Goal: Task Accomplishment & Management: Complete application form

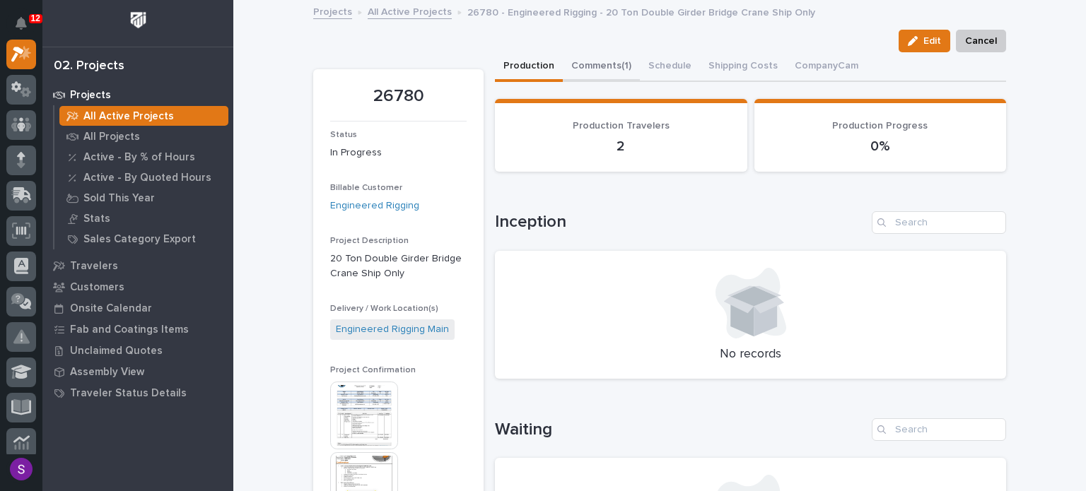
click at [592, 53] on button "Comments (1)" at bounding box center [601, 67] width 77 height 30
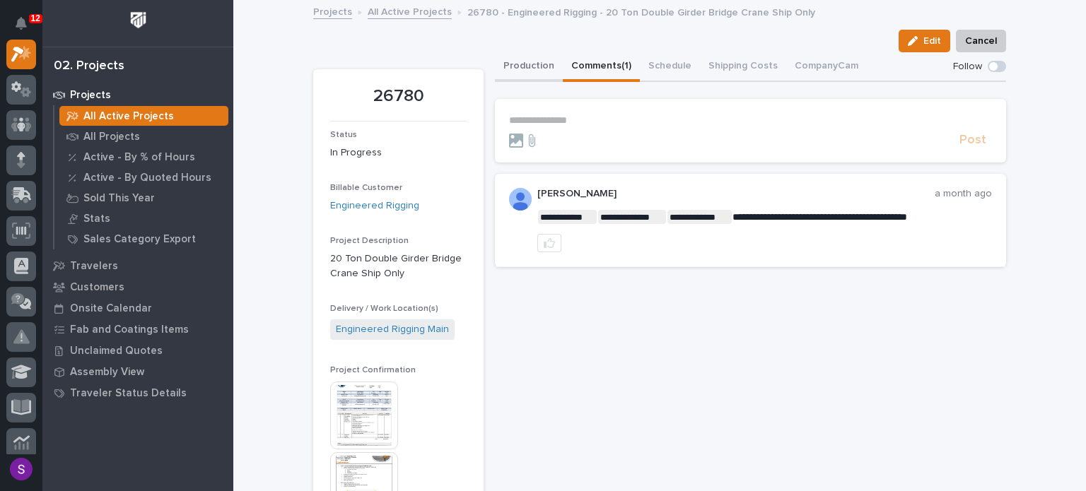
click at [546, 70] on button "Production" at bounding box center [529, 67] width 68 height 30
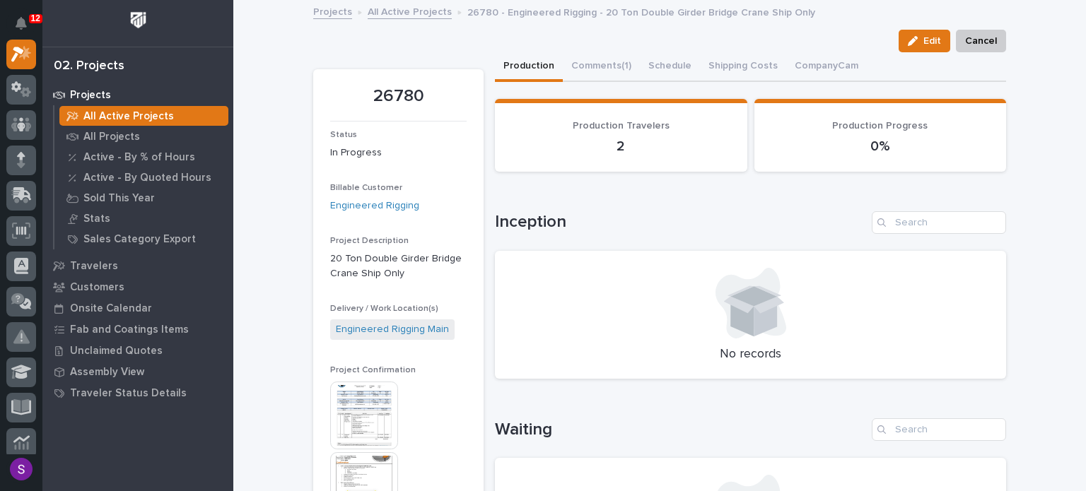
click at [401, 11] on link "All Active Projects" at bounding box center [409, 11] width 84 height 16
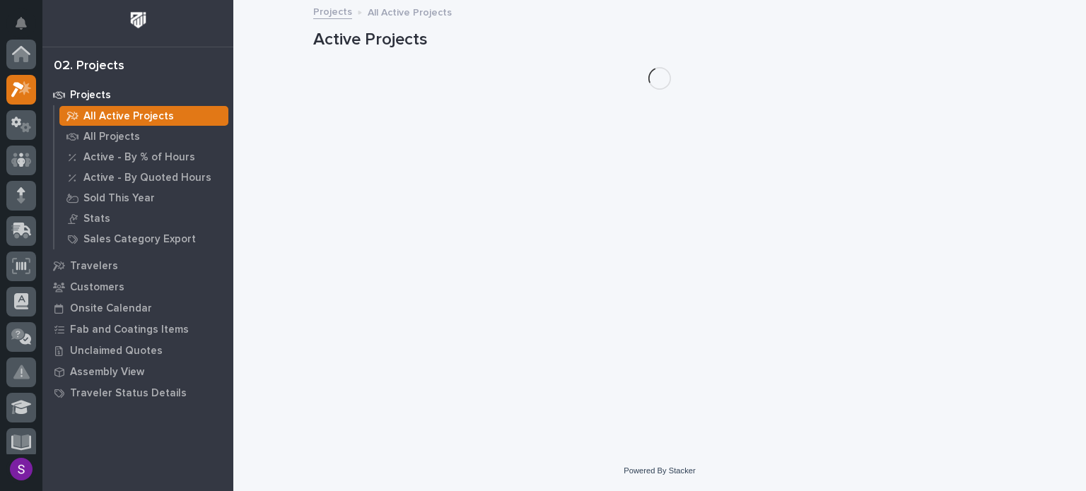
scroll to position [35, 0]
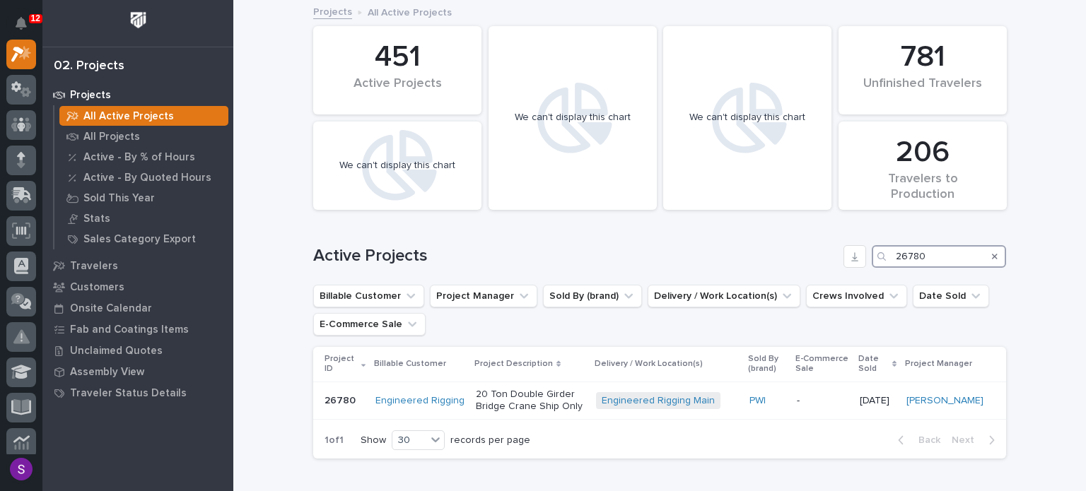
drag, startPoint x: 939, startPoint y: 259, endPoint x: 873, endPoint y: 252, distance: 66.0
click at [836, 253] on div "Active Projects 26780" at bounding box center [659, 256] width 693 height 23
paste input "7131"
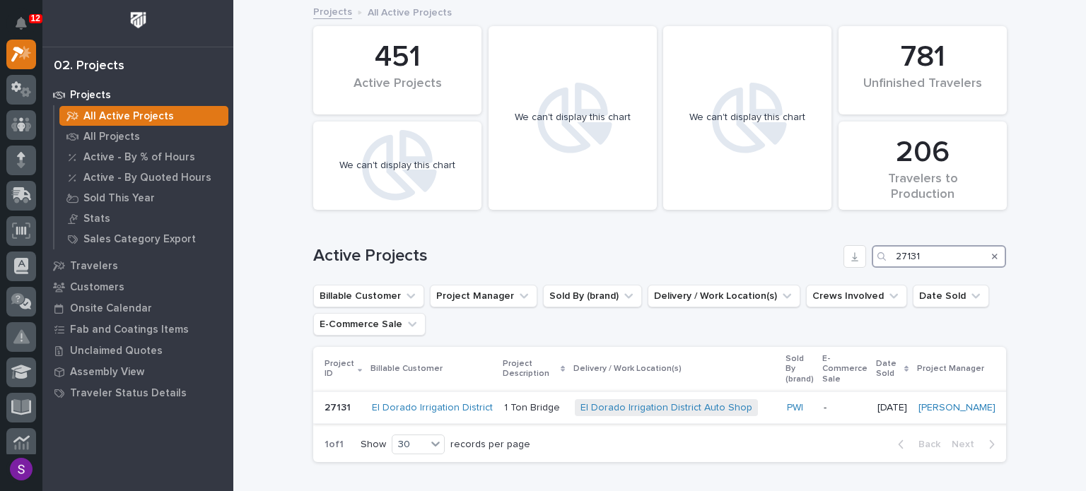
type input "27131"
click at [787, 396] on div "PWI" at bounding box center [799, 407] width 25 height 23
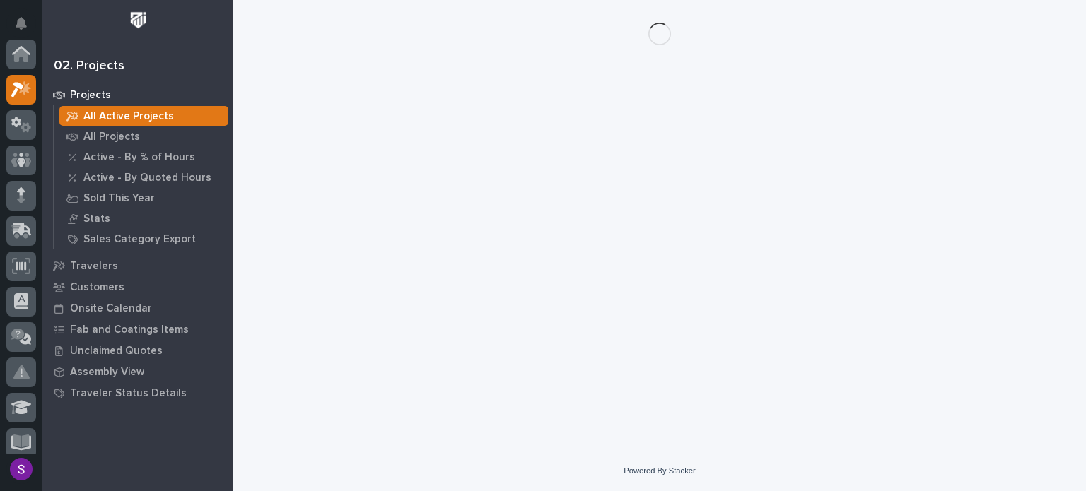
scroll to position [35, 0]
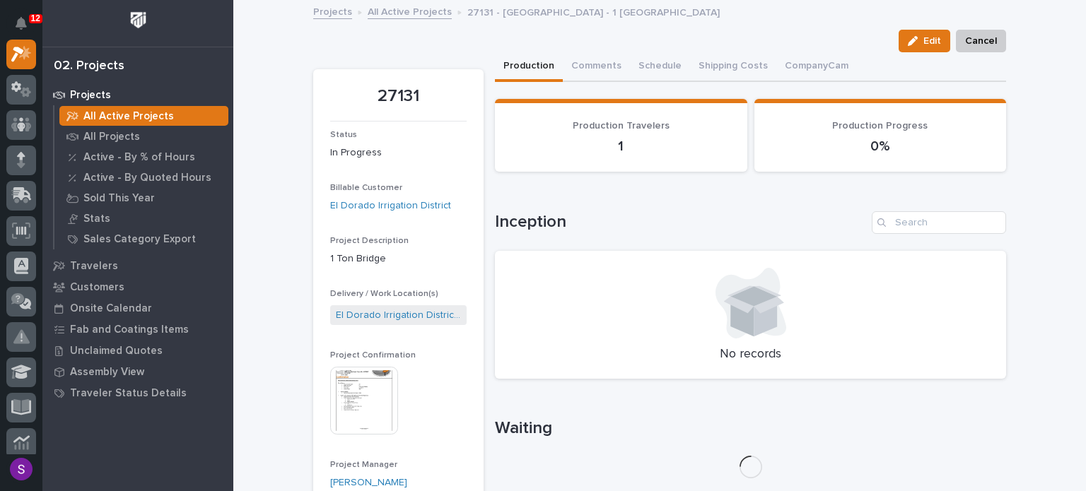
click at [367, 408] on img at bounding box center [364, 401] width 68 height 68
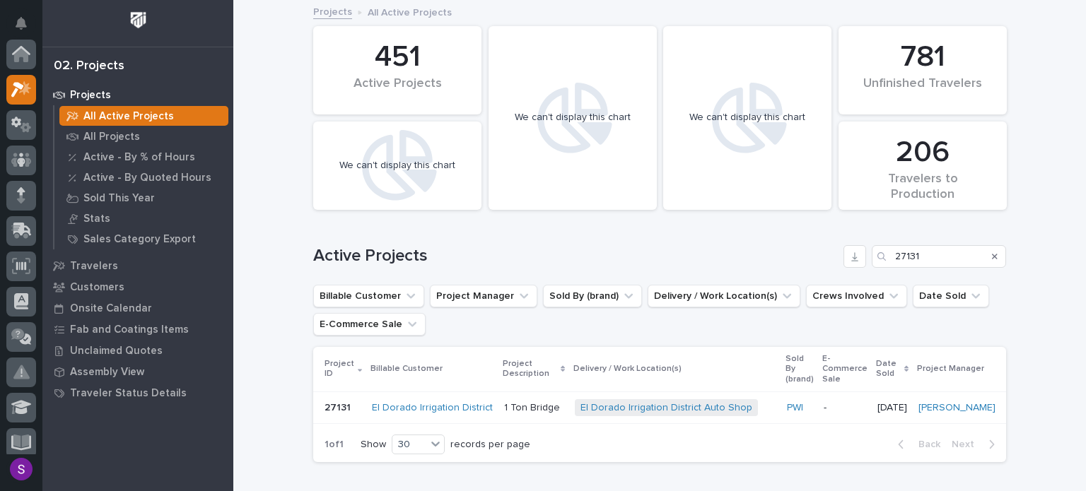
scroll to position [35, 0]
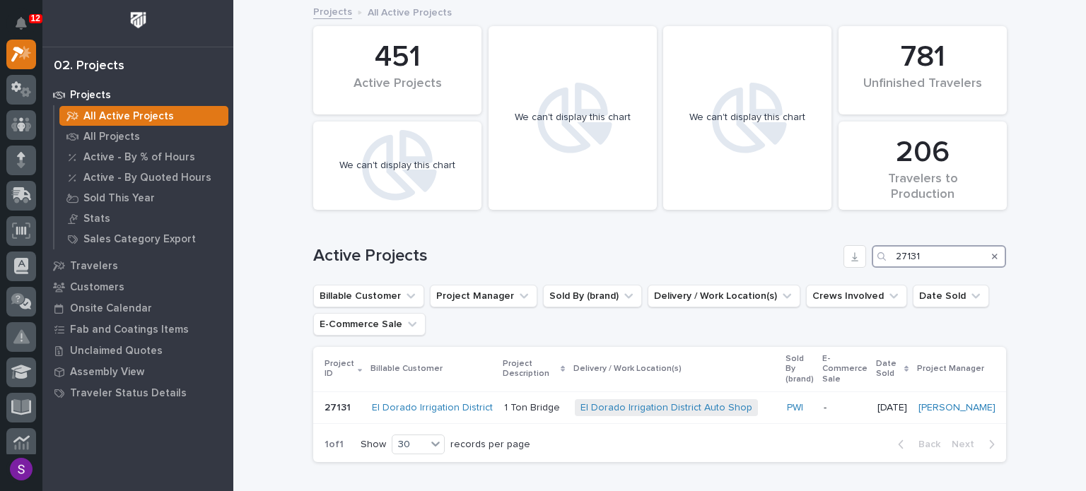
click at [924, 252] on input "27131" at bounding box center [938, 256] width 134 height 23
click at [992, 259] on div "Search" at bounding box center [994, 256] width 23 height 23
click at [992, 257] on icon "Search" at bounding box center [995, 257] width 6 height 6
paste input "27278"
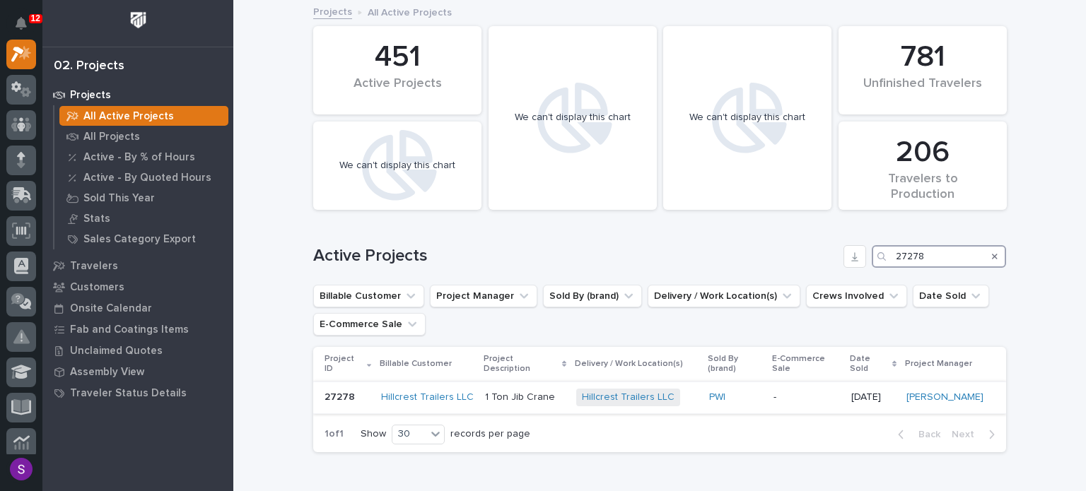
type input "27278"
click at [732, 392] on div "PWI" at bounding box center [735, 398] width 53 height 12
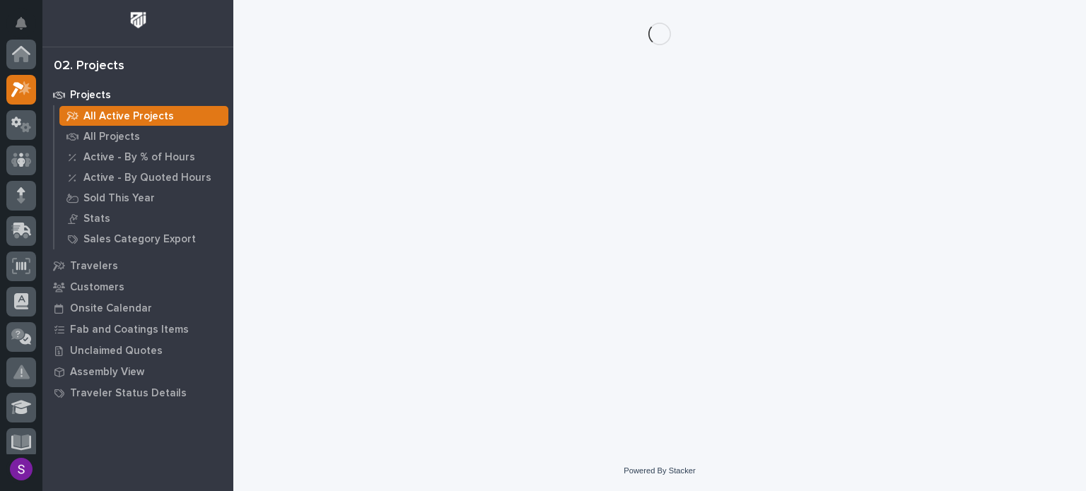
scroll to position [35, 0]
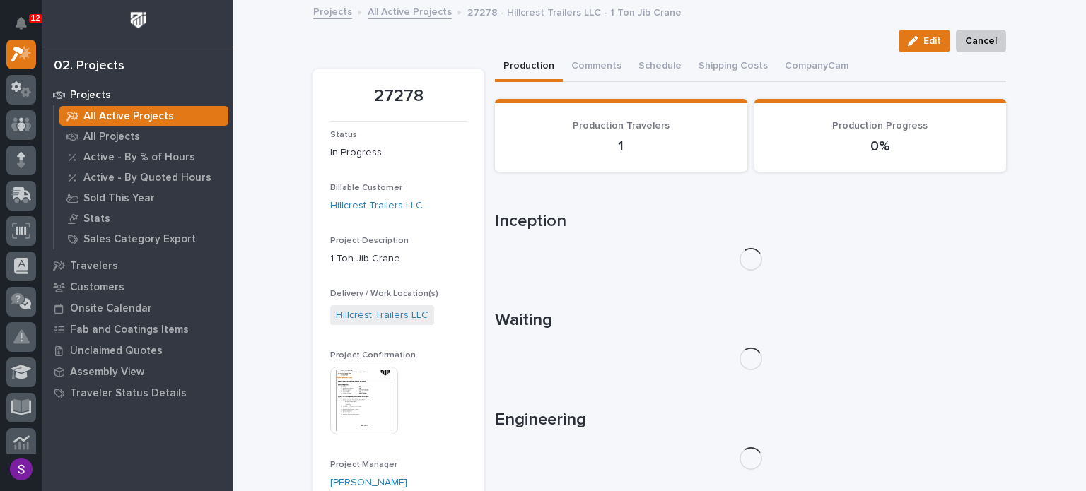
click at [355, 383] on img at bounding box center [364, 401] width 68 height 68
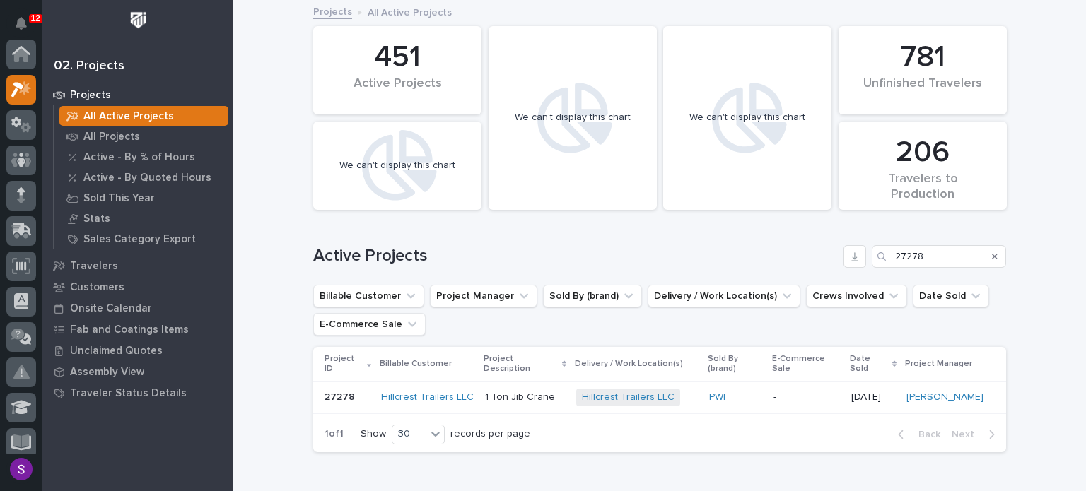
scroll to position [35, 0]
click at [457, 386] on div "Hillcrest Trailers LLC" at bounding box center [427, 397] width 93 height 23
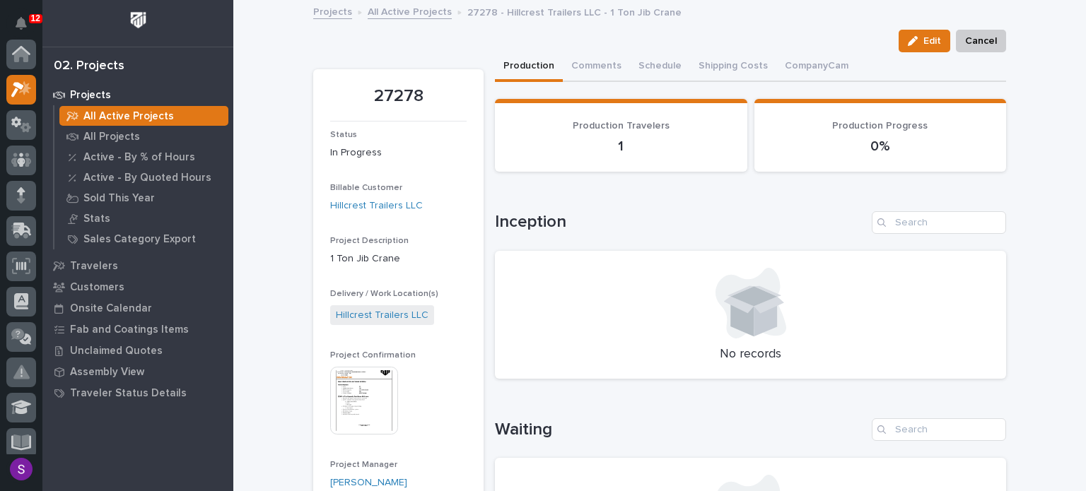
scroll to position [35, 0]
click at [356, 381] on img at bounding box center [364, 401] width 68 height 68
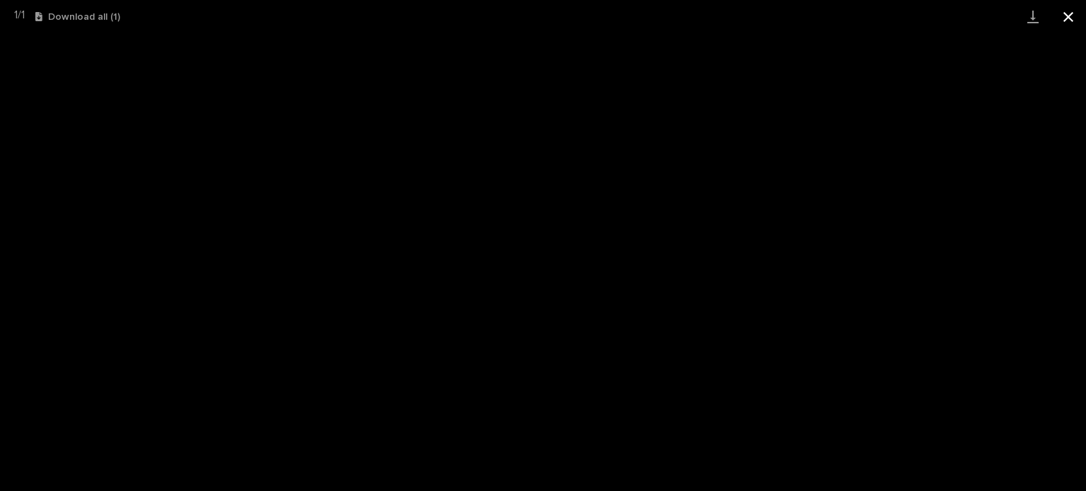
click at [1069, 20] on button "Close gallery" at bounding box center [1067, 16] width 35 height 33
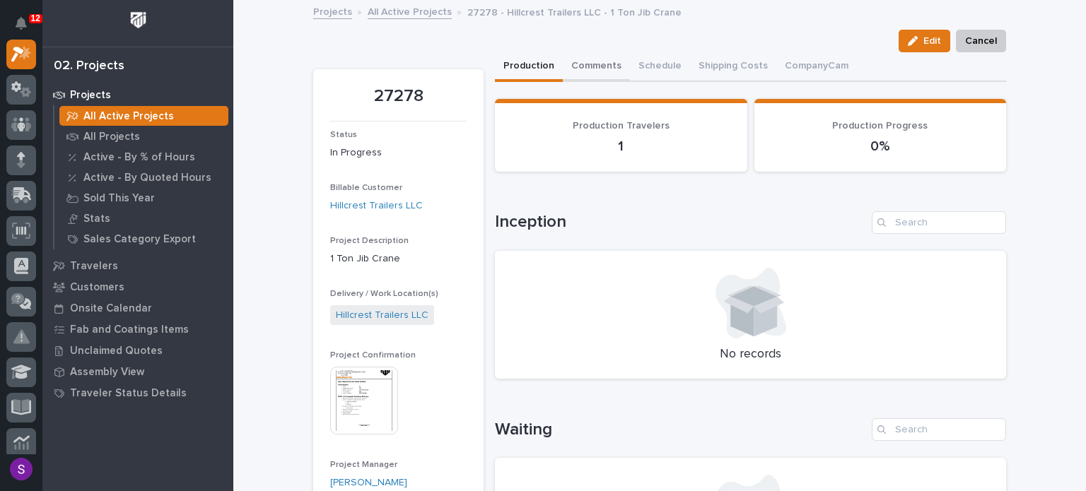
click at [611, 62] on button "Comments" at bounding box center [596, 67] width 67 height 30
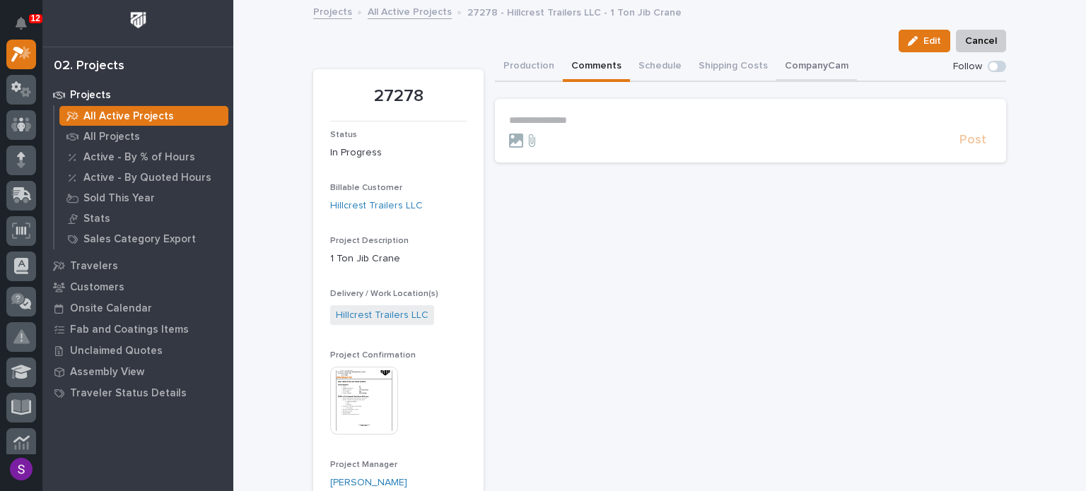
click at [784, 63] on button "CompanyCam" at bounding box center [816, 67] width 81 height 30
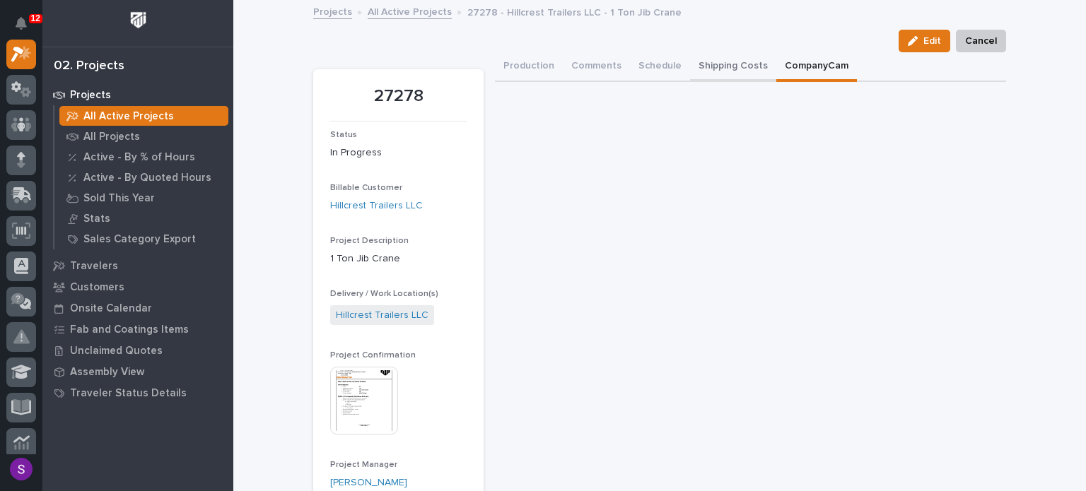
click at [731, 63] on button "Shipping Costs" at bounding box center [733, 67] width 86 height 30
click at [780, 59] on button "CompanyCam" at bounding box center [816, 67] width 81 height 30
click at [695, 61] on button "Shipping Costs" at bounding box center [733, 67] width 86 height 30
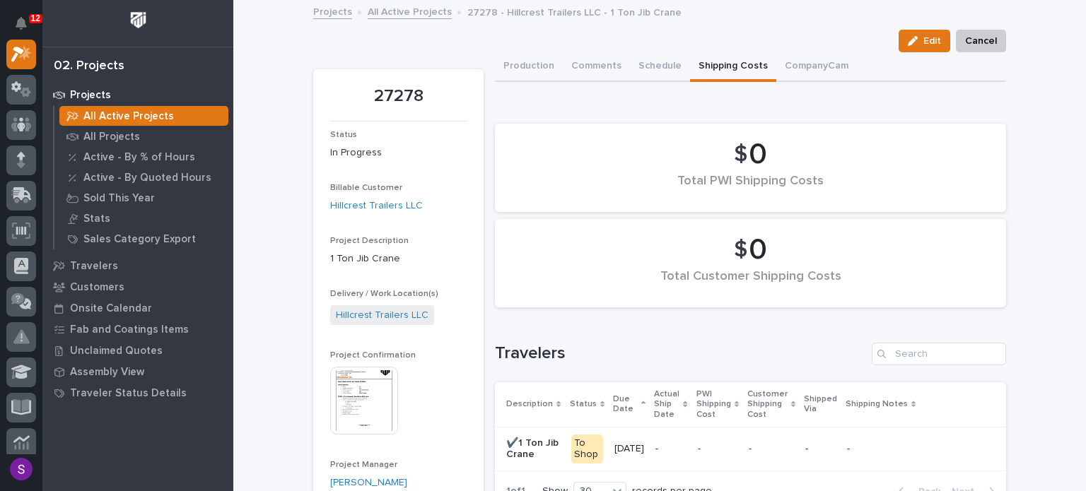
click at [370, 11] on link "All Active Projects" at bounding box center [409, 11] width 84 height 16
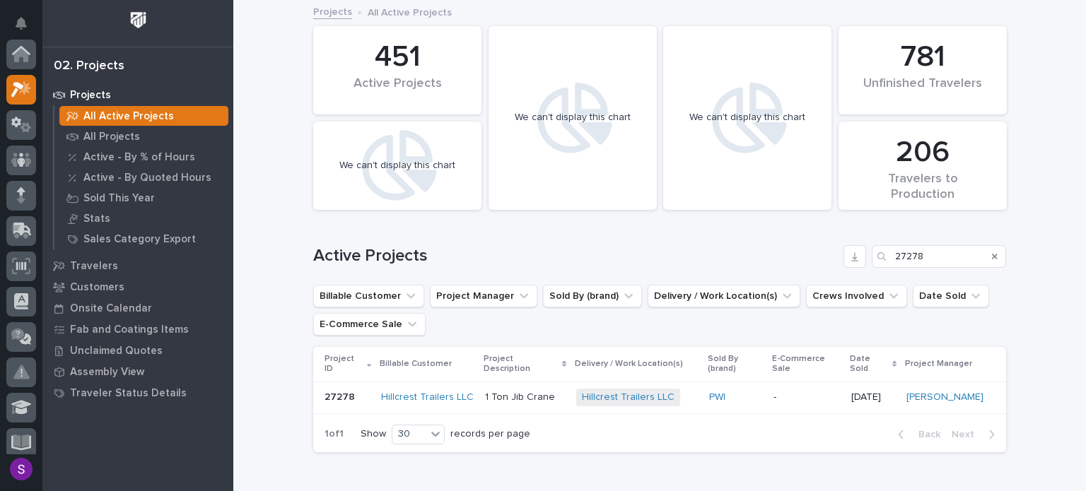
scroll to position [35, 0]
drag, startPoint x: 989, startPoint y: 251, endPoint x: 919, endPoint y: 260, distance: 71.3
click at [992, 251] on button "Search" at bounding box center [995, 256] width 6 height 23
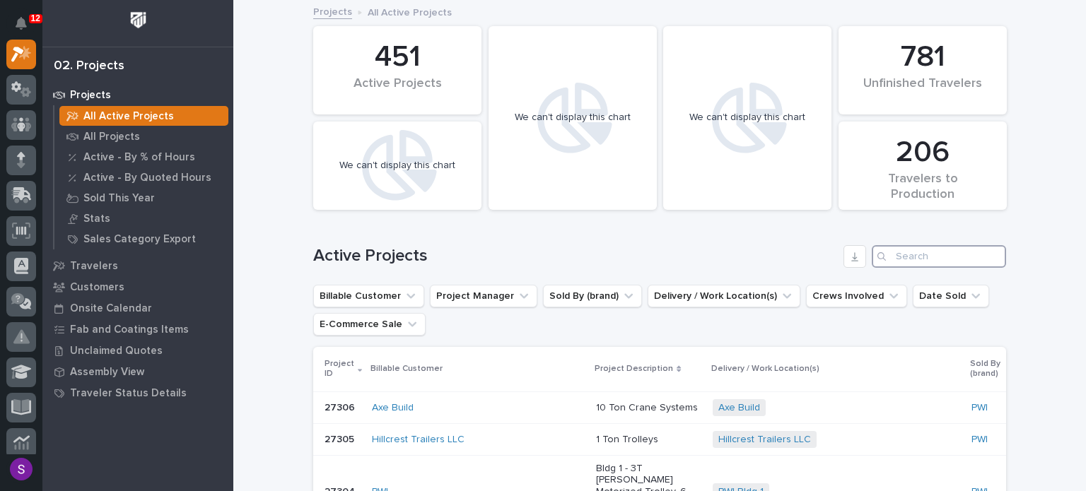
paste input "25852"
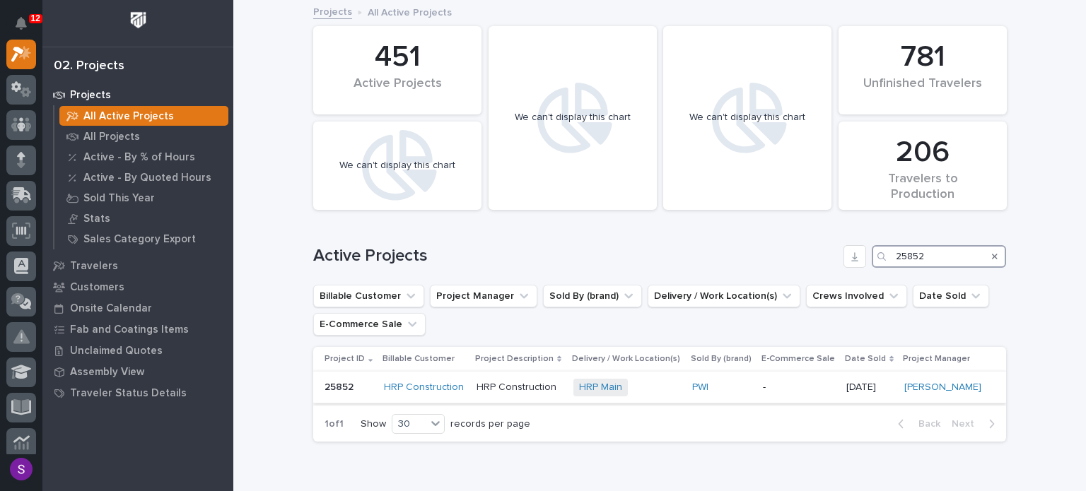
type input "25852"
click at [724, 394] on div "PWI" at bounding box center [721, 387] width 59 height 23
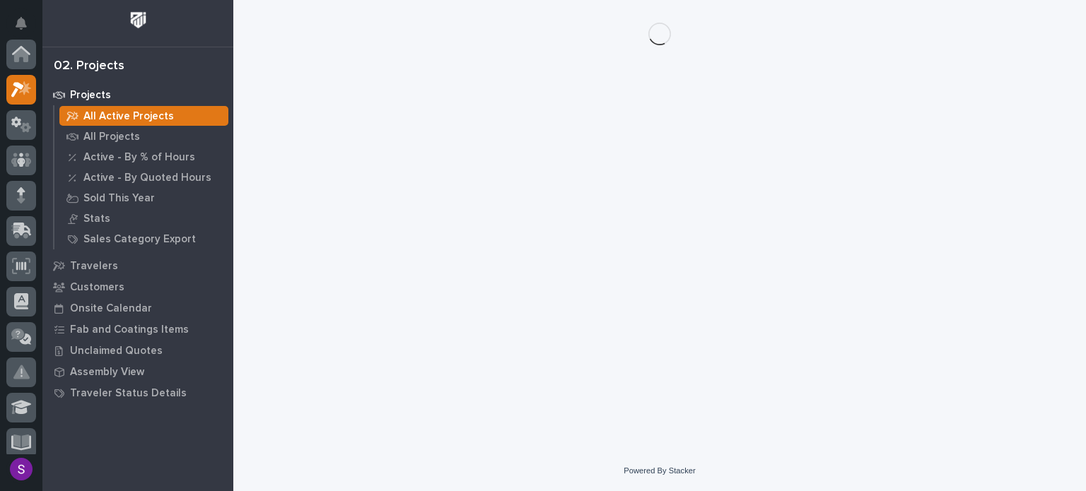
scroll to position [35, 0]
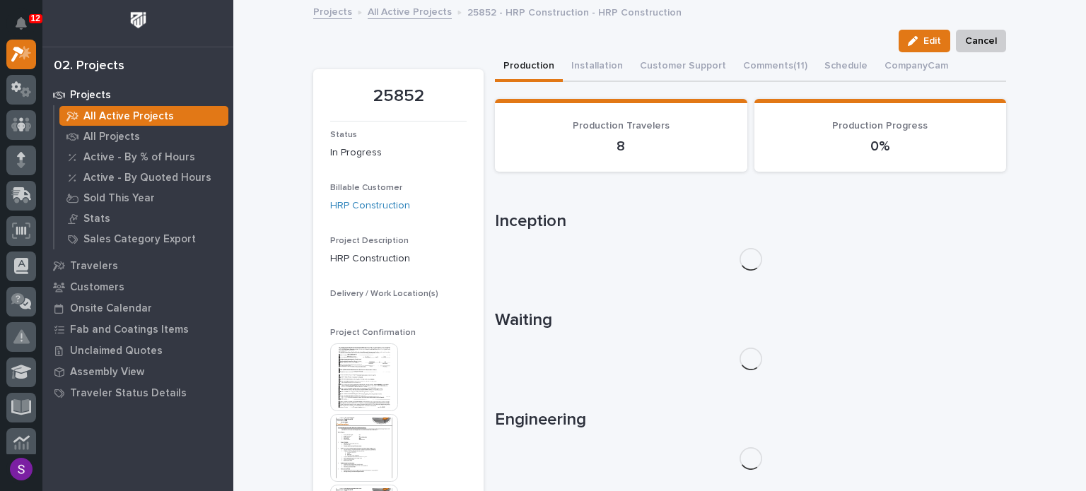
click at [360, 375] on img at bounding box center [364, 377] width 68 height 68
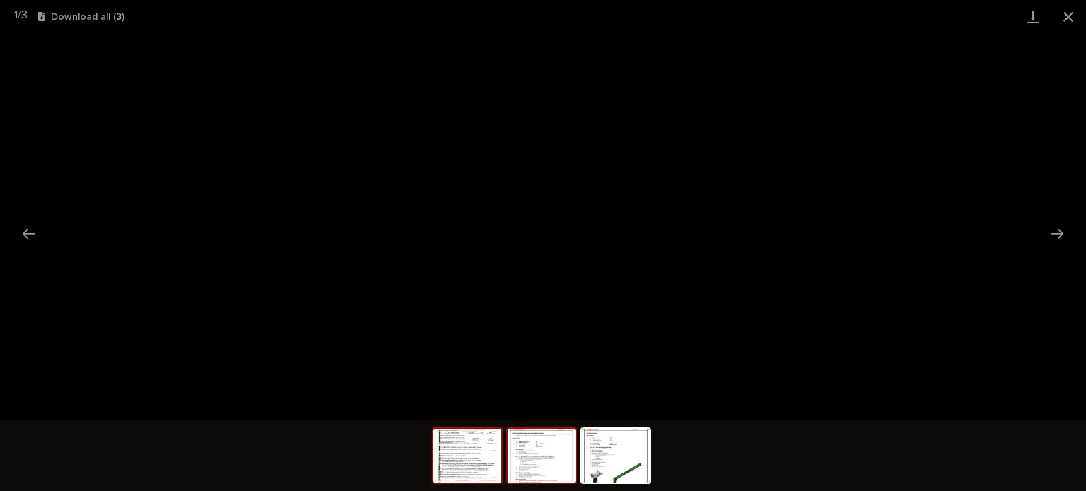
click at [543, 466] on img at bounding box center [541, 456] width 68 height 54
click at [607, 446] on img at bounding box center [616, 456] width 68 height 54
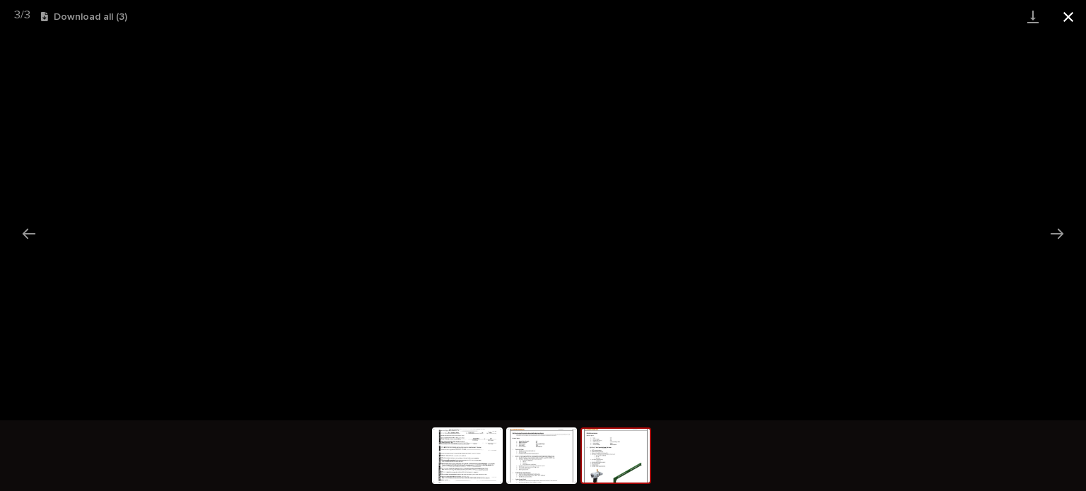
click at [1082, 16] on button "Close gallery" at bounding box center [1067, 16] width 35 height 33
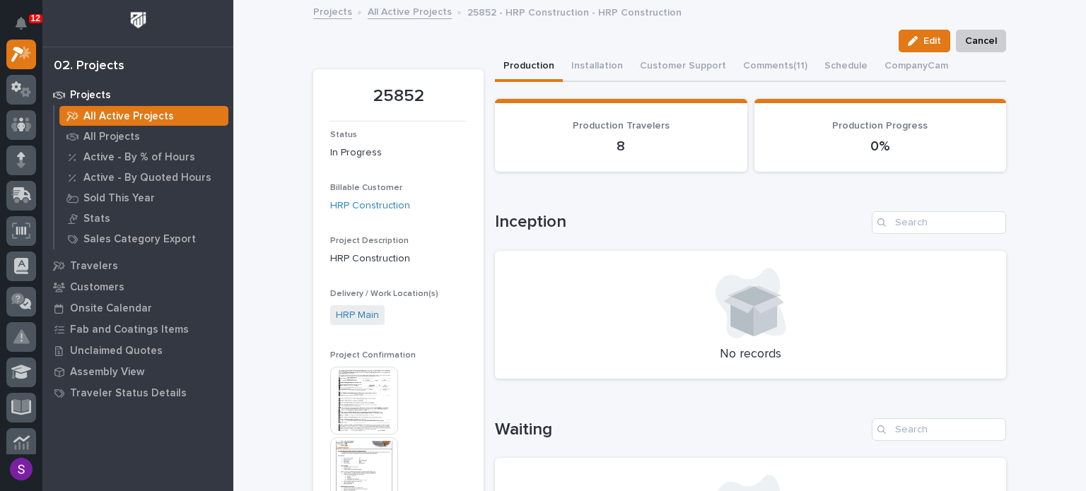
click at [418, 13] on link "All Active Projects" at bounding box center [409, 11] width 84 height 16
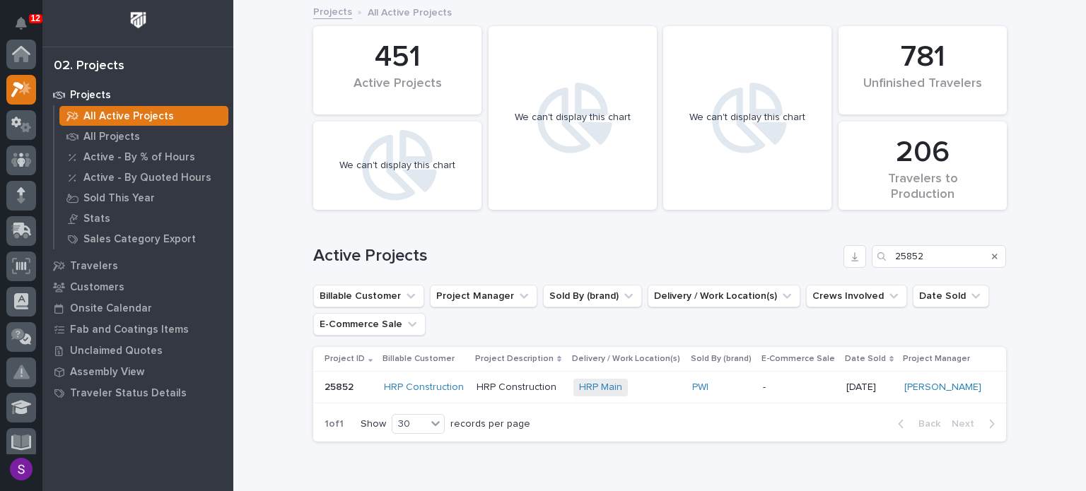
scroll to position [35, 0]
click at [987, 254] on div "Search" at bounding box center [994, 256] width 23 height 23
click at [992, 254] on icon "Search" at bounding box center [995, 257] width 6 height 6
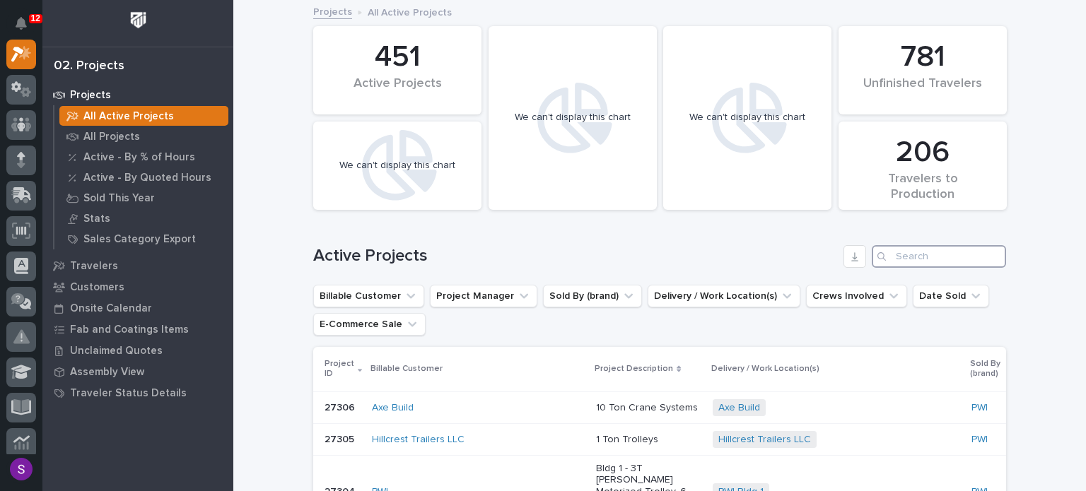
paste input "26667"
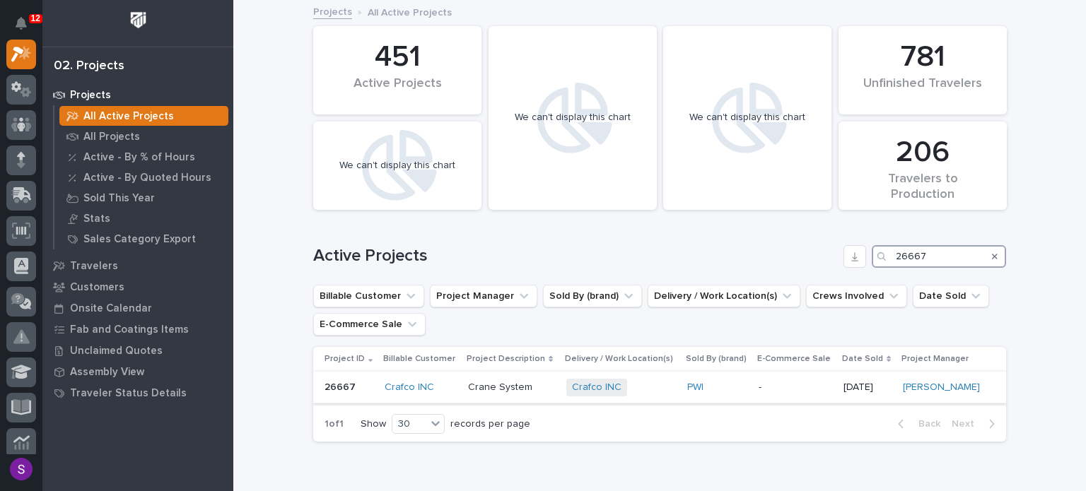
type input "26667"
click at [663, 385] on td "Crafco INC + 0" at bounding box center [620, 388] width 121 height 32
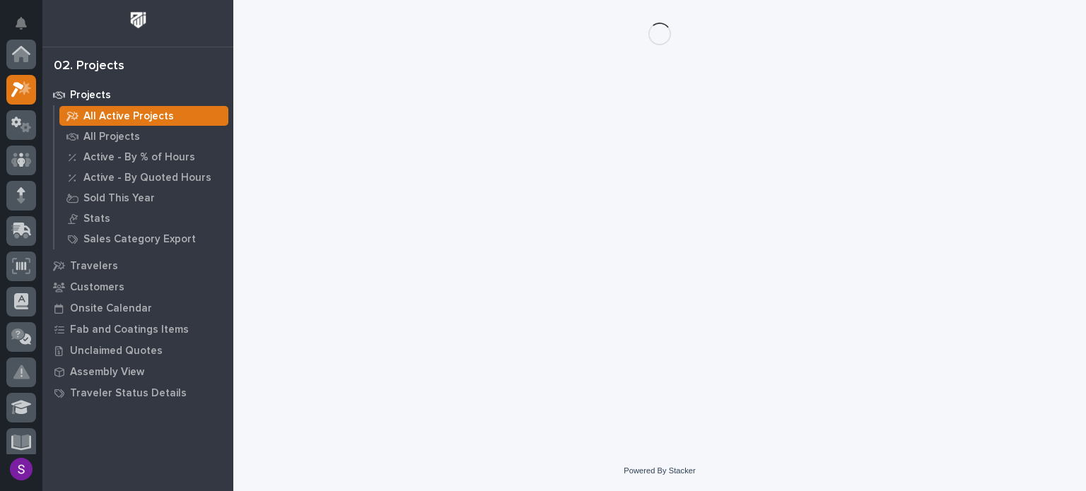
scroll to position [35, 0]
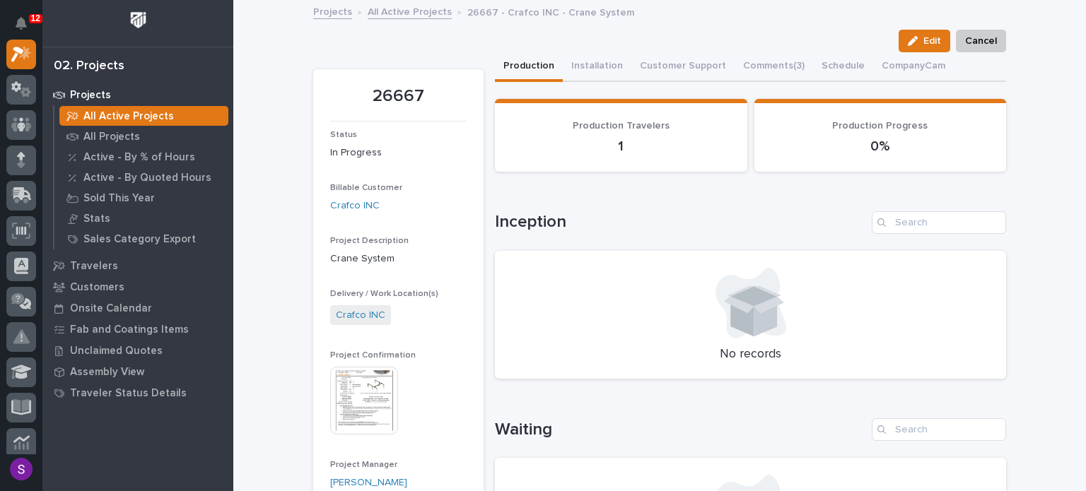
click at [373, 364] on div "Project Confirmation This file cannot be opened Download File" at bounding box center [398, 400] width 136 height 98
click at [382, 381] on img at bounding box center [364, 401] width 68 height 68
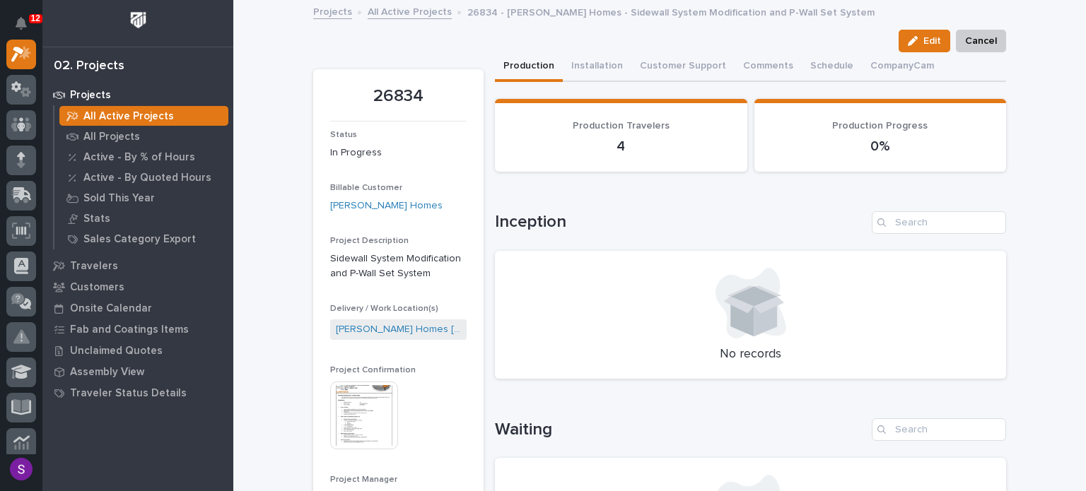
click at [430, 8] on link "All Active Projects" at bounding box center [409, 11] width 84 height 16
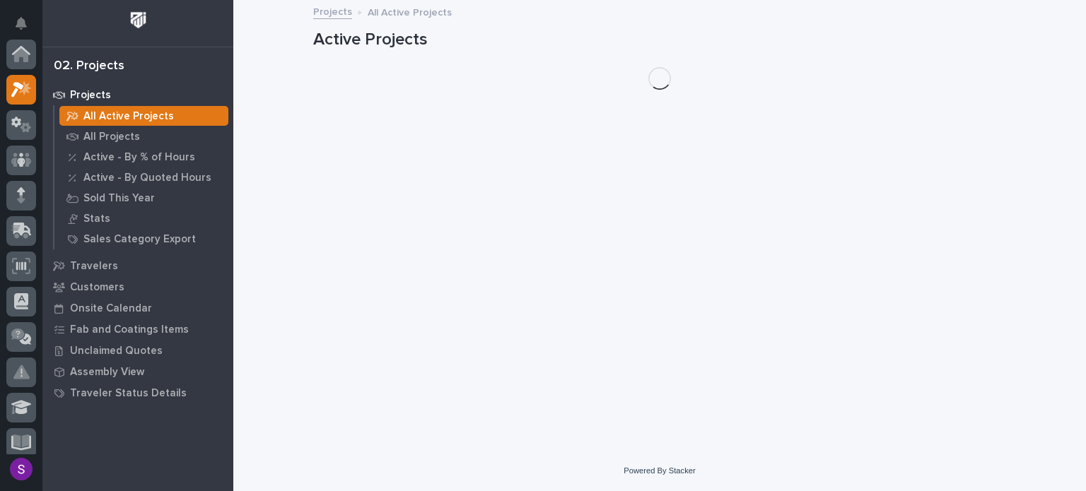
scroll to position [35, 0]
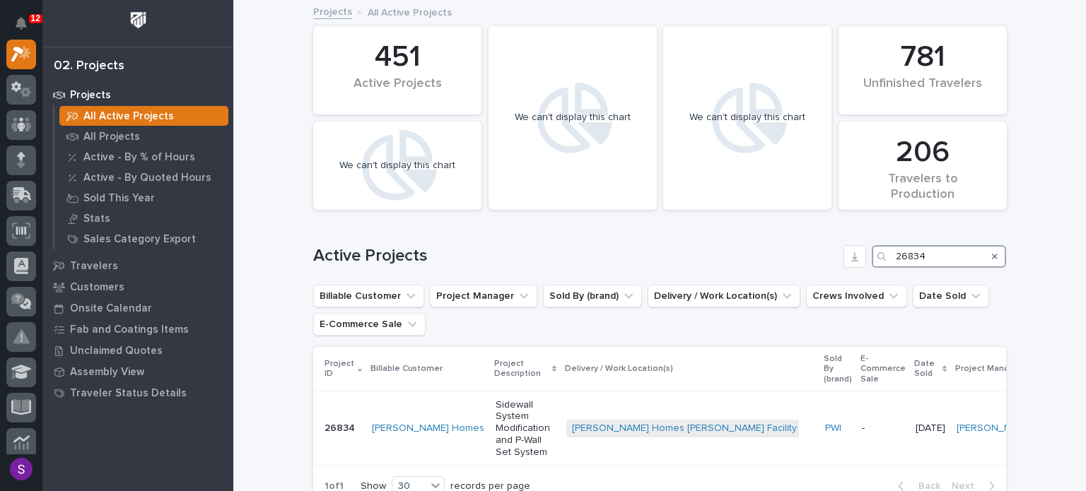
click at [936, 251] on input "26834" at bounding box center [938, 256] width 134 height 23
click at [984, 254] on div "Search" at bounding box center [994, 256] width 23 height 23
click at [992, 255] on icon "Search" at bounding box center [995, 256] width 6 height 8
paste input "27176"
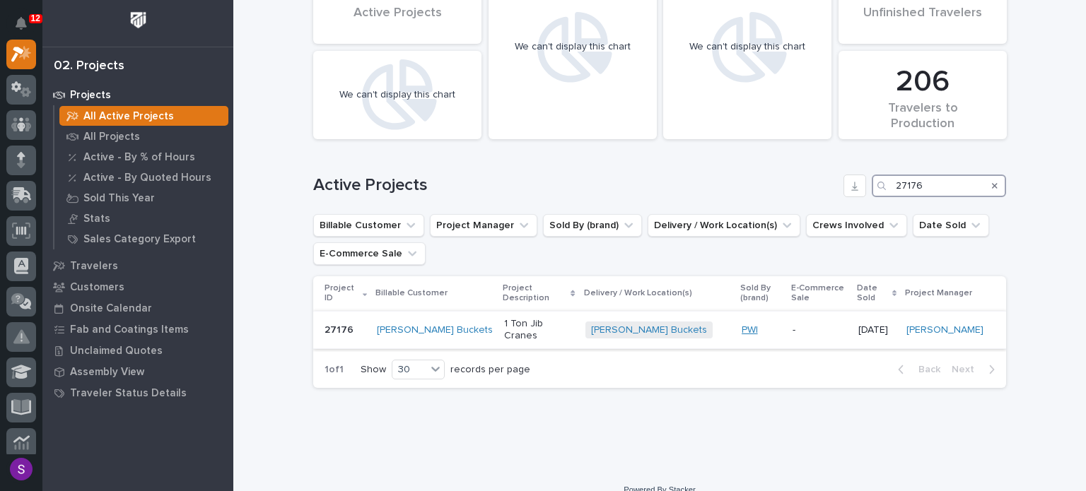
scroll to position [71, 0]
type input "27176"
click at [792, 324] on p "-" at bounding box center [819, 330] width 54 height 12
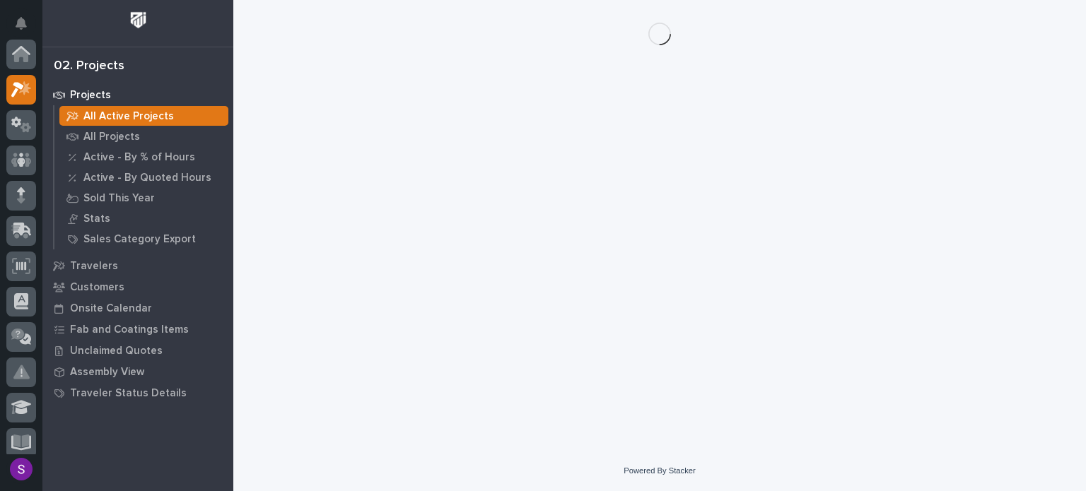
scroll to position [35, 0]
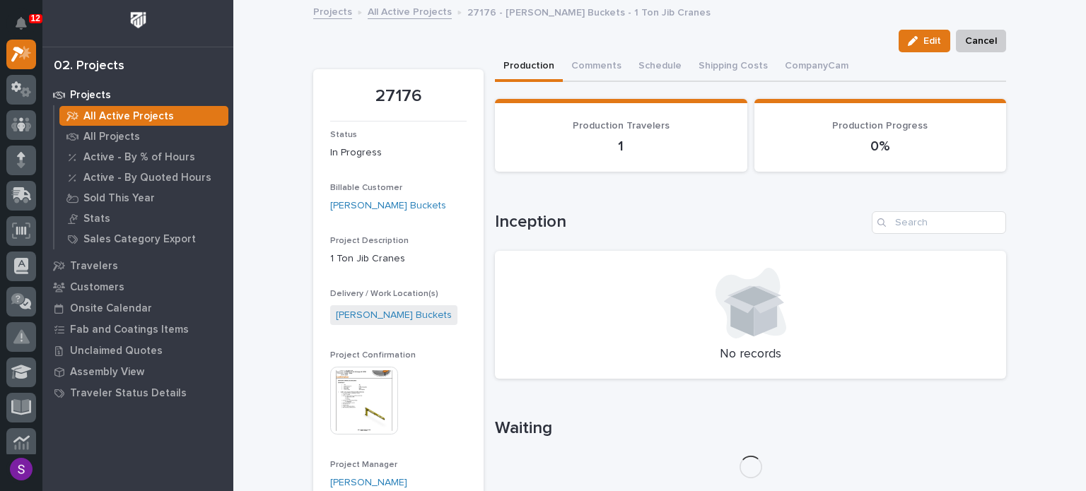
click at [373, 387] on img at bounding box center [364, 401] width 68 height 68
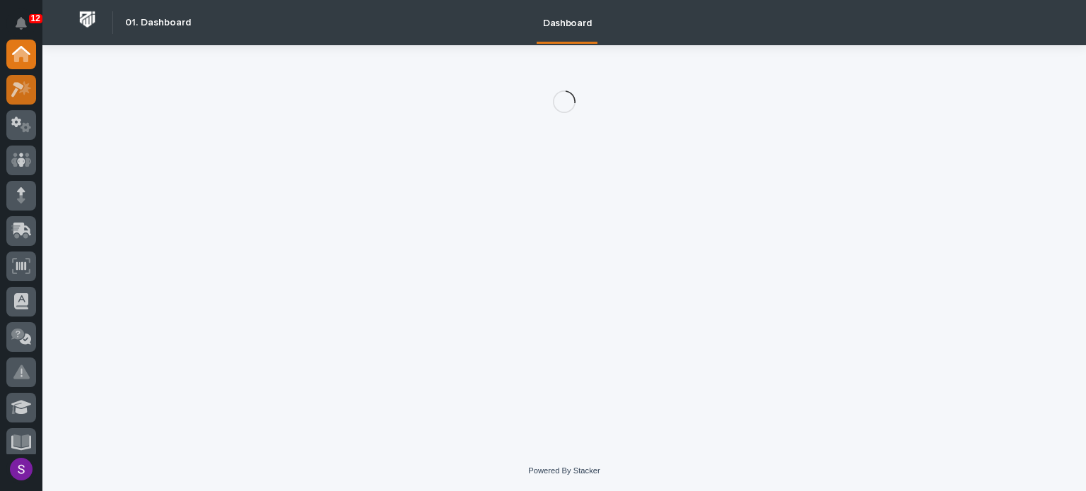
click at [25, 94] on icon at bounding box center [21, 89] width 20 height 16
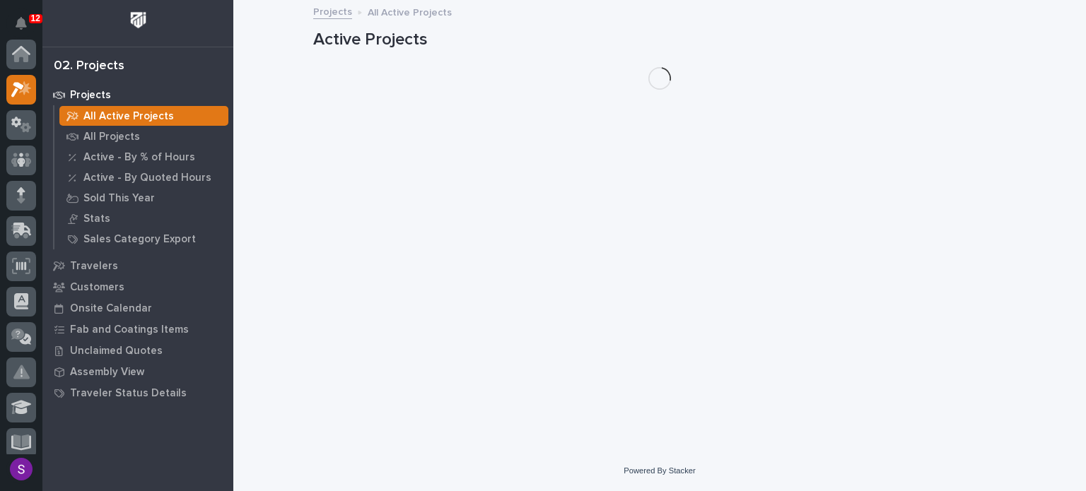
scroll to position [35, 0]
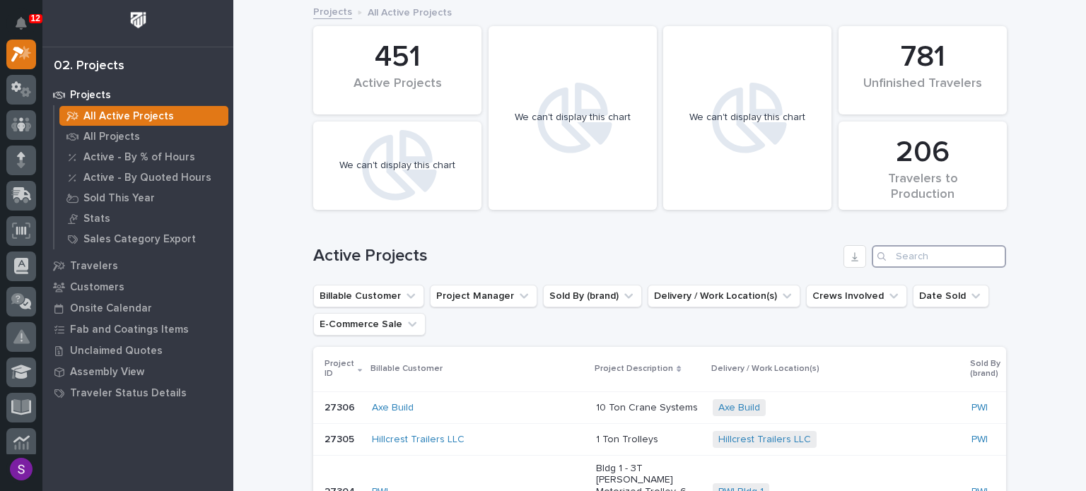
click at [905, 254] on input "Search" at bounding box center [938, 256] width 134 height 23
paste input "26852"
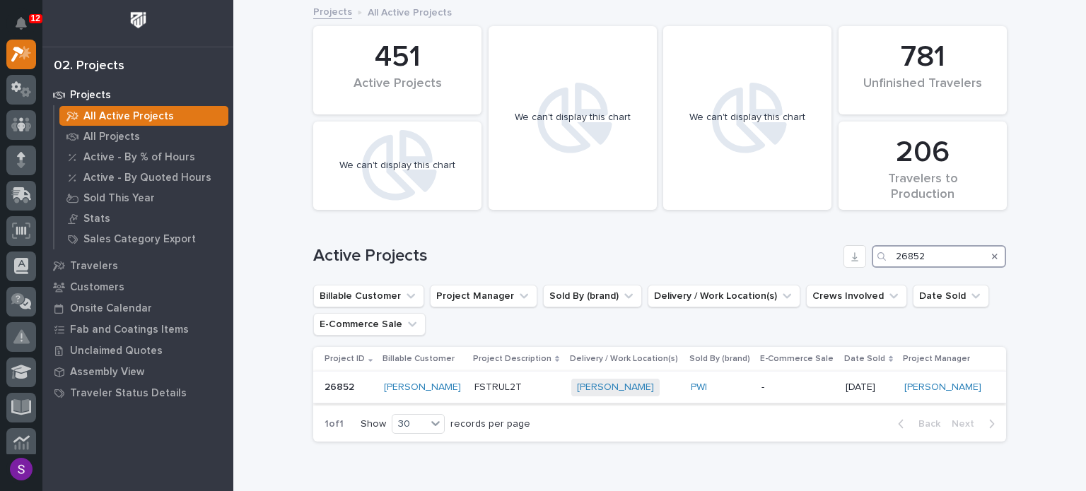
type input "26852"
click at [533, 389] on p "FSTRUL2T" at bounding box center [517, 388] width 86 height 12
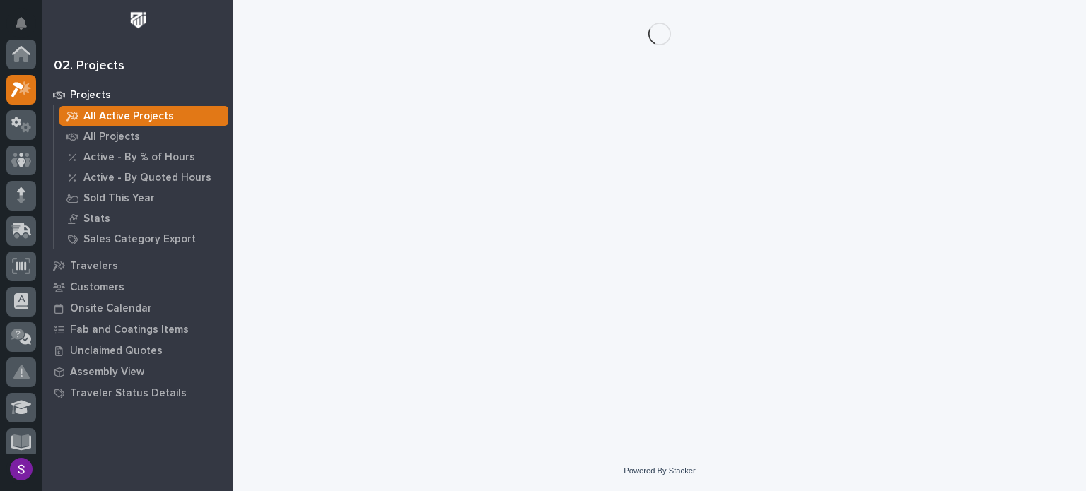
scroll to position [35, 0]
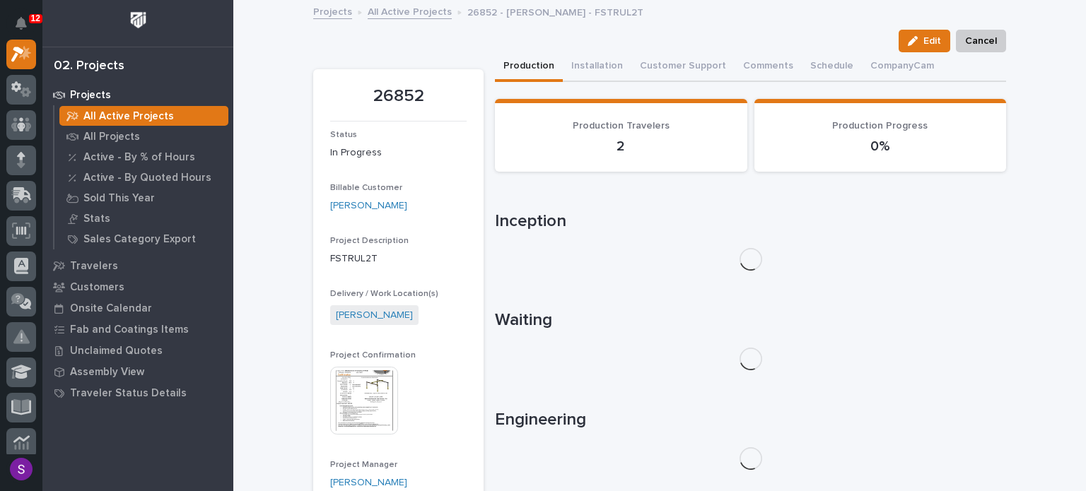
click at [361, 381] on img at bounding box center [364, 401] width 68 height 68
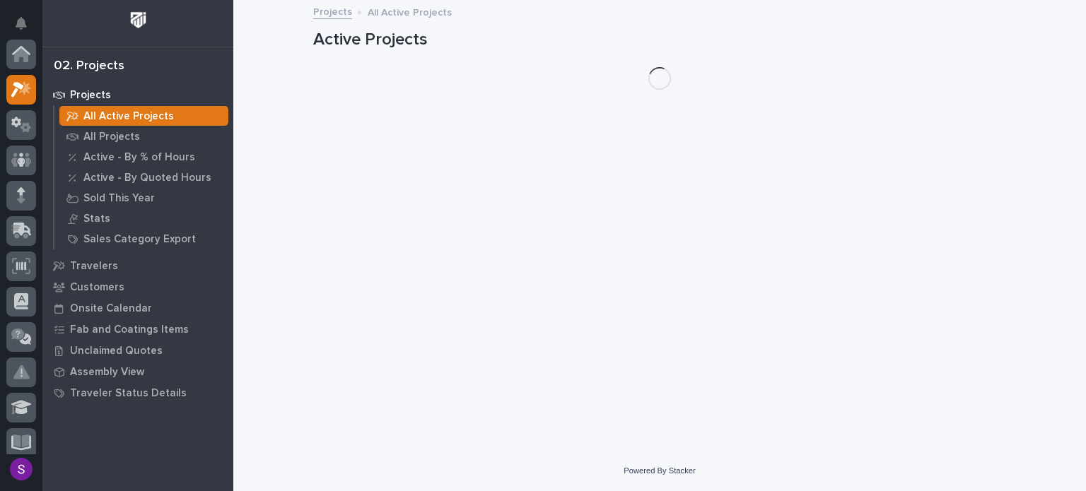
scroll to position [35, 0]
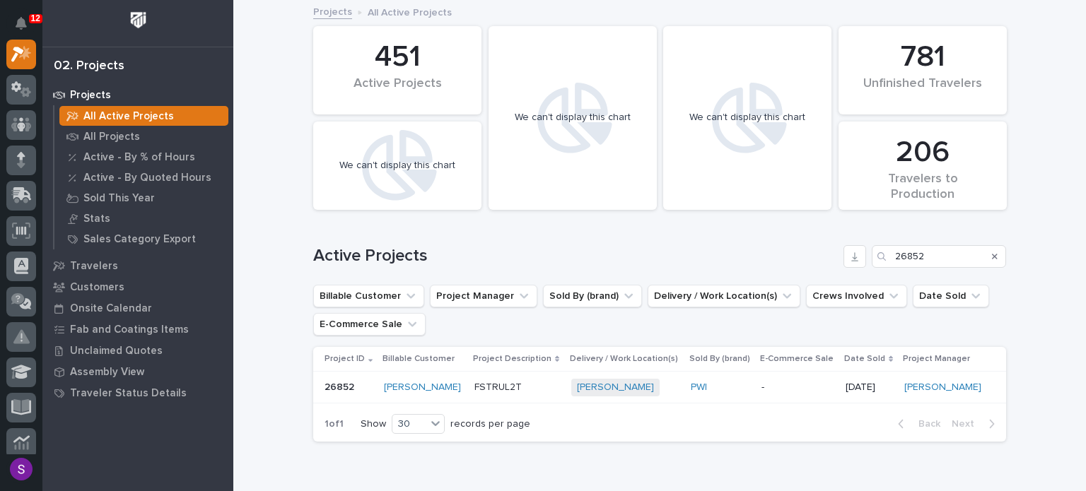
click at [990, 256] on div "Search" at bounding box center [994, 256] width 23 height 23
click at [992, 255] on icon "Search" at bounding box center [995, 257] width 6 height 6
paste input "27161"
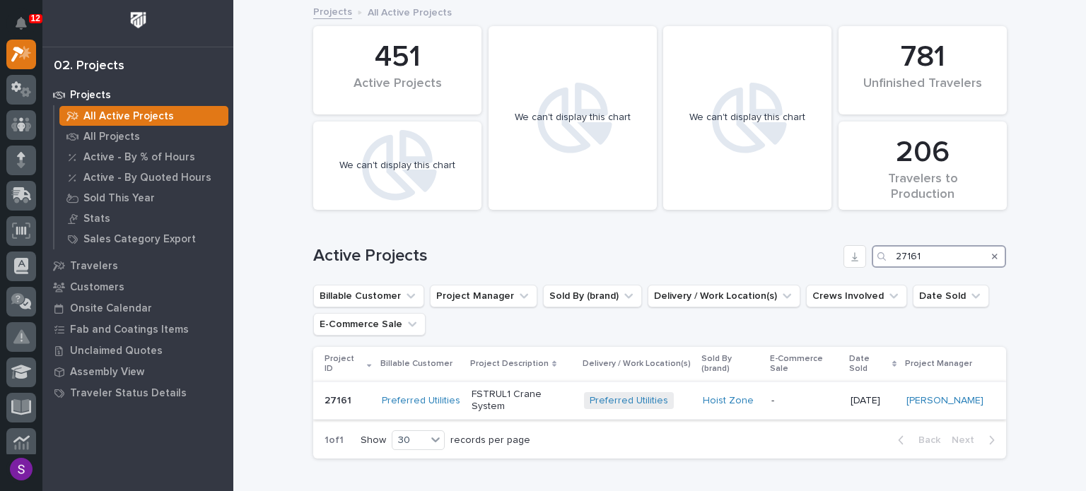
type input "27161"
click at [774, 395] on p "-" at bounding box center [805, 401] width 68 height 12
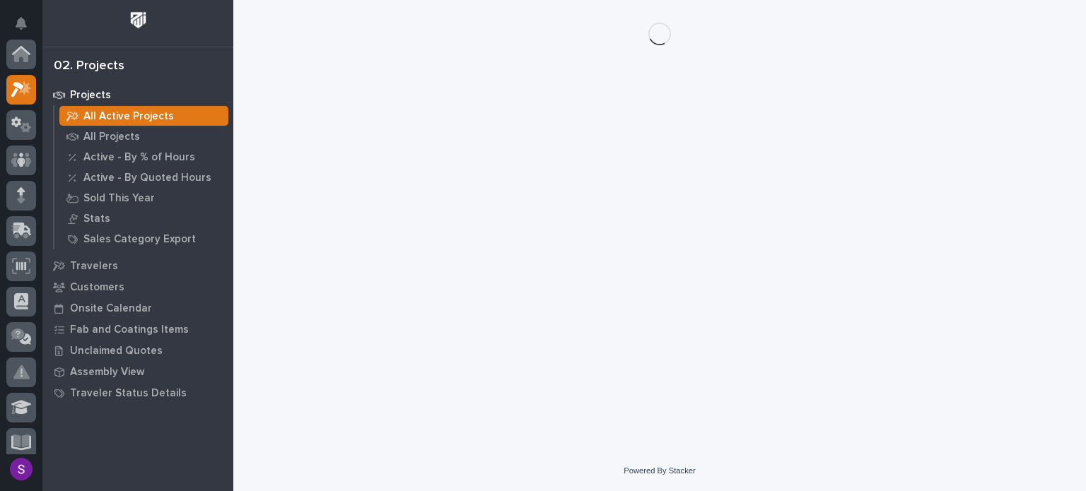
scroll to position [35, 0]
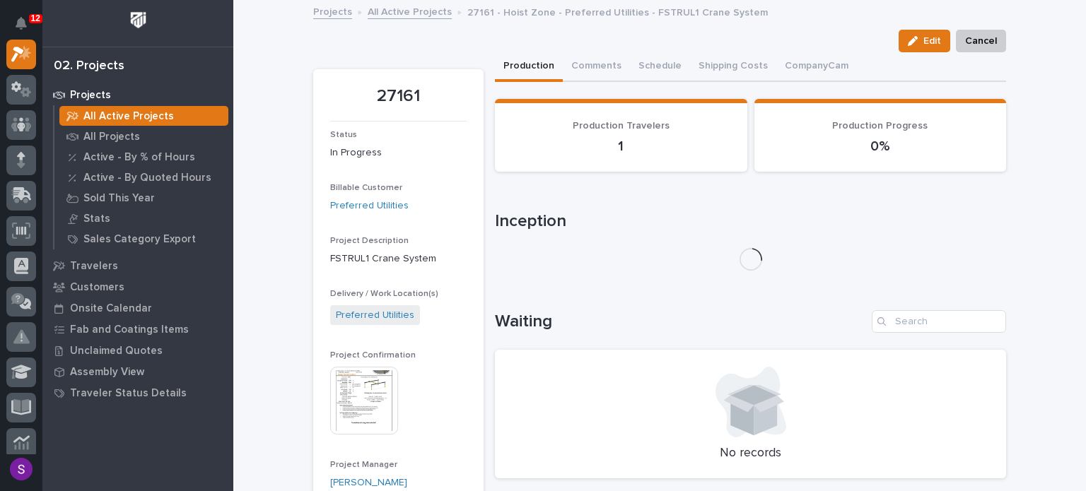
click at [339, 392] on img at bounding box center [364, 401] width 68 height 68
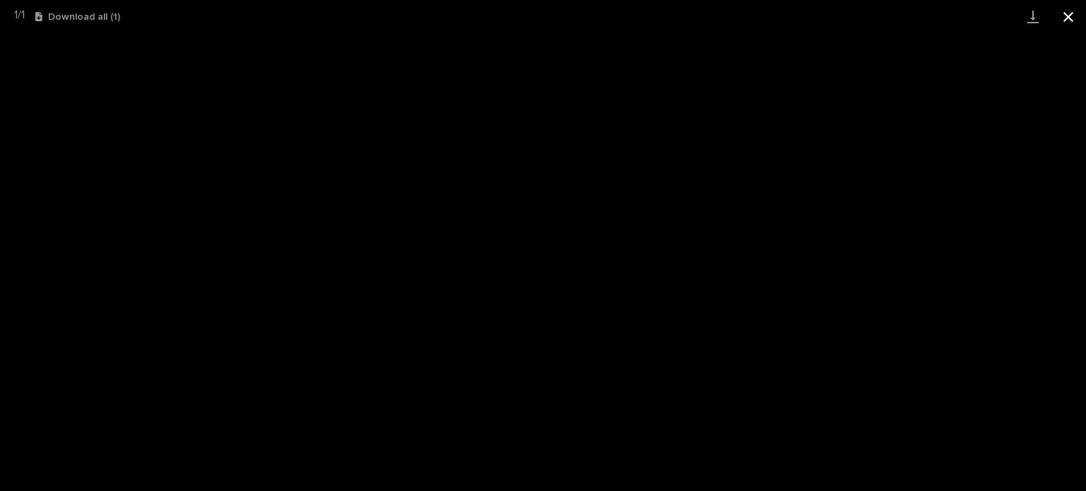
click at [1064, 12] on button "Close gallery" at bounding box center [1067, 16] width 35 height 33
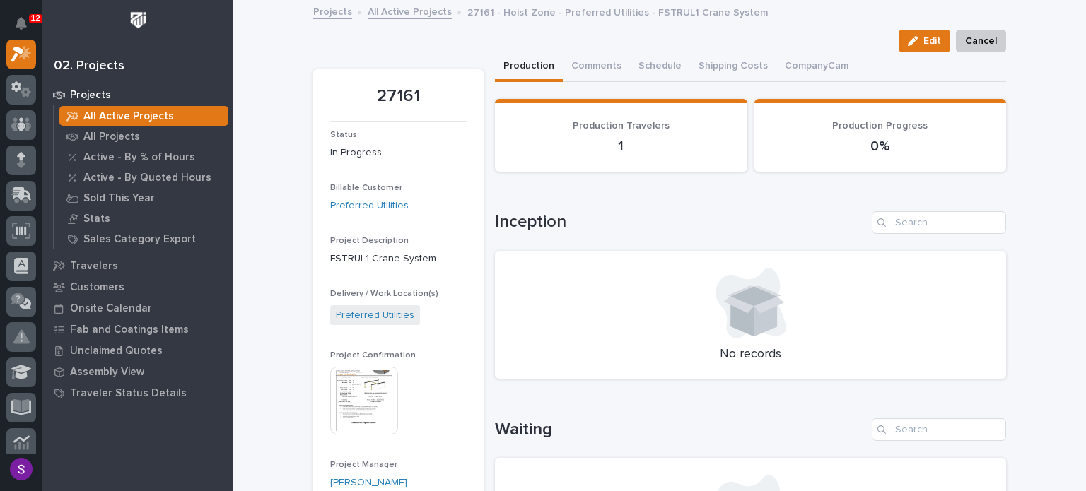
click at [387, 3] on link "All Active Projects" at bounding box center [409, 11] width 84 height 16
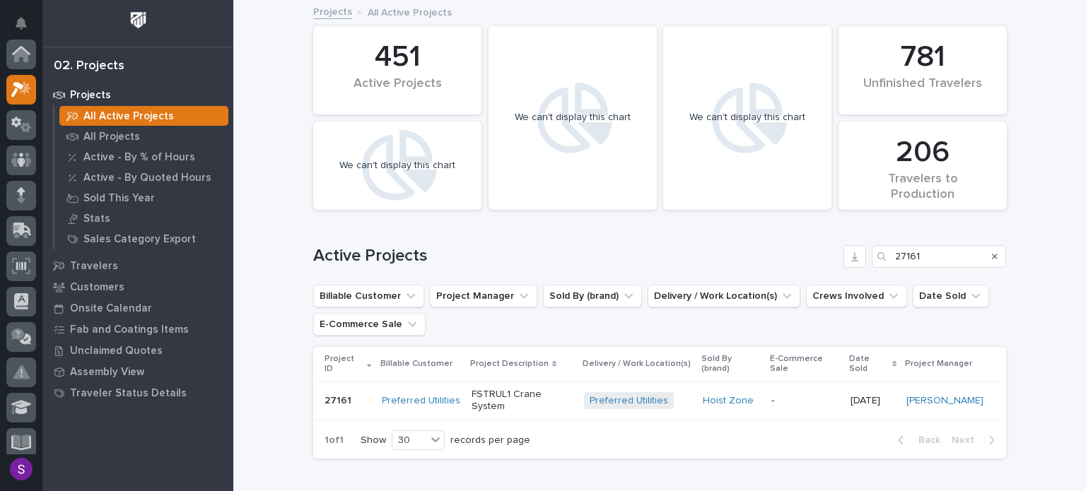
scroll to position [35, 0]
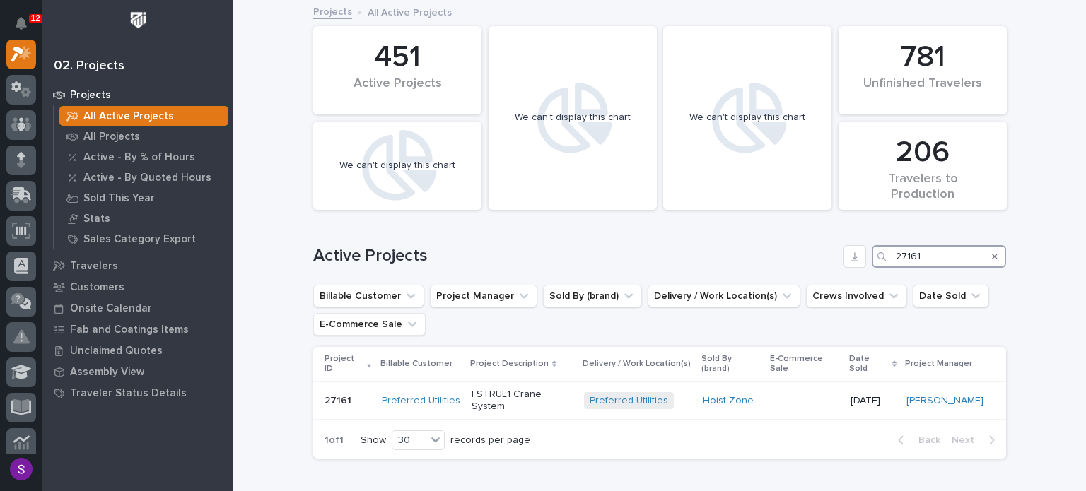
click at [930, 254] on input "27161" at bounding box center [938, 256] width 134 height 23
click at [992, 254] on div "Search" at bounding box center [994, 256] width 23 height 23
click at [992, 254] on icon "Search" at bounding box center [995, 257] width 6 height 6
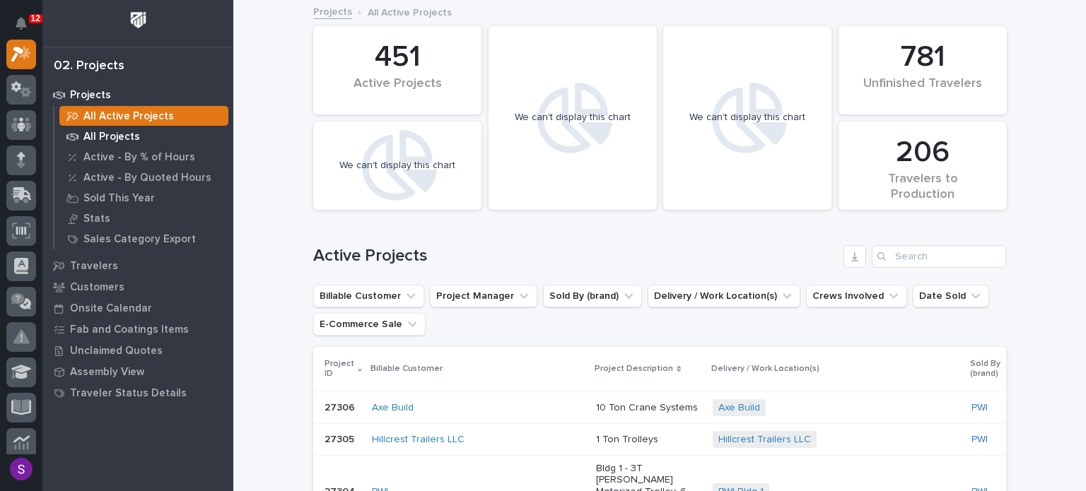
click at [119, 139] on p "All Projects" at bounding box center [111, 137] width 57 height 13
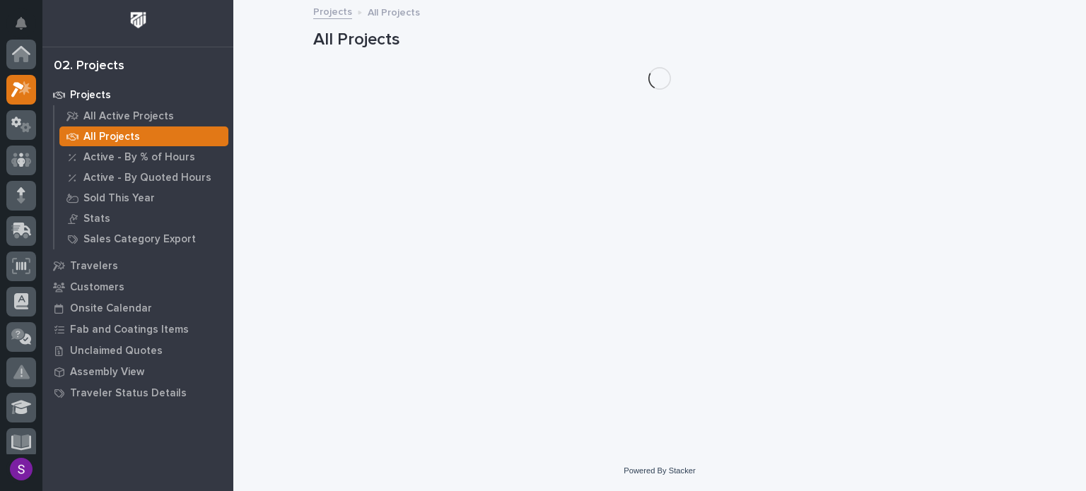
scroll to position [35, 0]
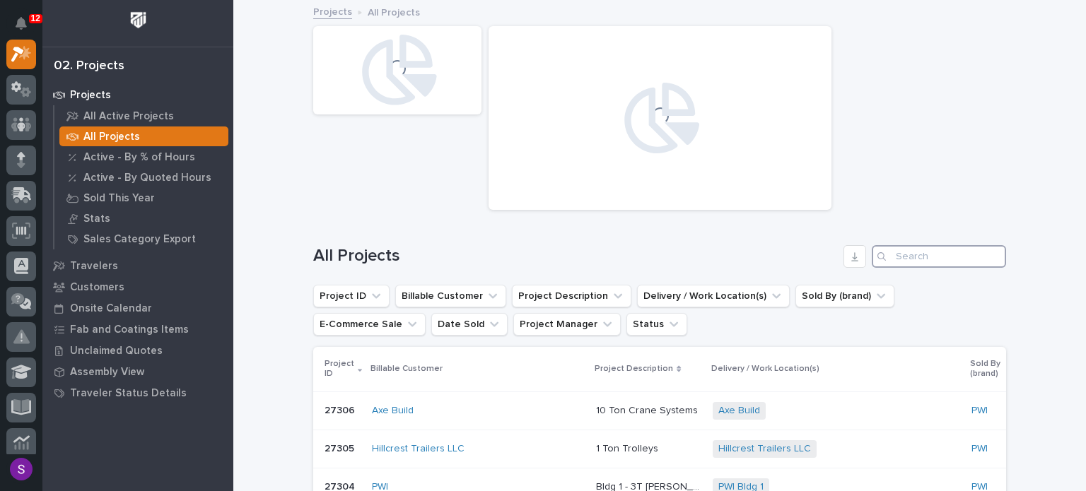
click at [910, 254] on input "Search" at bounding box center [938, 256] width 134 height 23
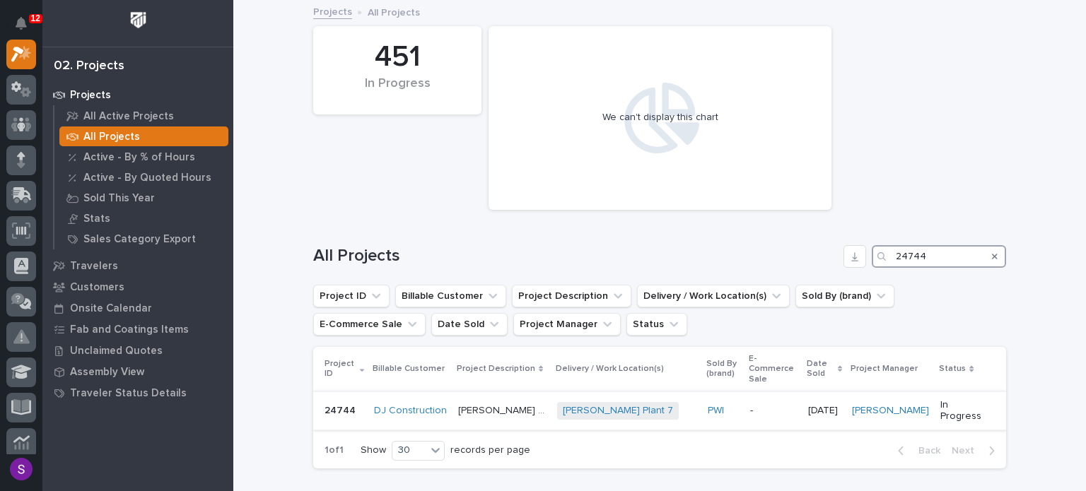
type input "24744"
click at [707, 405] on div "PWI" at bounding box center [722, 411] width 31 height 12
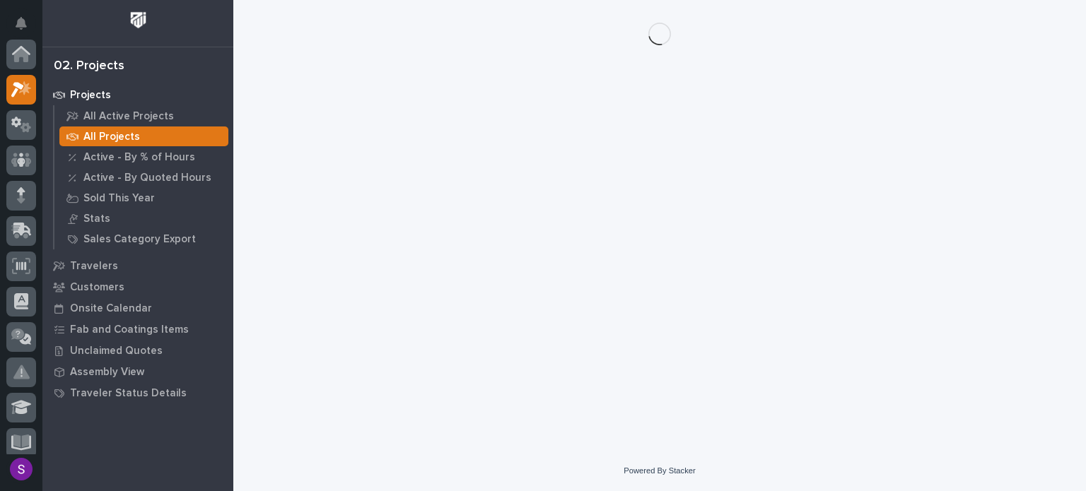
scroll to position [35, 0]
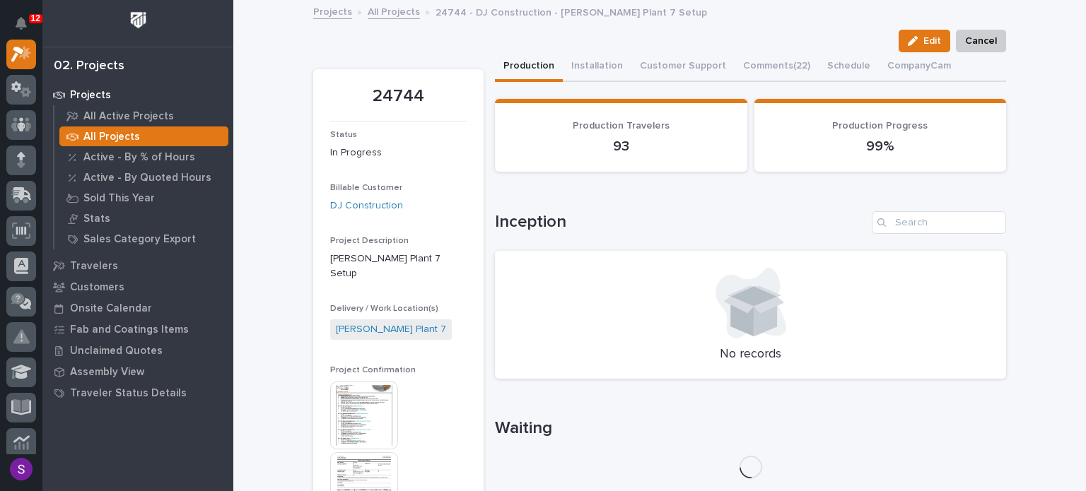
click at [360, 392] on img at bounding box center [364, 416] width 68 height 68
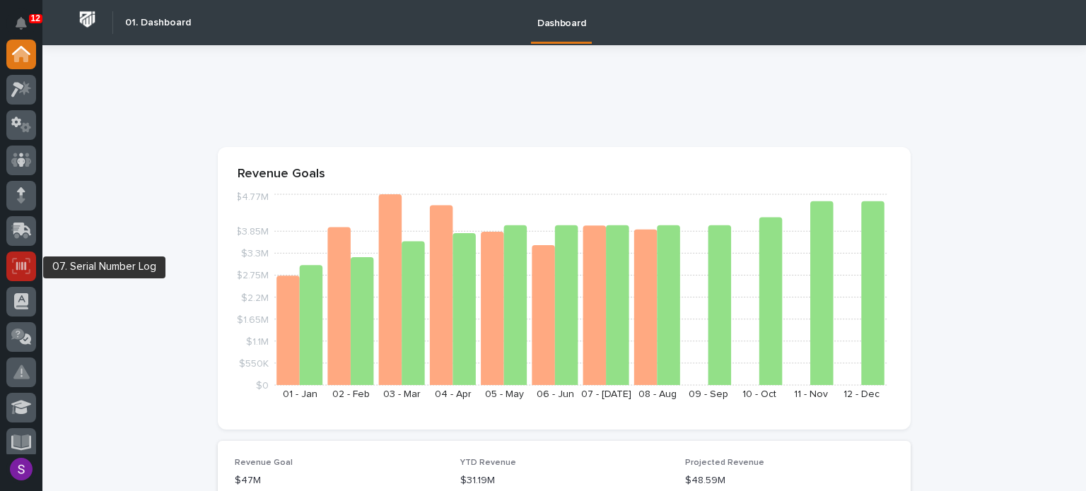
click at [12, 279] on link at bounding box center [21, 267] width 30 height 30
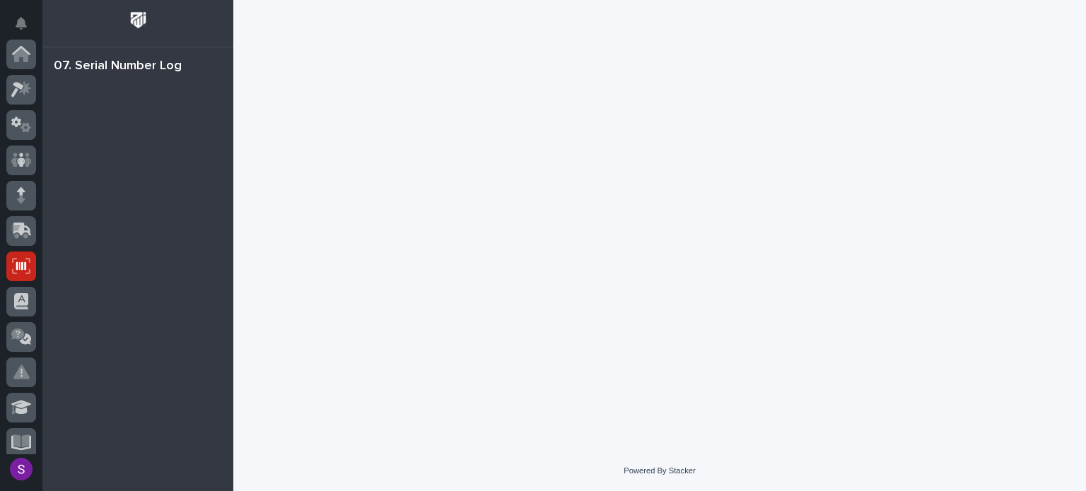
scroll to position [212, 0]
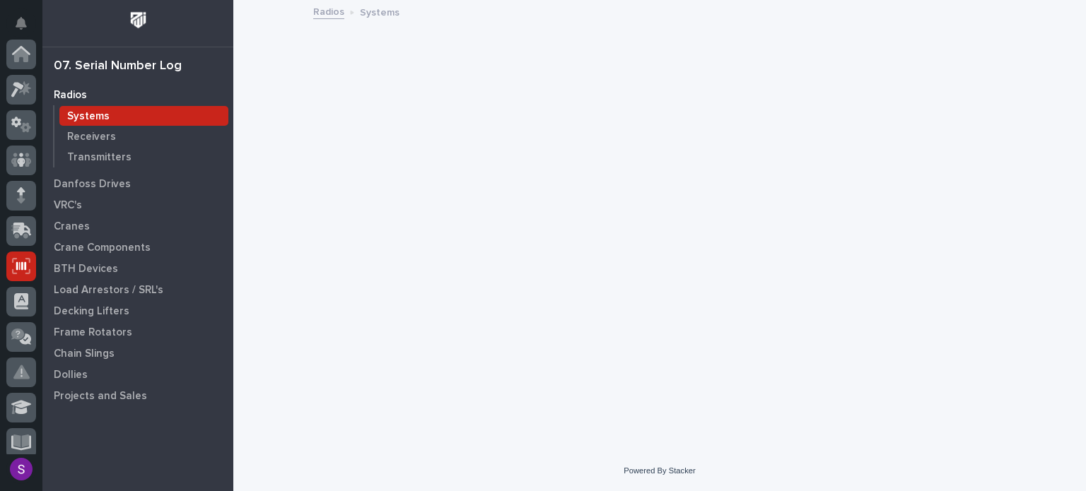
scroll to position [212, 0]
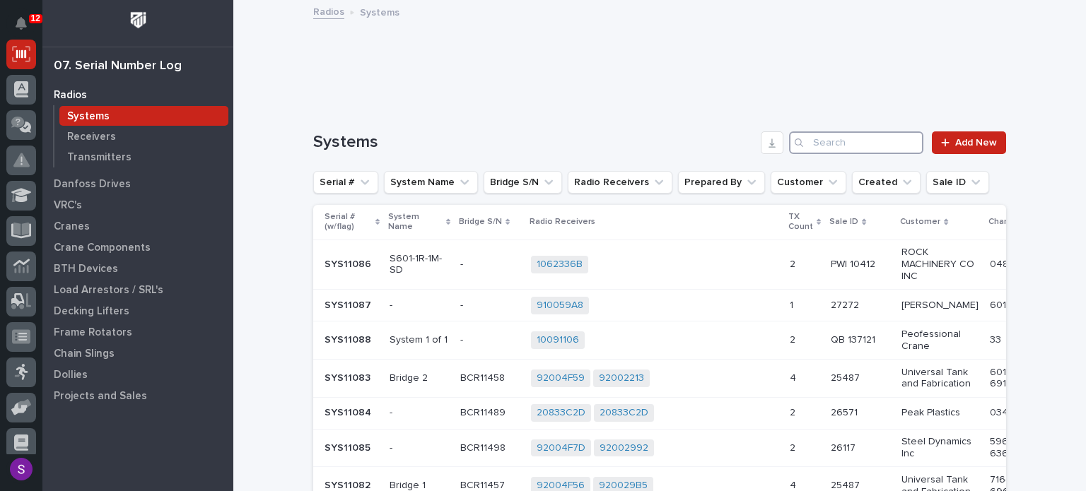
click at [871, 142] on input "Search" at bounding box center [856, 142] width 134 height 23
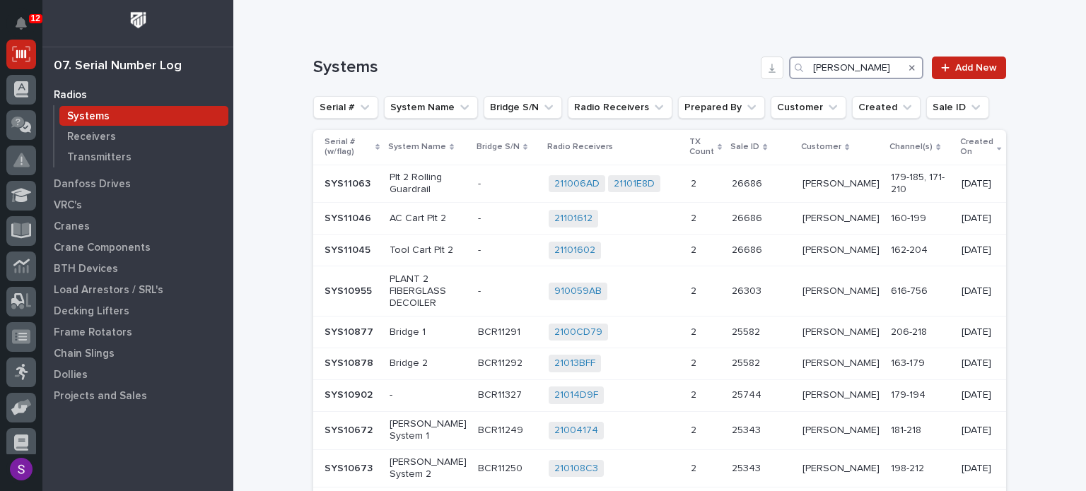
scroll to position [0, 0]
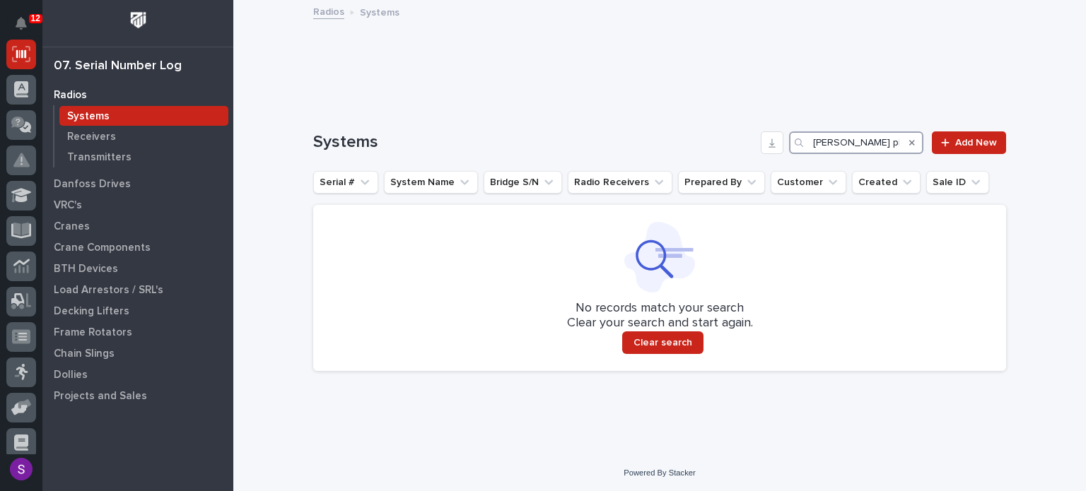
drag, startPoint x: 842, startPoint y: 143, endPoint x: 735, endPoint y: 138, distance: 107.6
click at [735, 138] on div "Systems brinkley plt 7 Add New" at bounding box center [659, 142] width 693 height 23
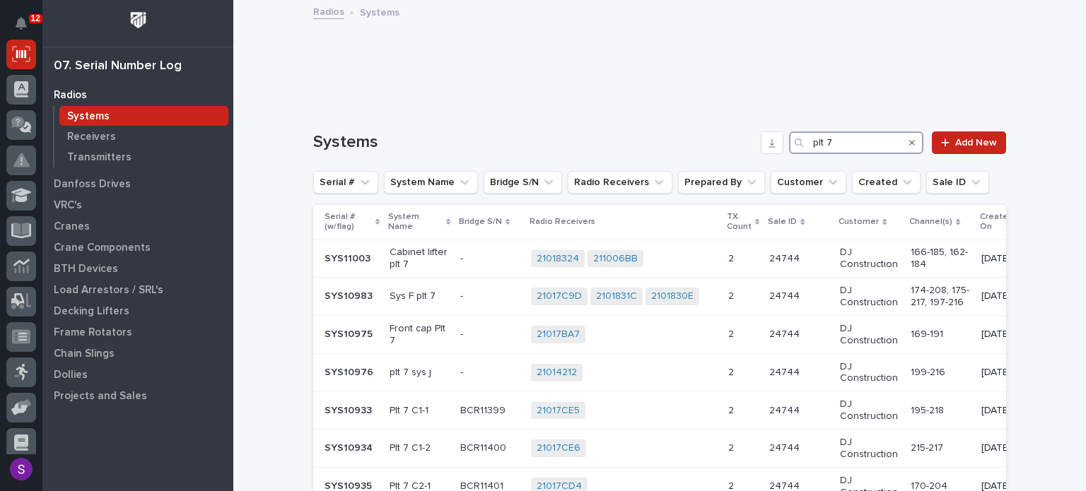
type input "plt 7"
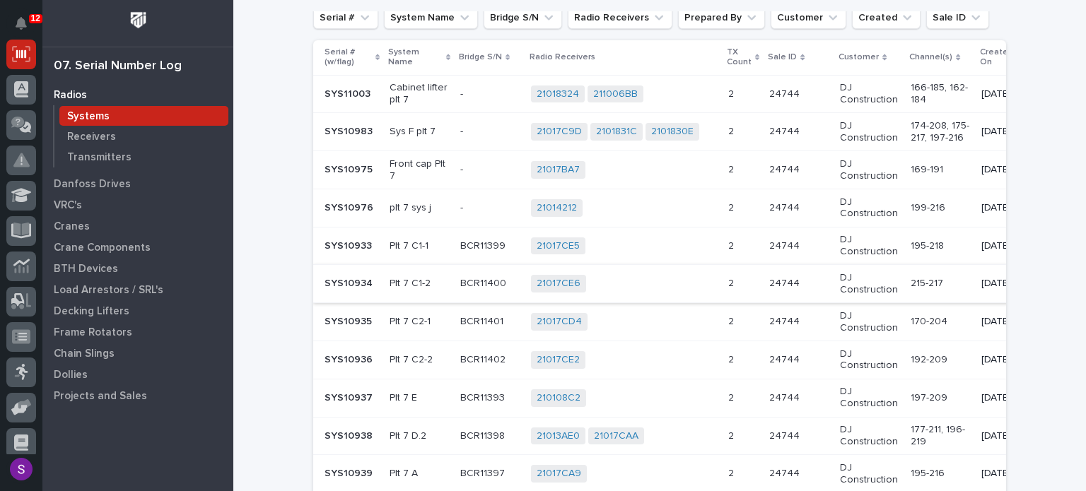
scroll to position [141, 0]
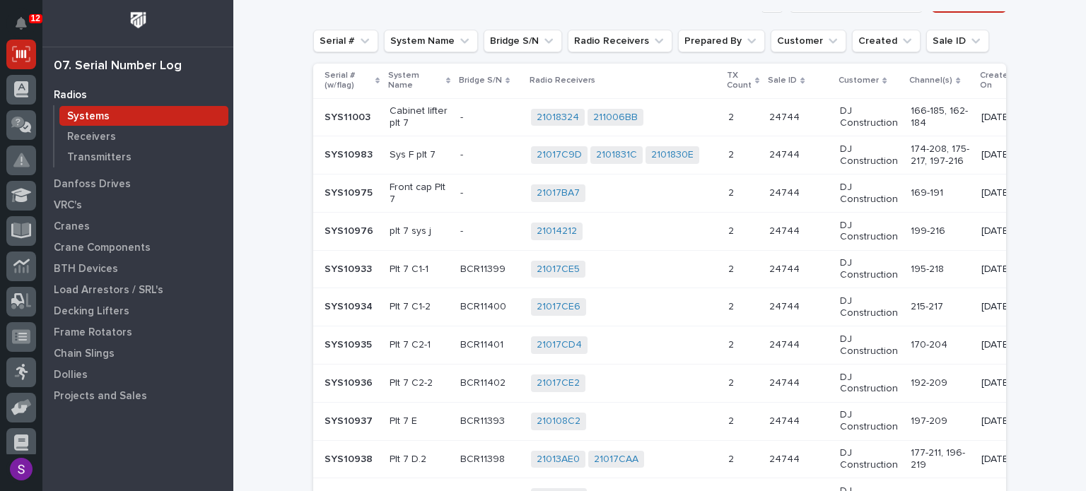
click at [688, 110] on div "21018324 211006BB + 0" at bounding box center [624, 118] width 186 height 18
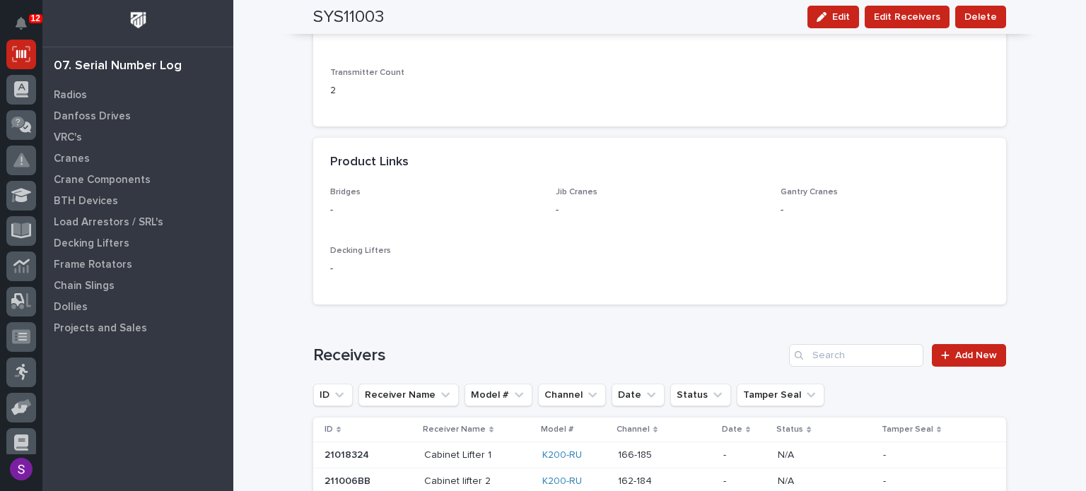
scroll to position [840, 0]
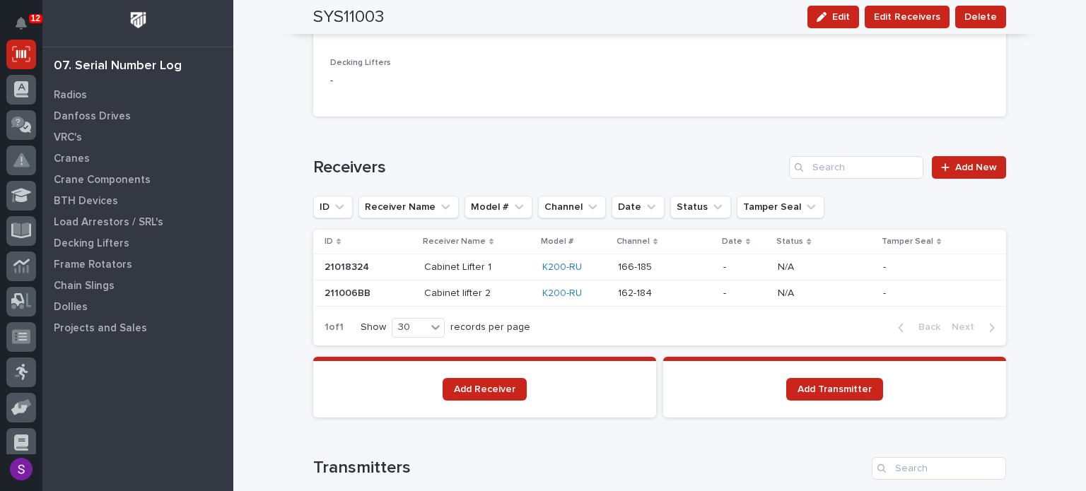
click at [701, 266] on p at bounding box center [665, 267] width 94 height 12
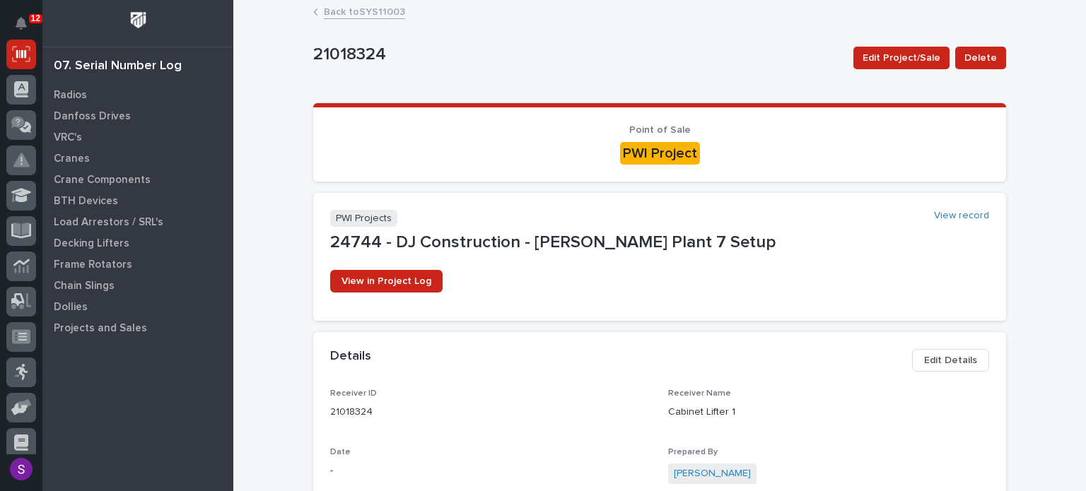
click at [339, 6] on link "Back to SYS11003" at bounding box center [364, 11] width 81 height 16
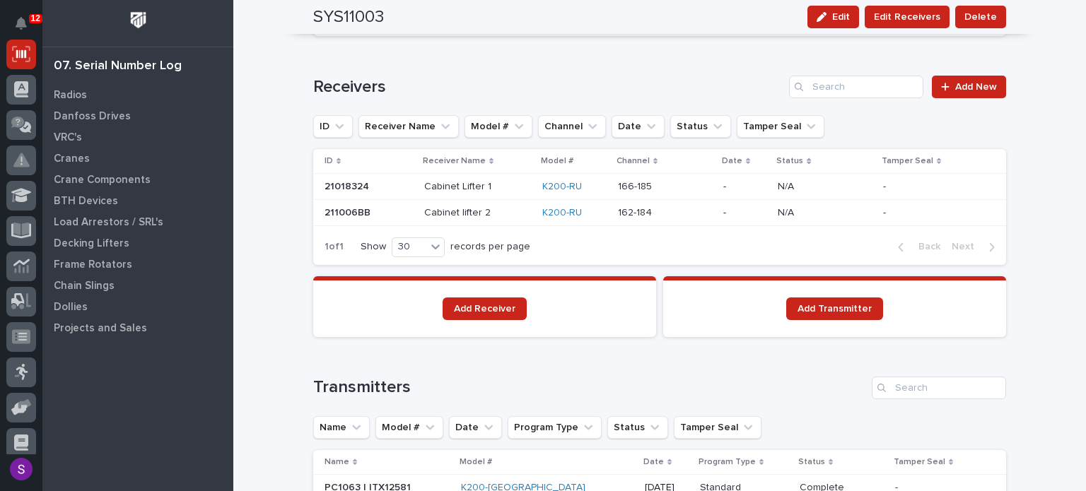
scroll to position [919, 0]
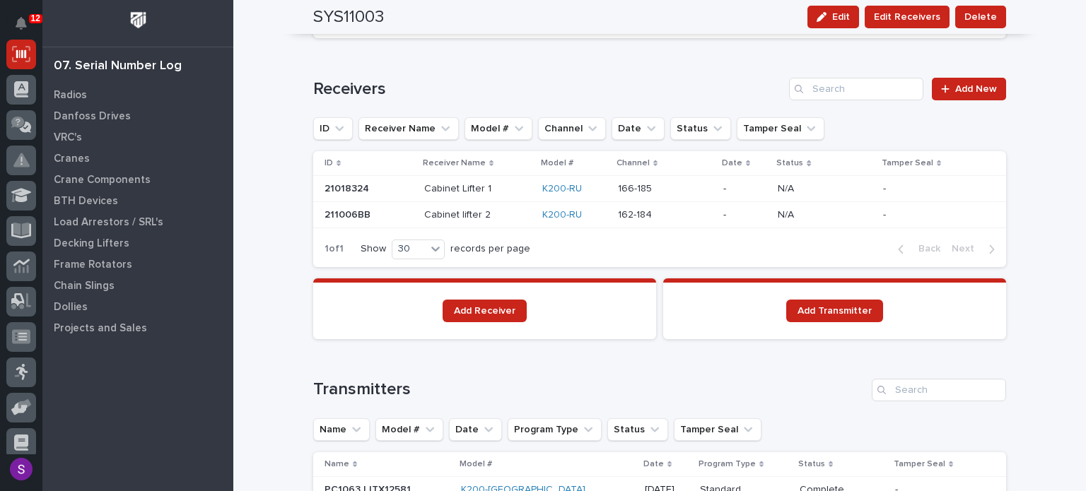
click at [701, 211] on p at bounding box center [665, 215] width 94 height 12
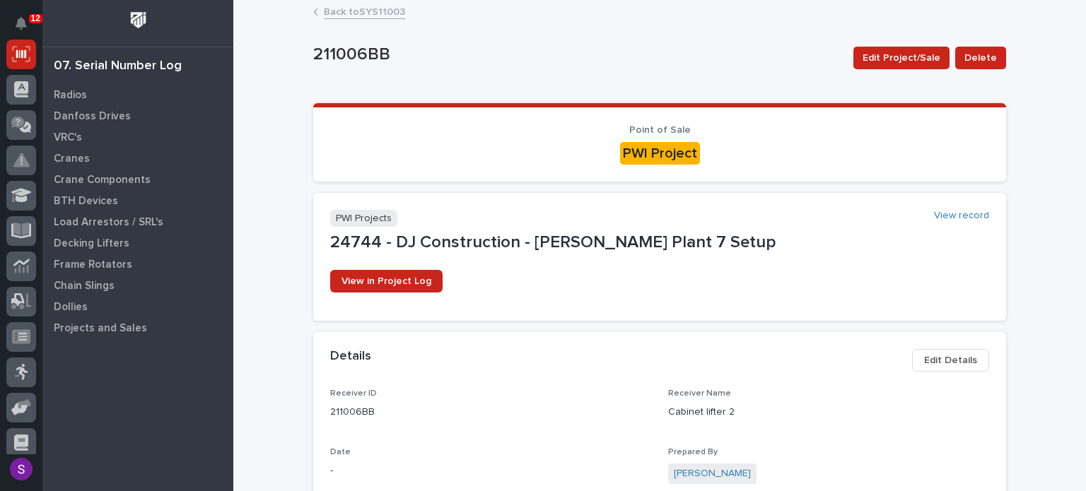
click at [367, 11] on link "Back to SYS11003" at bounding box center [364, 11] width 81 height 16
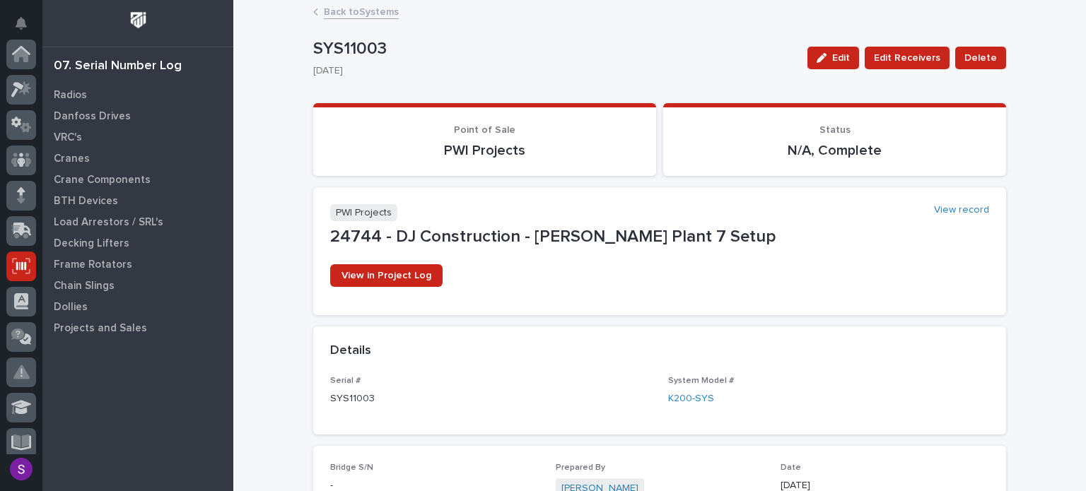
scroll to position [212, 0]
click at [357, 13] on link "Back to Systems" at bounding box center [361, 11] width 75 height 16
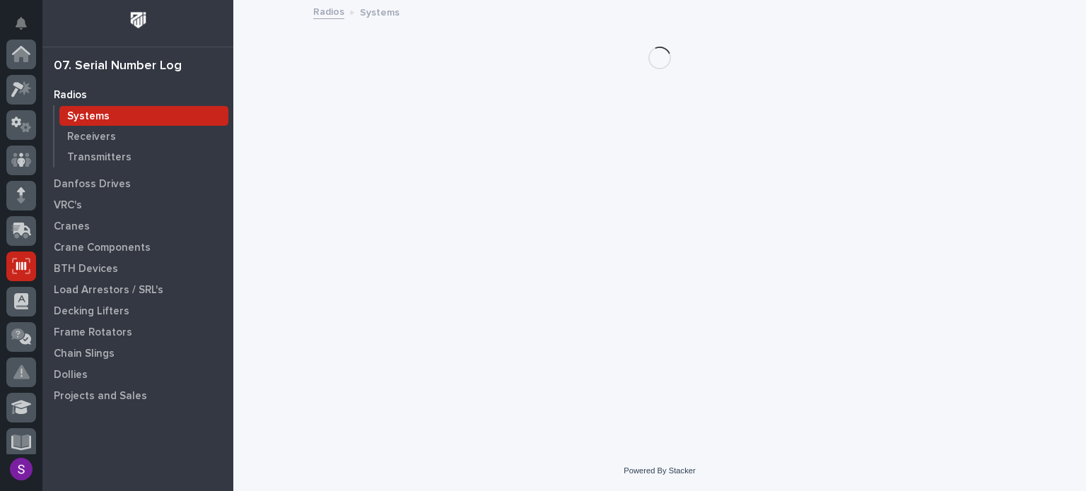
scroll to position [212, 0]
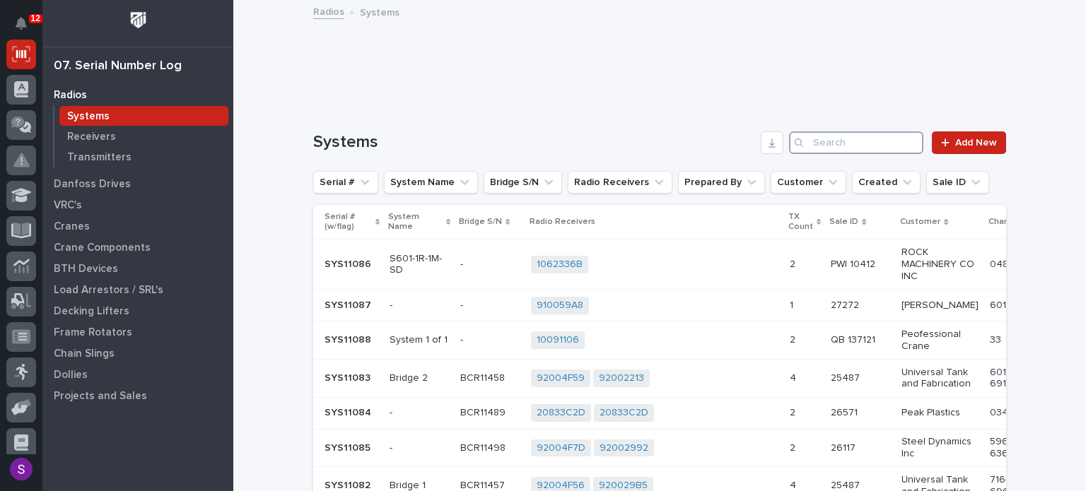
click at [822, 143] on input "Search" at bounding box center [856, 142] width 134 height 23
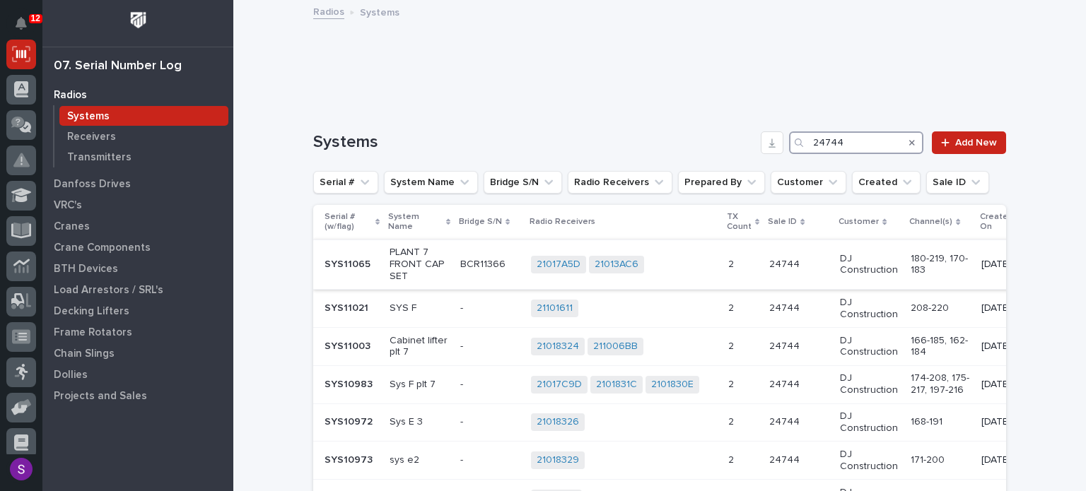
type input "24744"
click at [682, 268] on div "21017A5D 21013AC6 + 0" at bounding box center [624, 265] width 186 height 18
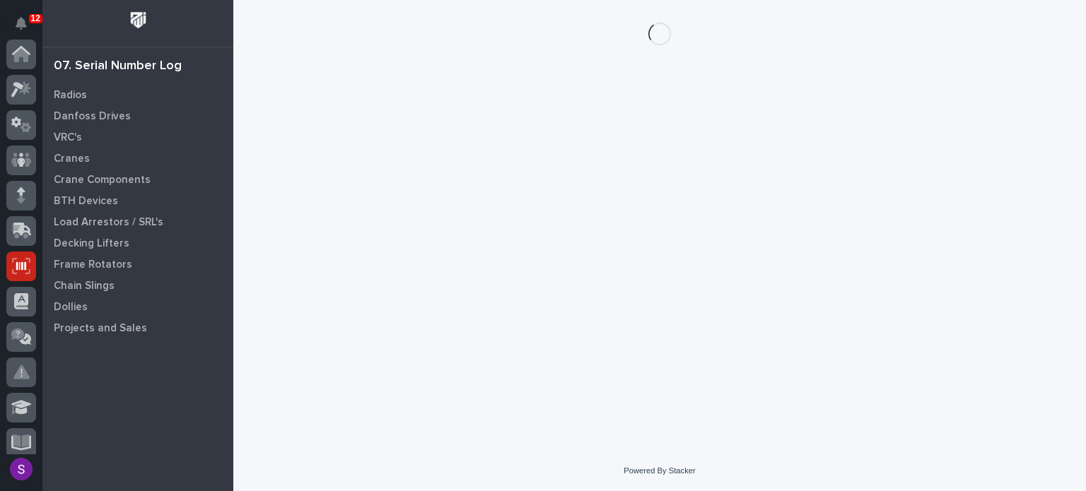
scroll to position [212, 0]
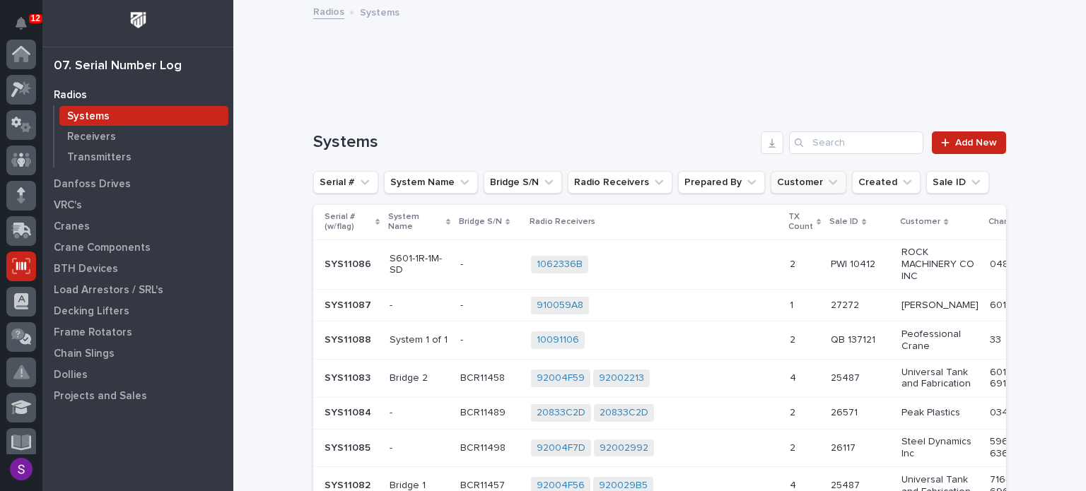
scroll to position [212, 0]
click at [845, 141] on input "Search" at bounding box center [856, 142] width 134 height 23
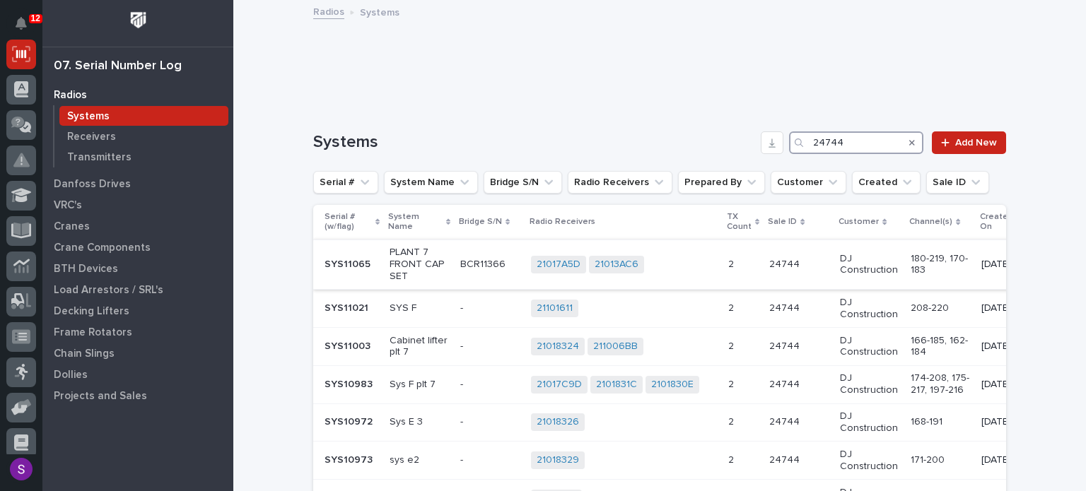
type input "24744"
click at [914, 260] on p "180-219, 170-183" at bounding box center [939, 265] width 59 height 24
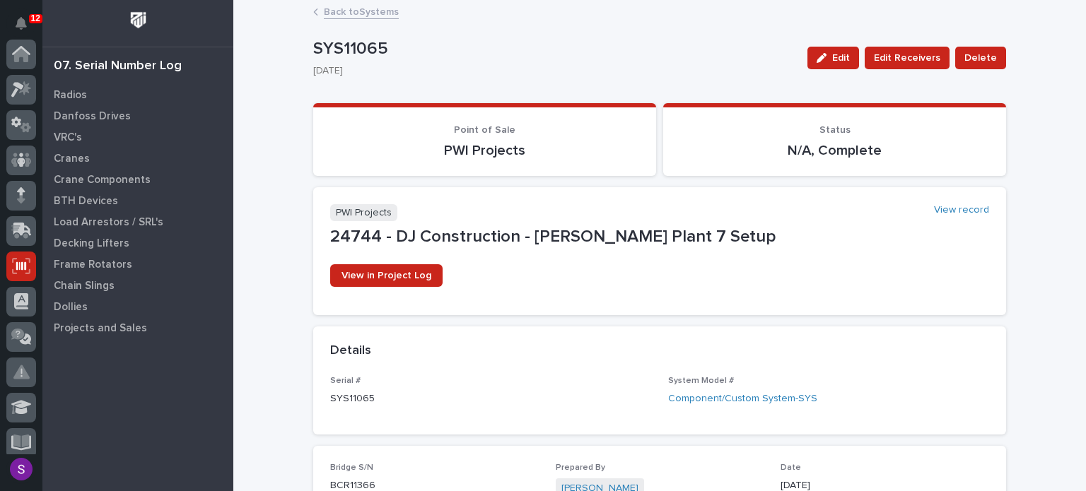
scroll to position [212, 0]
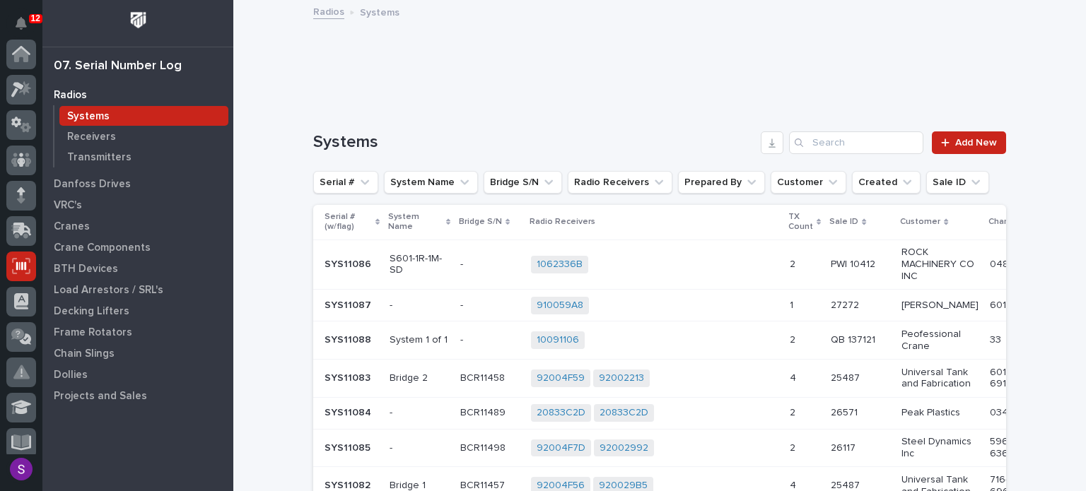
scroll to position [212, 0]
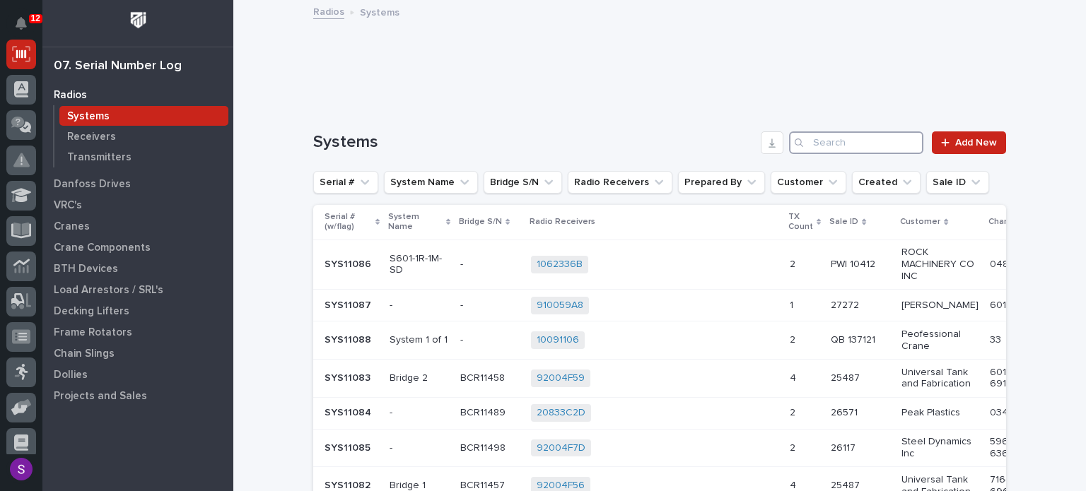
click at [836, 137] on input "Search" at bounding box center [856, 142] width 134 height 23
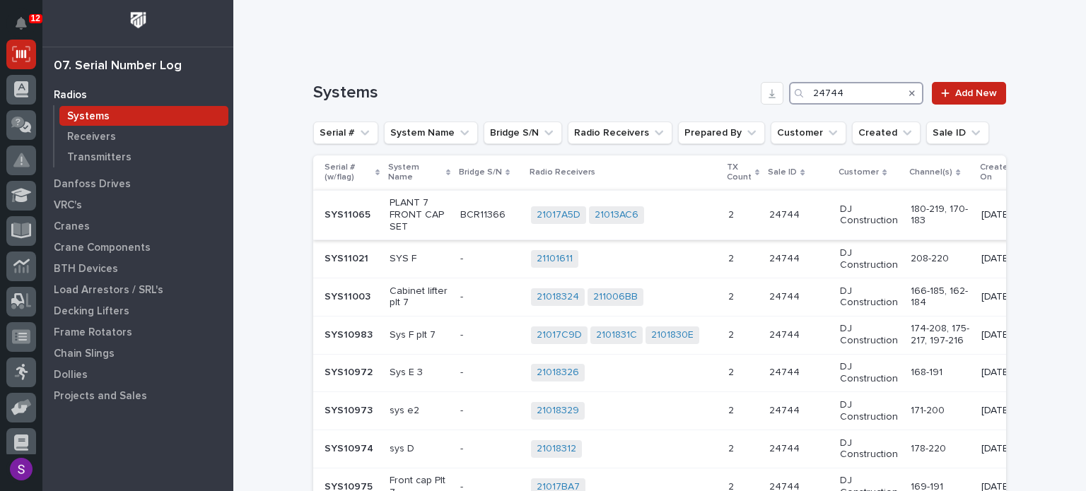
scroll to position [71, 0]
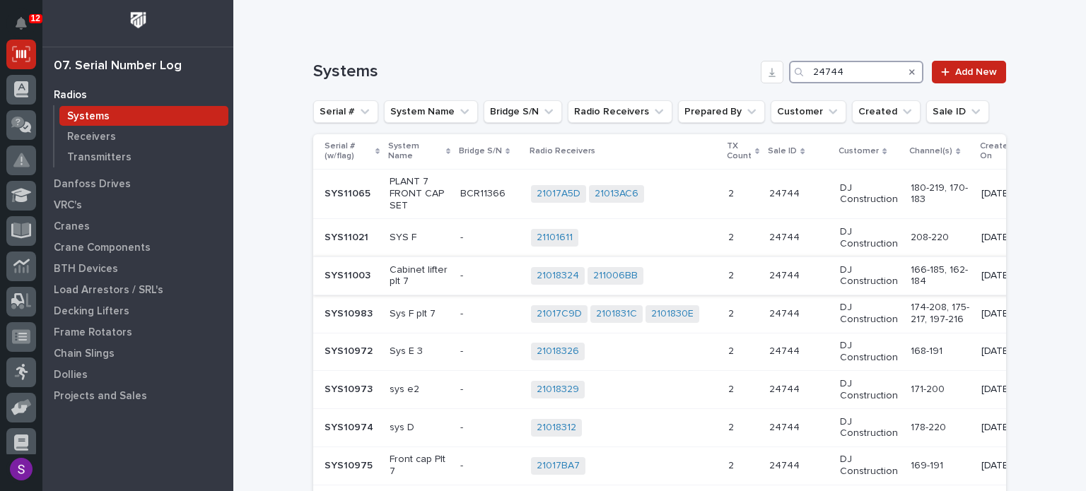
type input "24744"
click at [840, 270] on p "DJ Construction" at bounding box center [869, 276] width 59 height 24
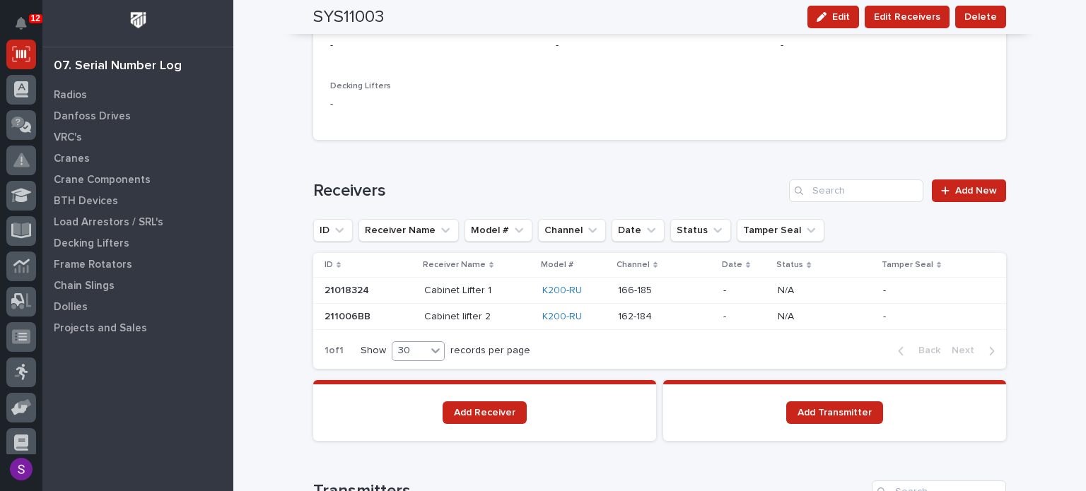
scroll to position [919, 0]
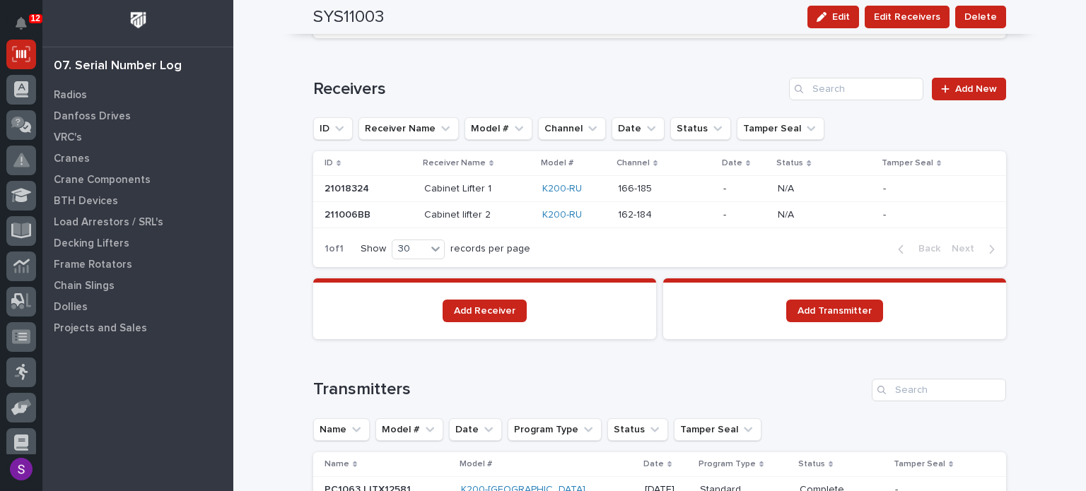
click at [365, 189] on p at bounding box center [368, 189] width 88 height 12
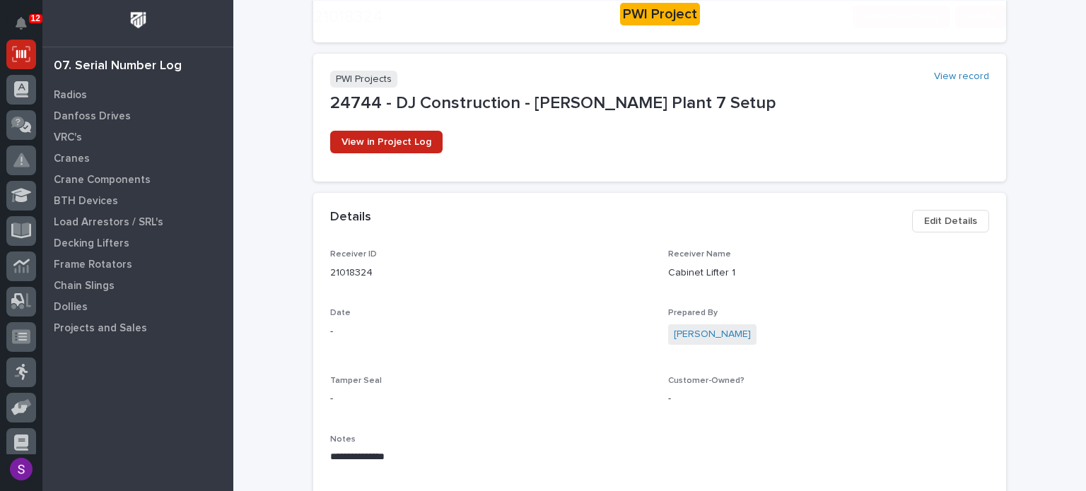
scroll to position [141, 0]
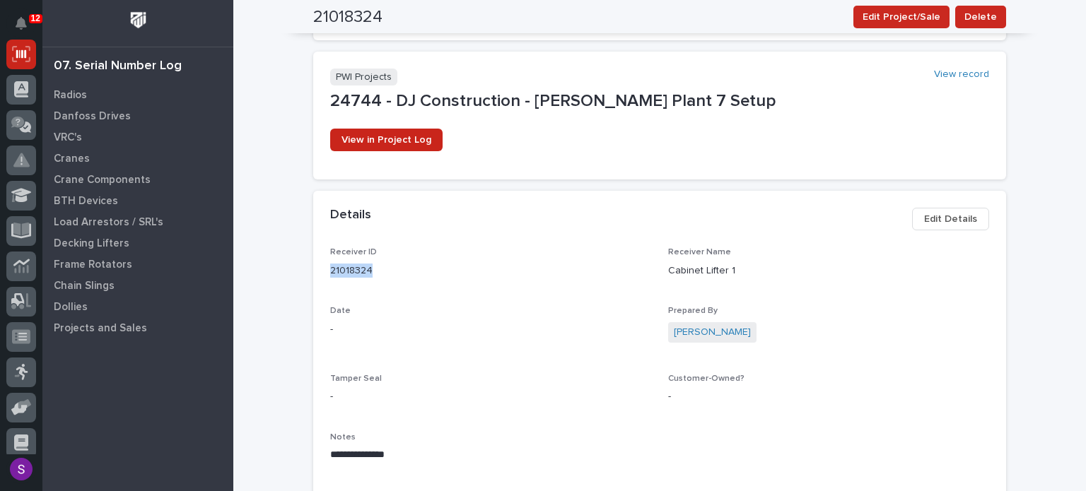
drag, startPoint x: 393, startPoint y: 257, endPoint x: 354, endPoint y: 274, distance: 42.7
click at [357, 274] on div "Receiver ID 21018324" at bounding box center [490, 268] width 321 height 42
drag, startPoint x: 370, startPoint y: 268, endPoint x: 312, endPoint y: 268, distance: 58.0
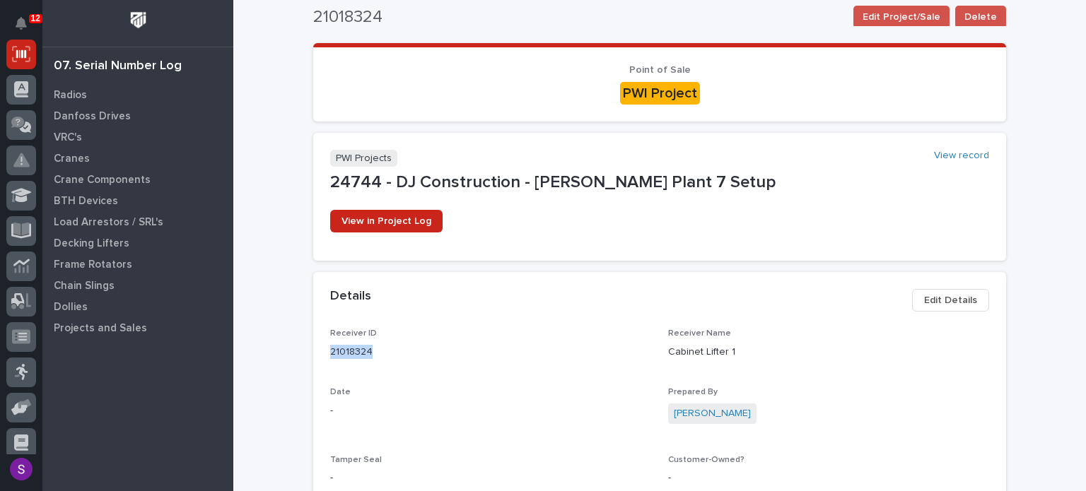
scroll to position [0, 0]
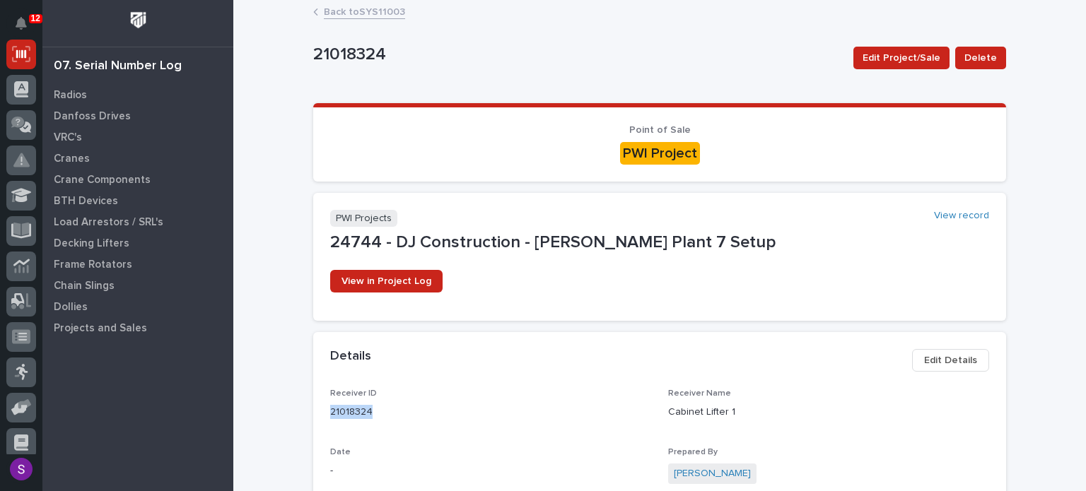
click at [360, 9] on link "Back to SYS11003" at bounding box center [364, 11] width 81 height 16
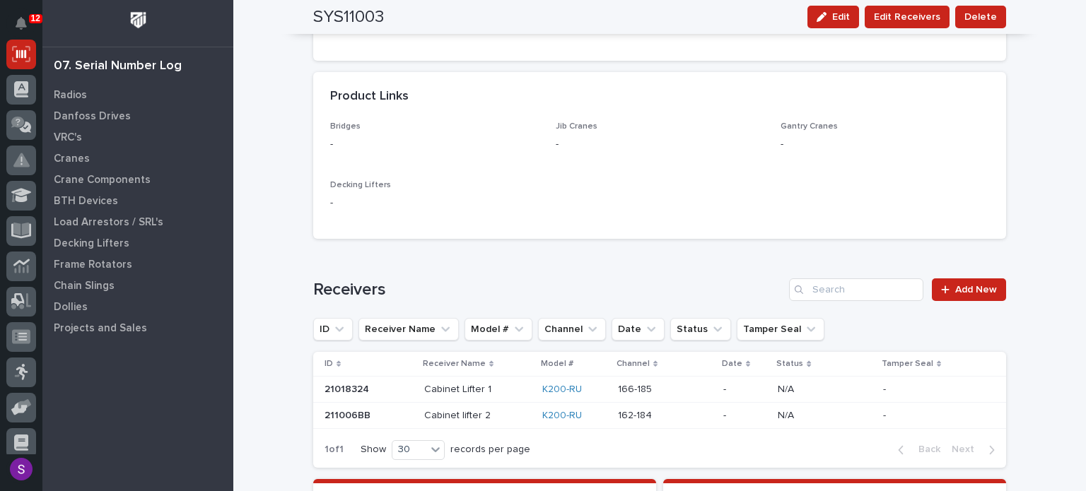
scroll to position [848, 0]
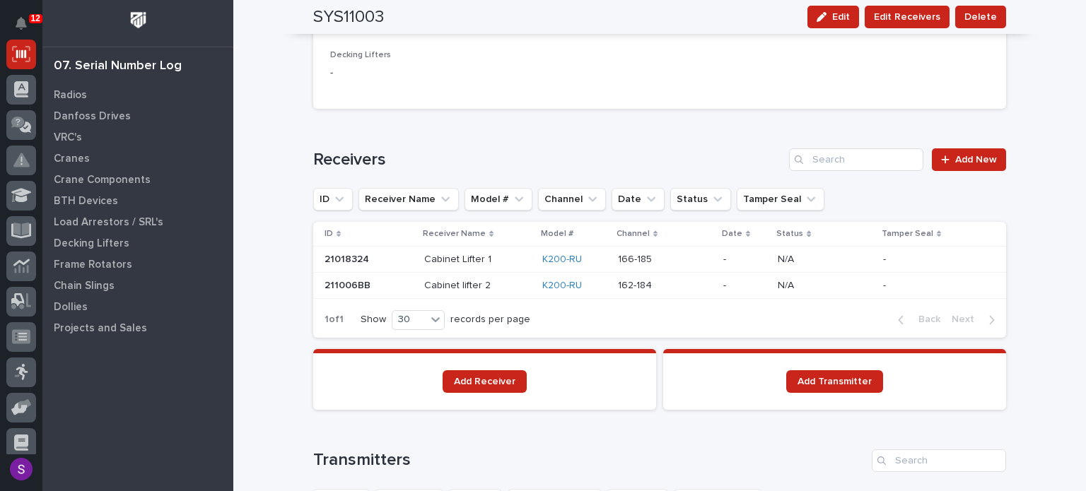
click at [367, 288] on p at bounding box center [368, 286] width 88 height 12
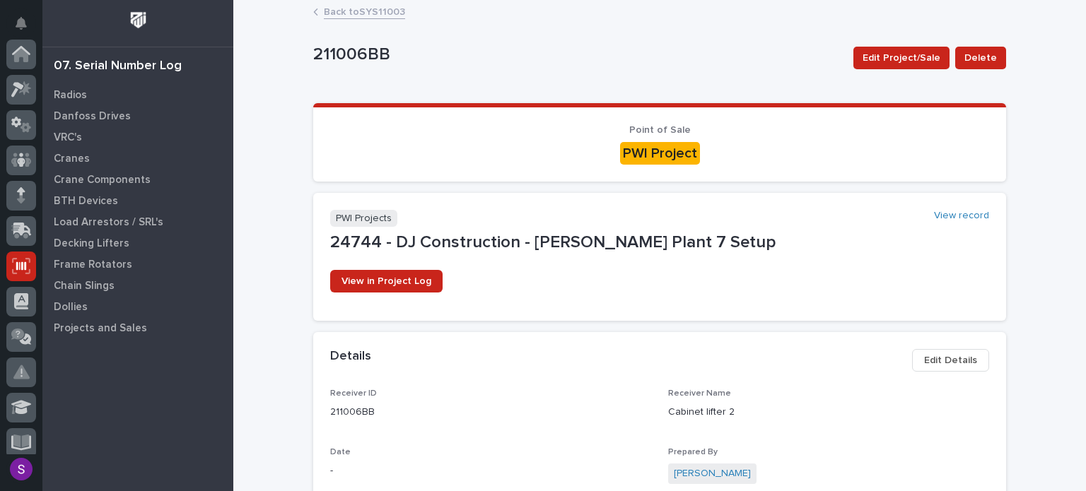
scroll to position [212, 0]
click at [351, 420] on div "Receiver ID 211006BB" at bounding box center [490, 410] width 321 height 42
click at [349, 413] on p "211006BB" at bounding box center [490, 412] width 321 height 15
copy p "211006BB"
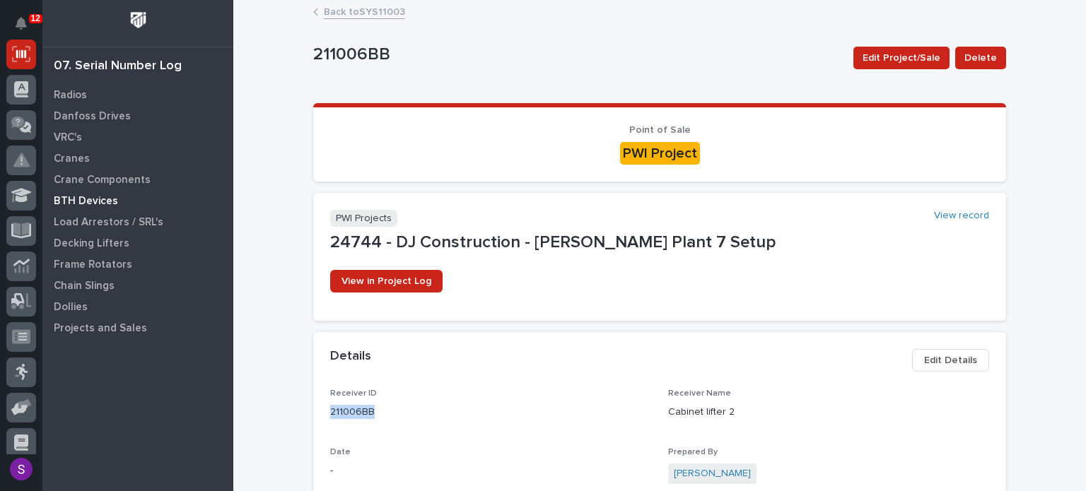
click at [110, 193] on div "BTH Devices" at bounding box center [138, 201] width 184 height 20
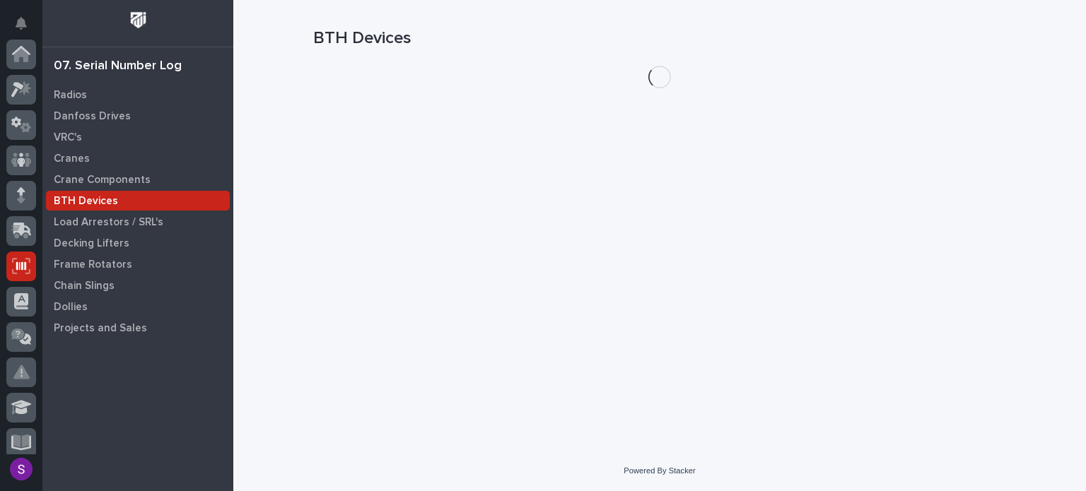
scroll to position [212, 0]
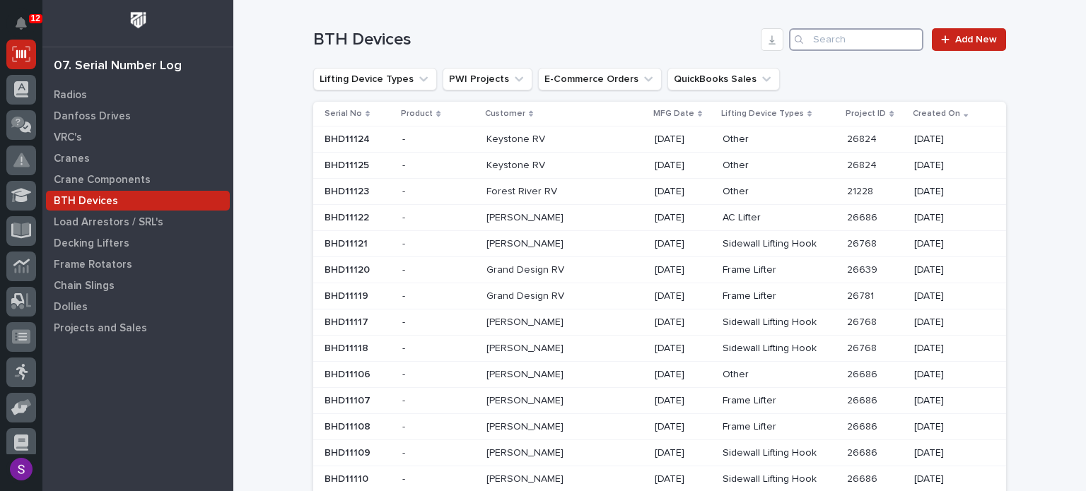
click at [874, 47] on input "Search" at bounding box center [856, 39] width 134 height 23
type input "24744"
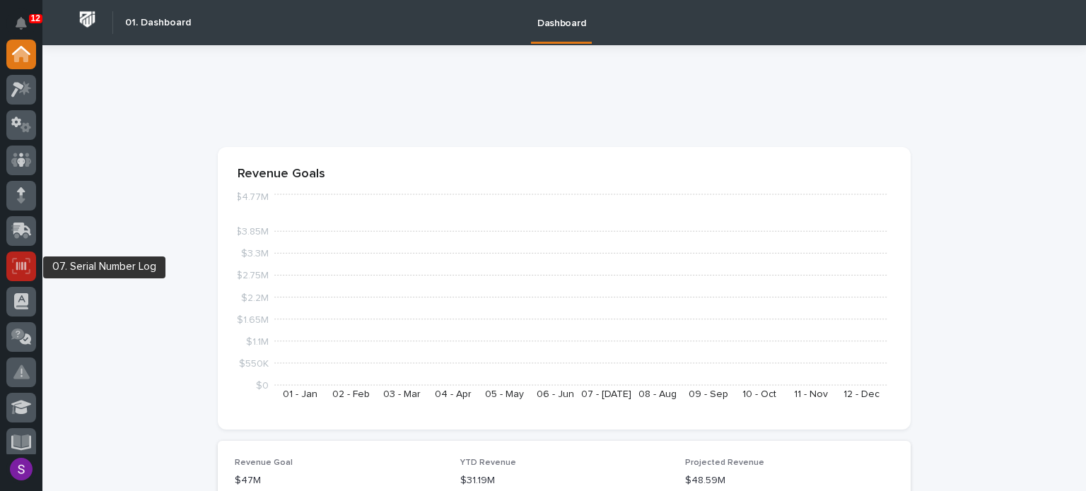
click at [23, 274] on icon at bounding box center [21, 266] width 18 height 16
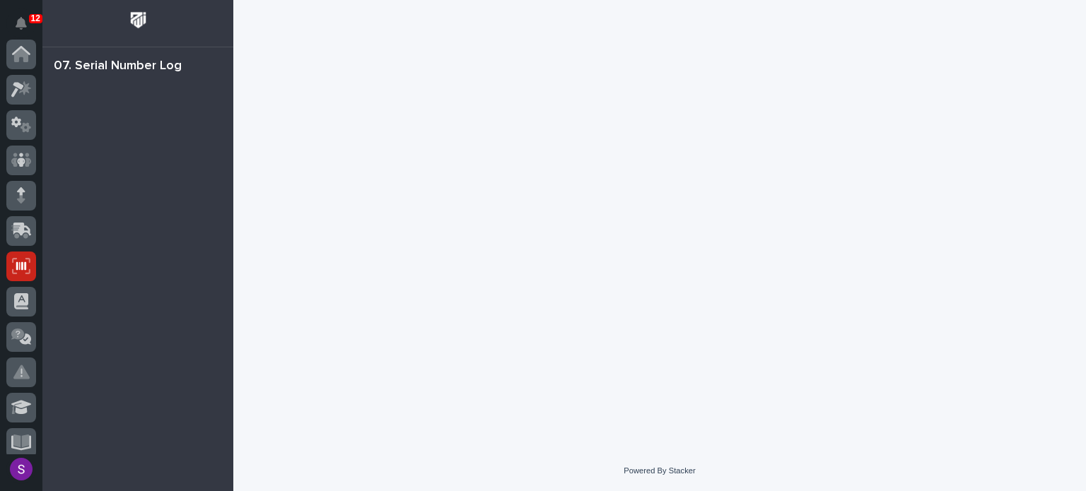
scroll to position [212, 0]
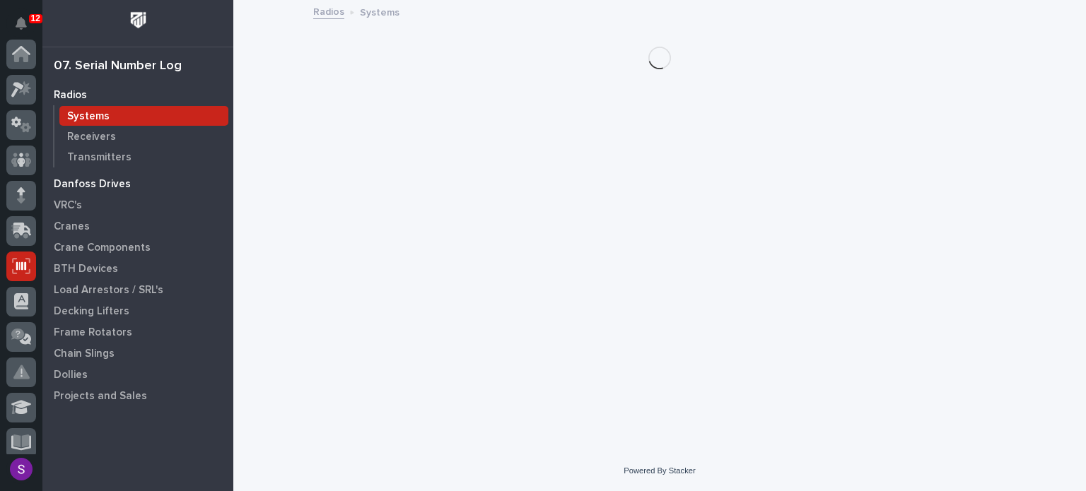
scroll to position [212, 0]
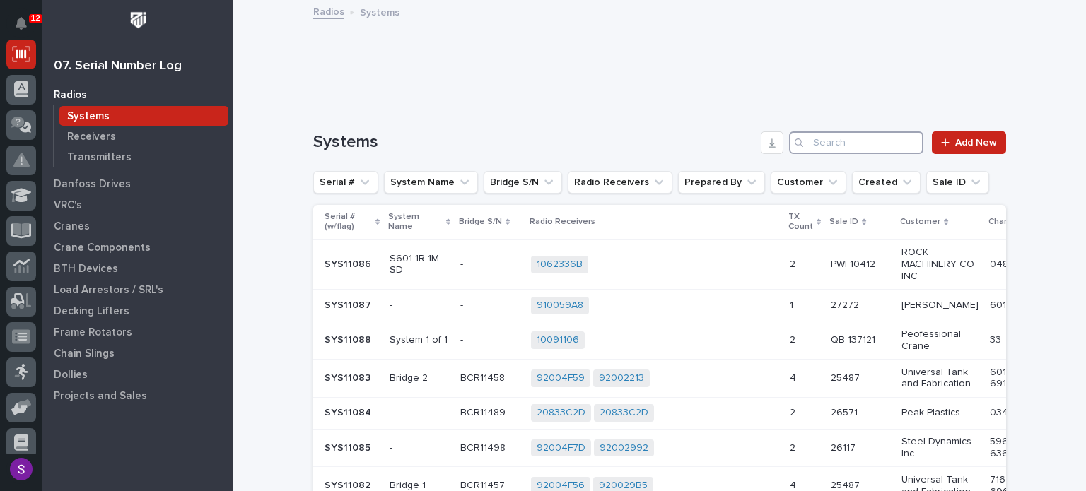
click at [821, 138] on input "Search" at bounding box center [856, 142] width 134 height 23
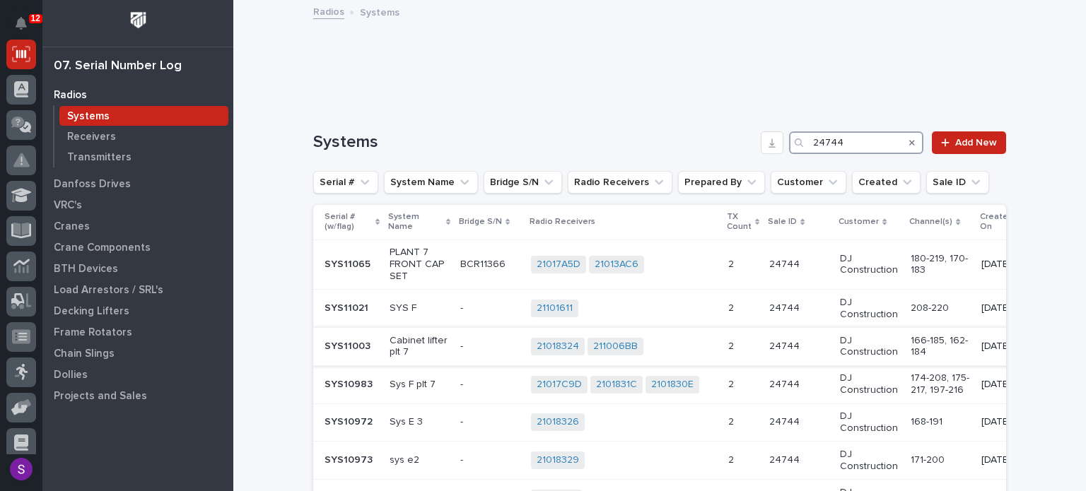
type input "24744"
click at [689, 350] on div "21018324 211006BB + 0" at bounding box center [624, 347] width 186 height 18
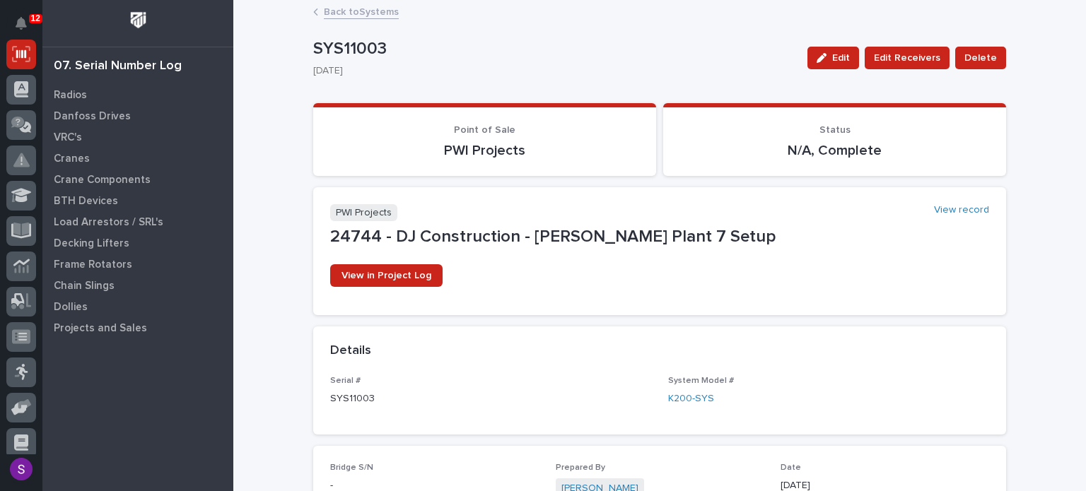
click at [382, 13] on link "Back to Systems" at bounding box center [361, 11] width 75 height 16
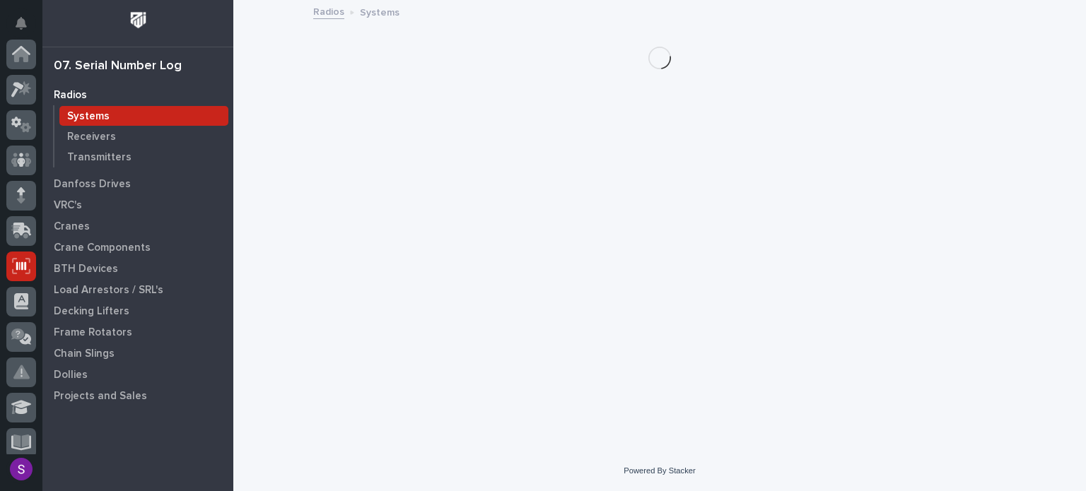
scroll to position [212, 0]
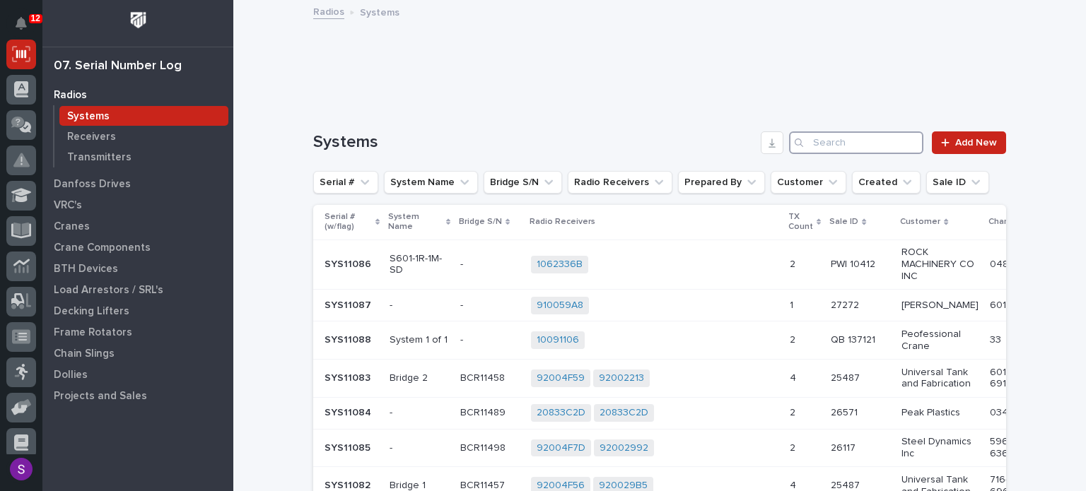
click at [854, 146] on input "Search" at bounding box center [856, 142] width 134 height 23
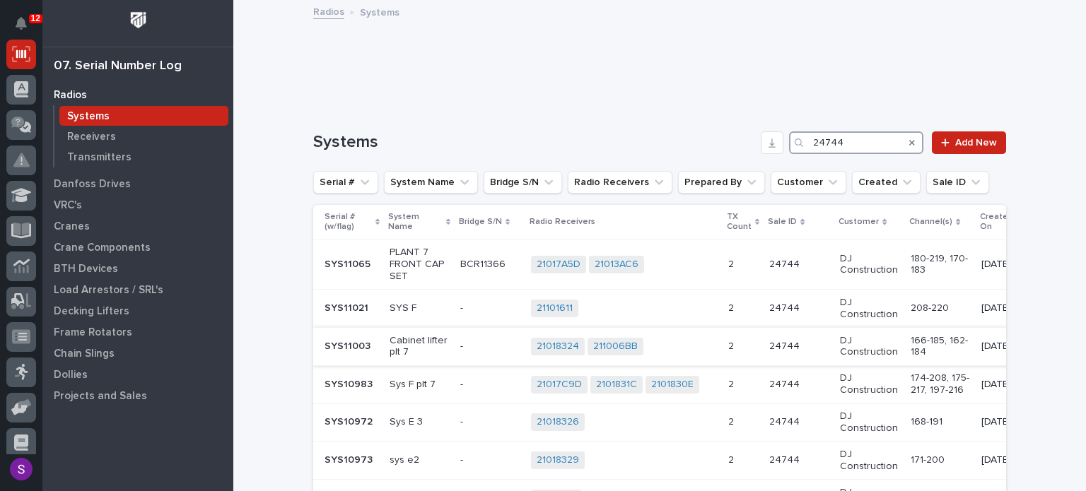
type input "24744"
click at [891, 349] on td "DJ Construction" at bounding box center [869, 346] width 71 height 38
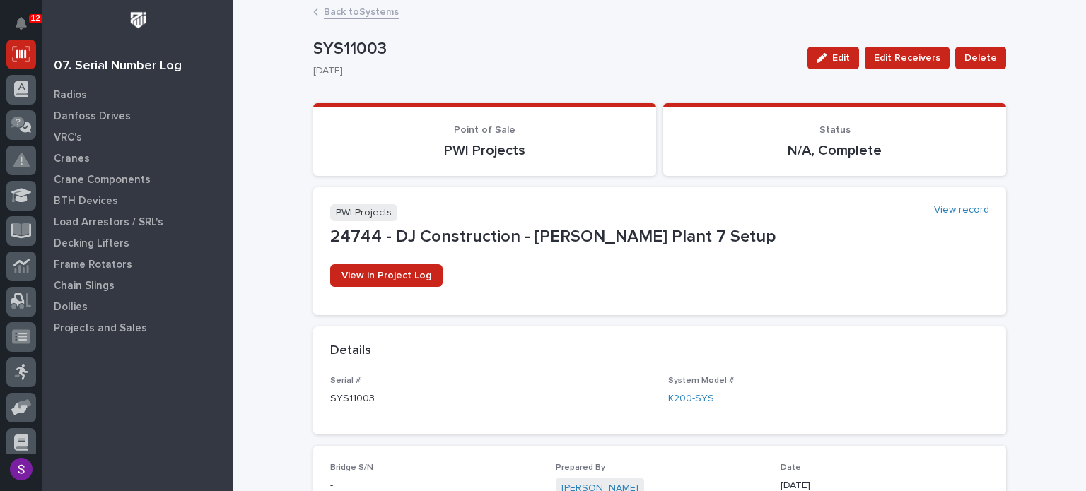
click at [371, 11] on link "Back to Systems" at bounding box center [361, 11] width 75 height 16
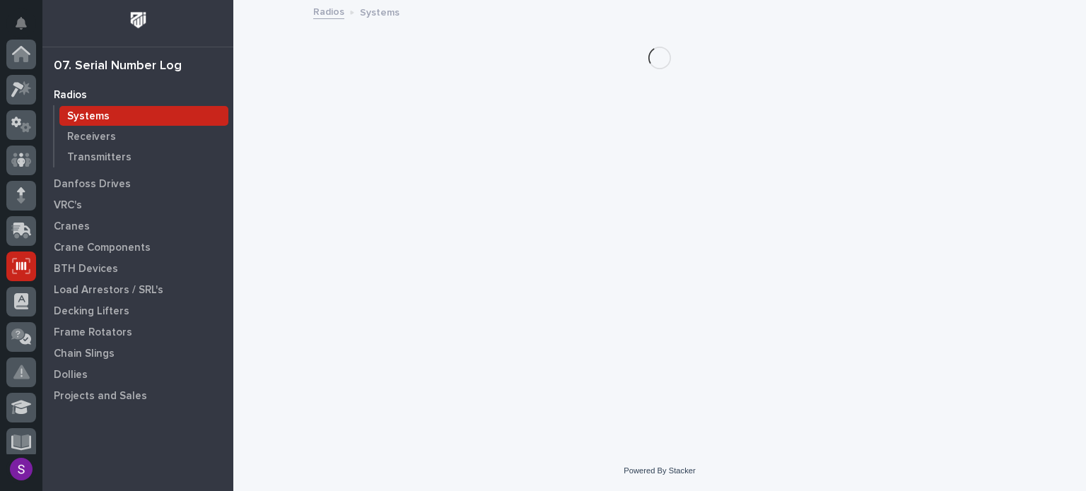
scroll to position [212, 0]
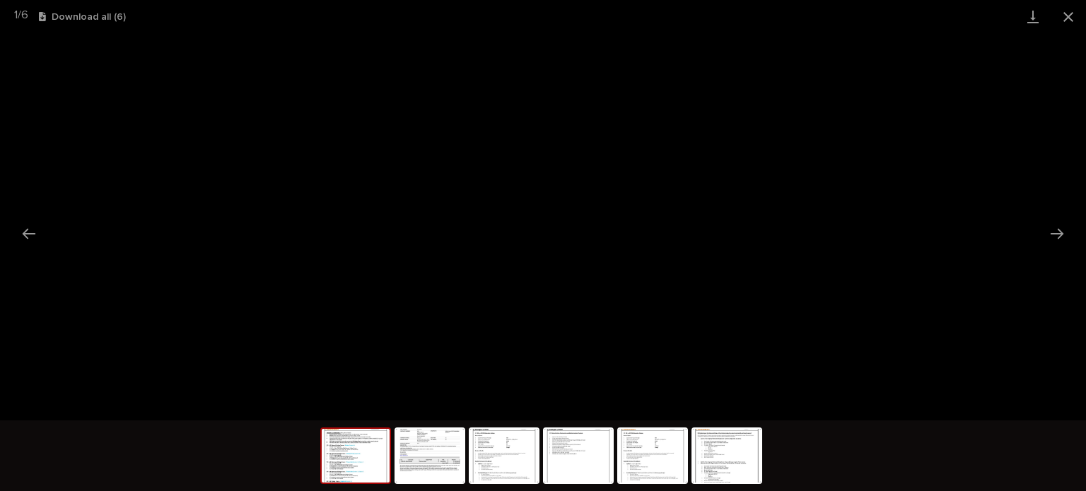
scroll to position [35, 0]
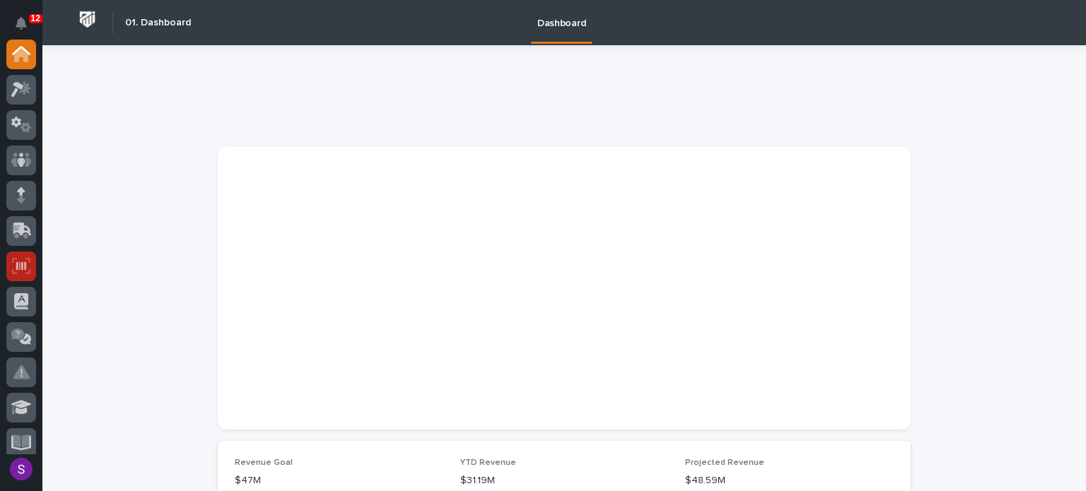
click at [22, 272] on icon at bounding box center [21, 266] width 18 height 16
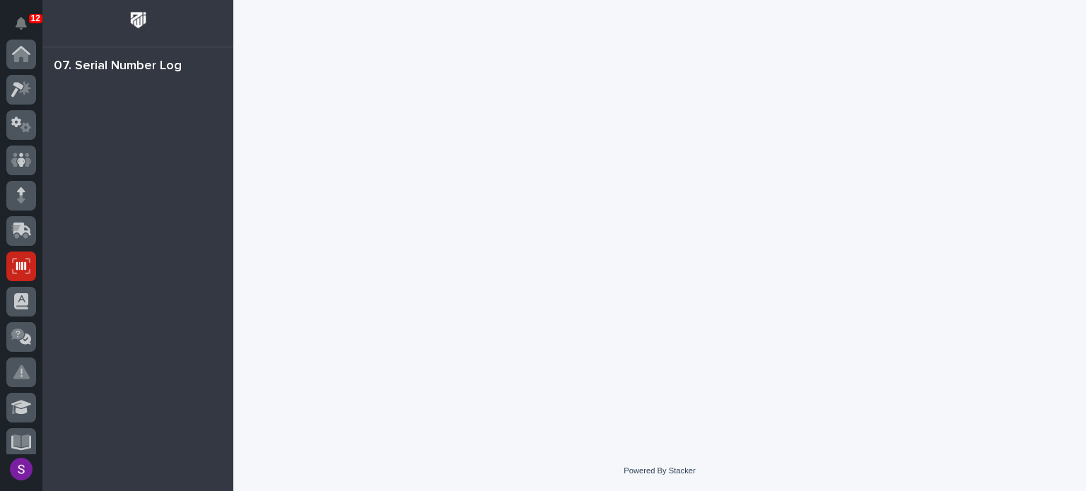
scroll to position [212, 0]
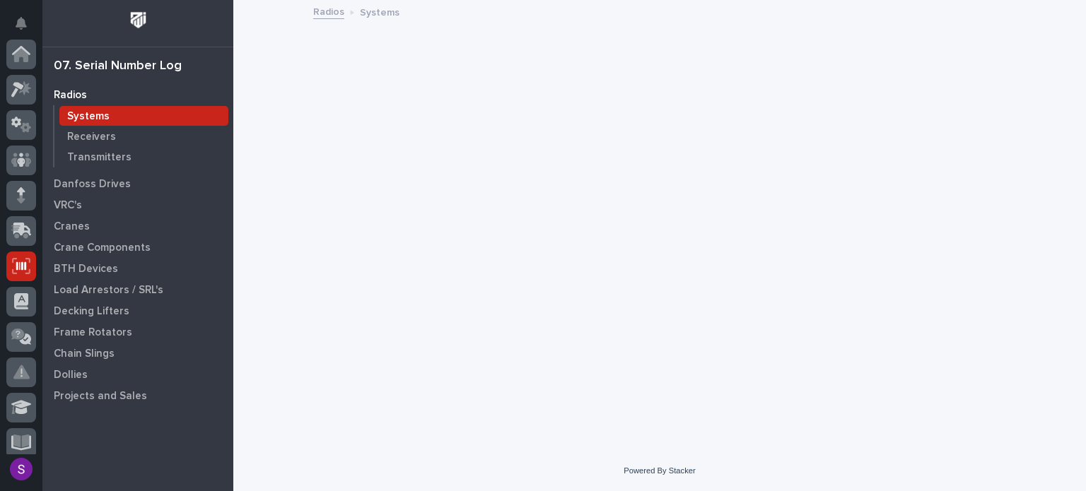
scroll to position [212, 0]
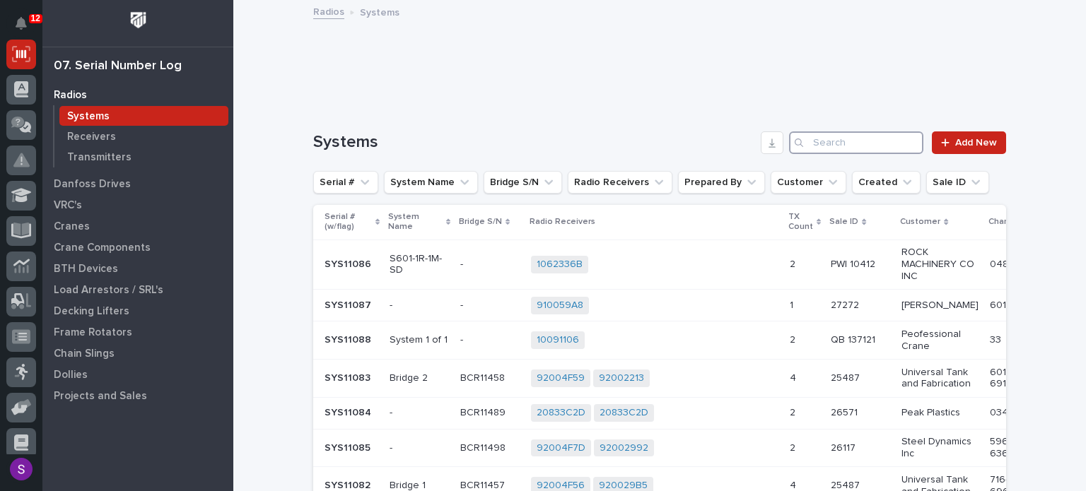
click at [868, 138] on input "Search" at bounding box center [856, 142] width 134 height 23
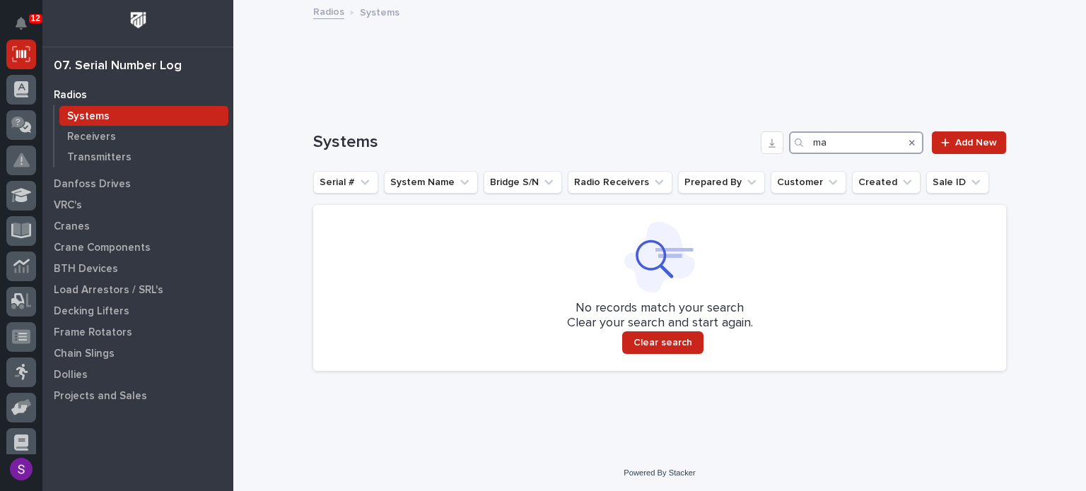
type input "m"
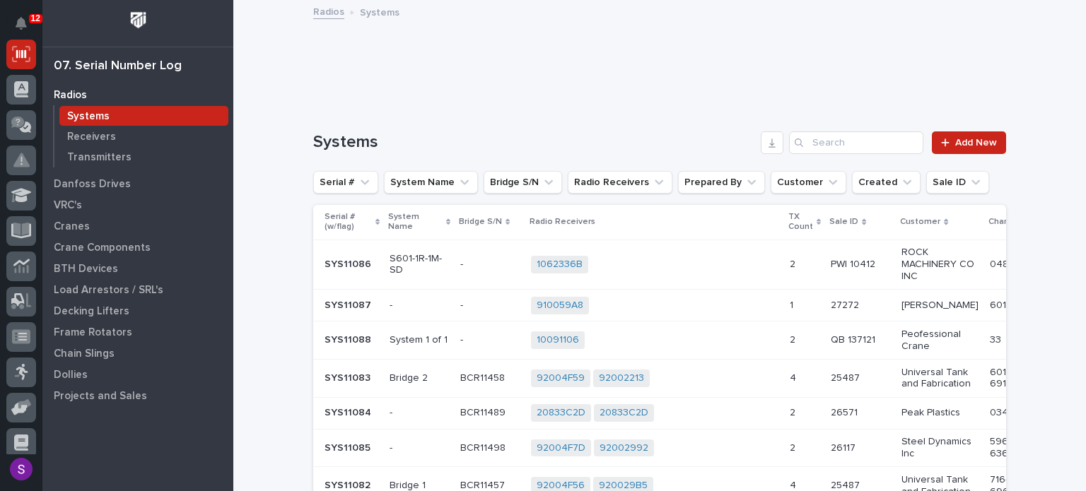
click at [986, 136] on link "Add New" at bounding box center [968, 142] width 74 height 23
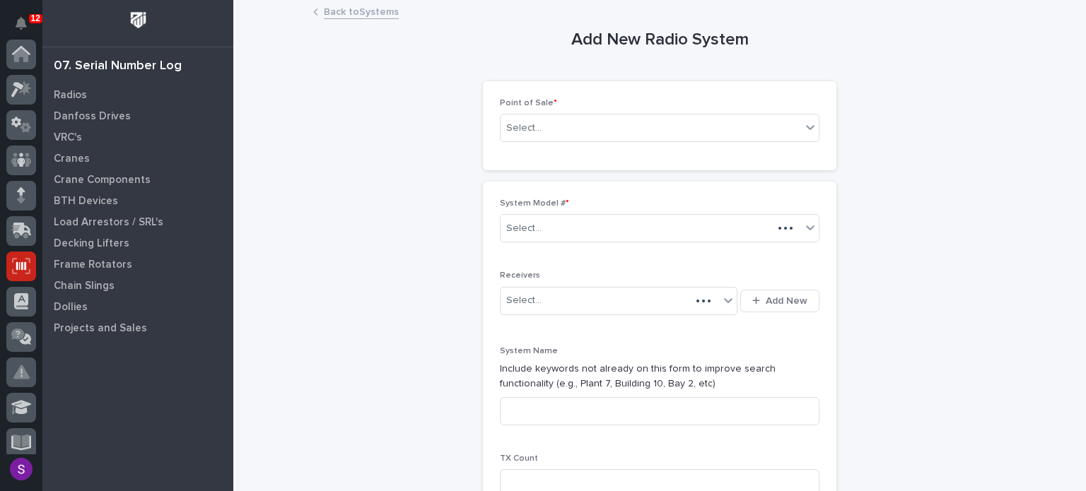
scroll to position [212, 0]
click at [590, 137] on div "Select..." at bounding box center [650, 128] width 300 height 23
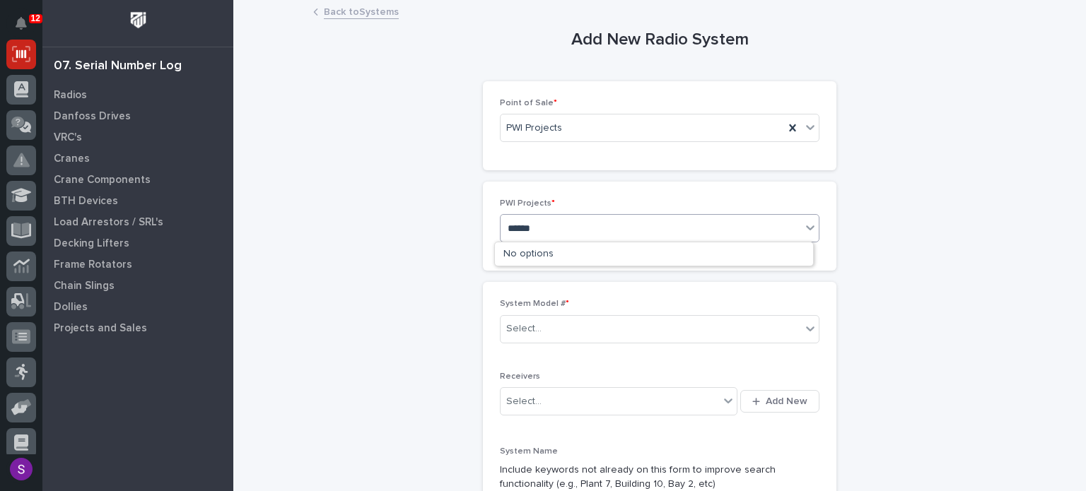
type input "*****"
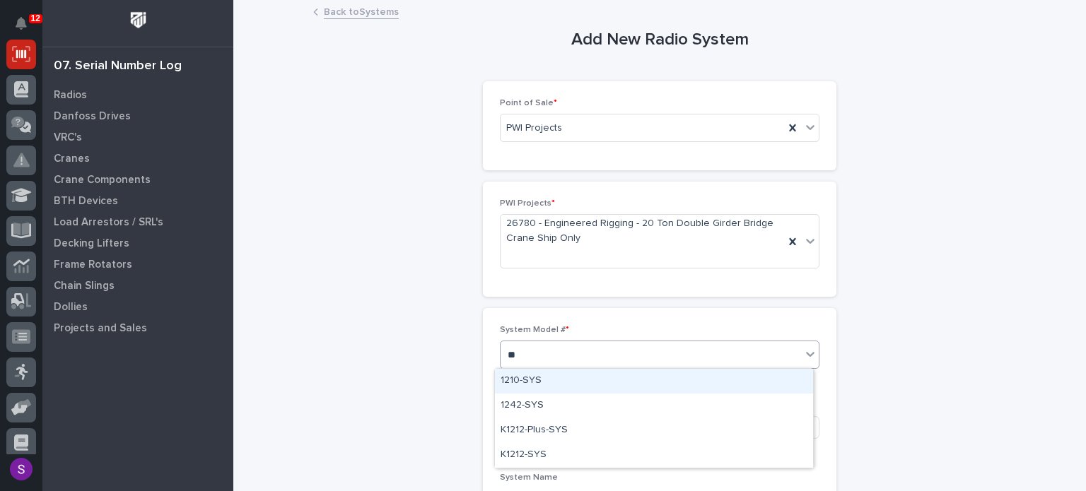
type input "*"
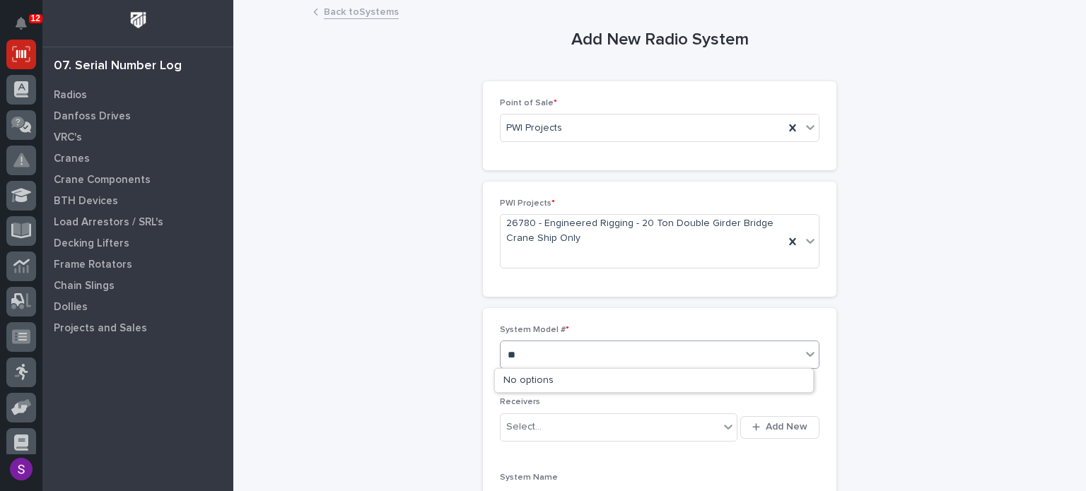
type input "*"
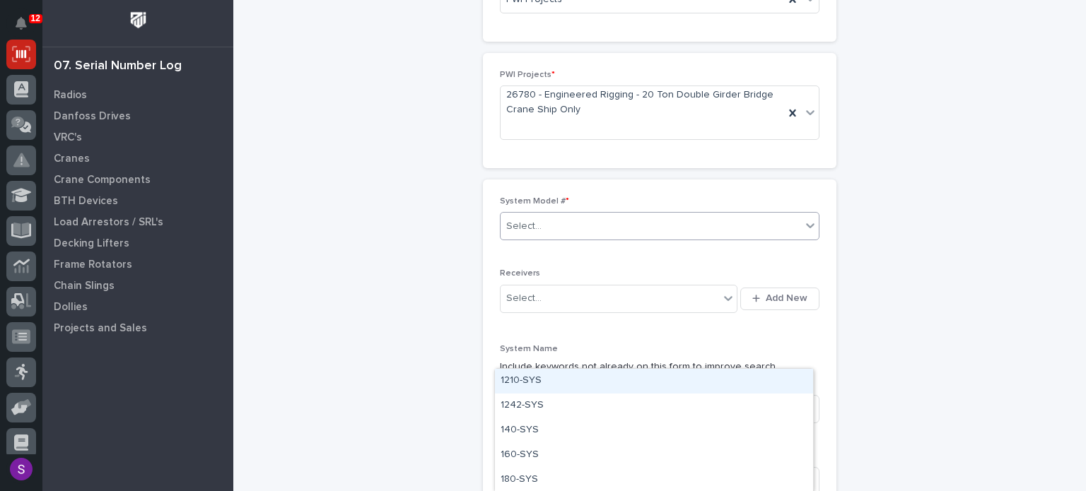
scroll to position [141, 0]
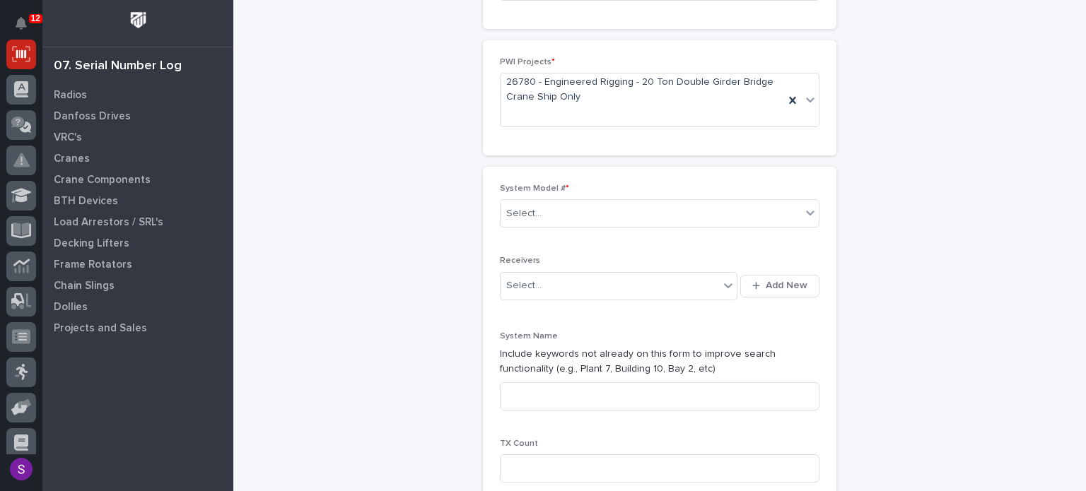
click at [930, 289] on div "Add New Radio System Loading... Saving… Loading... Saving… Loading... Saving… P…" at bounding box center [659, 425] width 693 height 1130
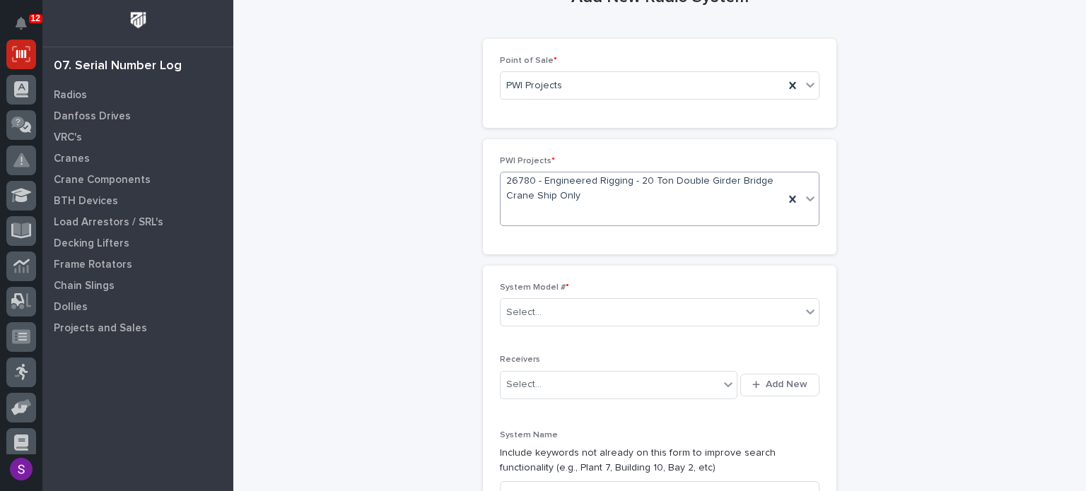
scroll to position [0, 0]
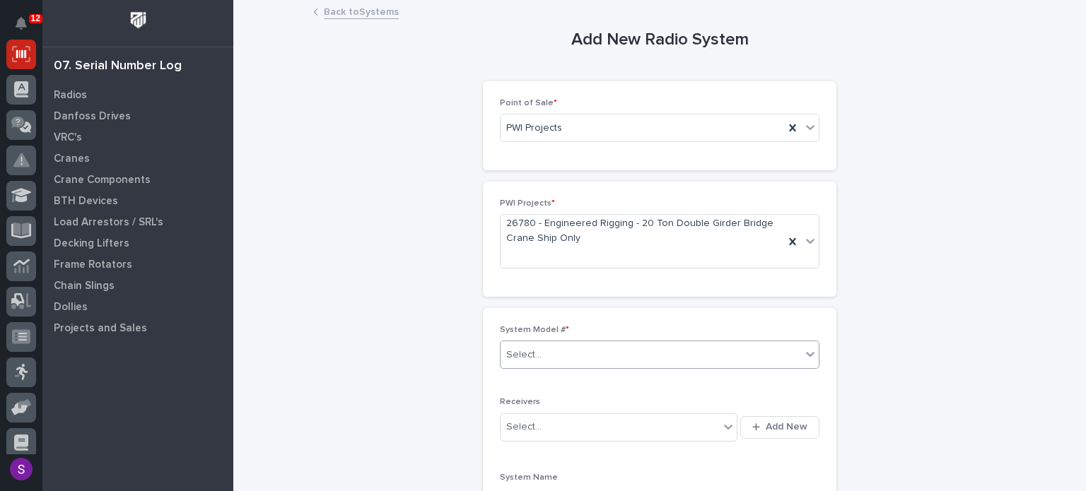
click at [550, 351] on div "Select..." at bounding box center [650, 354] width 300 height 23
type input "*"
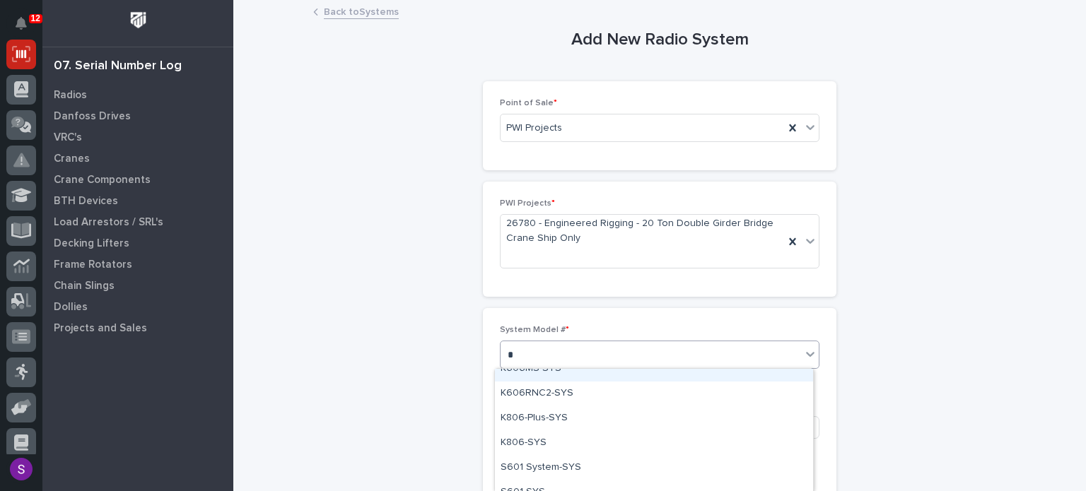
scroll to position [247, 0]
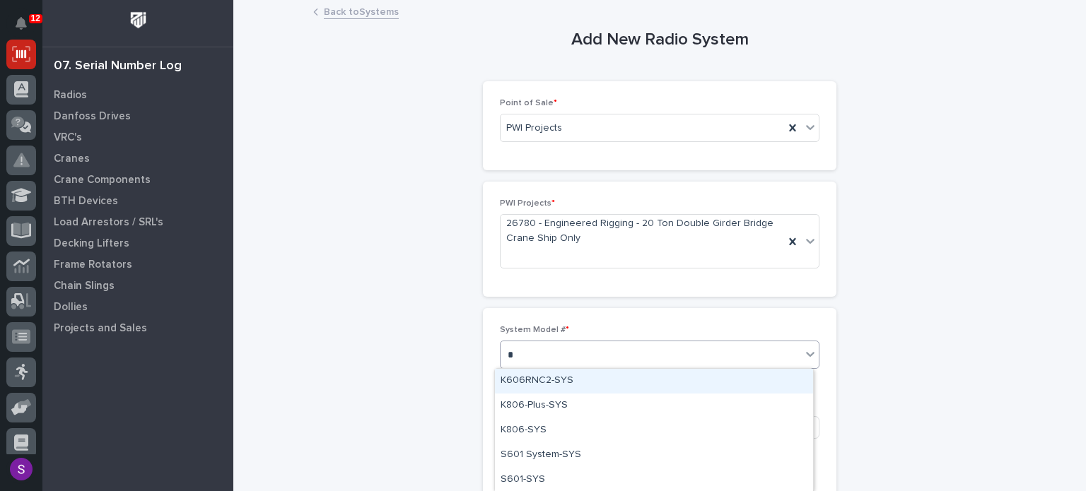
type input "*"
click at [677, 351] on div "Select..." at bounding box center [650, 354] width 300 height 23
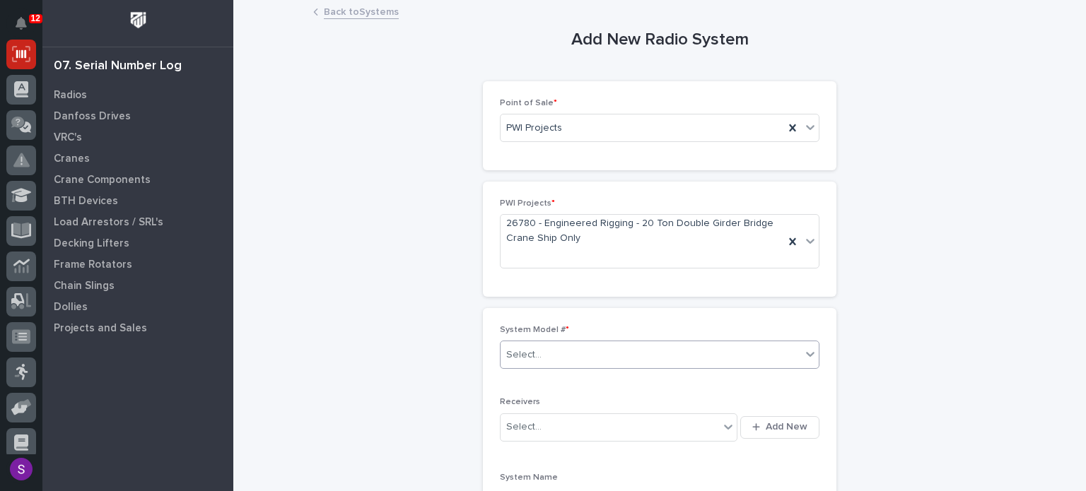
click at [676, 351] on div "Select..." at bounding box center [650, 354] width 300 height 23
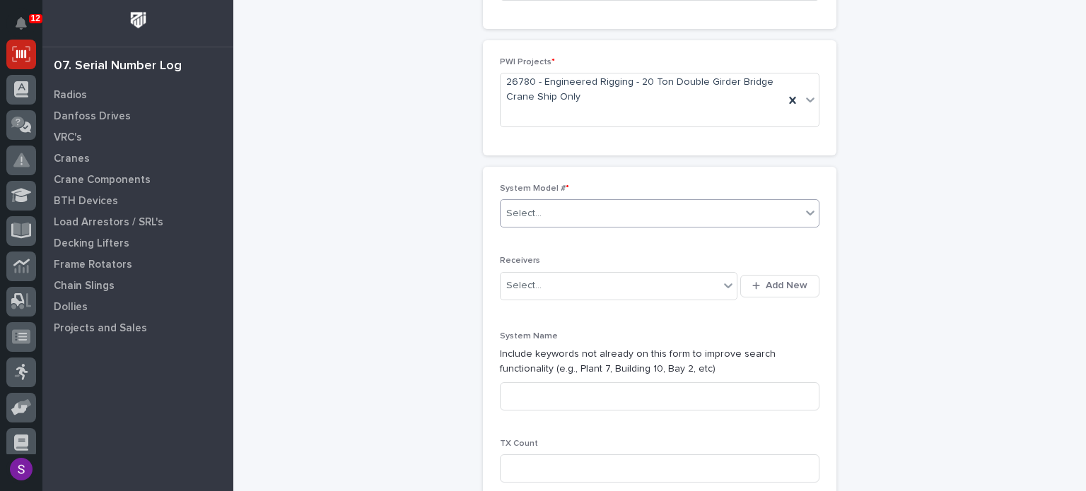
scroll to position [212, 0]
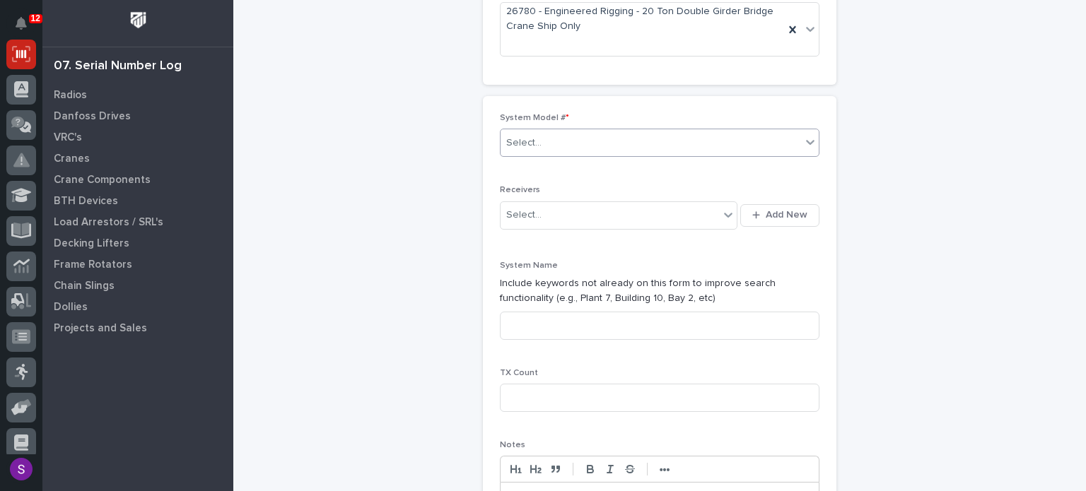
click at [588, 140] on div "Select..." at bounding box center [650, 142] width 300 height 23
type input "**"
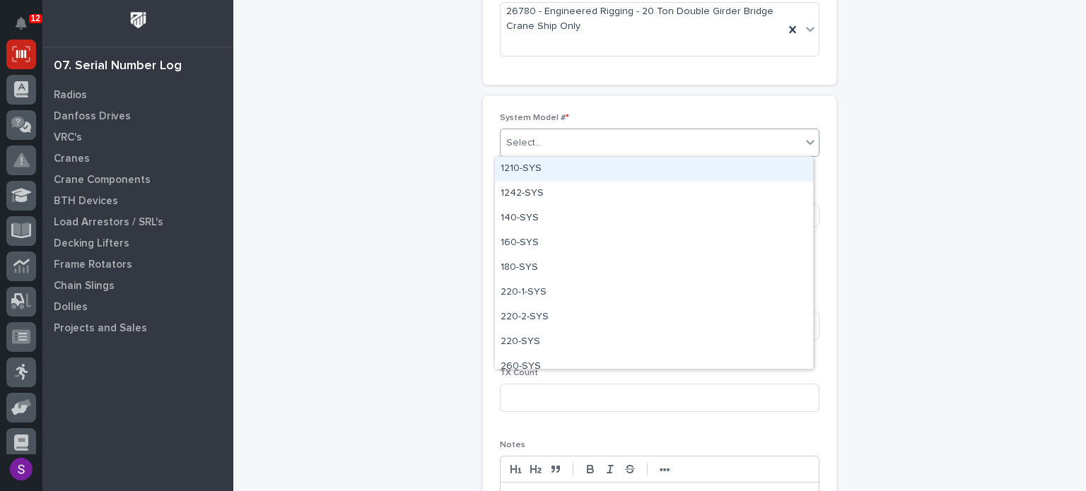
click at [560, 144] on div "Select..." at bounding box center [650, 142] width 300 height 23
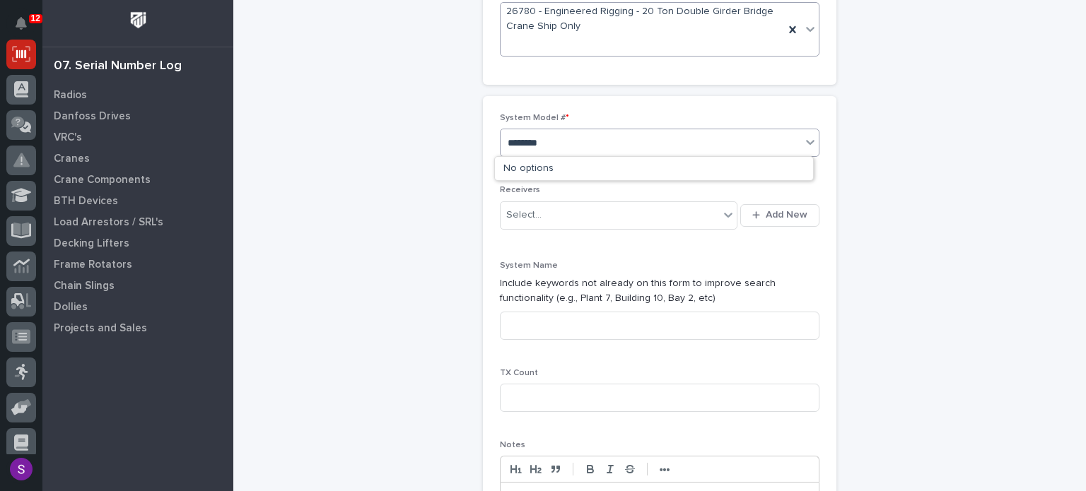
type input "********"
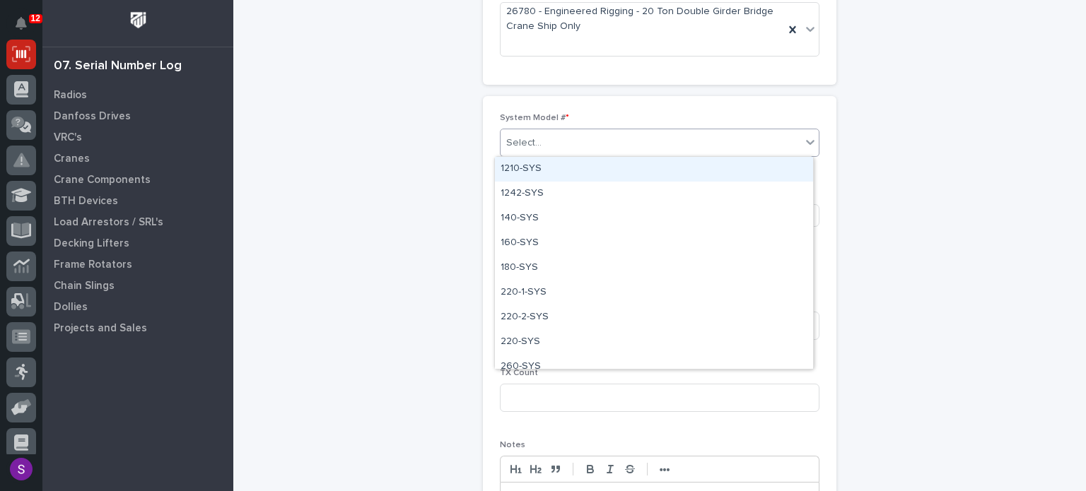
click at [664, 129] on div "Select..." at bounding box center [659, 143] width 319 height 28
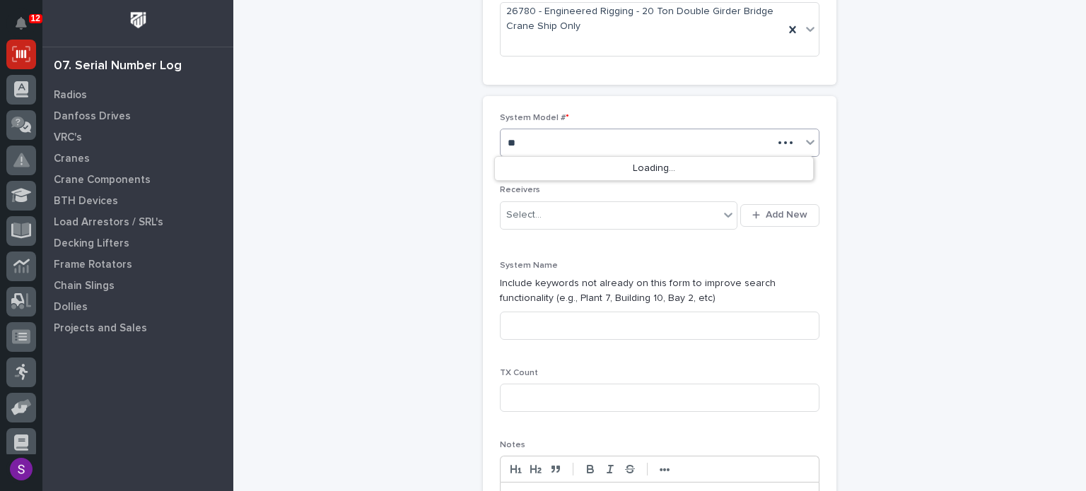
type input "*"
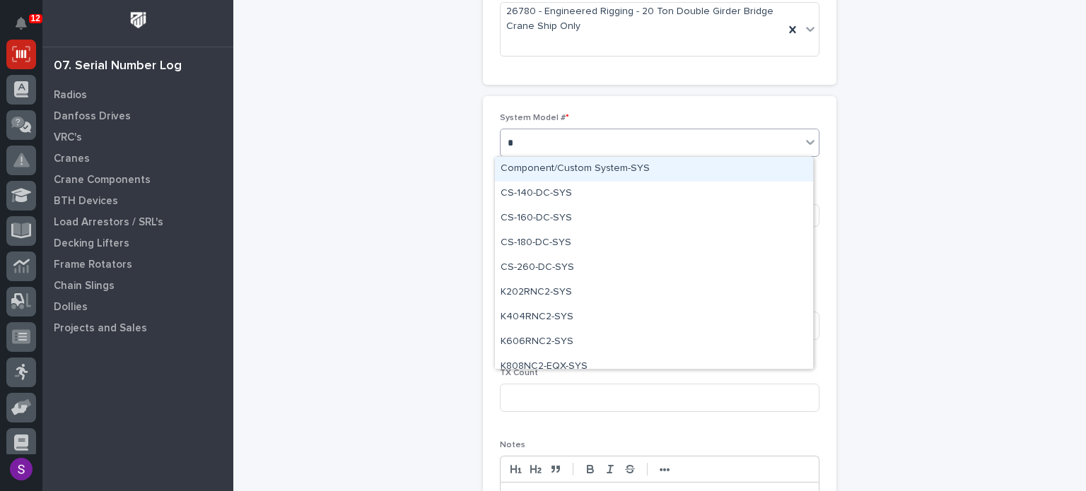
type input "**"
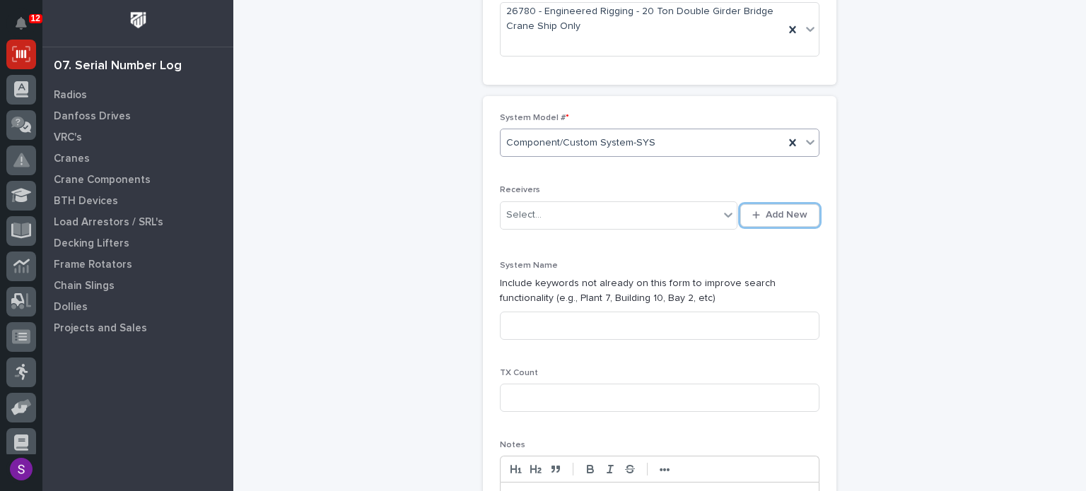
click at [740, 204] on button "Add New" at bounding box center [779, 215] width 79 height 23
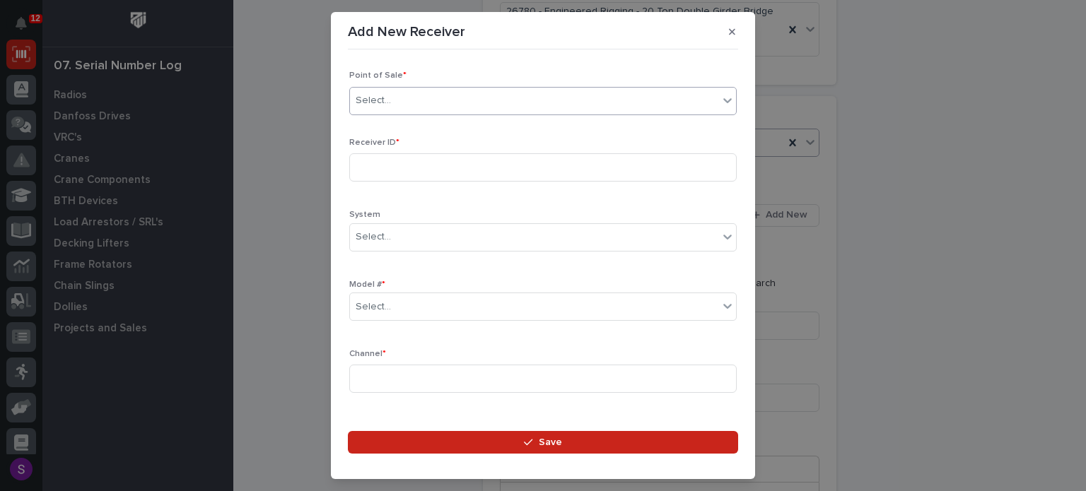
type input "*"
type input "*****"
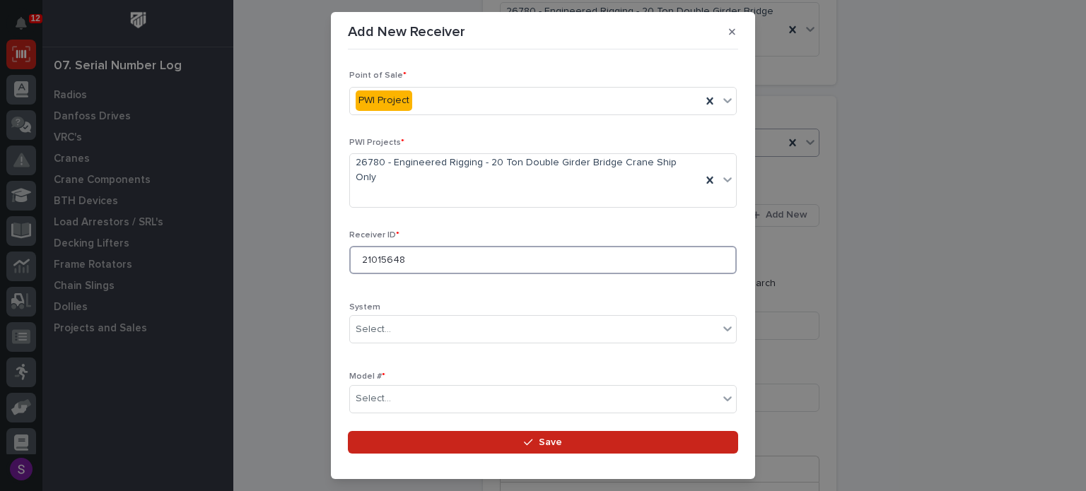
type input "21015648"
type input "*"
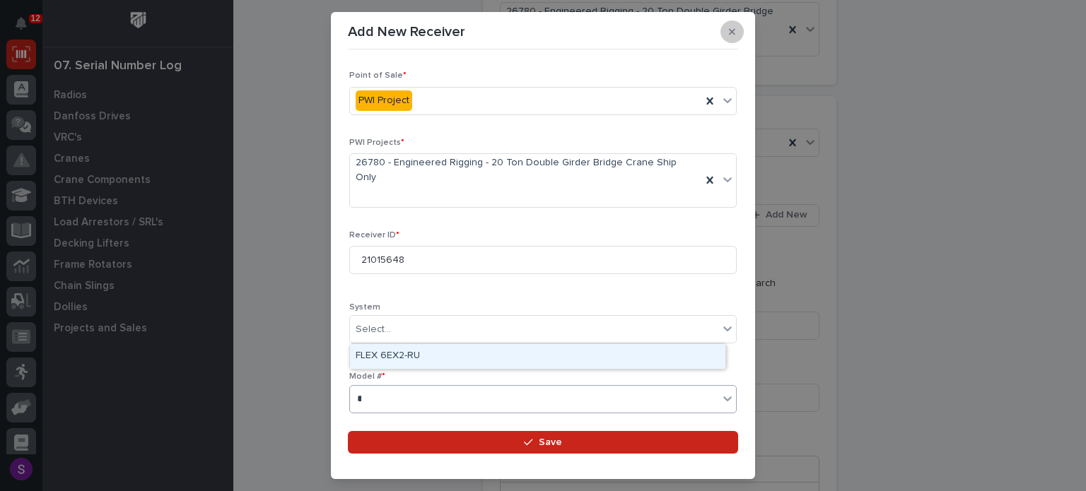
type input "*"
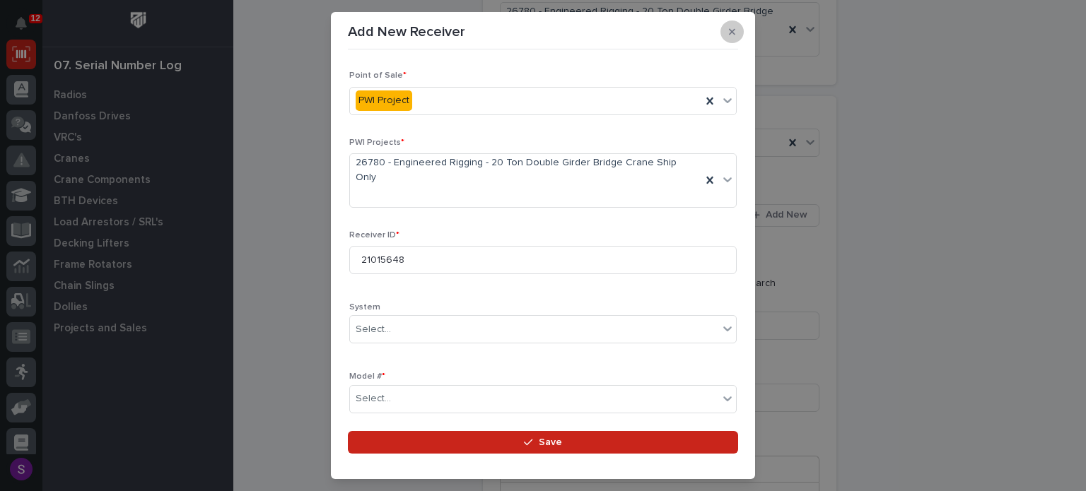
click at [736, 31] on button "button" at bounding box center [731, 31] width 23 height 23
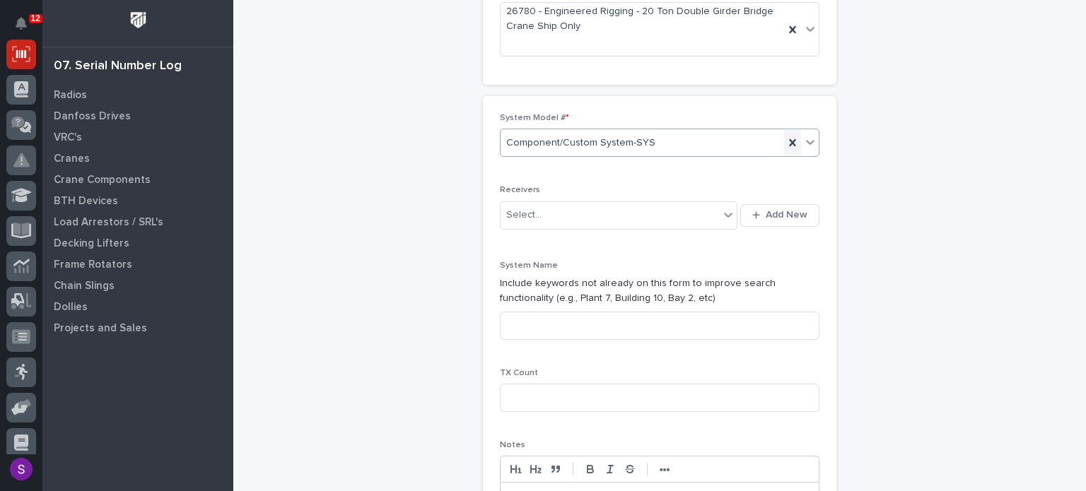
click at [789, 142] on icon at bounding box center [792, 143] width 14 height 14
type input "**"
click at [740, 204] on button "Add New" at bounding box center [779, 215] width 79 height 23
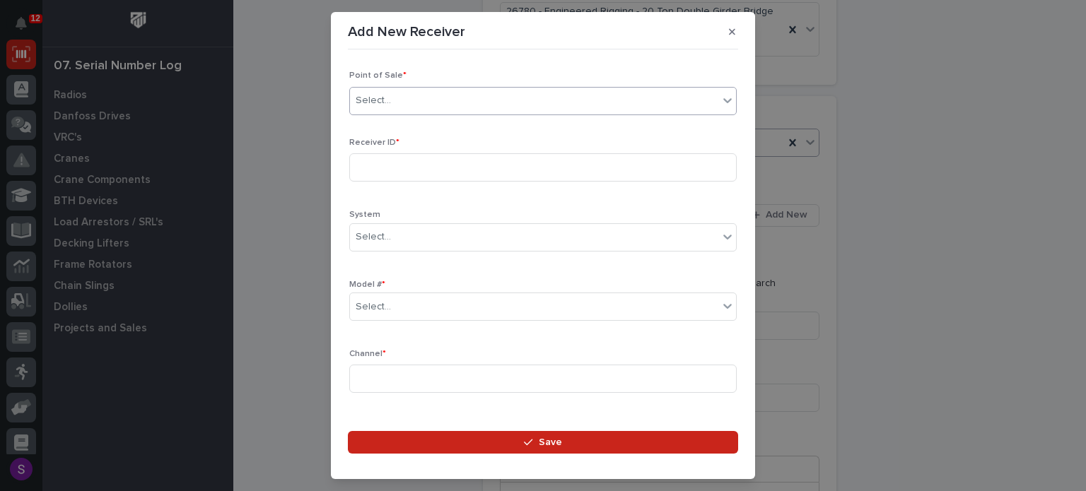
type input "*"
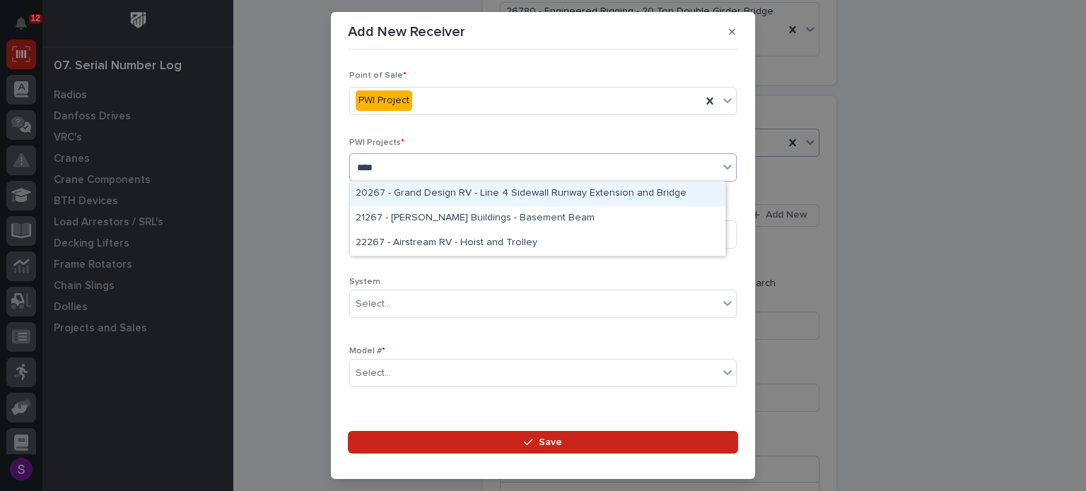
type input "*****"
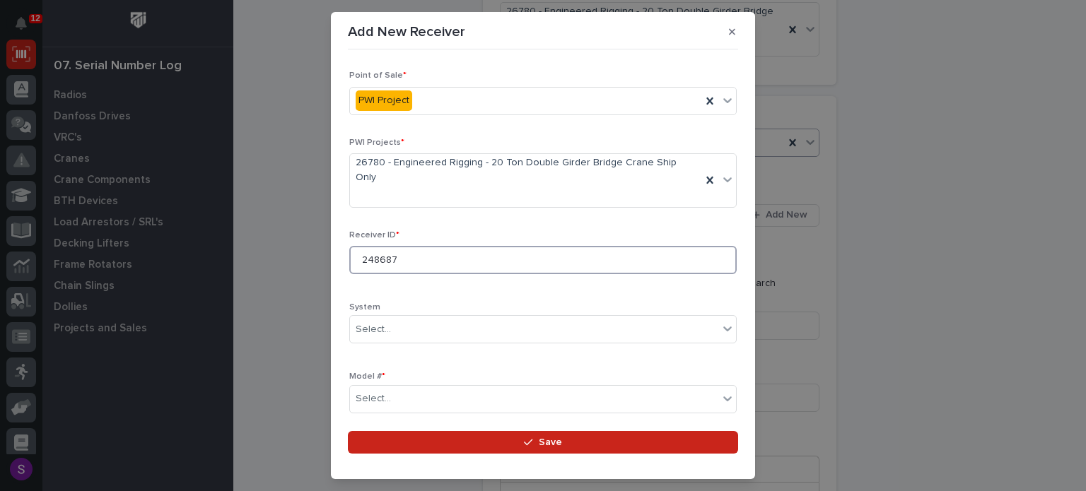
type input "248687"
type input "*"
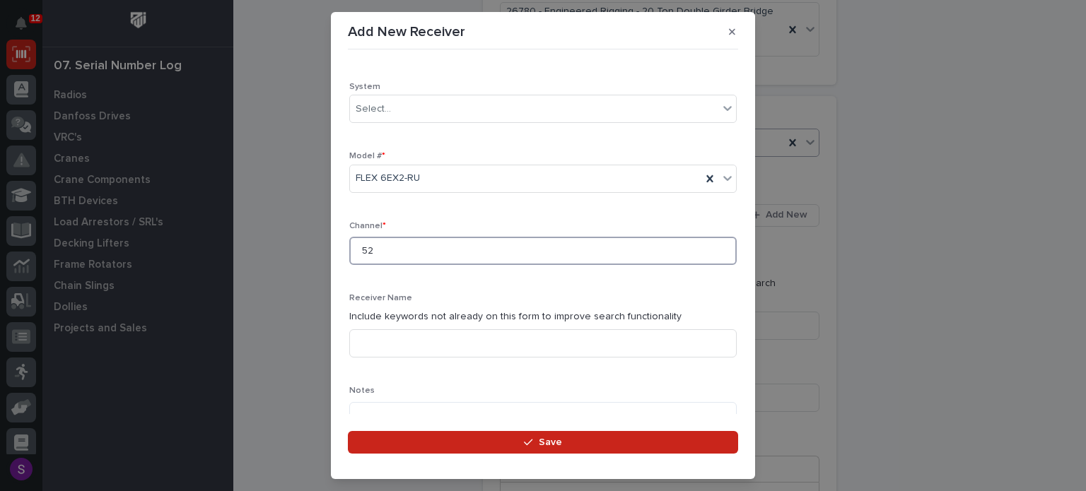
type input "52"
type input "Bridge Motion"
type textarea "**********"
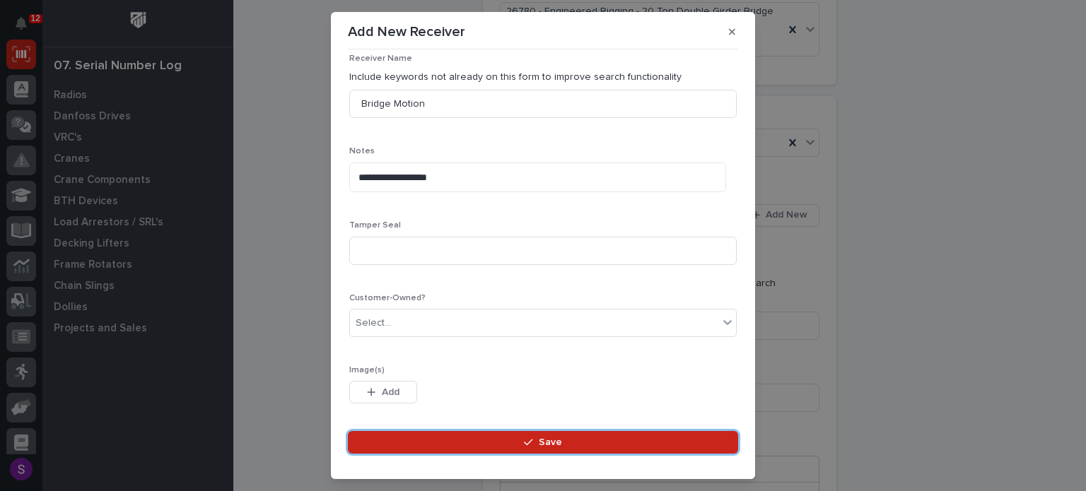
click at [348, 431] on button "Save" at bounding box center [543, 442] width 390 height 23
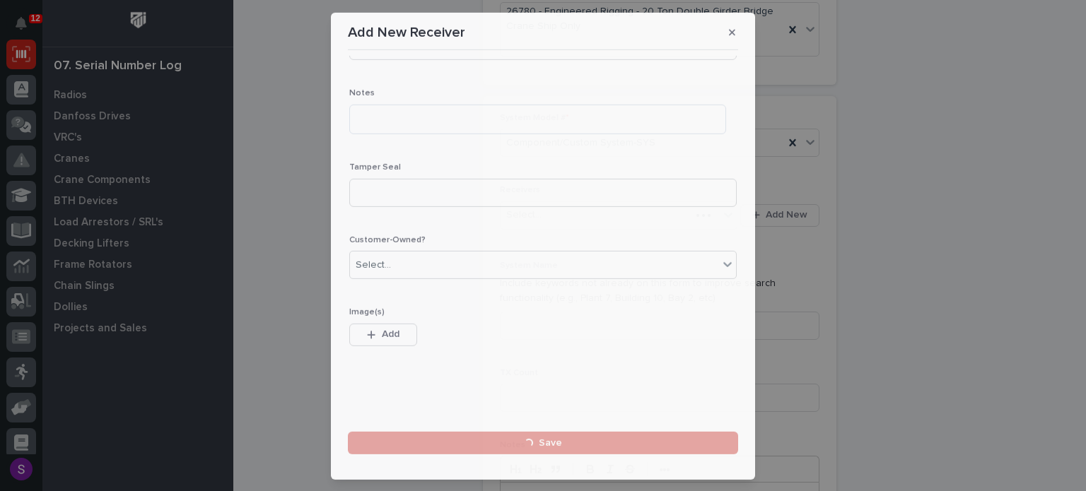
scroll to position [0, 0]
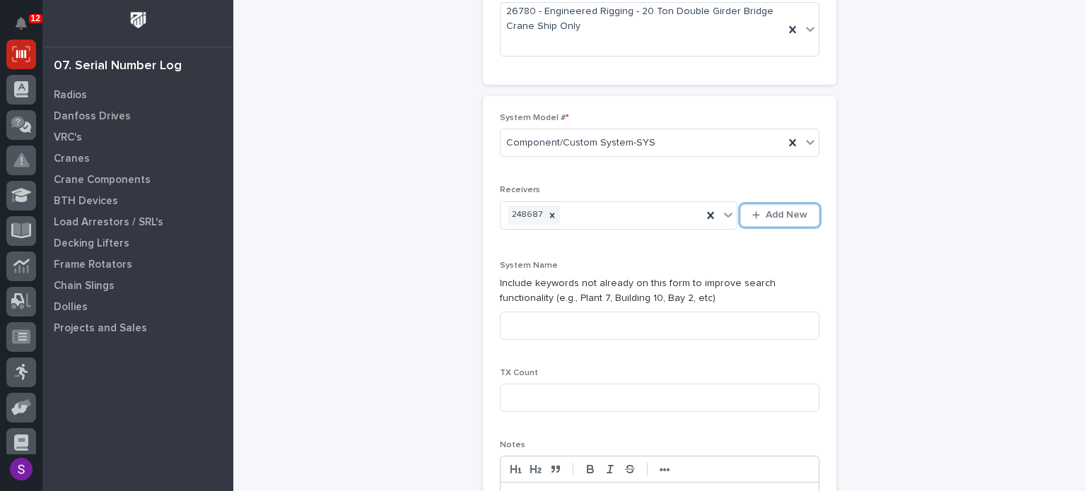
click at [740, 204] on button "Add New" at bounding box center [779, 215] width 79 height 23
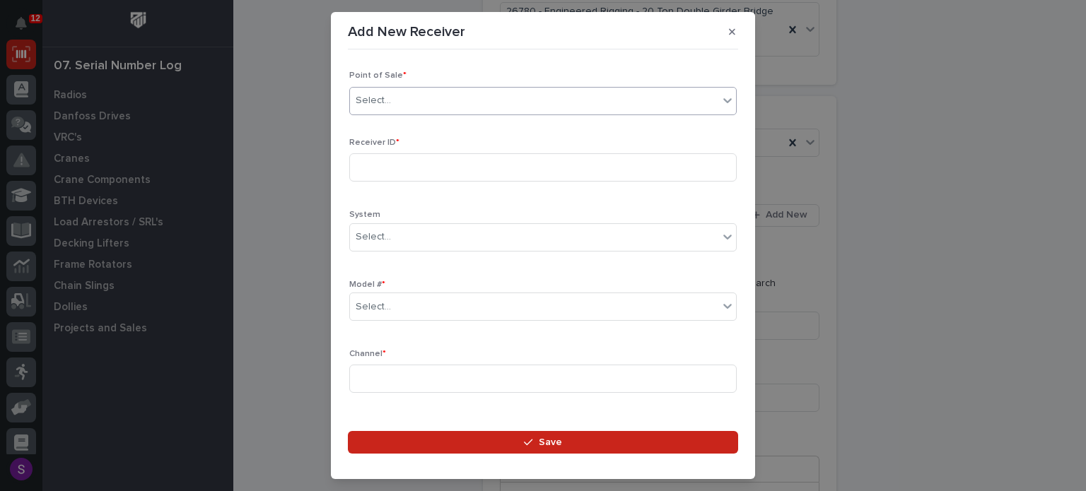
type input "*"
type input "*****"
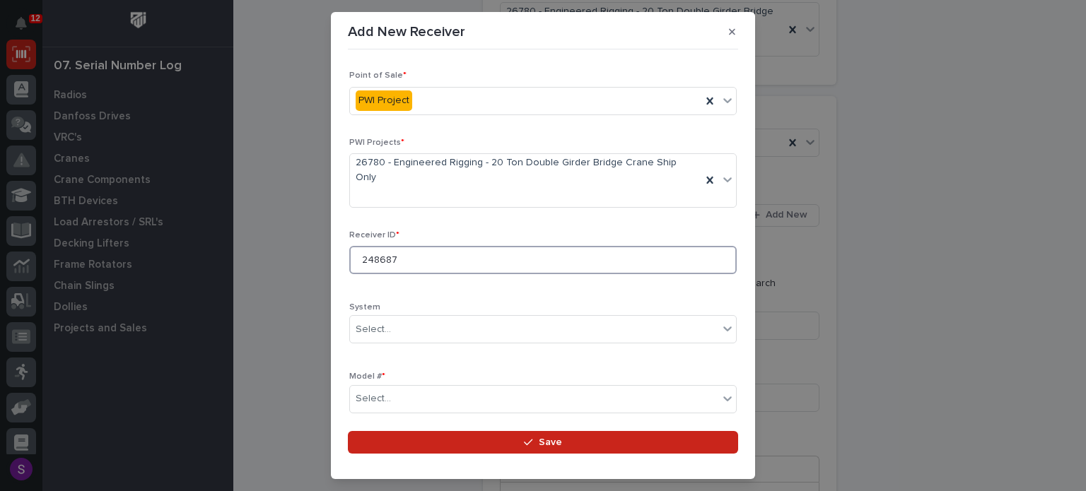
type input "248687"
type input "*"
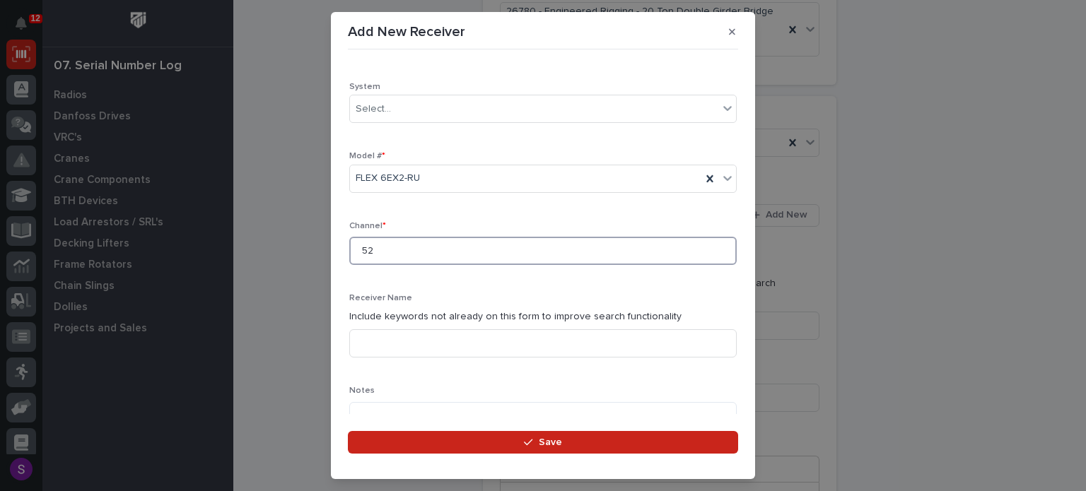
type input "52"
type input "Hoist and trolley"
type textarea "**********"
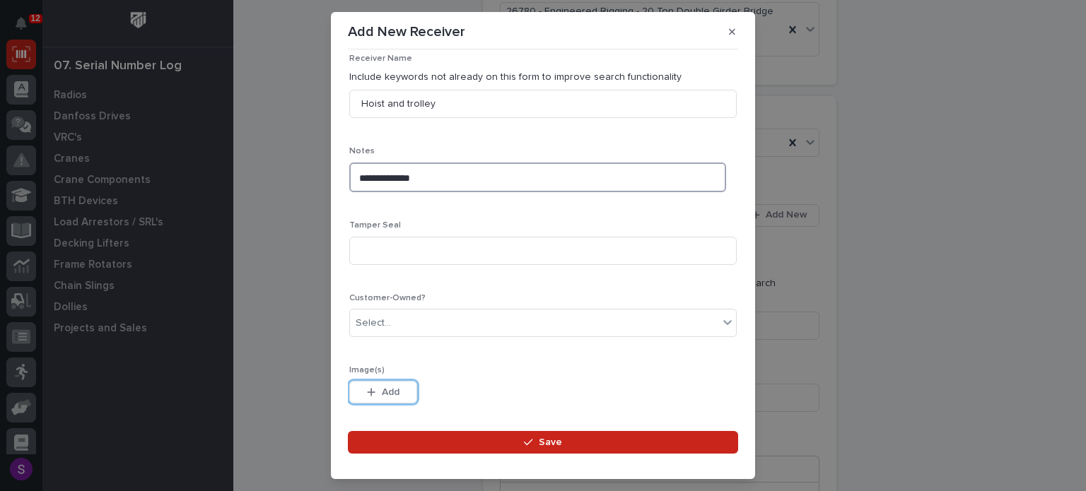
click at [527, 163] on textarea "**********" at bounding box center [537, 178] width 377 height 30
type textarea "**********"
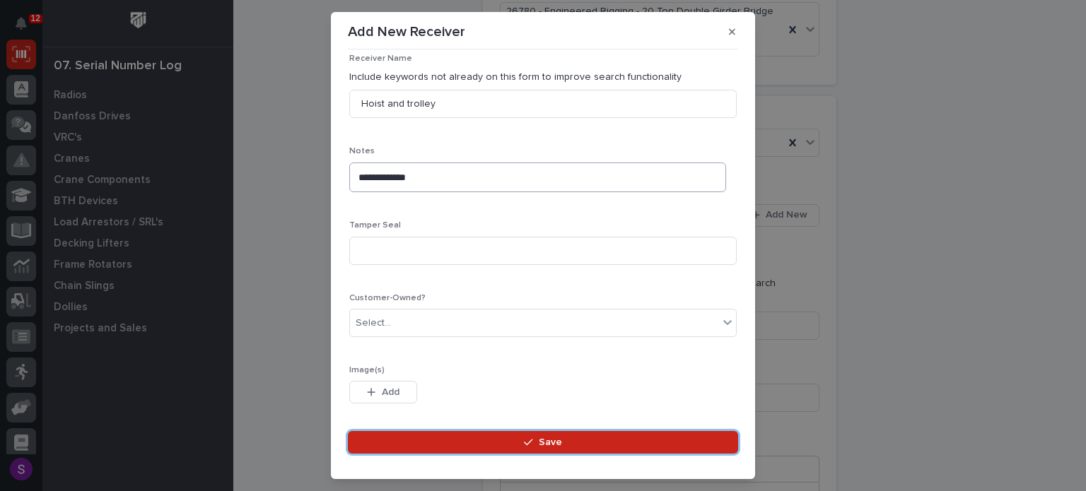
click at [348, 431] on button "Save" at bounding box center [543, 442] width 390 height 23
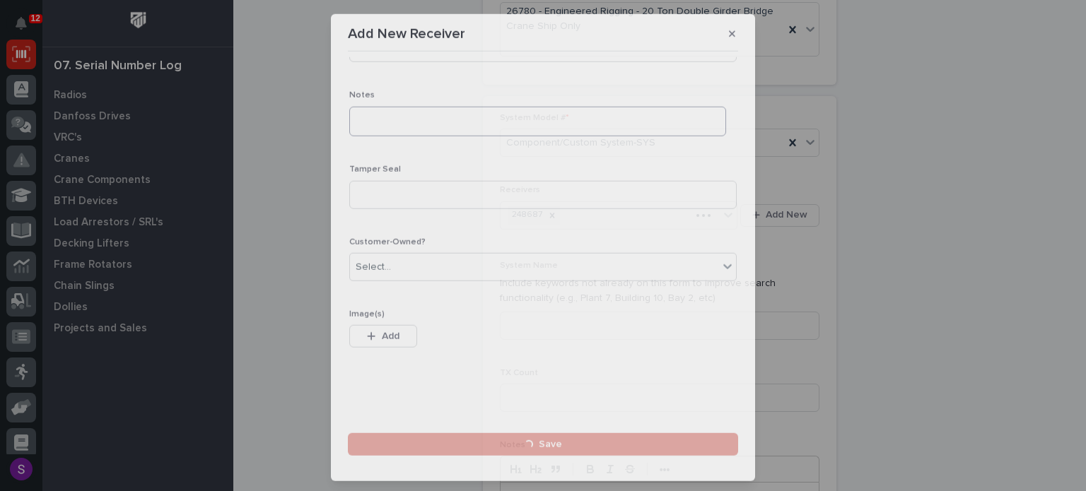
scroll to position [0, 0]
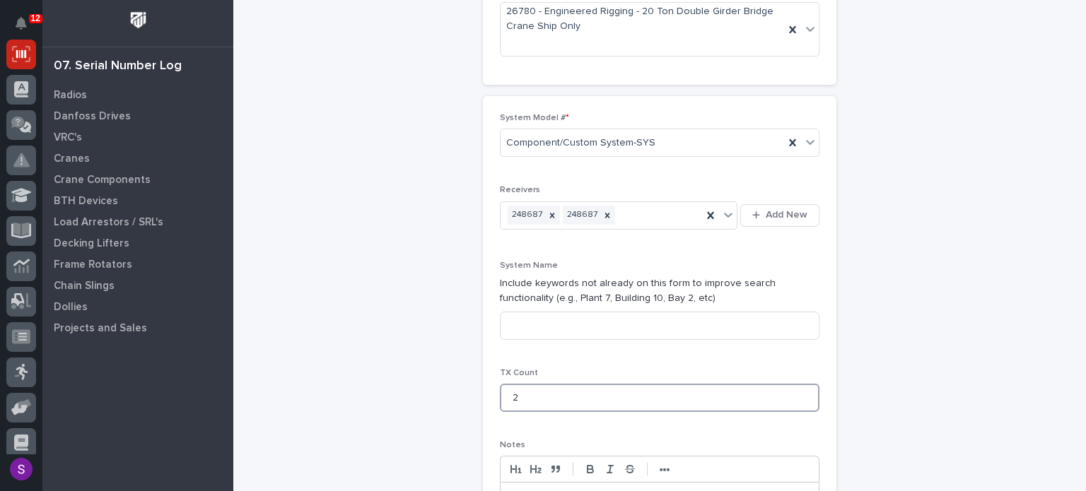
type input "2"
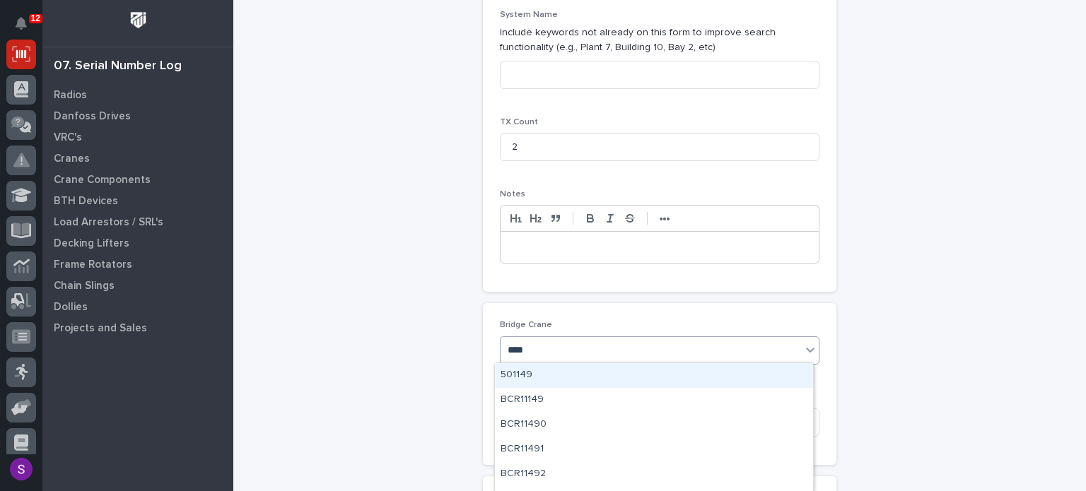
type input "*****"
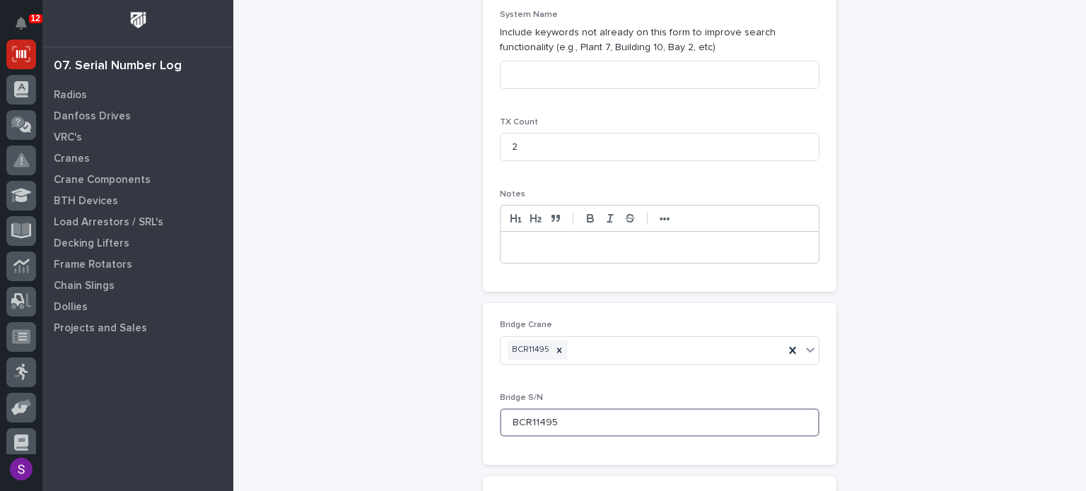
type input "BCR11495"
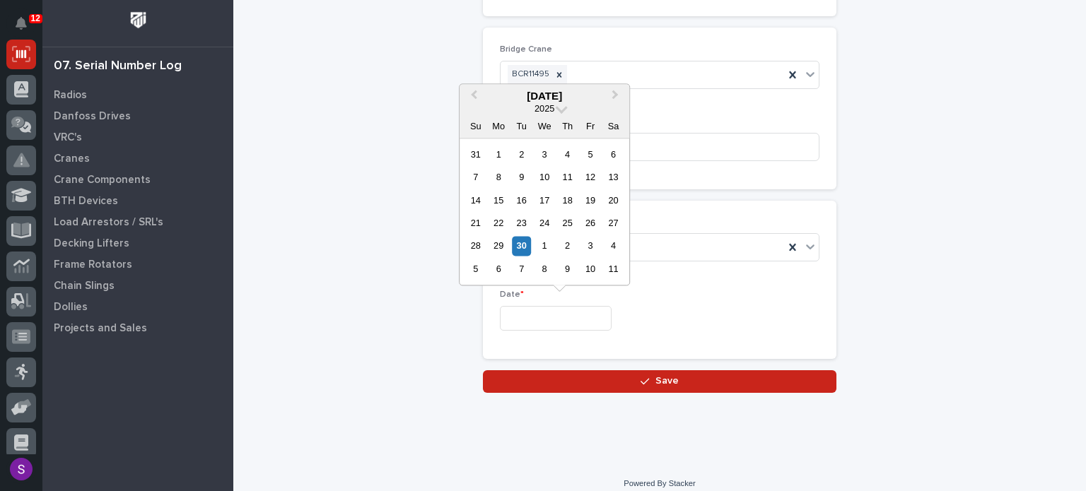
type input "**********"
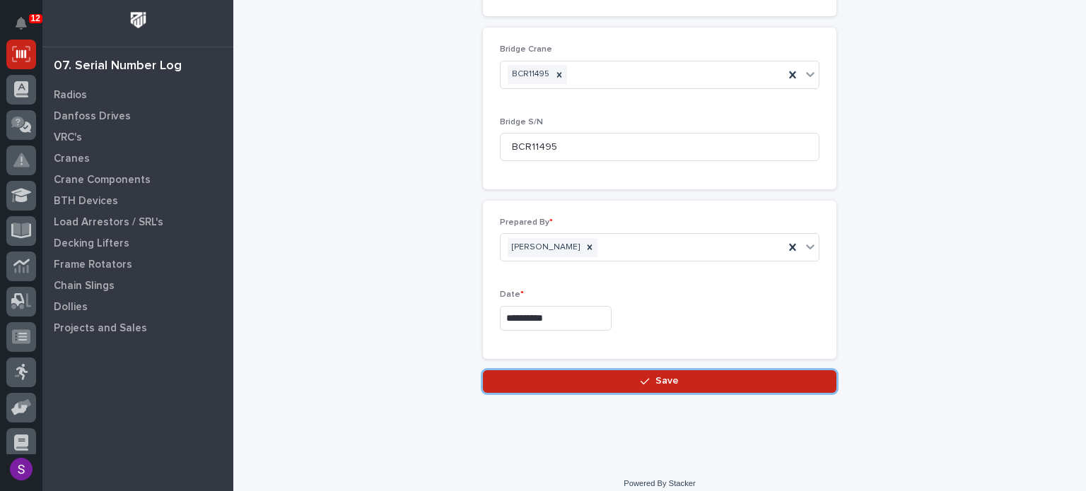
click at [483, 370] on button "Save" at bounding box center [659, 381] width 353 height 23
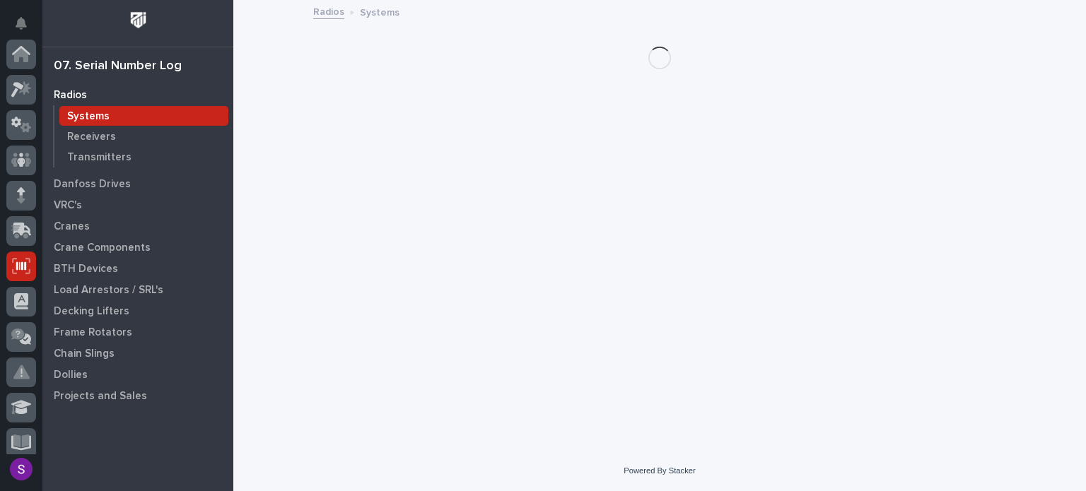
scroll to position [212, 0]
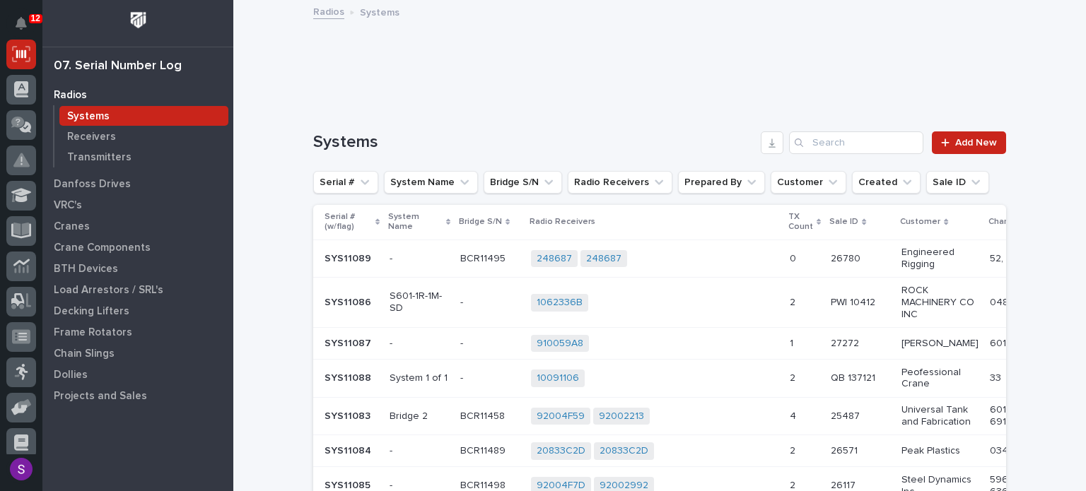
click at [729, 254] on div "248687 248687 + 0" at bounding box center [654, 259] width 247 height 18
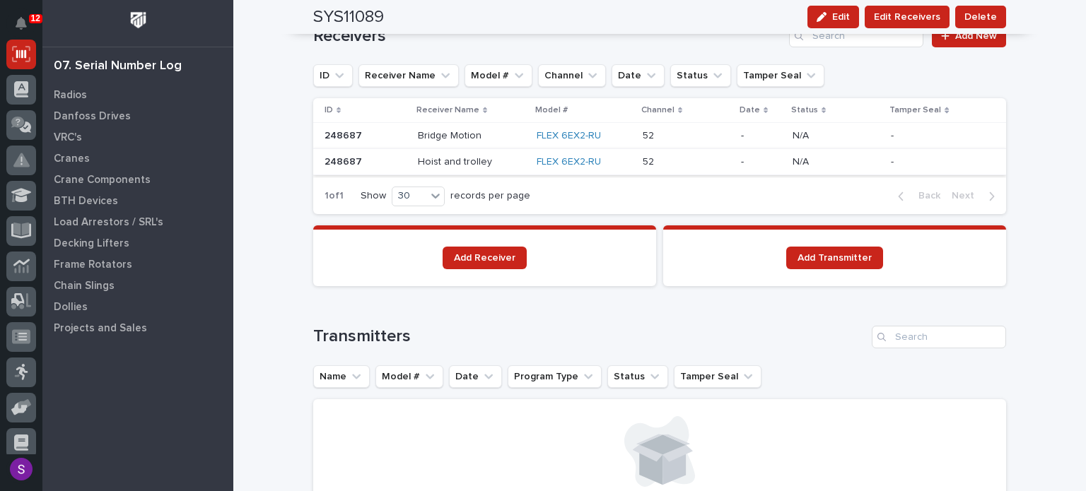
scroll to position [982, 0]
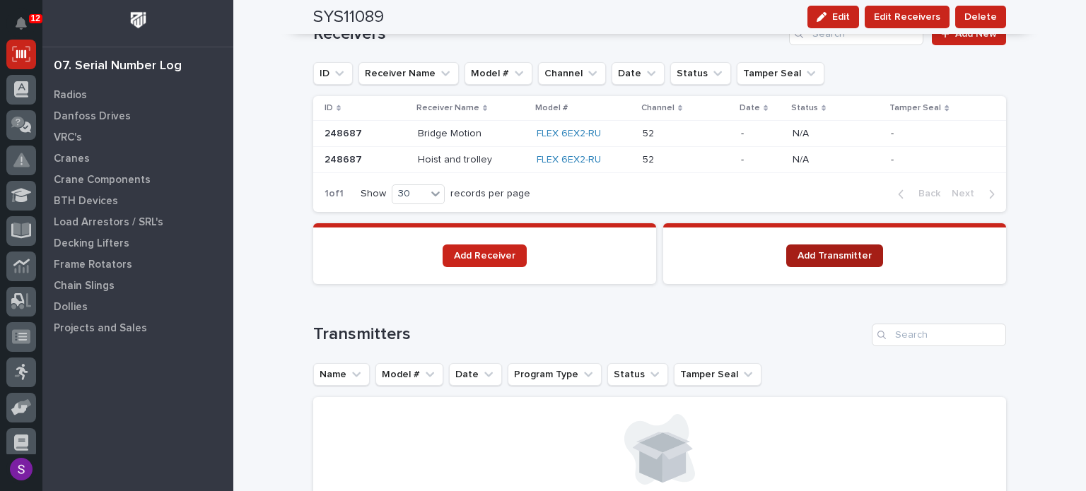
click at [847, 260] on link "Add Transmitter" at bounding box center [834, 256] width 97 height 23
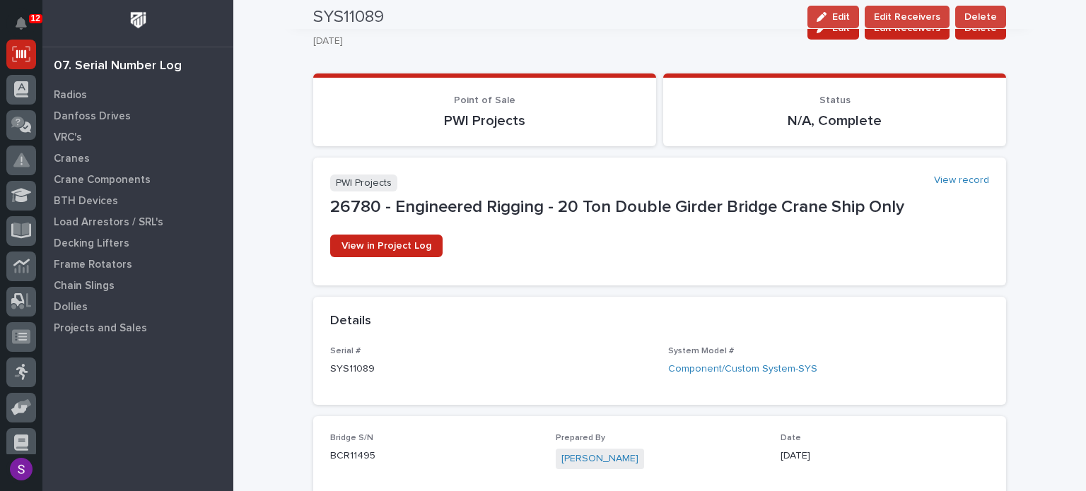
scroll to position [0, 0]
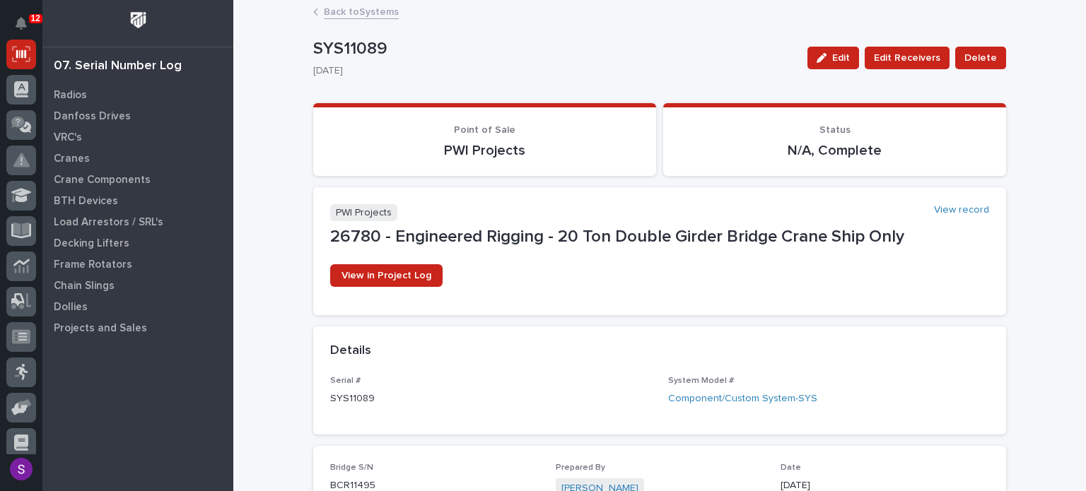
click at [375, 12] on link "Back to Systems" at bounding box center [361, 11] width 75 height 16
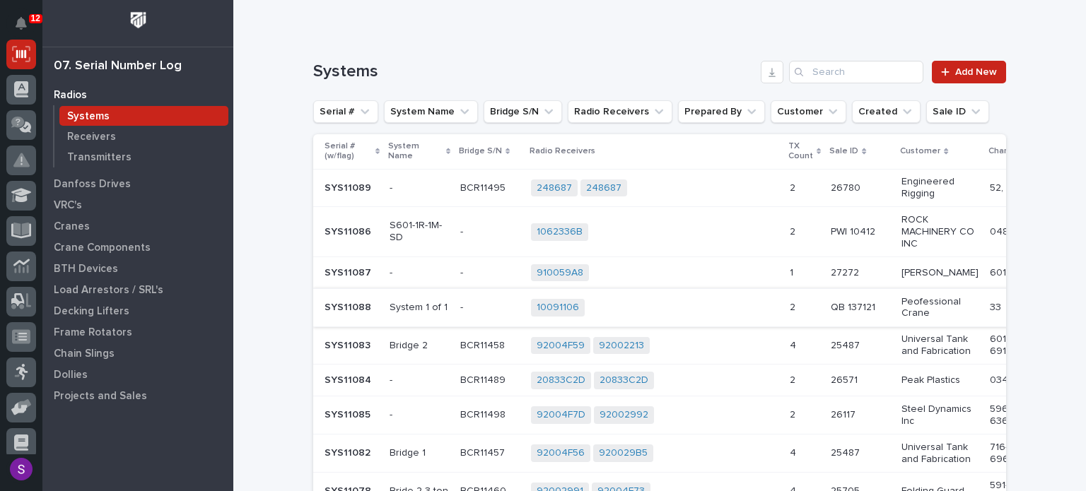
scroll to position [71, 0]
click at [842, 76] on input "Search" at bounding box center [856, 72] width 134 height 23
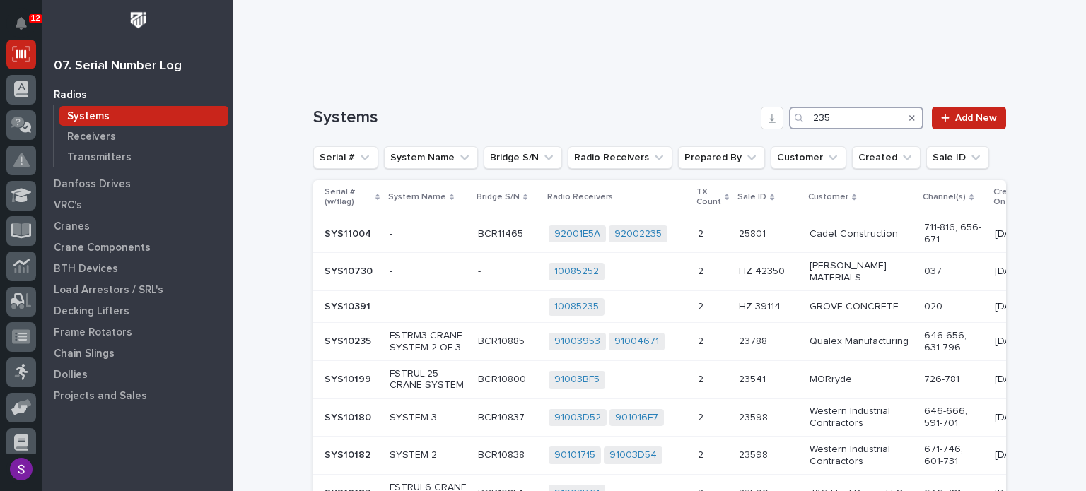
scroll to position [0, 0]
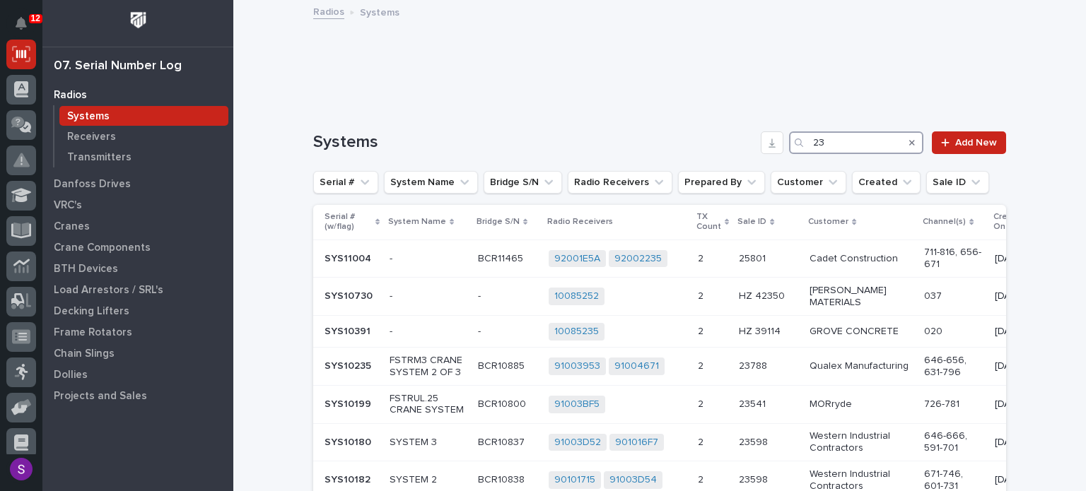
type input "2"
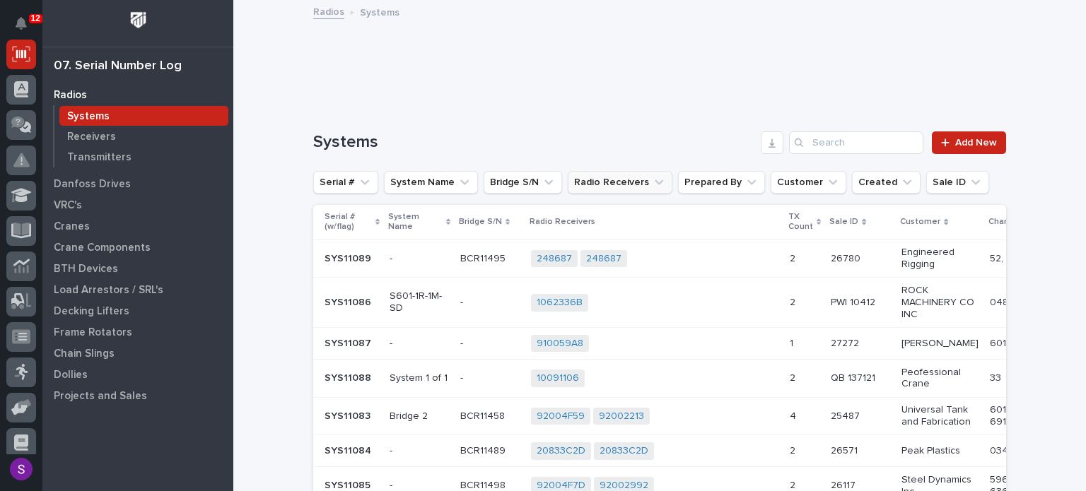
click at [627, 171] on button "Radio Receivers" at bounding box center [619, 182] width 105 height 23
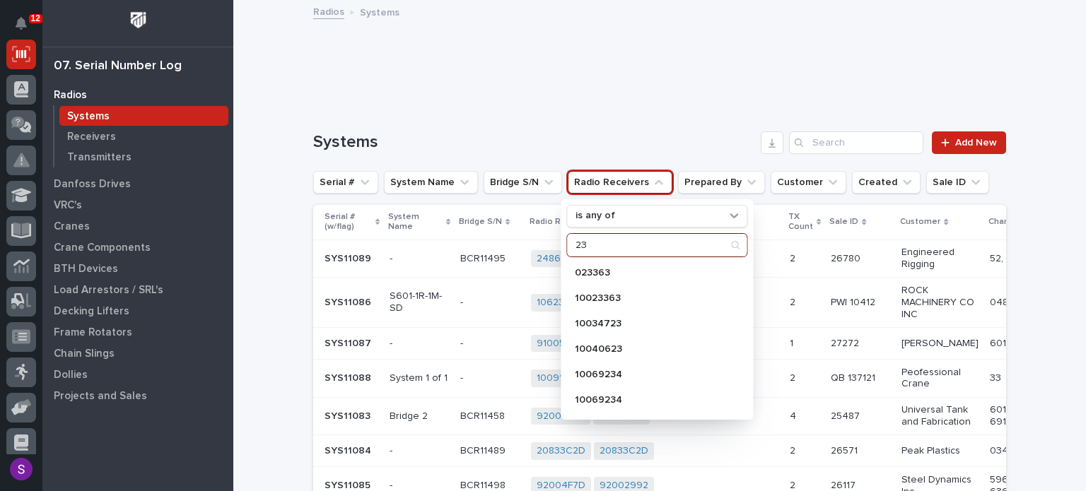
type input "2"
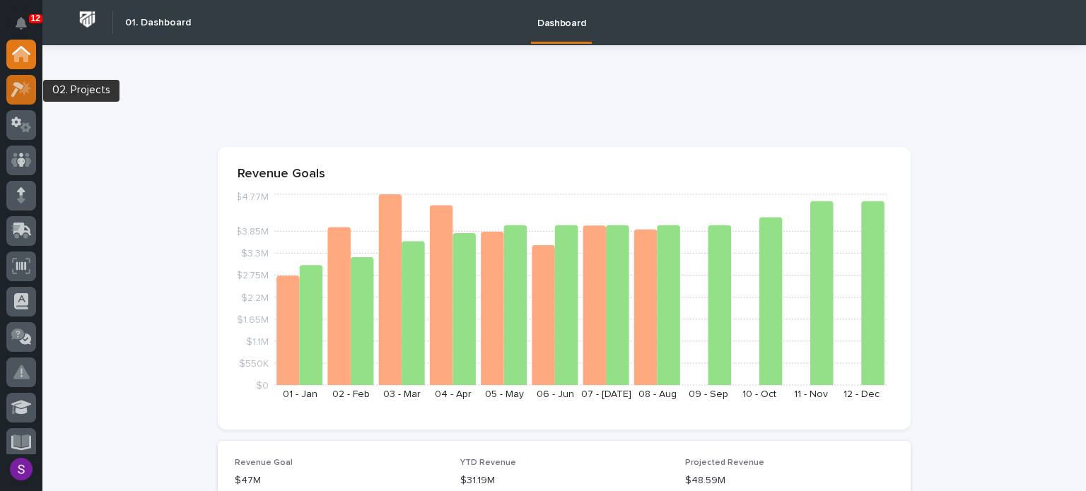
click at [24, 94] on icon at bounding box center [25, 88] width 12 height 14
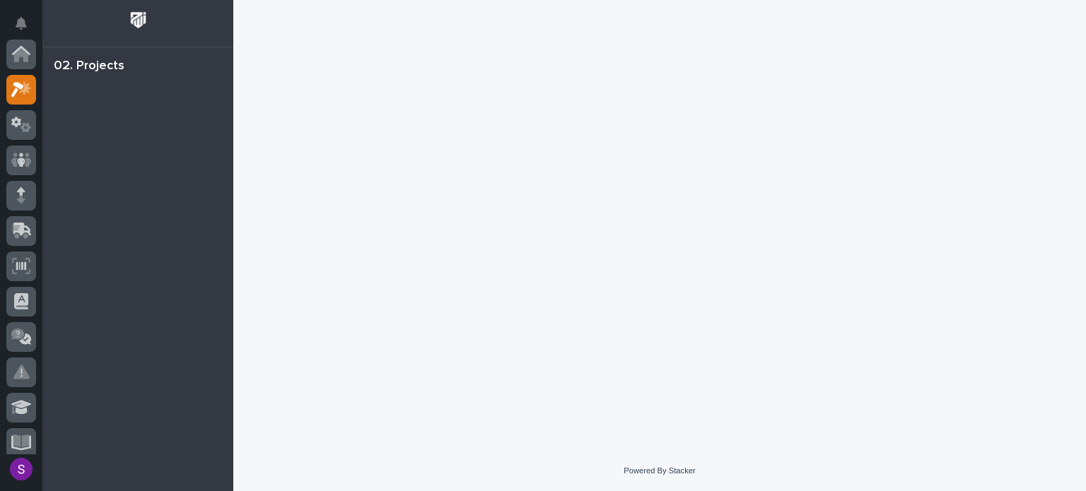
scroll to position [35, 0]
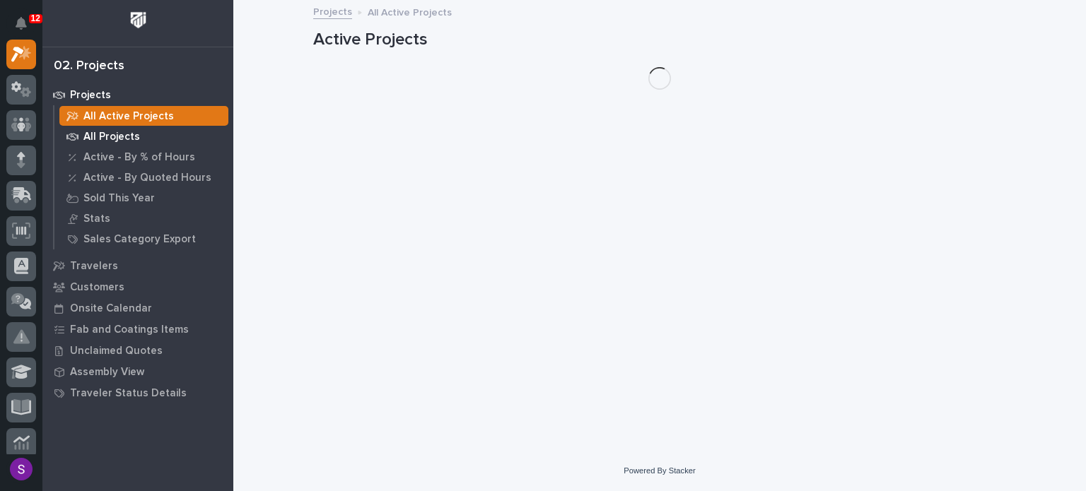
click at [128, 141] on p "All Projects" at bounding box center [111, 137] width 57 height 13
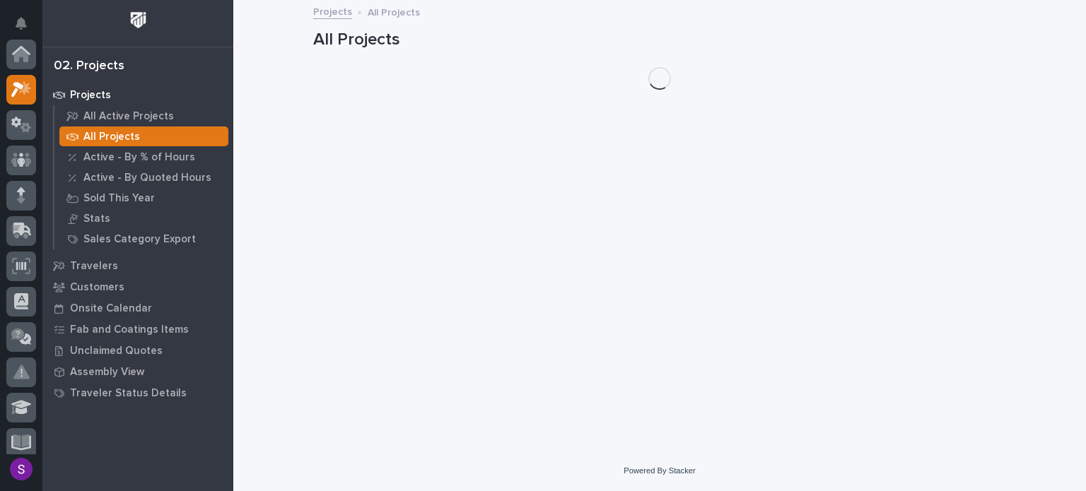
scroll to position [35, 0]
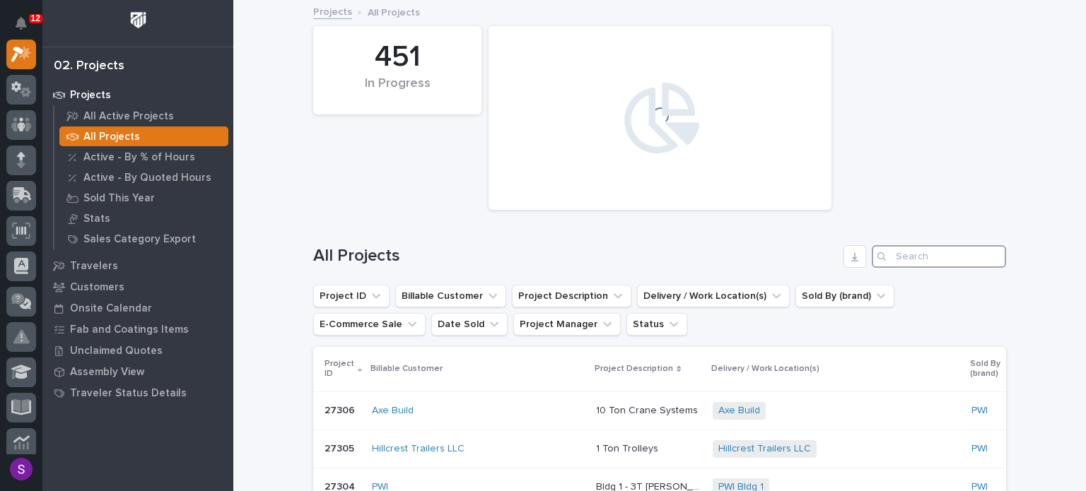
click at [903, 255] on input "Search" at bounding box center [938, 256] width 134 height 23
type input "cate"
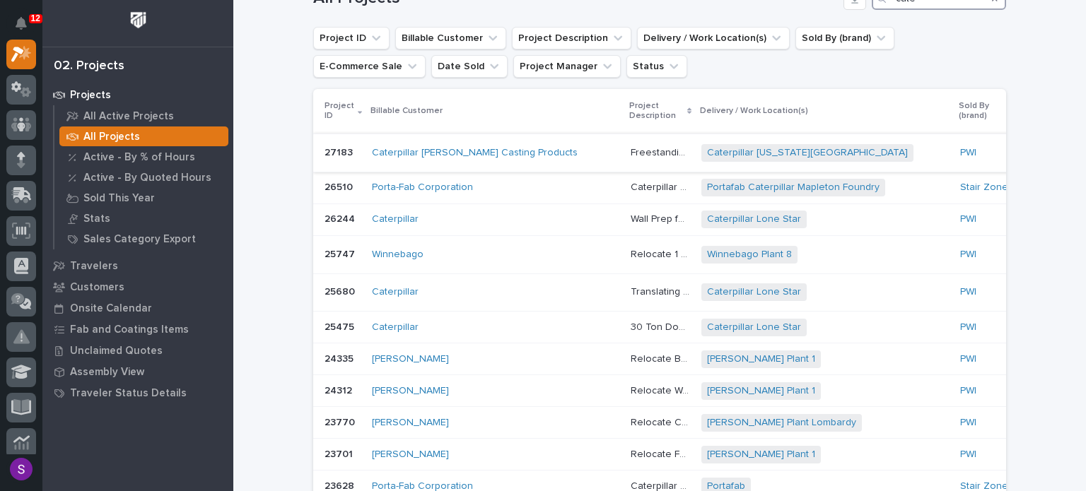
scroll to position [283, 0]
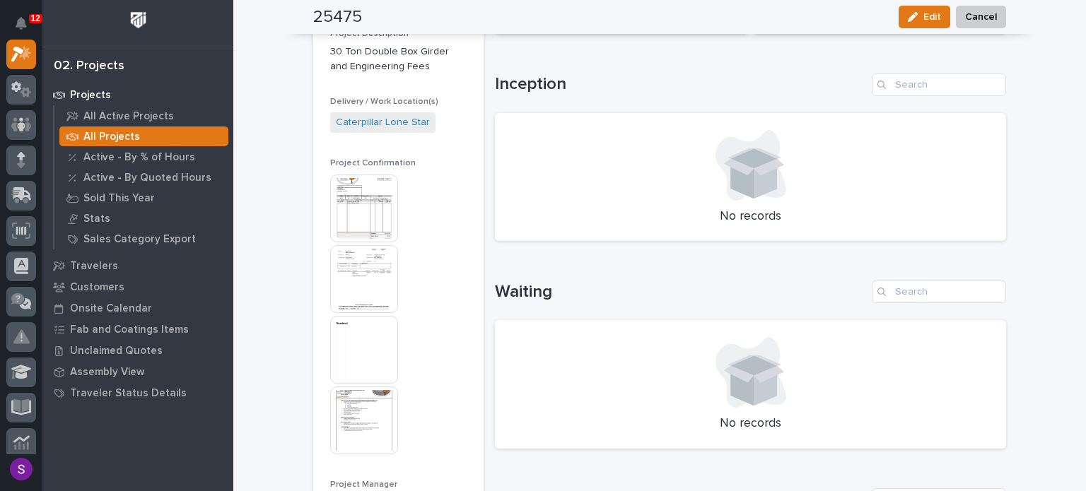
scroll to position [283, 0]
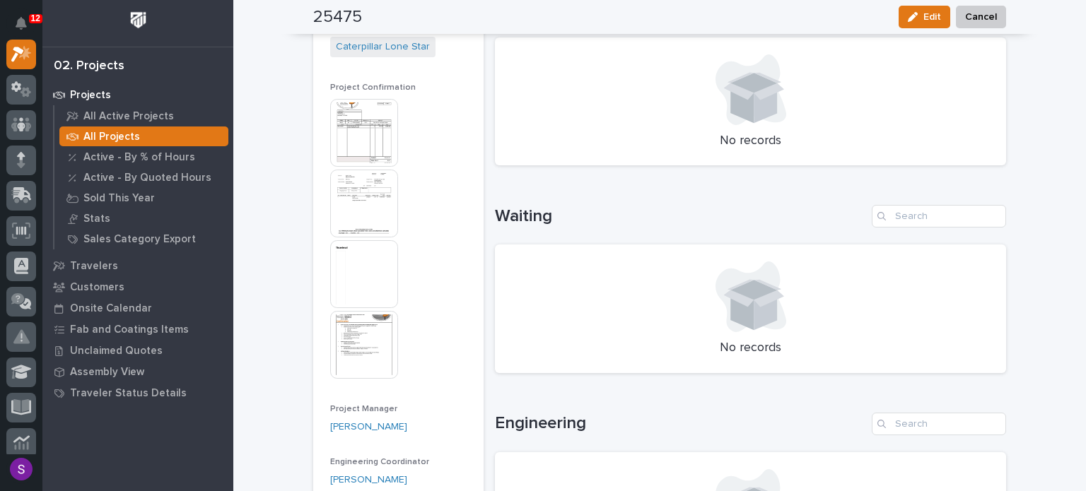
click at [356, 361] on img at bounding box center [364, 345] width 68 height 68
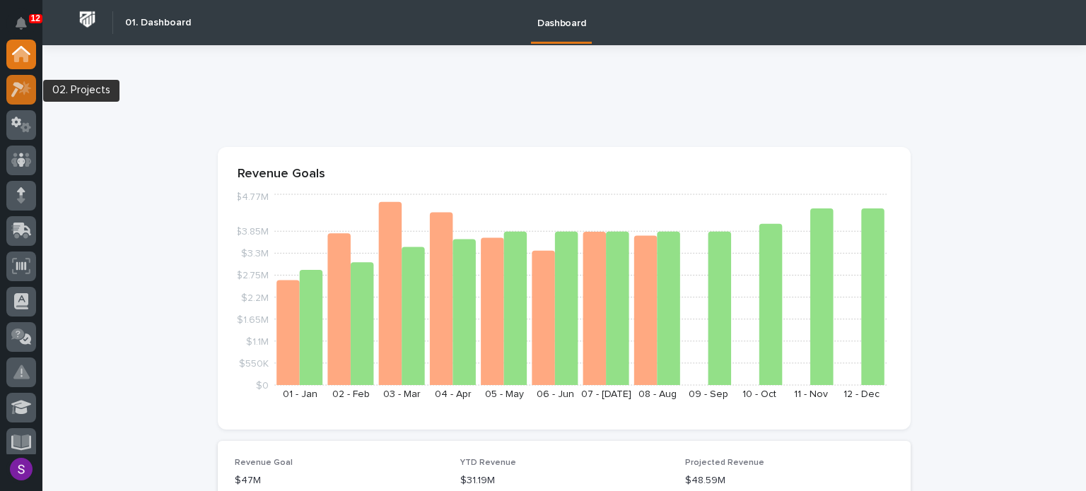
click at [23, 87] on icon at bounding box center [21, 89] width 20 height 16
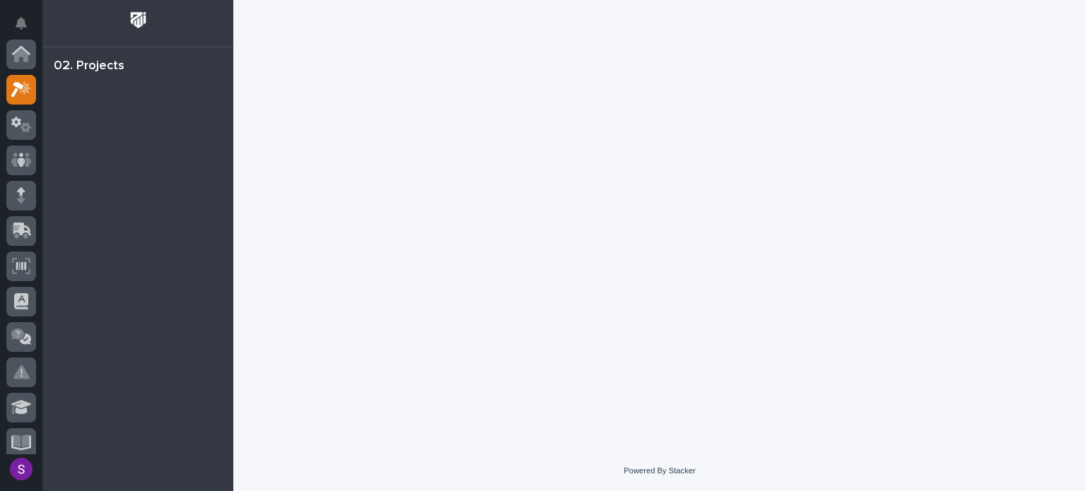
scroll to position [35, 0]
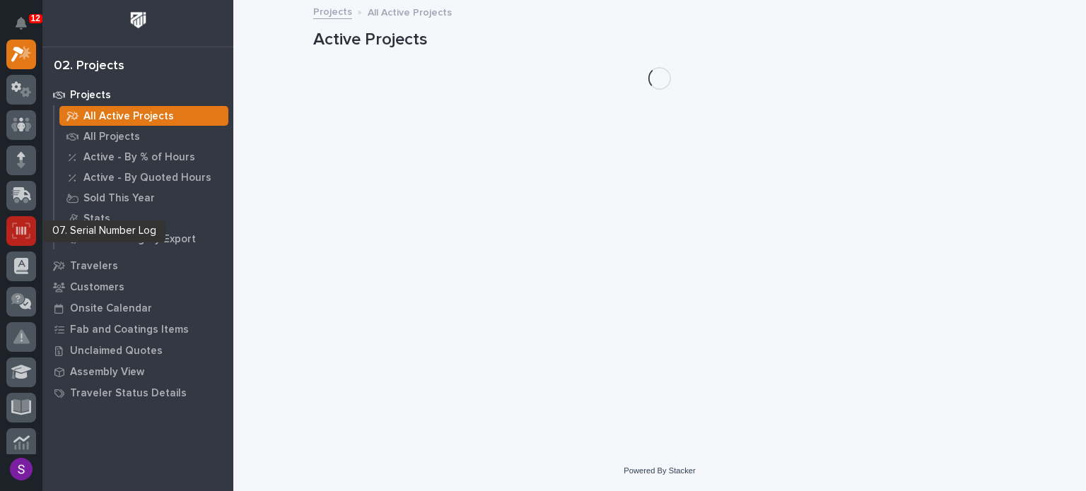
click at [31, 234] on div at bounding box center [21, 231] width 30 height 30
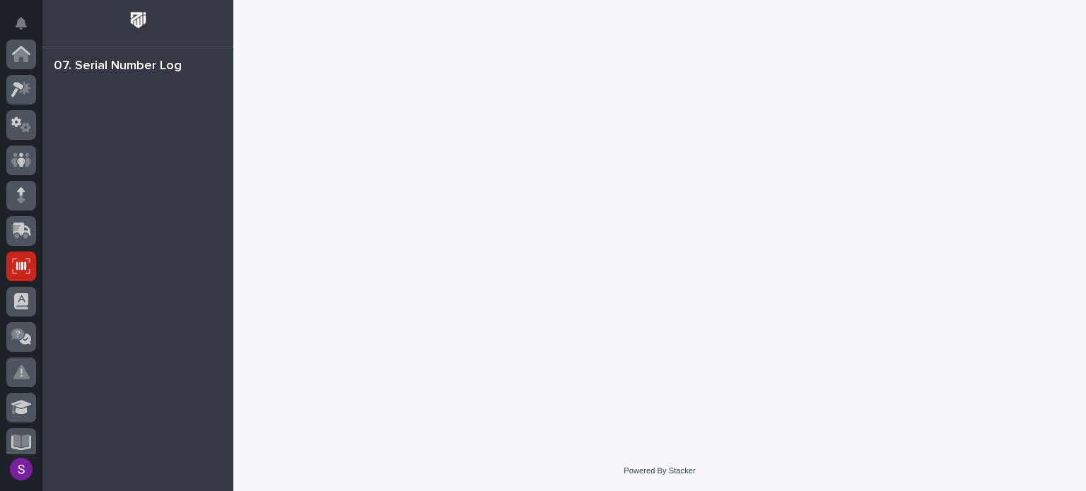
scroll to position [212, 0]
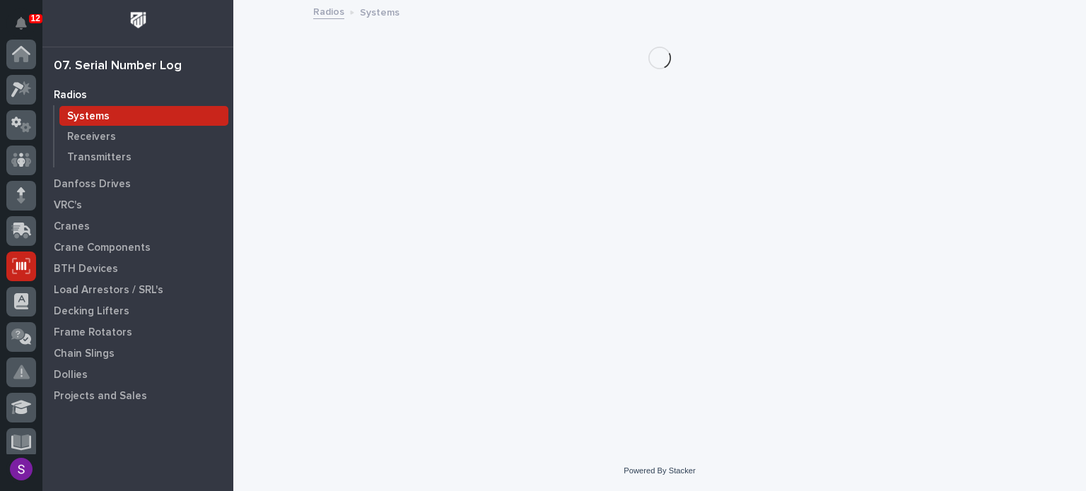
scroll to position [212, 0]
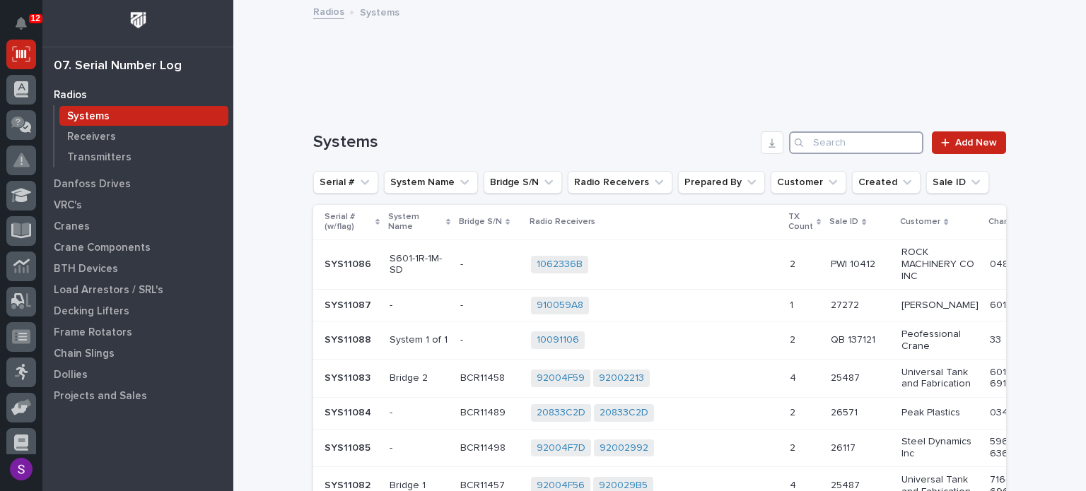
click at [859, 149] on input "Search" at bounding box center [856, 142] width 134 height 23
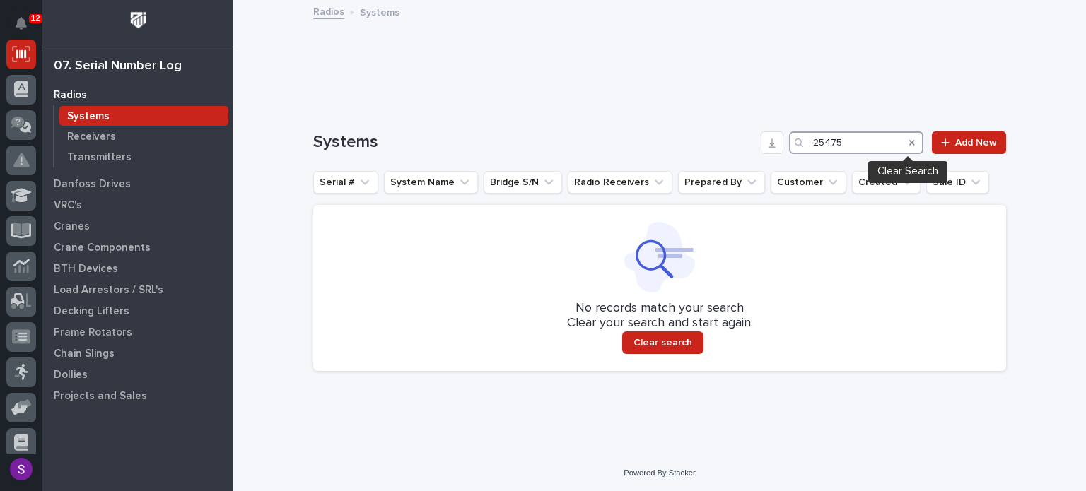
type input "25475"
click at [909, 140] on icon "Search" at bounding box center [912, 143] width 6 height 8
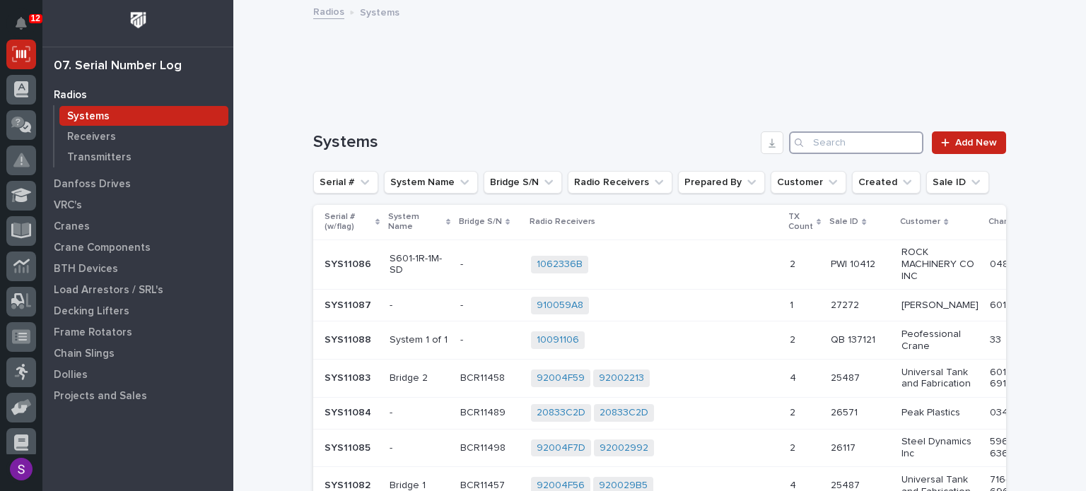
click at [865, 148] on input "Search" at bounding box center [856, 142] width 134 height 23
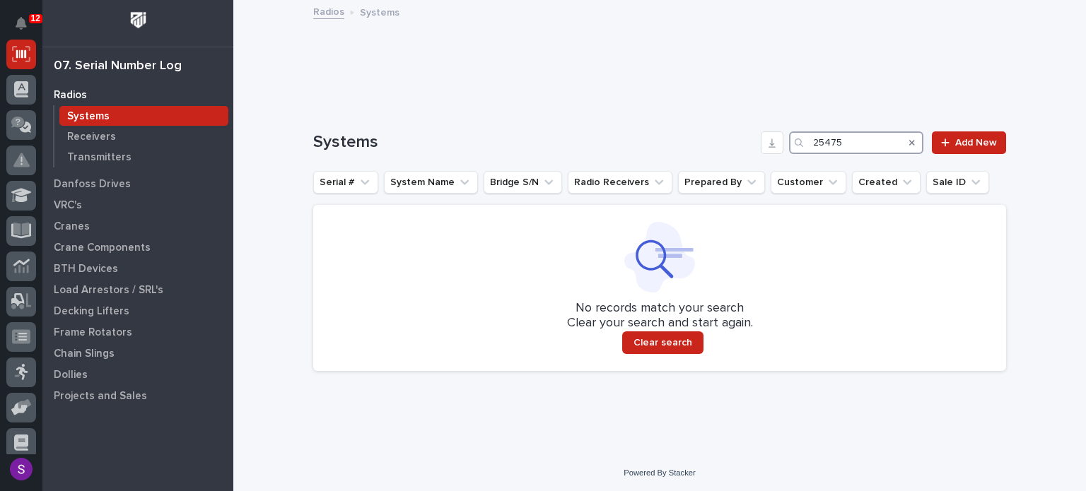
type input "25475"
click at [909, 141] on icon "Search" at bounding box center [912, 143] width 6 height 6
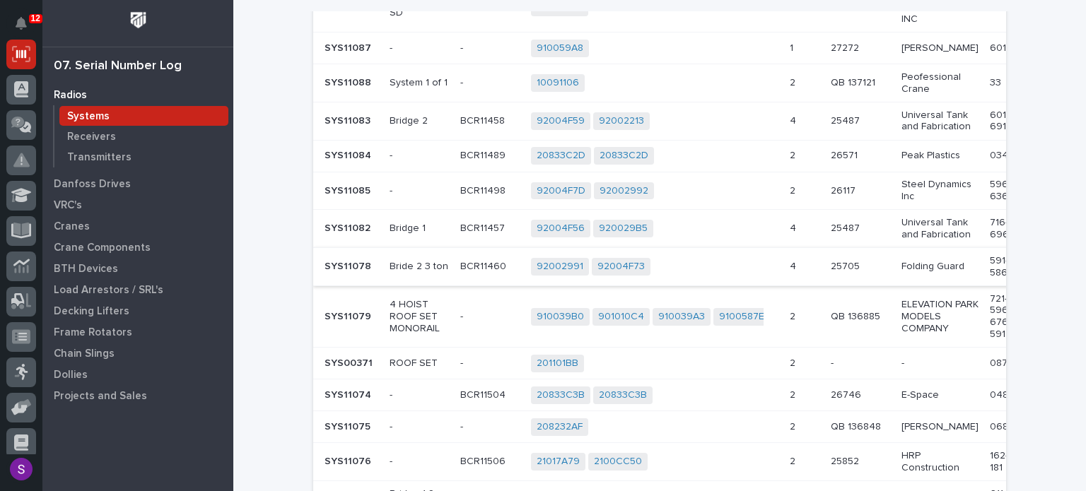
scroll to position [0, 0]
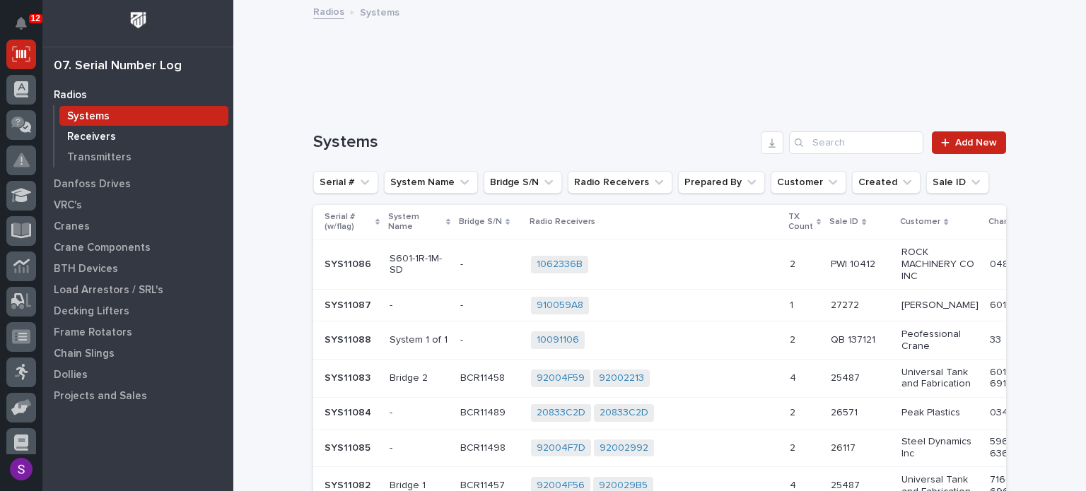
click at [86, 137] on p "Receivers" at bounding box center [91, 137] width 49 height 13
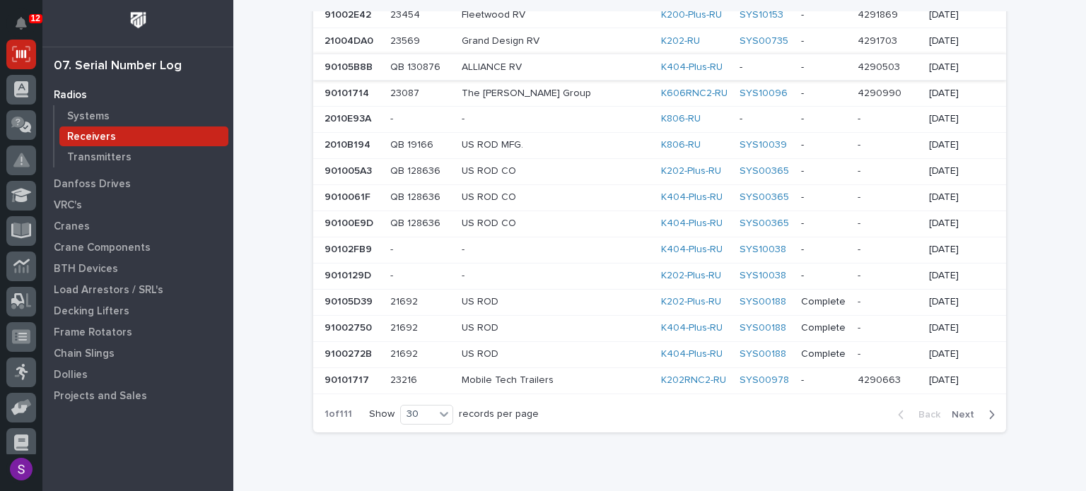
scroll to position [678, 0]
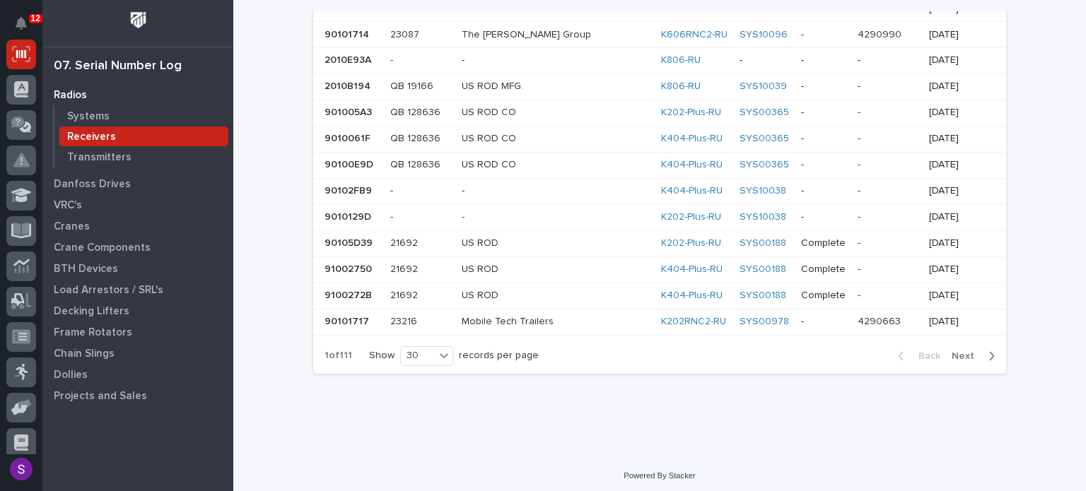
click at [963, 350] on span "Next" at bounding box center [966, 356] width 31 height 13
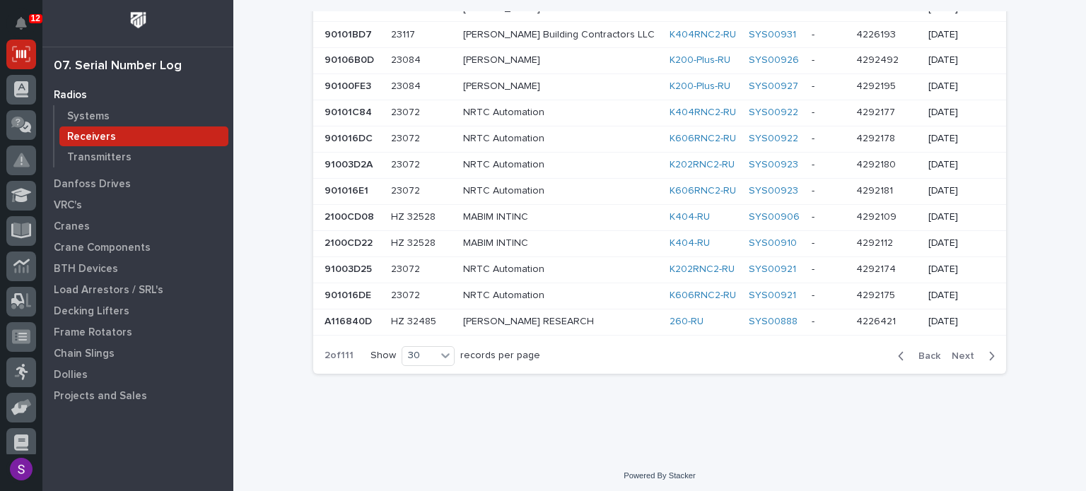
click at [955, 350] on span "Next" at bounding box center [966, 356] width 31 height 13
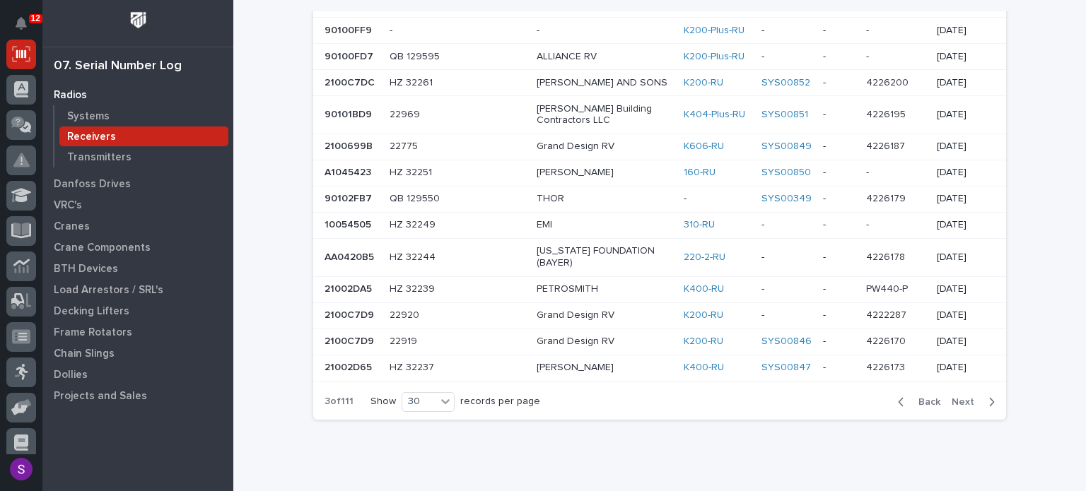
click at [964, 408] on span "Next" at bounding box center [966, 402] width 31 height 13
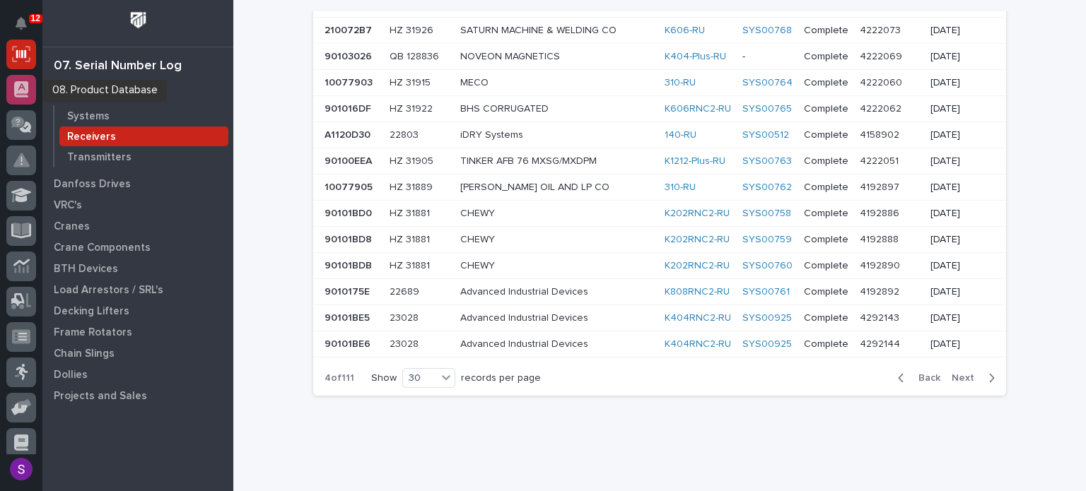
click at [25, 92] on icon at bounding box center [21, 89] width 14 height 16
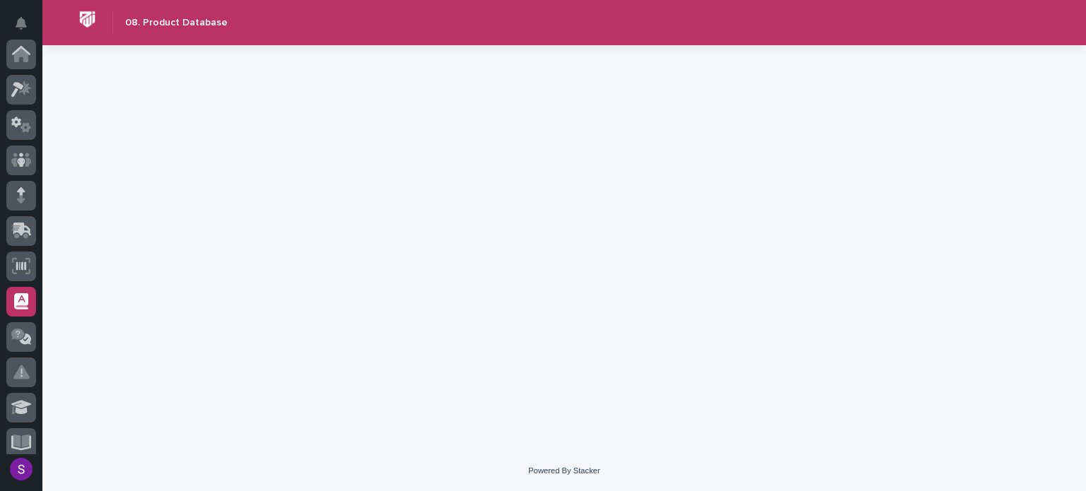
scroll to position [247, 0]
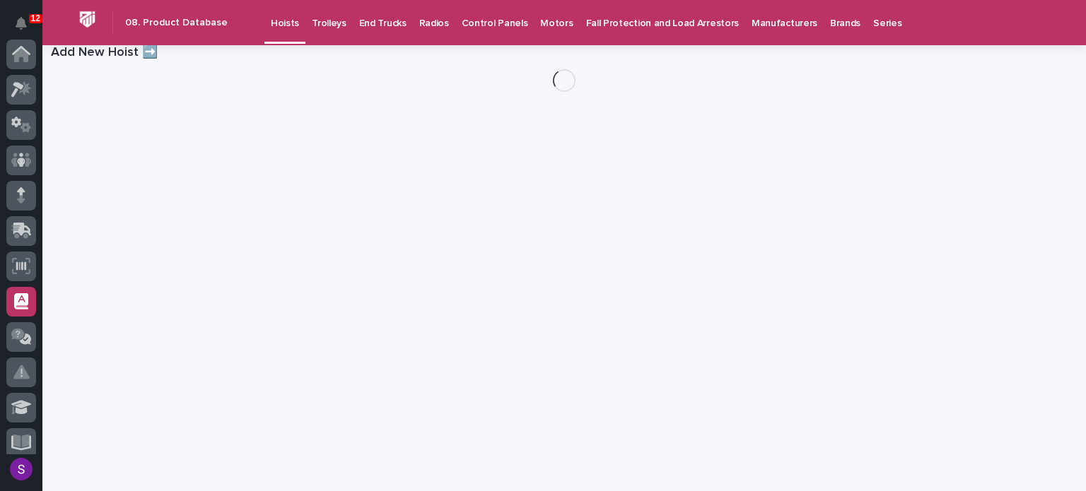
scroll to position [247, 0]
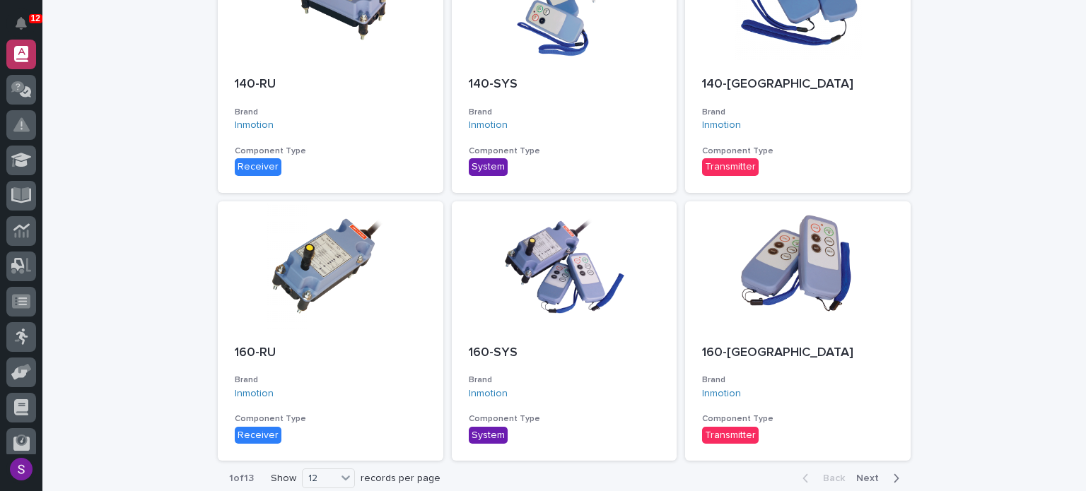
scroll to position [866, 0]
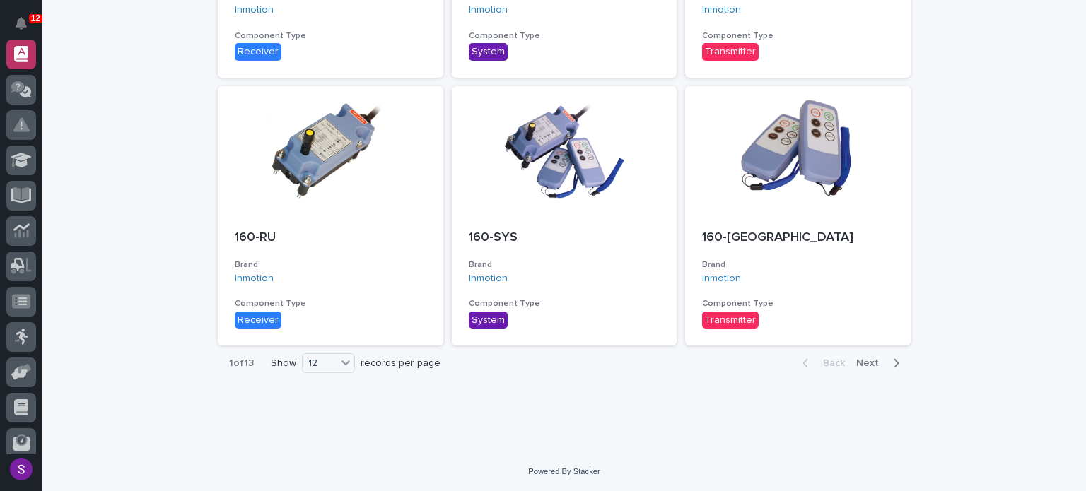
click at [876, 364] on span "Next" at bounding box center [871, 363] width 31 height 10
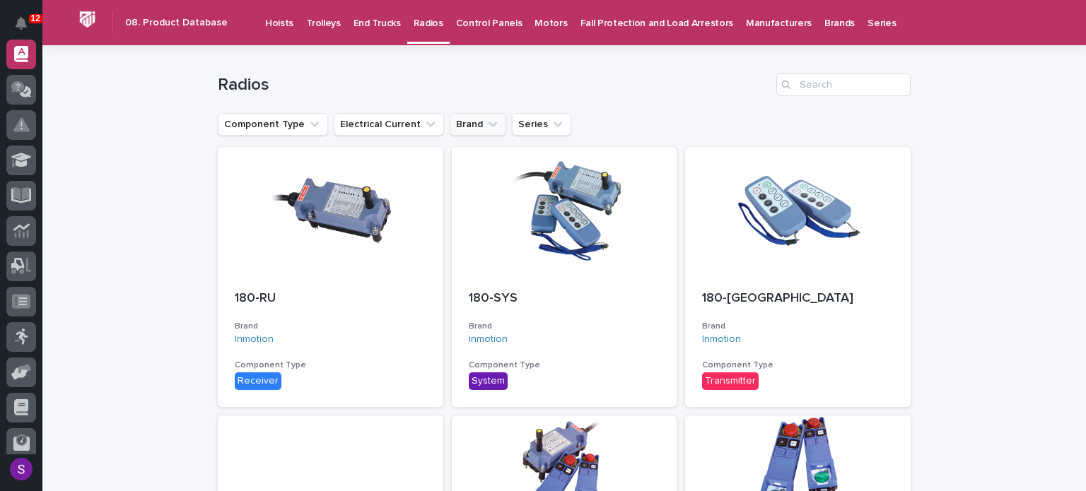
click at [454, 117] on button "Brand" at bounding box center [477, 124] width 57 height 23
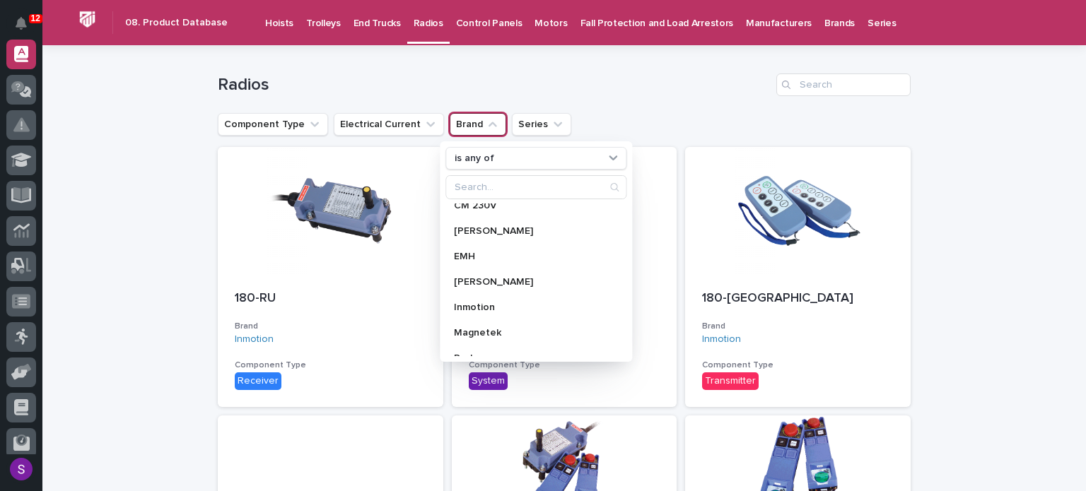
scroll to position [141, 0]
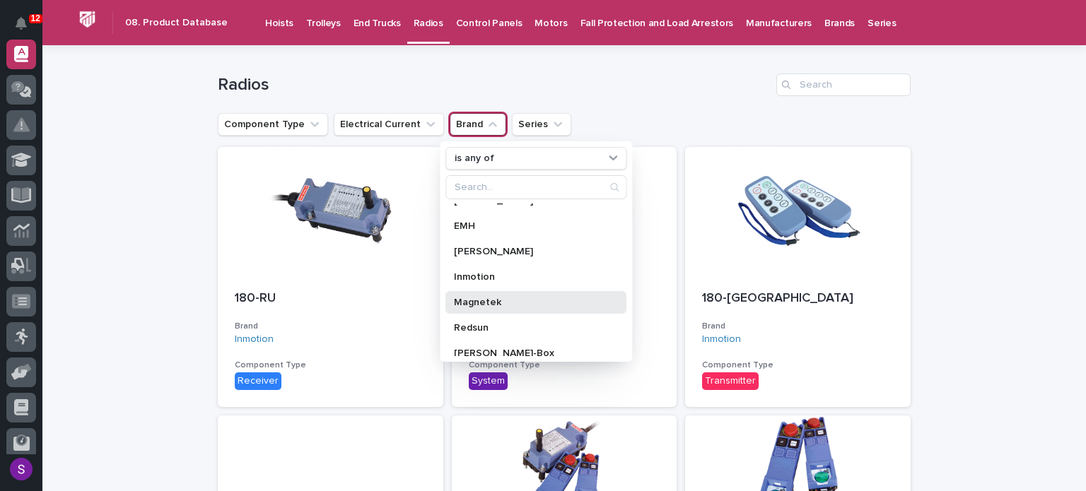
click at [499, 293] on div "Magnetek" at bounding box center [535, 302] width 181 height 23
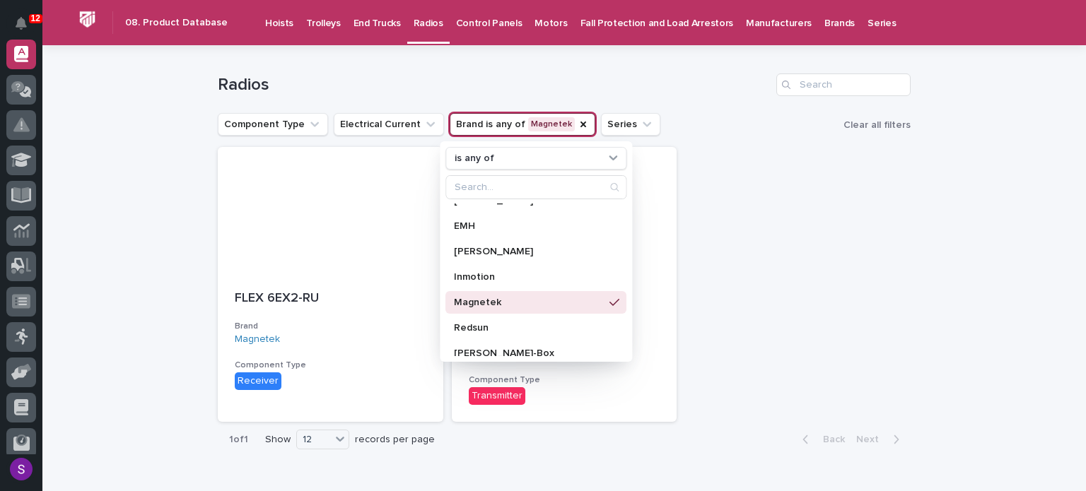
click at [892, 220] on div "FLEX 6EX2-RU Brand Magnetek Component Type Receiver FLEX 6EX2-TX Brand Magnetek…" at bounding box center [564, 284] width 693 height 275
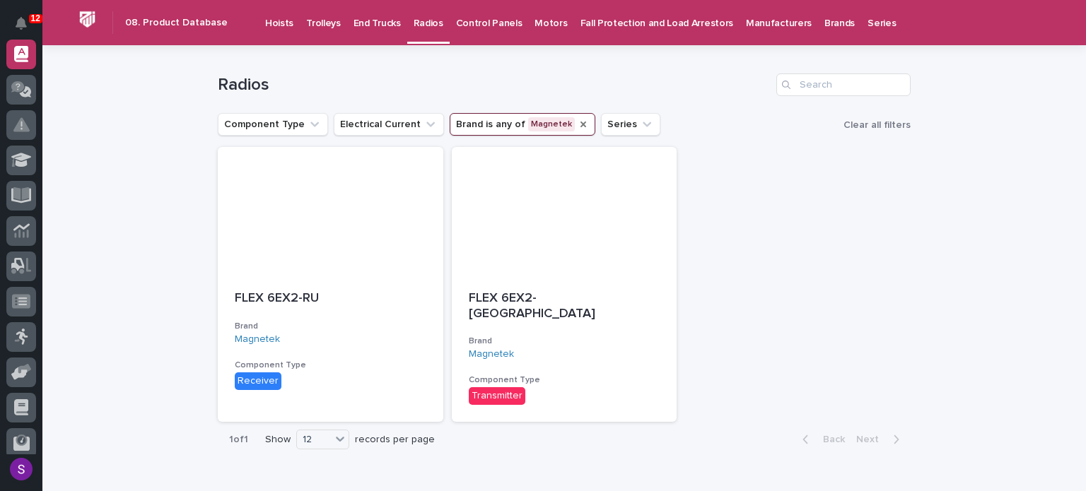
click at [577, 120] on icon "Brand" at bounding box center [582, 124] width 11 height 11
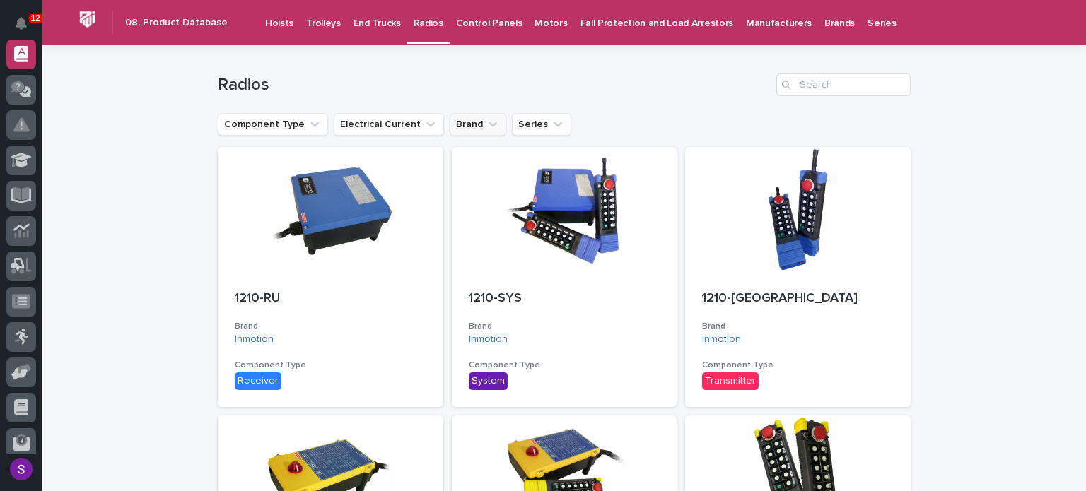
click at [468, 120] on button "Brand" at bounding box center [477, 124] width 57 height 23
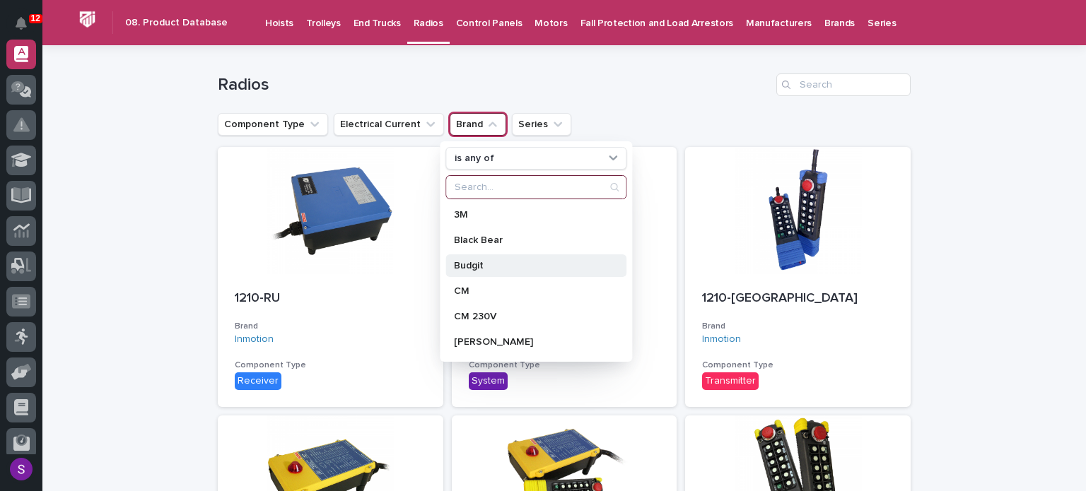
scroll to position [201, 0]
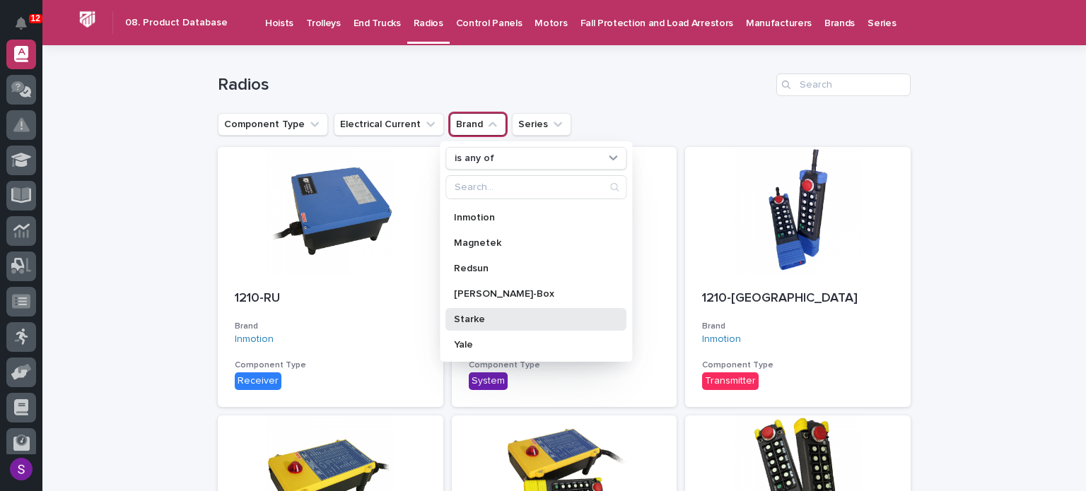
click at [493, 321] on p "Starke" at bounding box center [529, 319] width 150 height 10
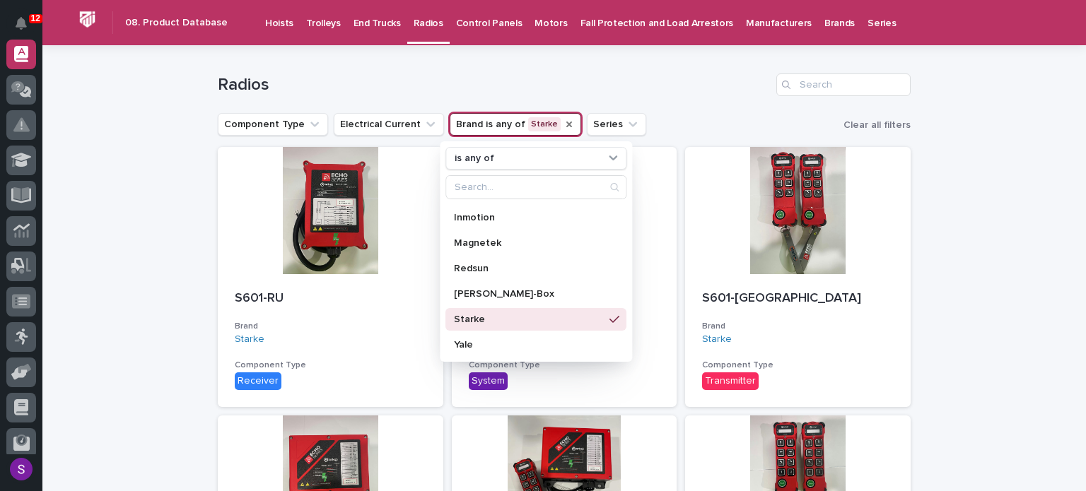
click at [676, 103] on div "Radios" at bounding box center [564, 79] width 693 height 68
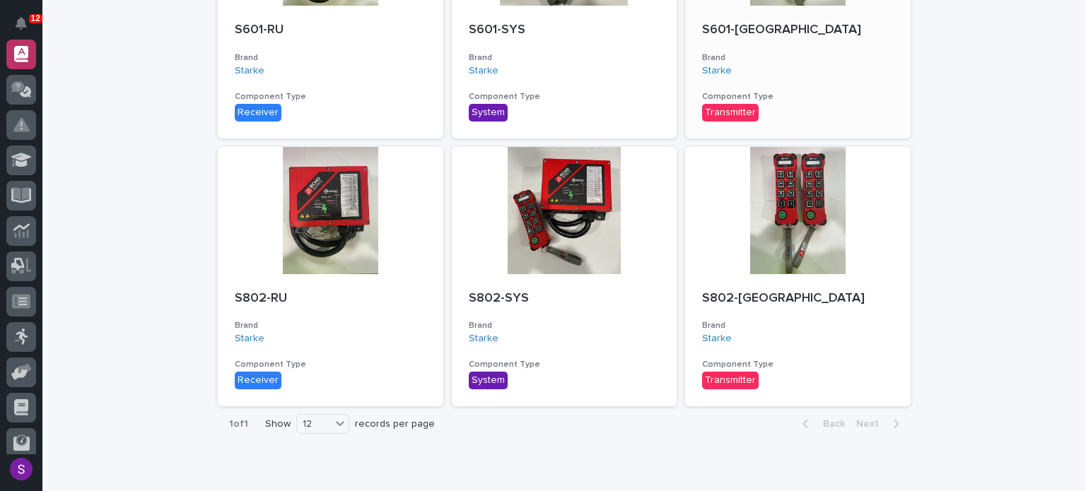
scroll to position [283, 0]
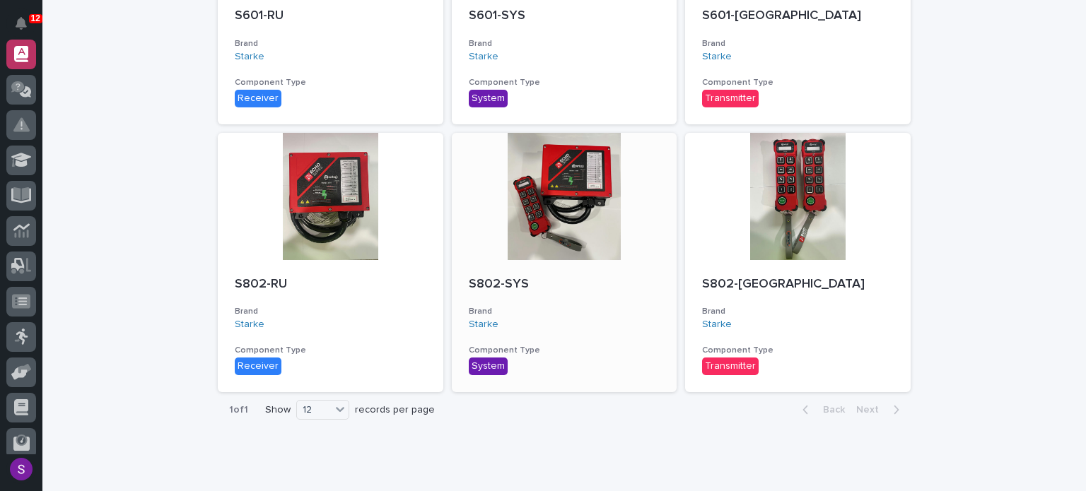
click at [575, 295] on div "S802-SYS Brand Starke Component Type System" at bounding box center [564, 326] width 225 height 133
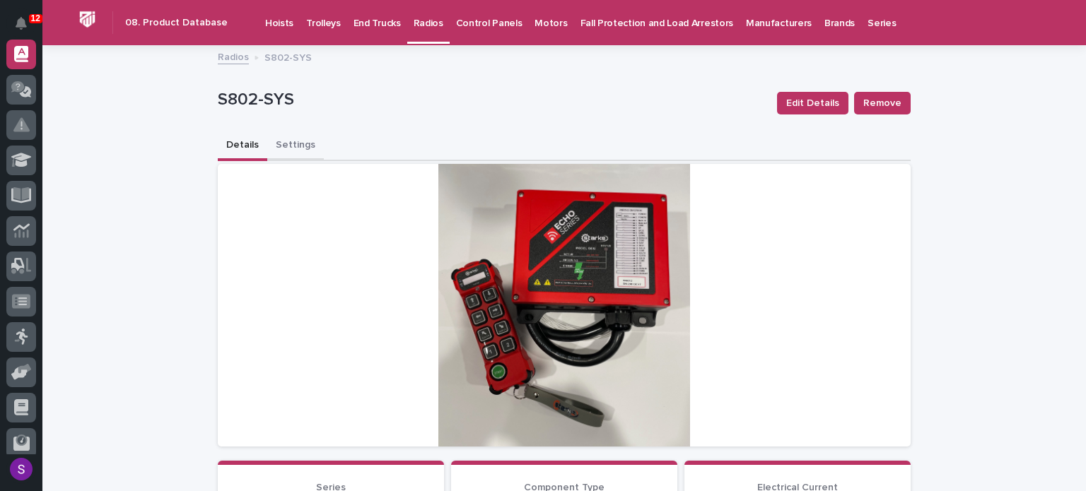
click at [290, 147] on button "Settings" at bounding box center [295, 146] width 57 height 30
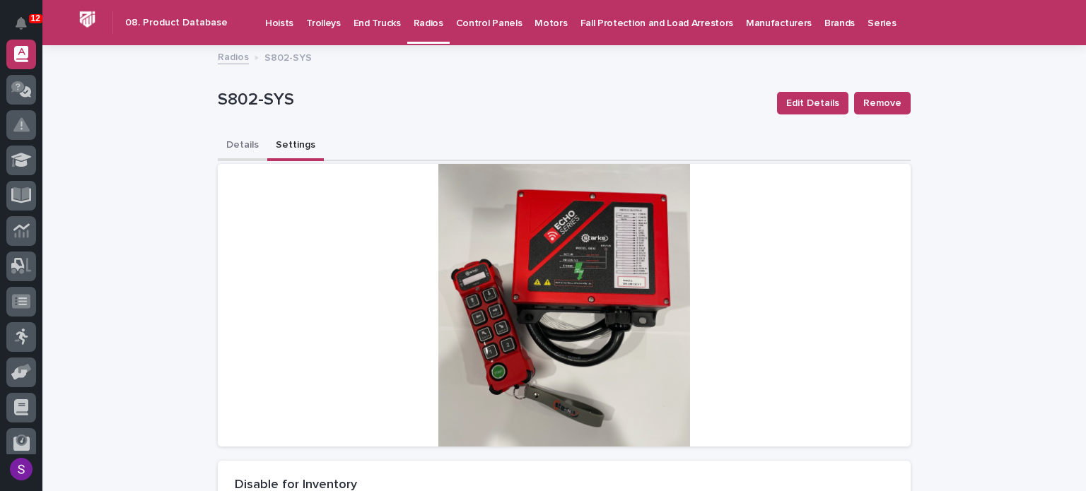
click at [247, 144] on button "Details" at bounding box center [242, 146] width 49 height 30
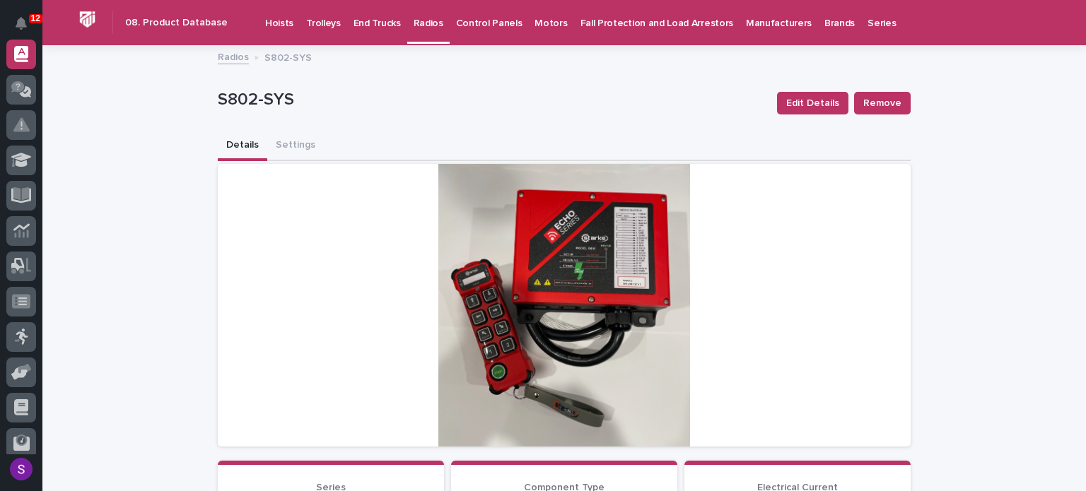
click at [413, 24] on p "Radios" at bounding box center [428, 15] width 30 height 30
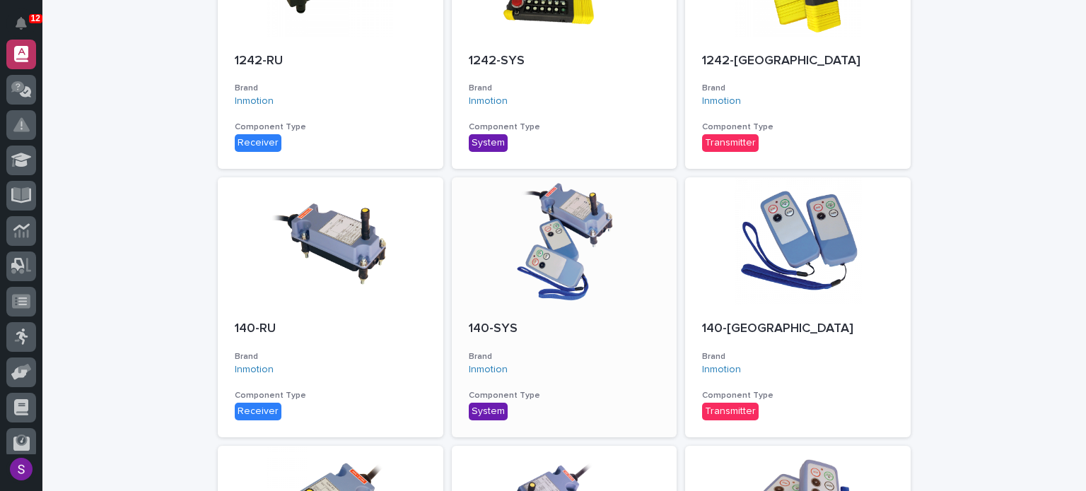
scroll to position [866, 0]
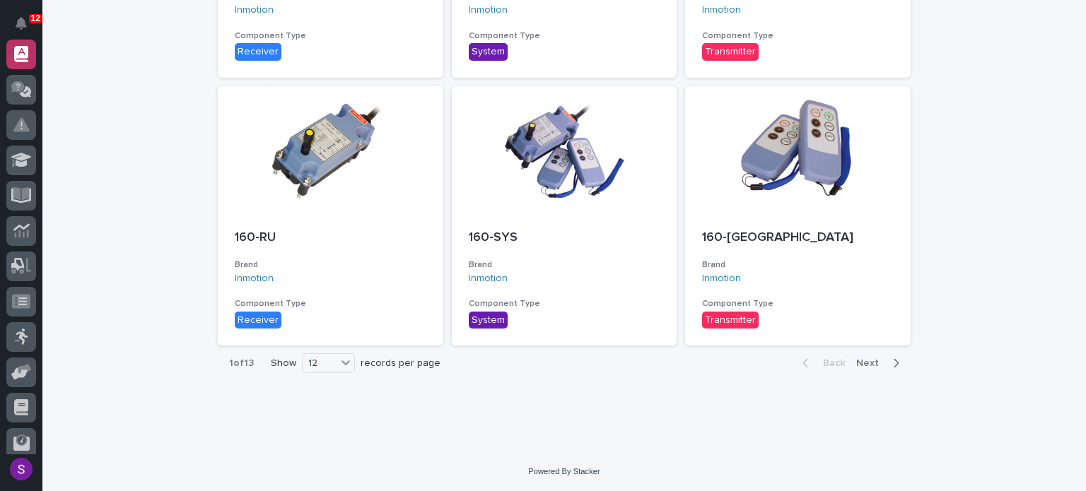
click at [869, 358] on span "Next" at bounding box center [871, 363] width 31 height 10
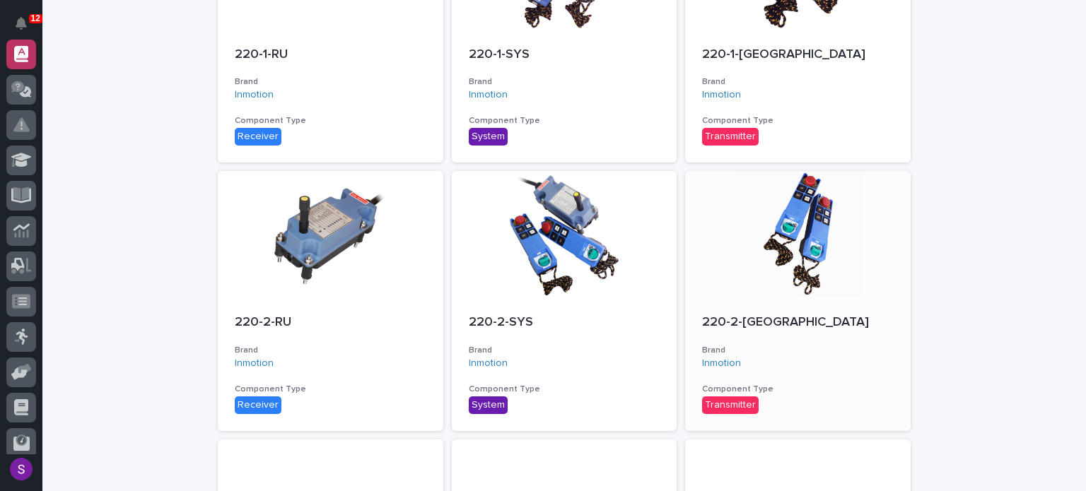
scroll to position [866, 0]
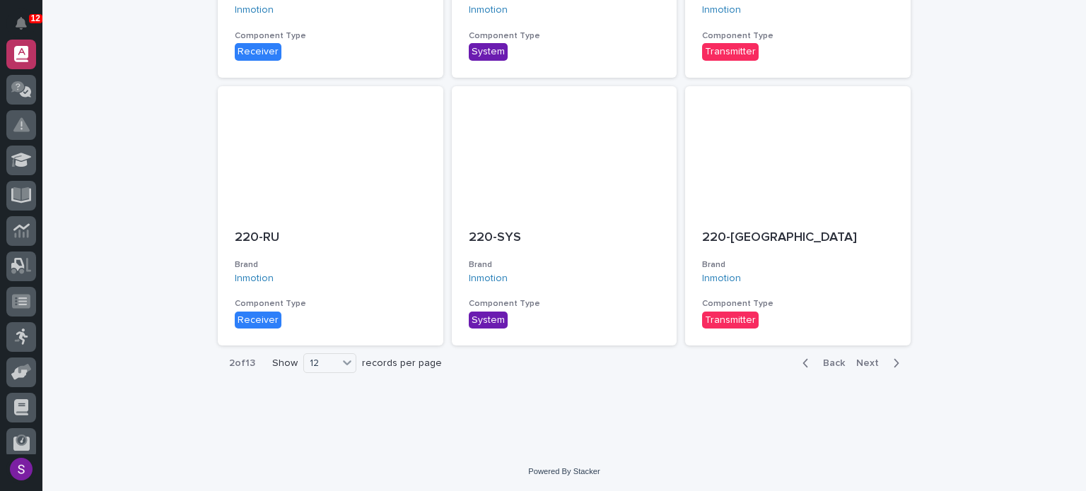
click at [862, 361] on span "Next" at bounding box center [871, 363] width 31 height 10
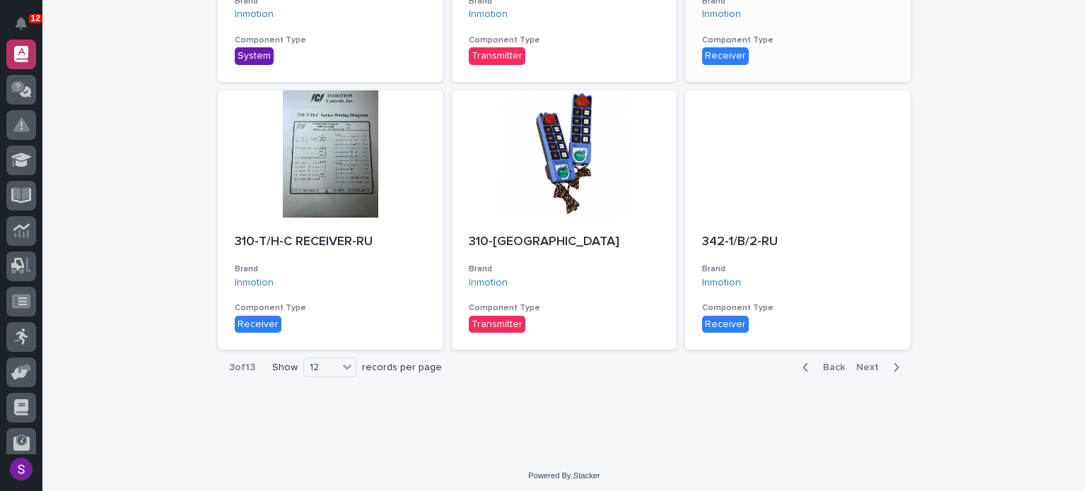
scroll to position [866, 0]
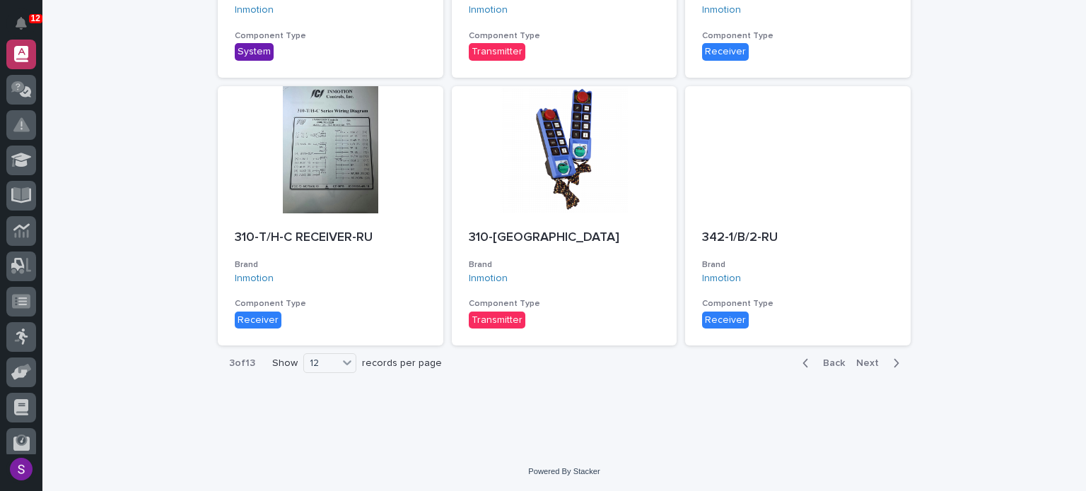
click at [856, 362] on span "Next" at bounding box center [871, 363] width 31 height 10
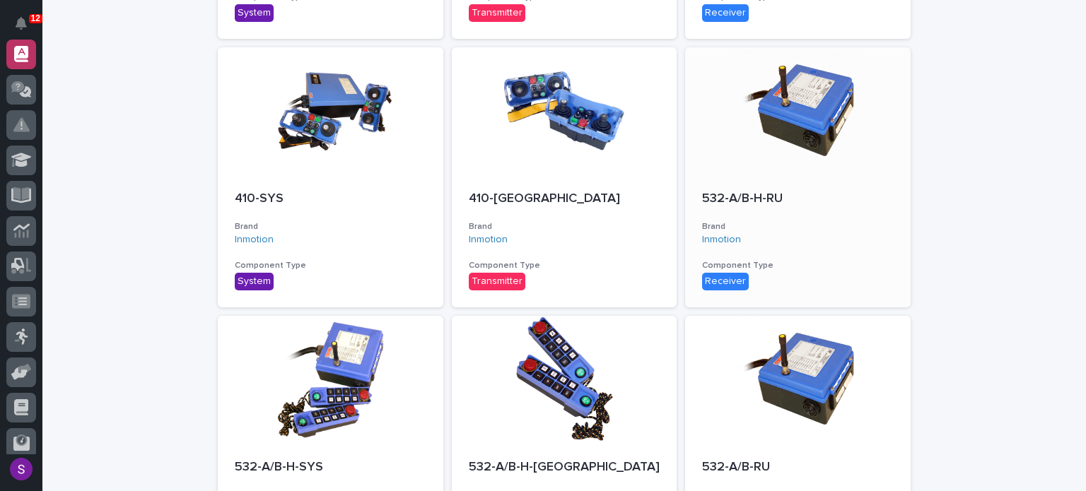
scroll to position [866, 0]
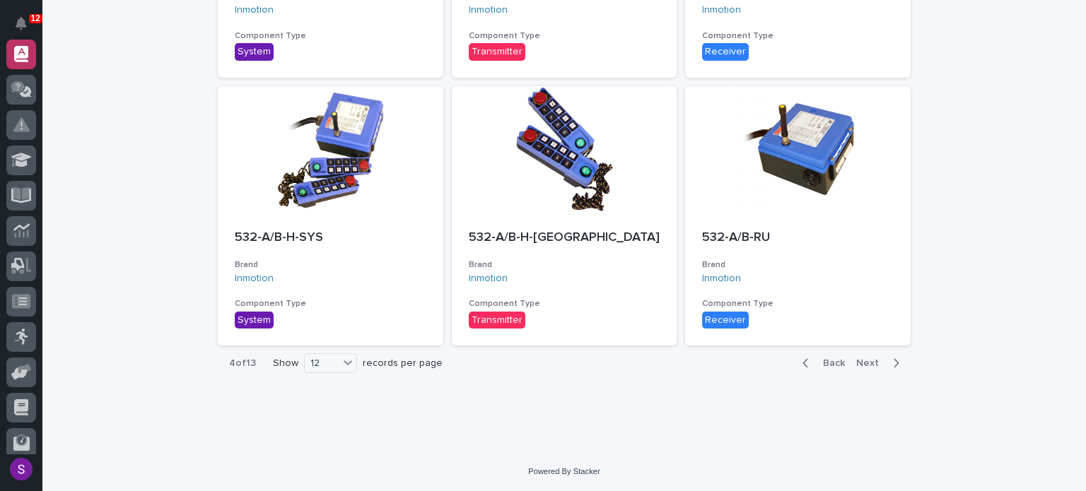
click at [871, 354] on div "Back Next" at bounding box center [850, 363] width 119 height 35
click at [871, 360] on span "Next" at bounding box center [871, 363] width 31 height 10
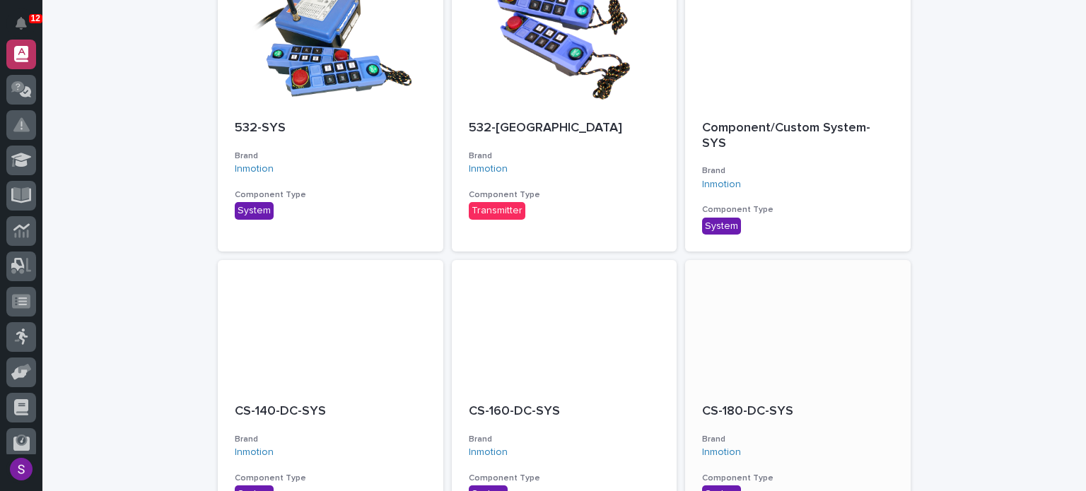
scroll to position [866, 0]
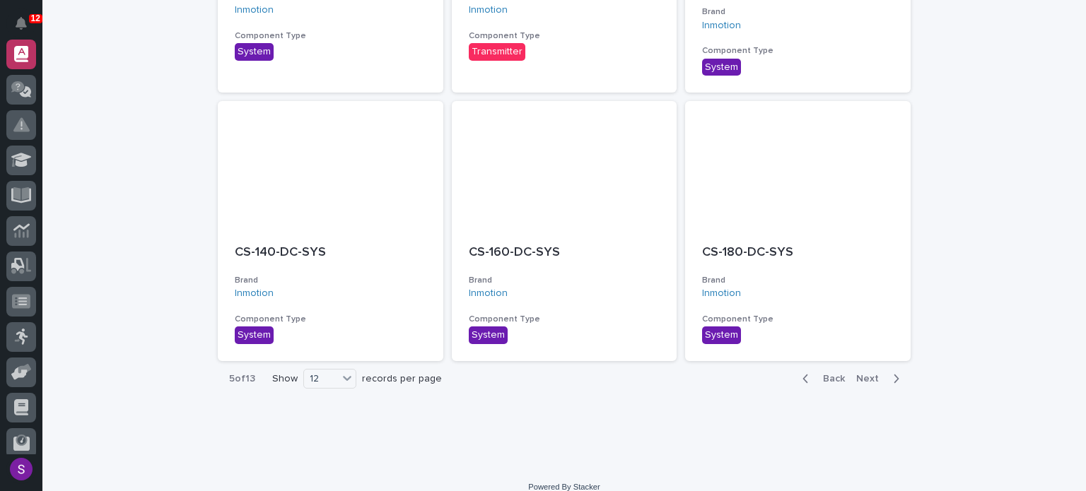
click at [861, 374] on span "Next" at bounding box center [871, 379] width 31 height 10
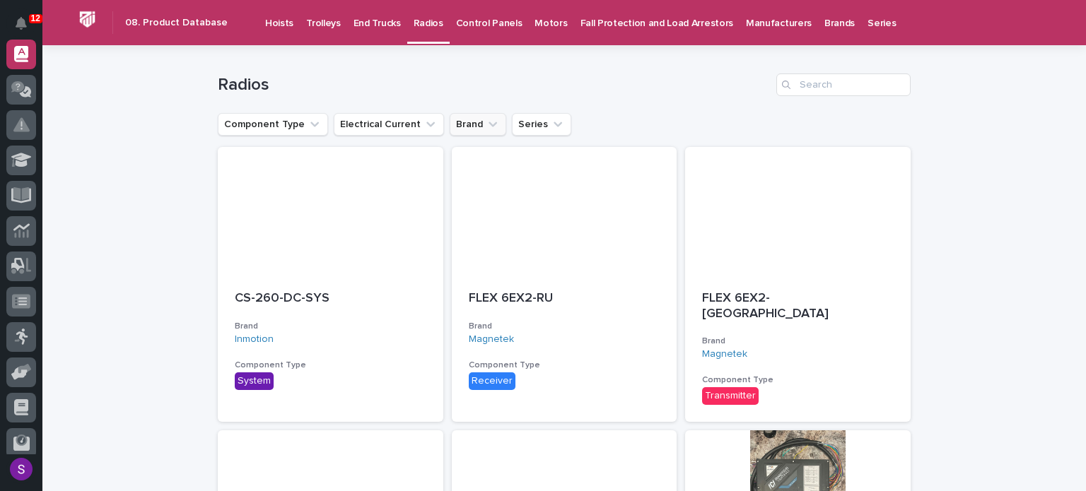
click at [457, 126] on button "Brand" at bounding box center [477, 124] width 57 height 23
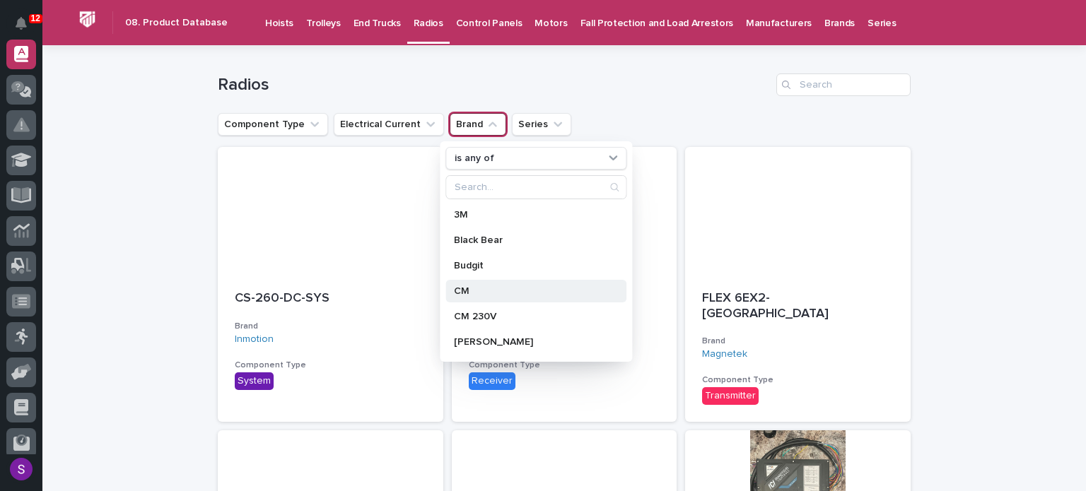
click at [502, 293] on p "CM" at bounding box center [529, 291] width 150 height 10
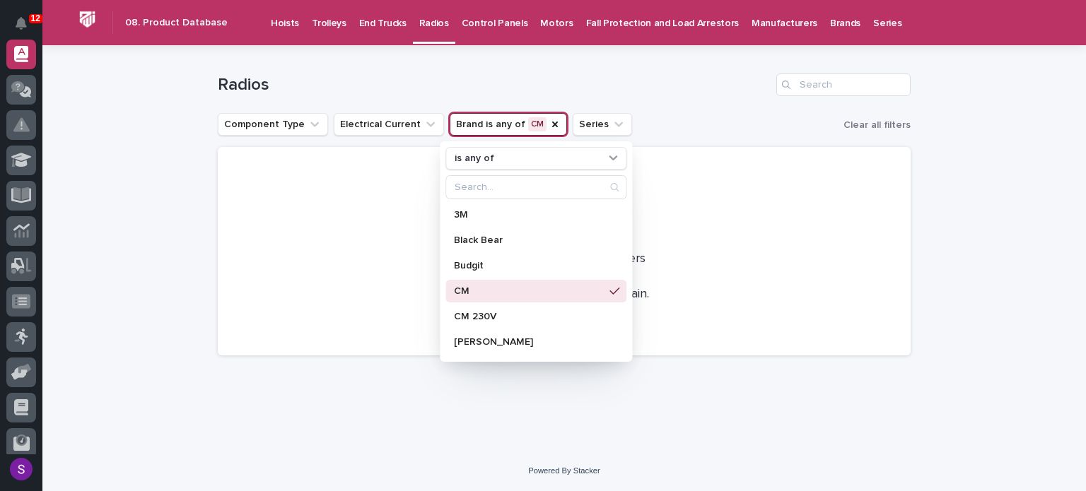
click at [665, 125] on div "Component Type Electrical Current Brand is any of CM is any of 3M Black Bear Bu…" at bounding box center [564, 124] width 693 height 23
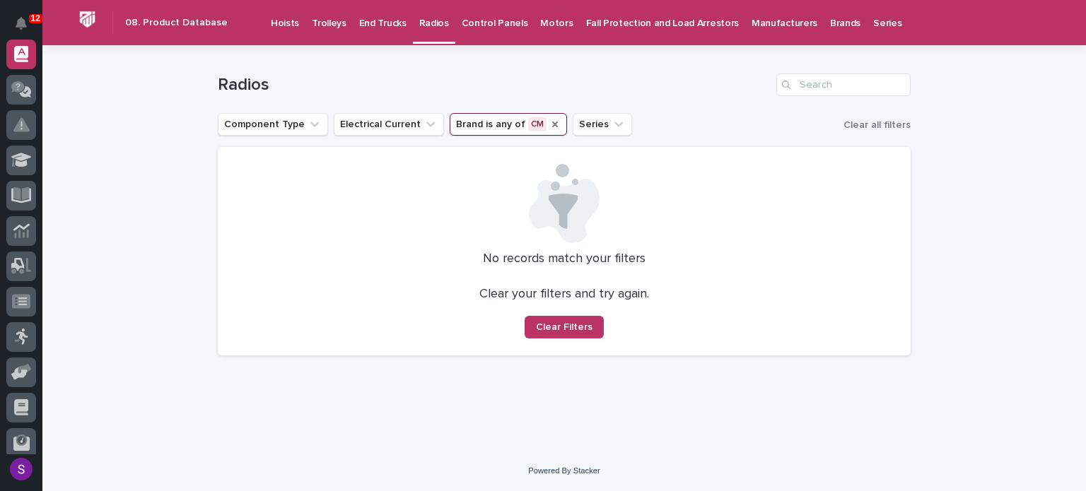
click at [549, 124] on icon "Brand" at bounding box center [554, 124] width 11 height 11
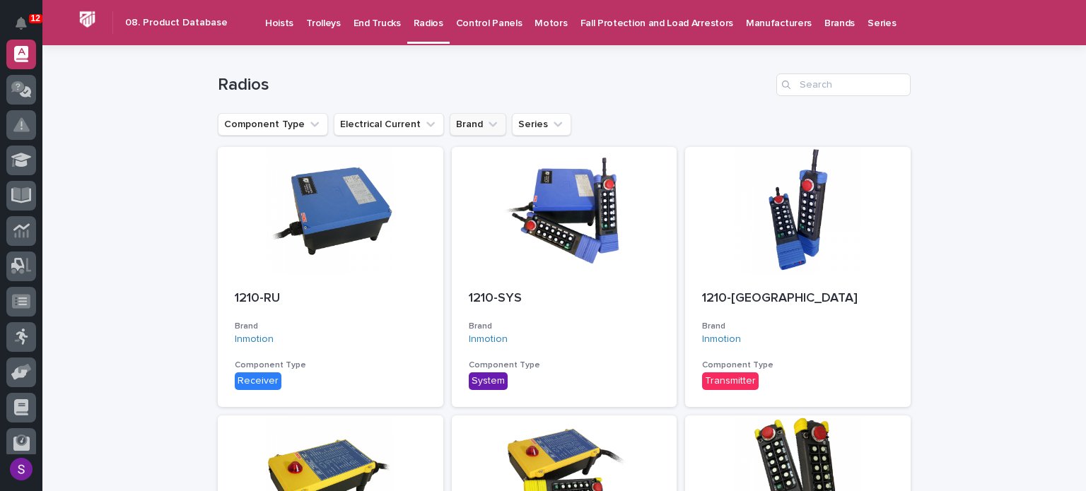
click at [425, 22] on p "Radios" at bounding box center [428, 15] width 30 height 30
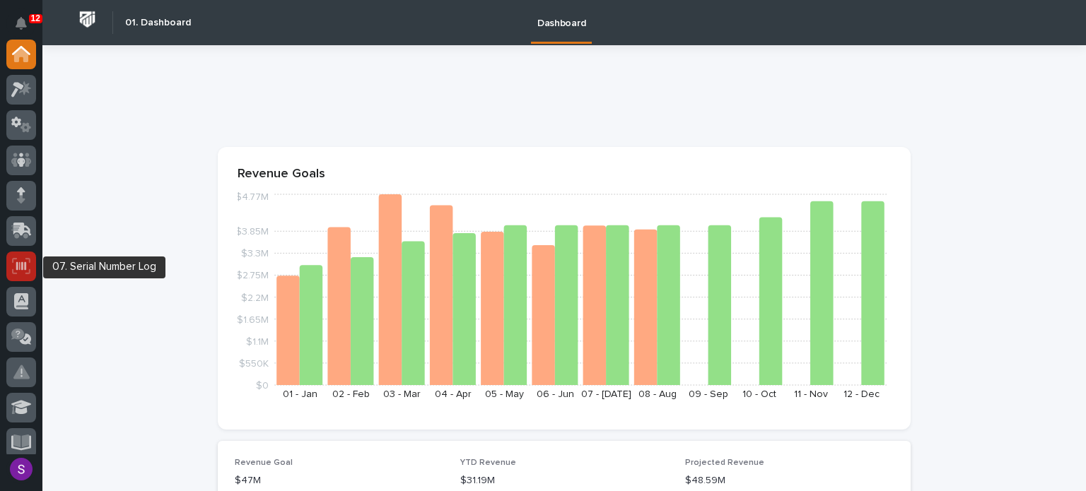
click at [32, 265] on div at bounding box center [21, 267] width 30 height 30
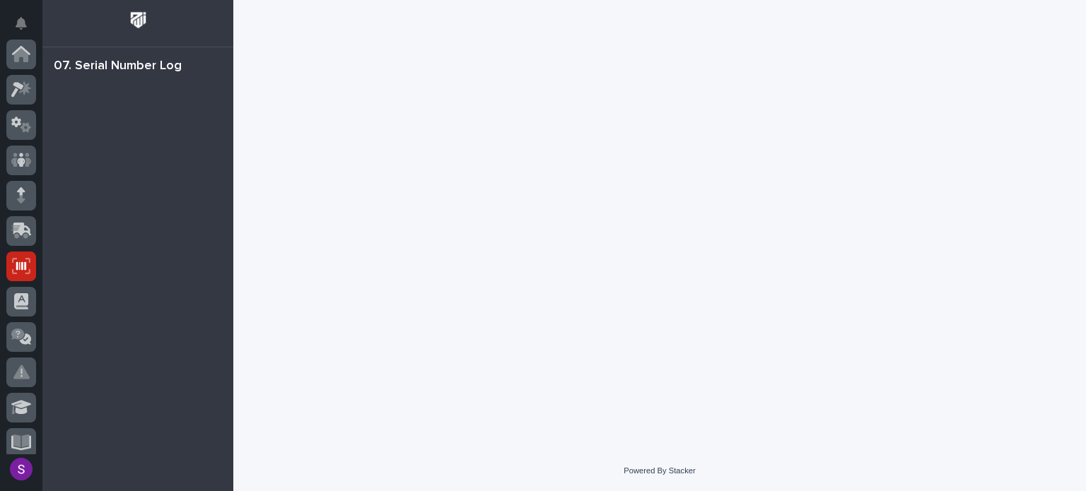
scroll to position [212, 0]
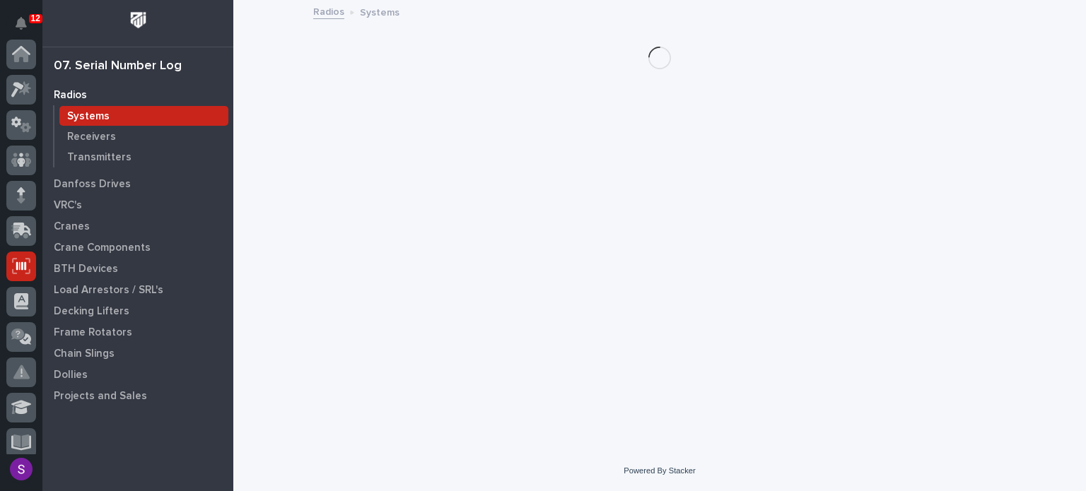
scroll to position [212, 0]
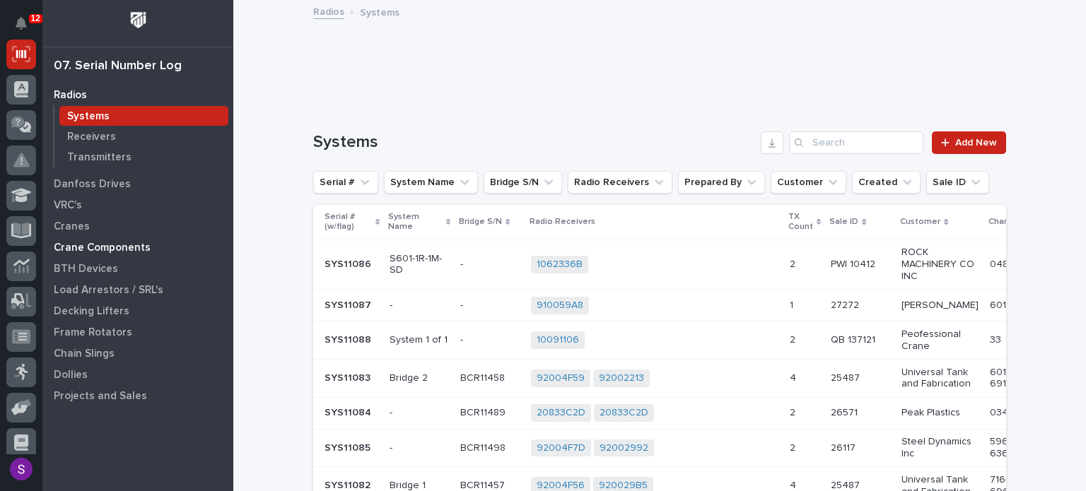
click at [126, 244] on p "Crane Components" at bounding box center [102, 248] width 97 height 13
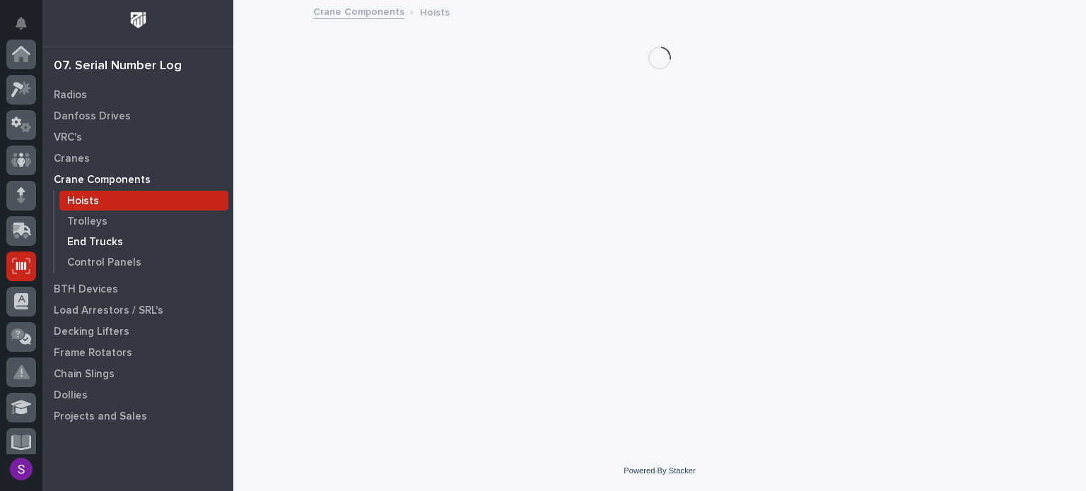
scroll to position [212, 0]
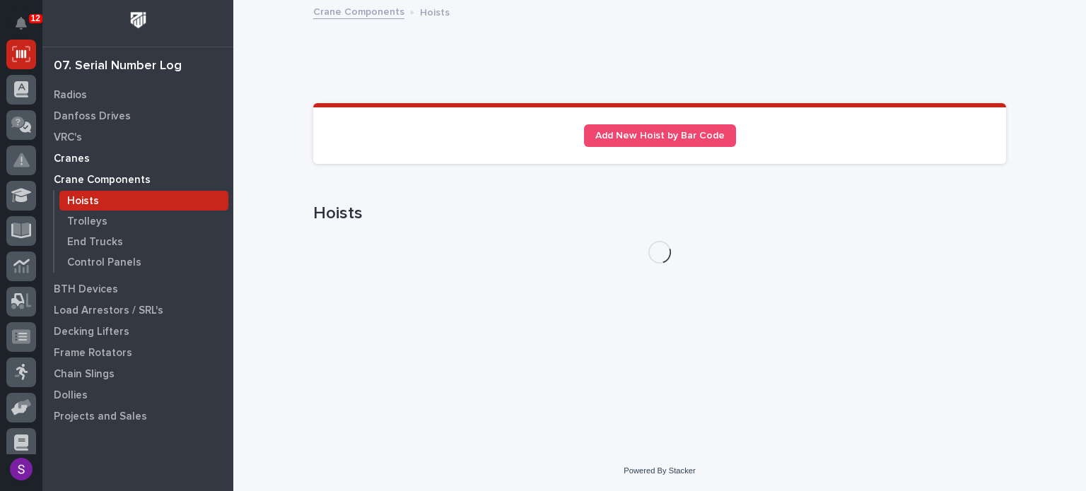
click at [95, 153] on div "Cranes" at bounding box center [138, 158] width 184 height 20
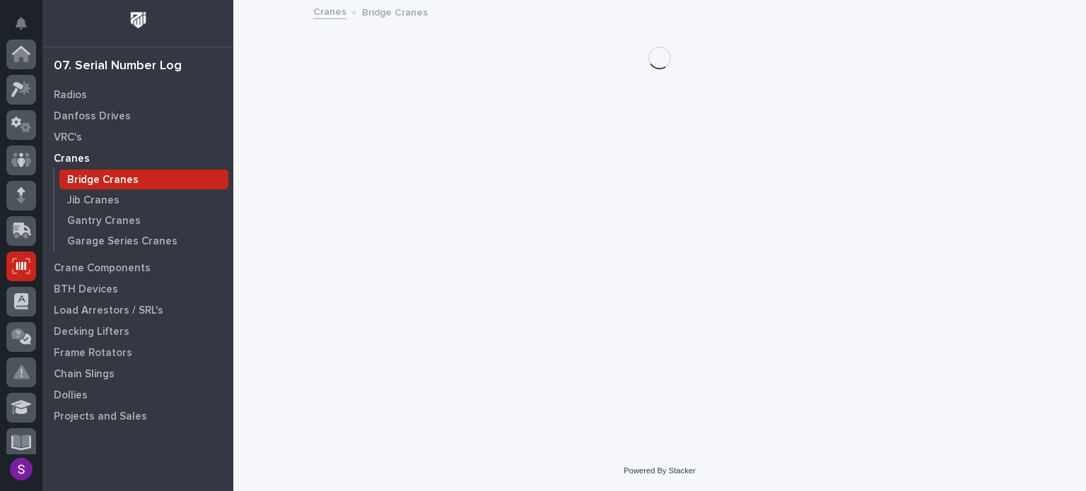
scroll to position [212, 0]
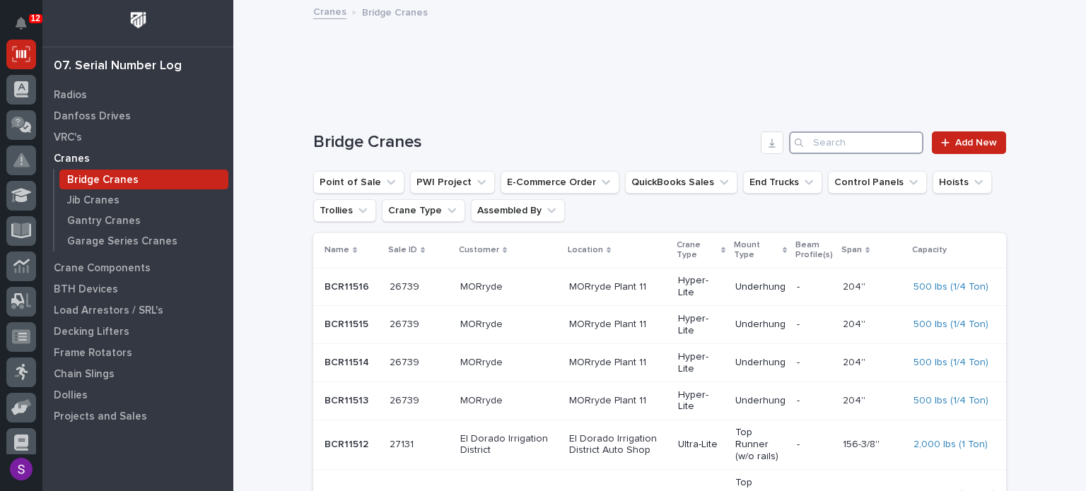
click at [837, 144] on input "Search" at bounding box center [856, 142] width 134 height 23
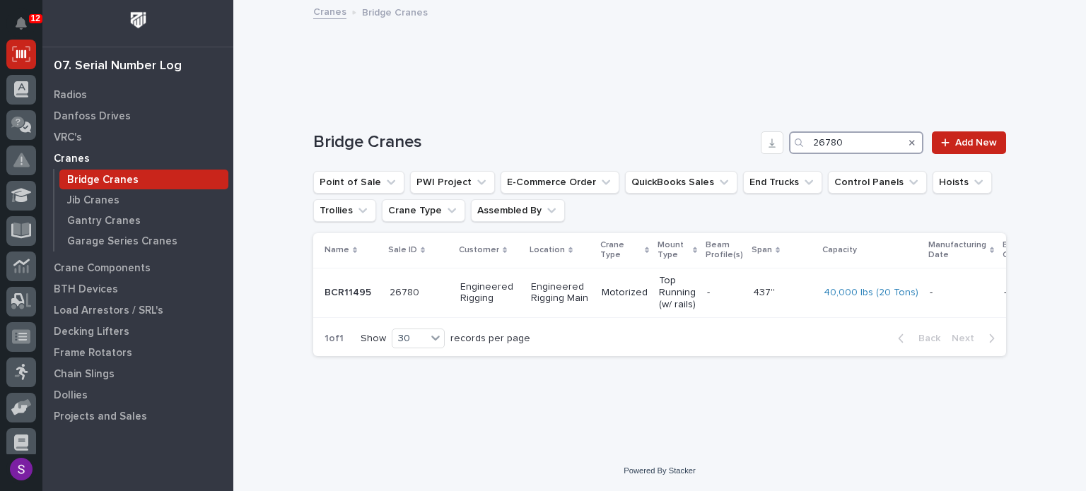
type input "26780"
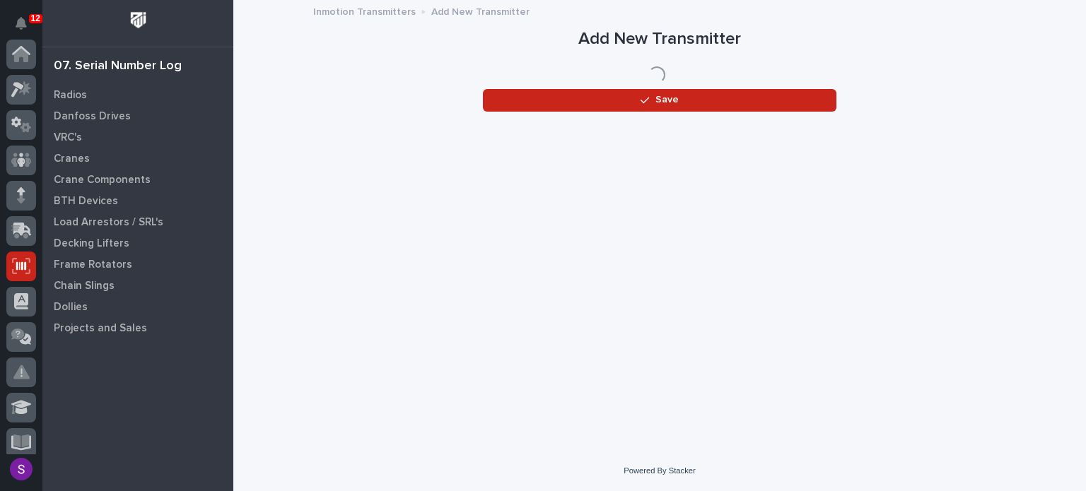
scroll to position [212, 0]
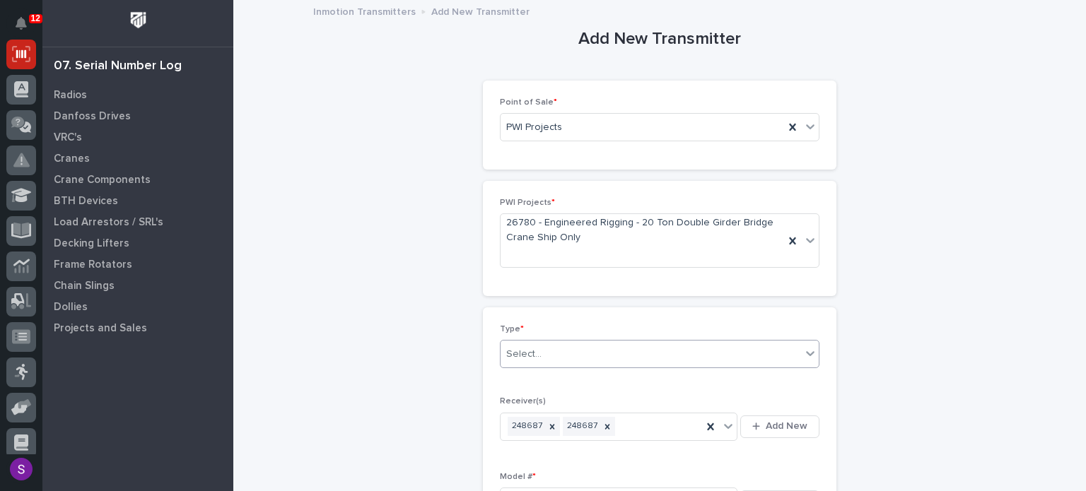
click at [543, 344] on div "Select..." at bounding box center [650, 354] width 300 height 23
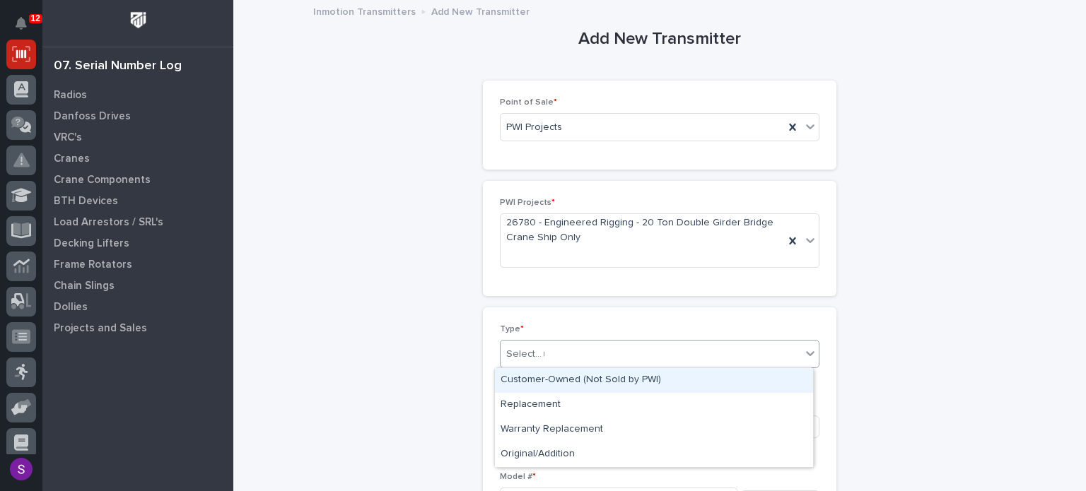
type input "**"
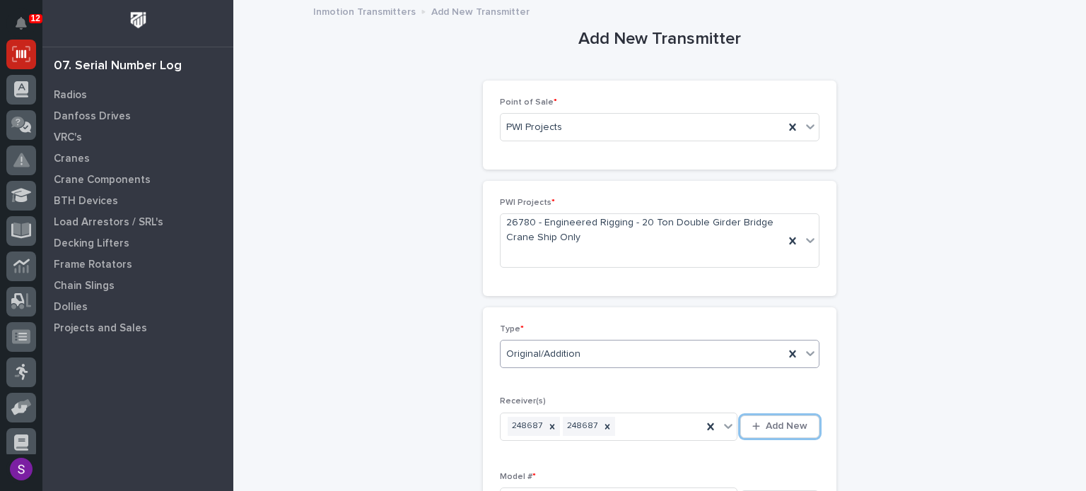
scroll to position [254, 0]
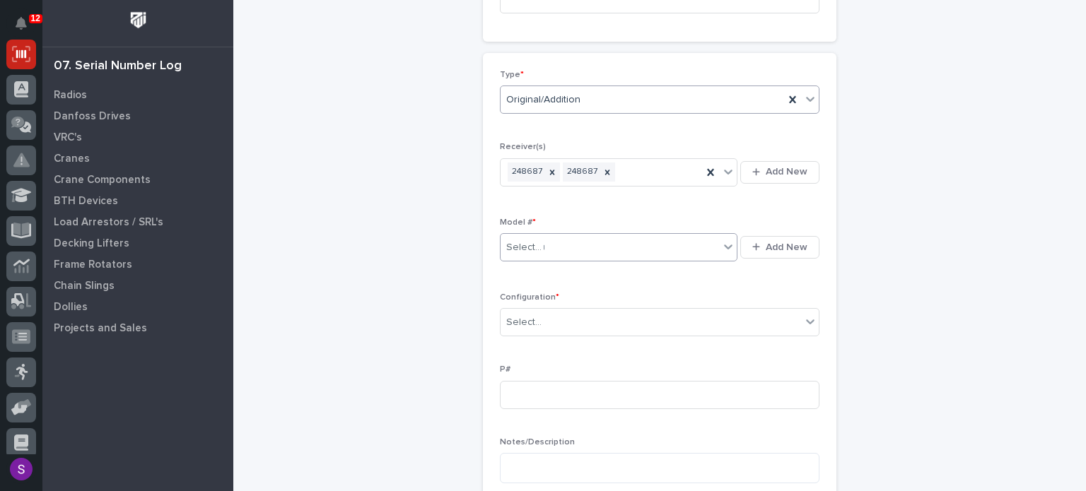
type input "**"
type input "*"
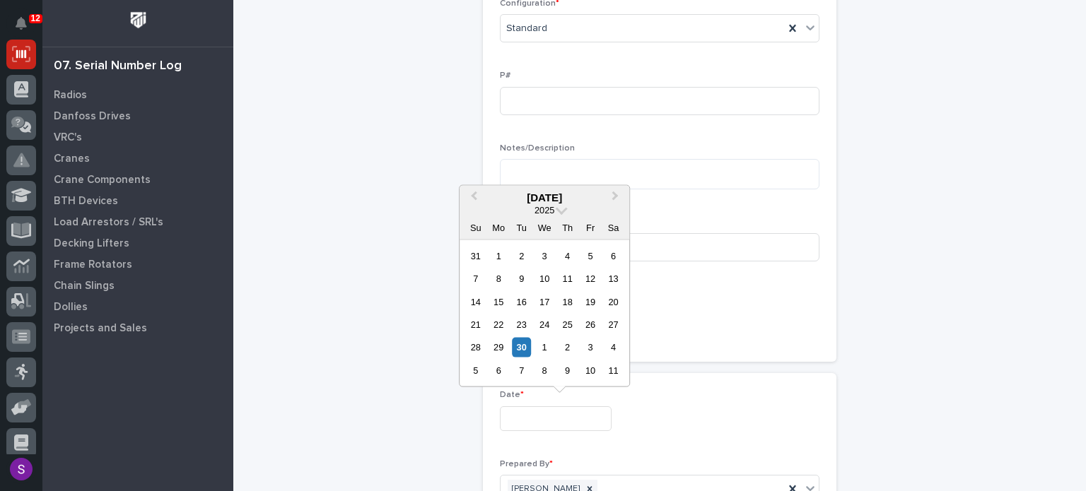
type input "**********"
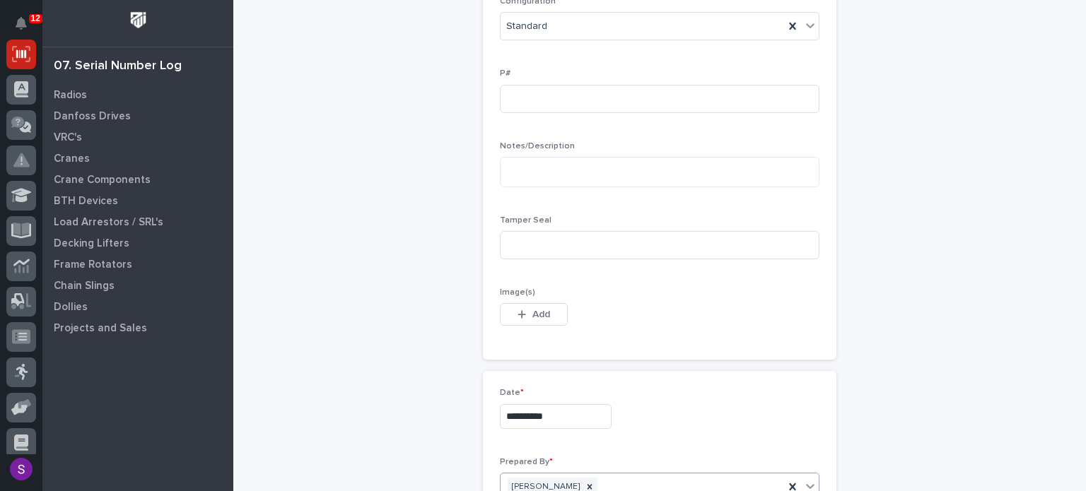
scroll to position [803, 0]
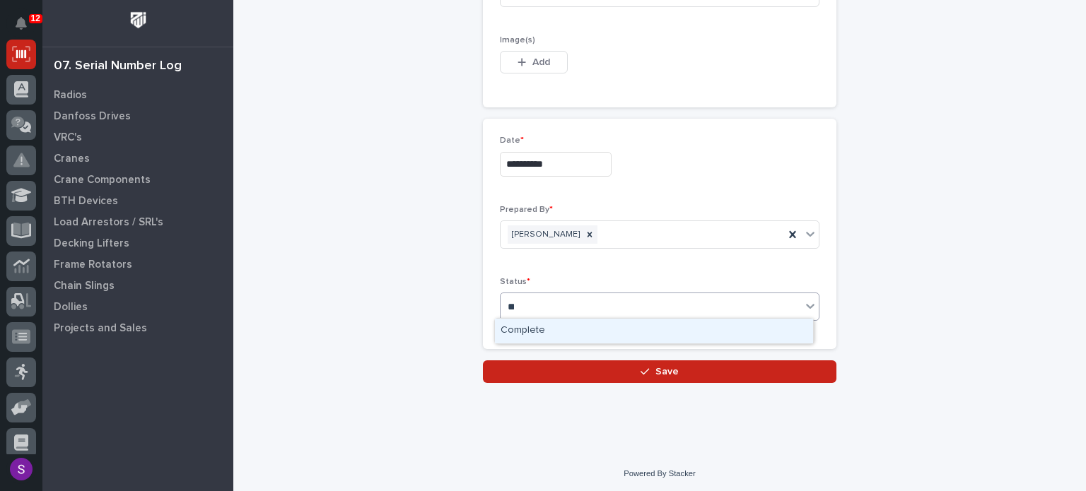
type input "***"
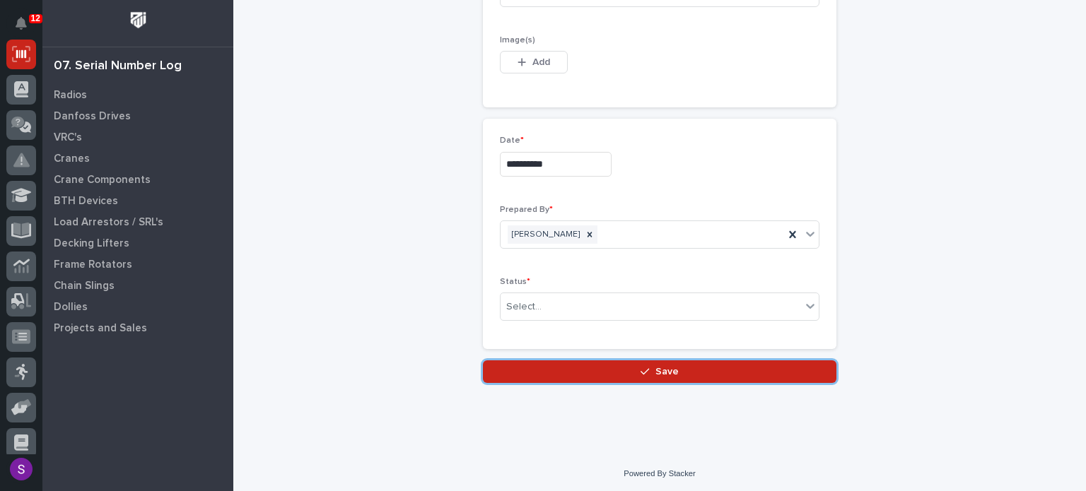
click at [483, 360] on button "Save" at bounding box center [659, 371] width 353 height 23
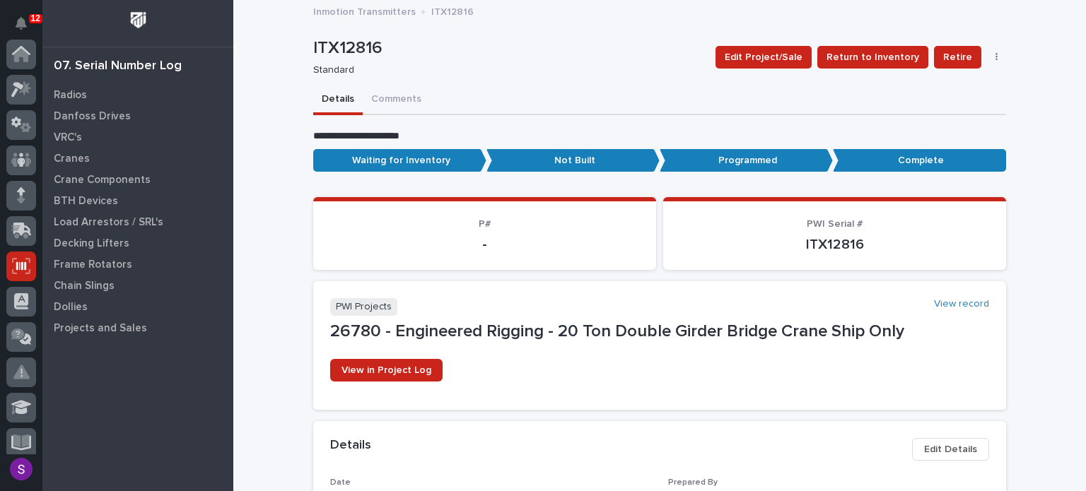
scroll to position [212, 0]
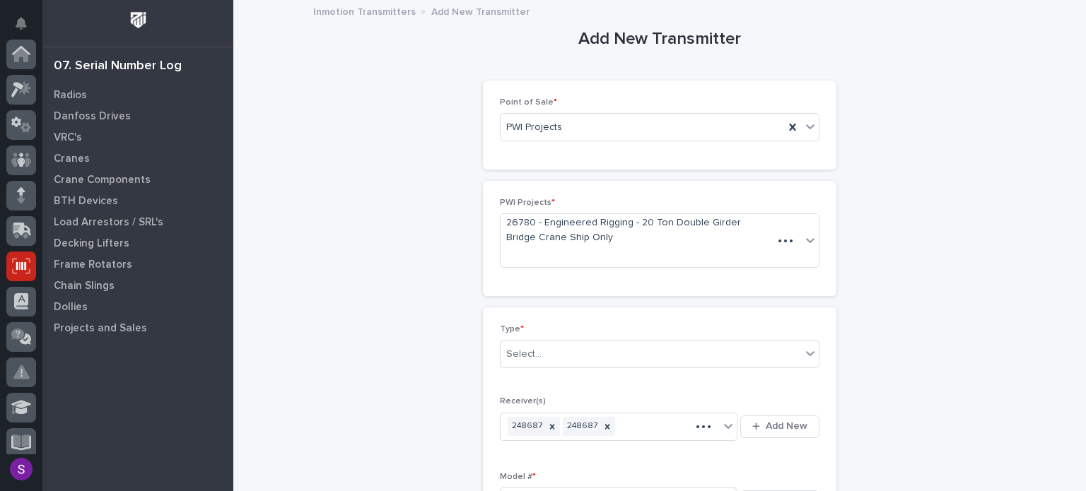
scroll to position [212, 0]
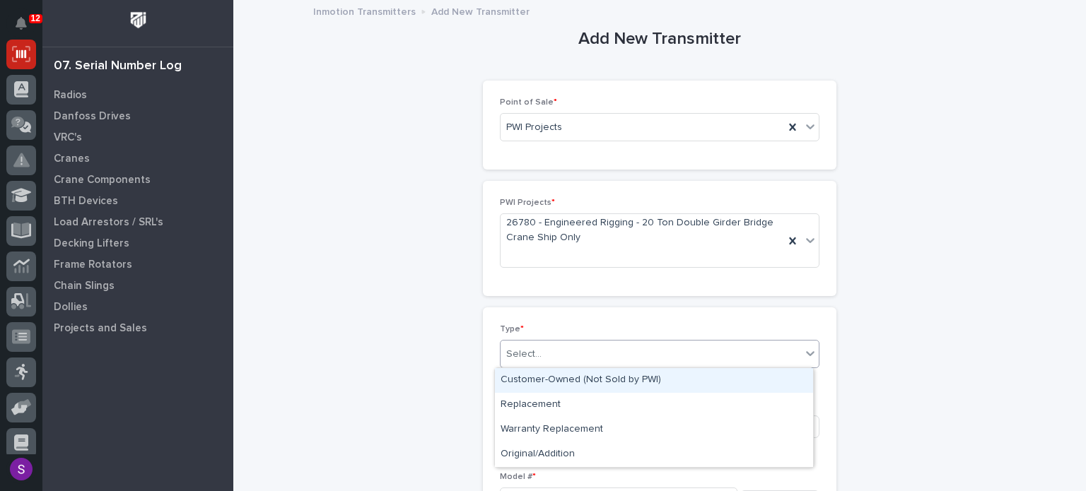
click at [586, 353] on div "Select..." at bounding box center [650, 354] width 300 height 23
type input "**"
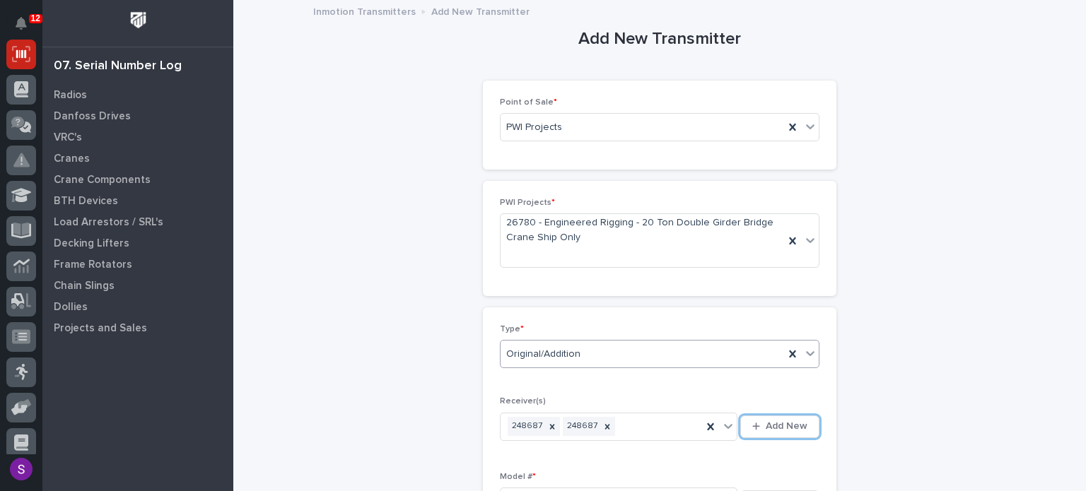
scroll to position [266, 0]
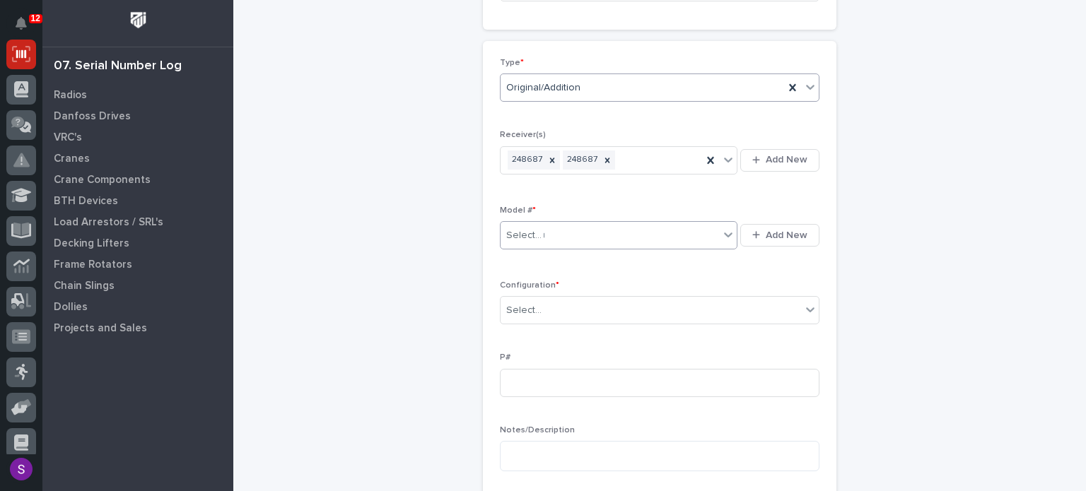
type input "**"
type input "*"
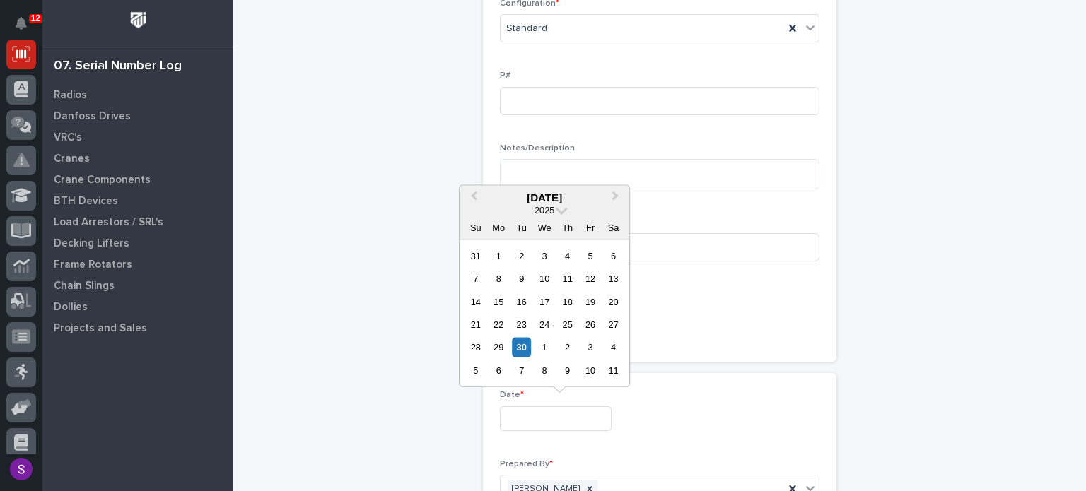
type input "**********"
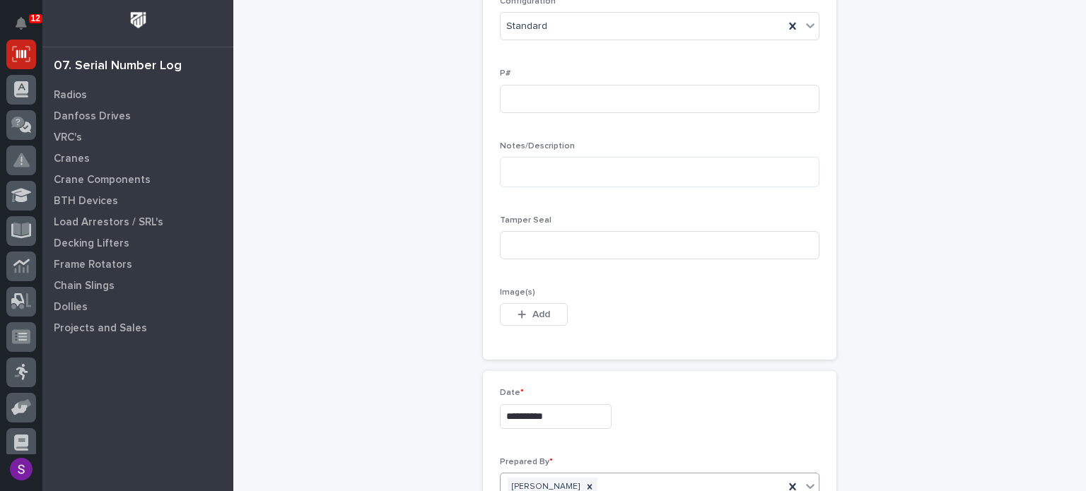
scroll to position [803, 0]
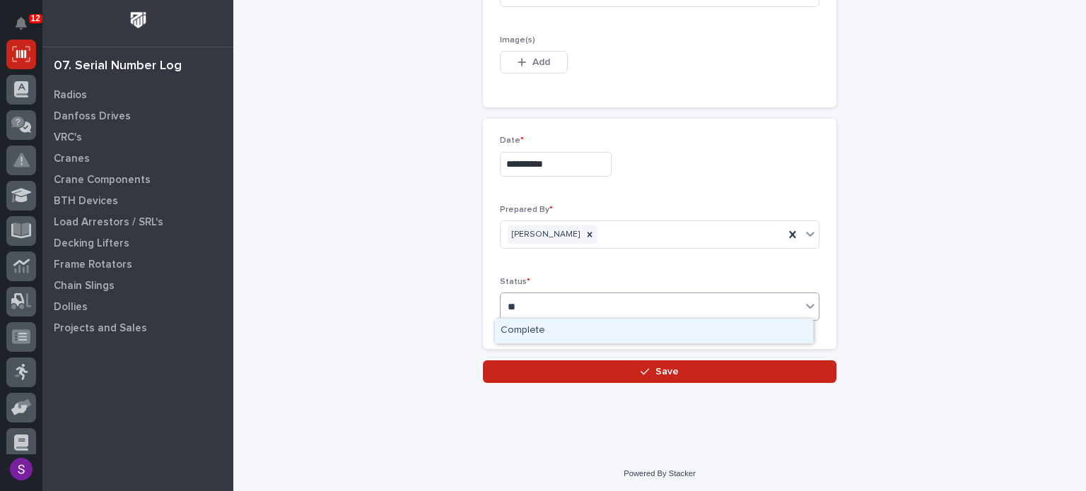
type input "***"
click at [483, 360] on button "Save" at bounding box center [659, 371] width 353 height 23
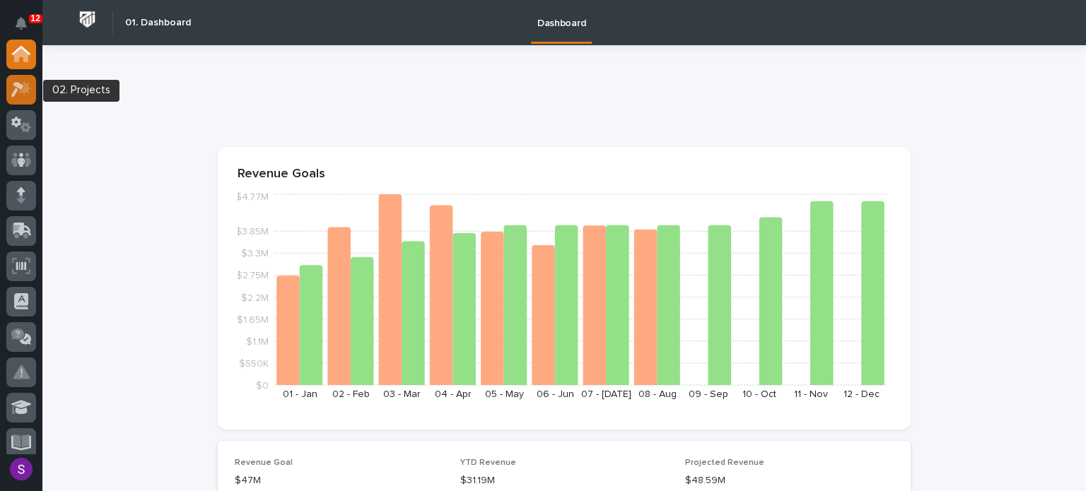
click at [20, 83] on icon at bounding box center [17, 90] width 13 height 16
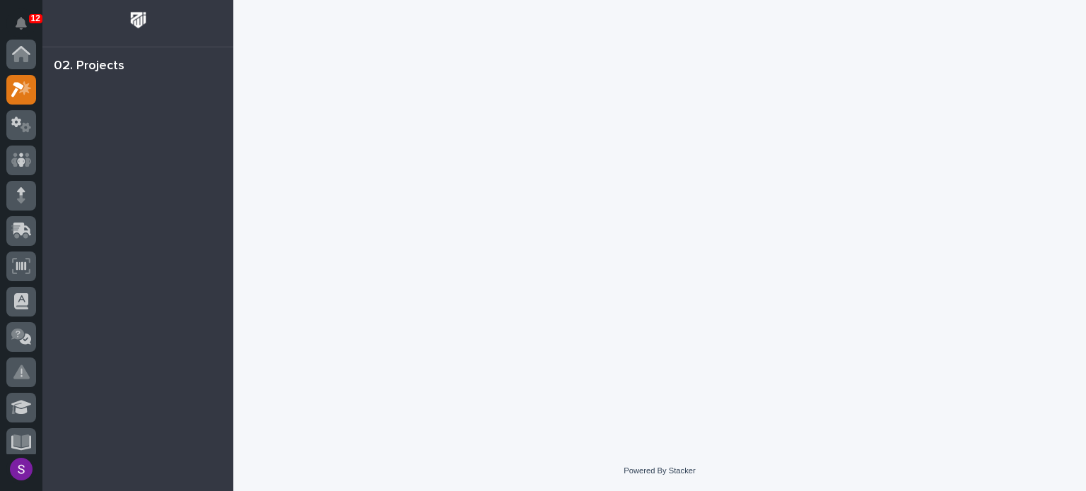
scroll to position [35, 0]
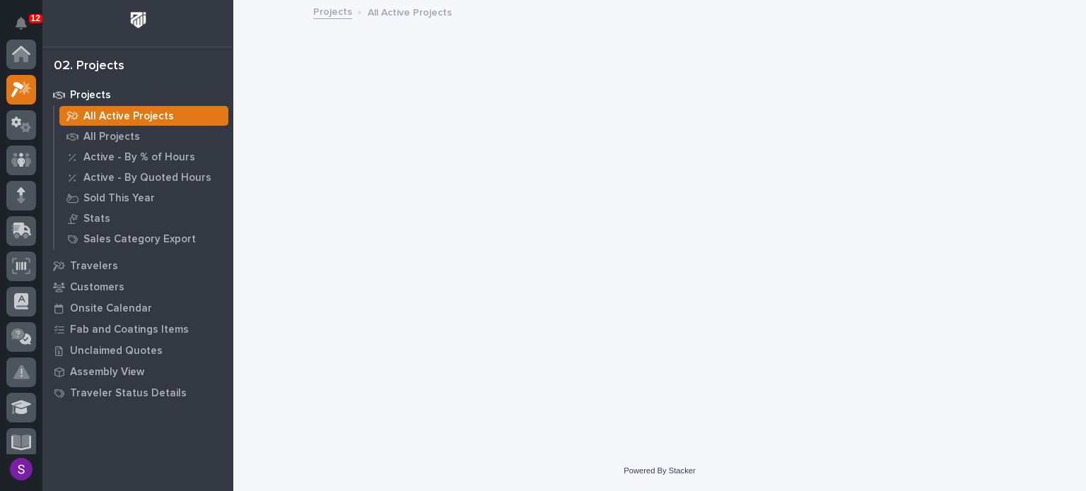
scroll to position [35, 0]
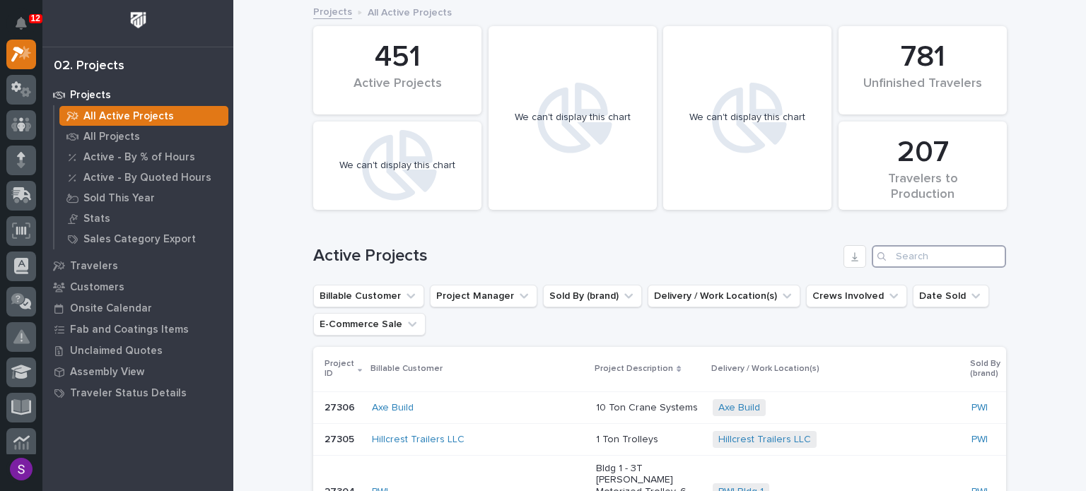
click at [917, 263] on input "Search" at bounding box center [938, 256] width 134 height 23
paste input "26817"
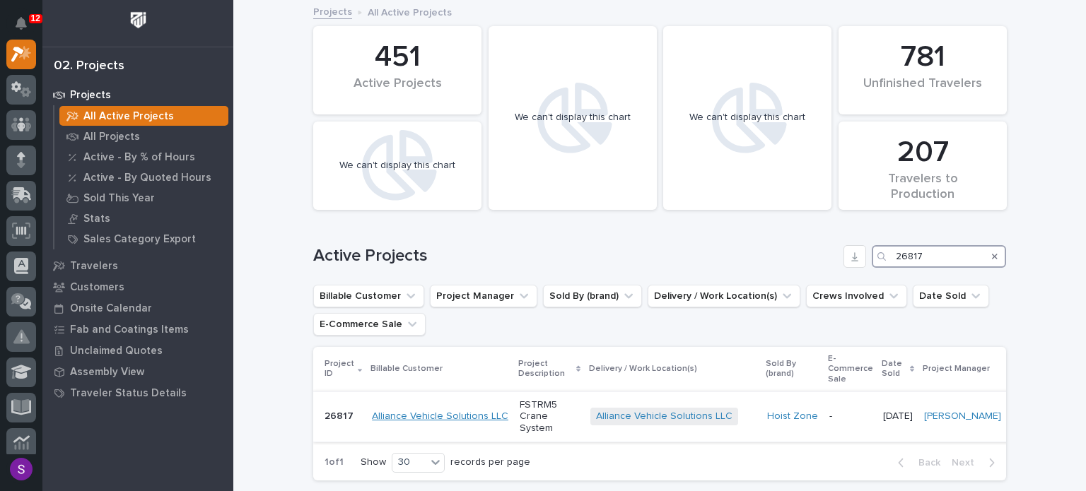
type input "26817"
click at [462, 419] on link "Alliance Vehicle Solutions LLC" at bounding box center [440, 417] width 136 height 12
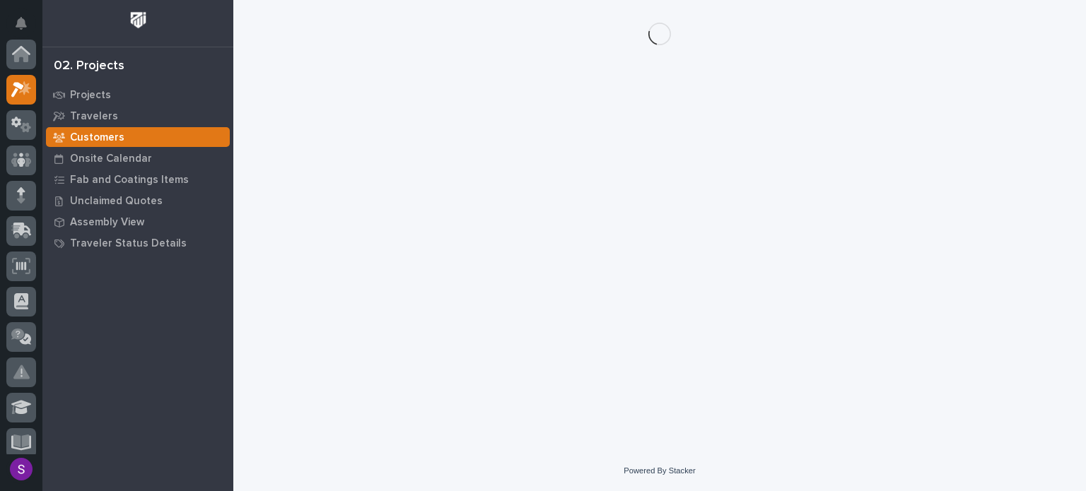
scroll to position [35, 0]
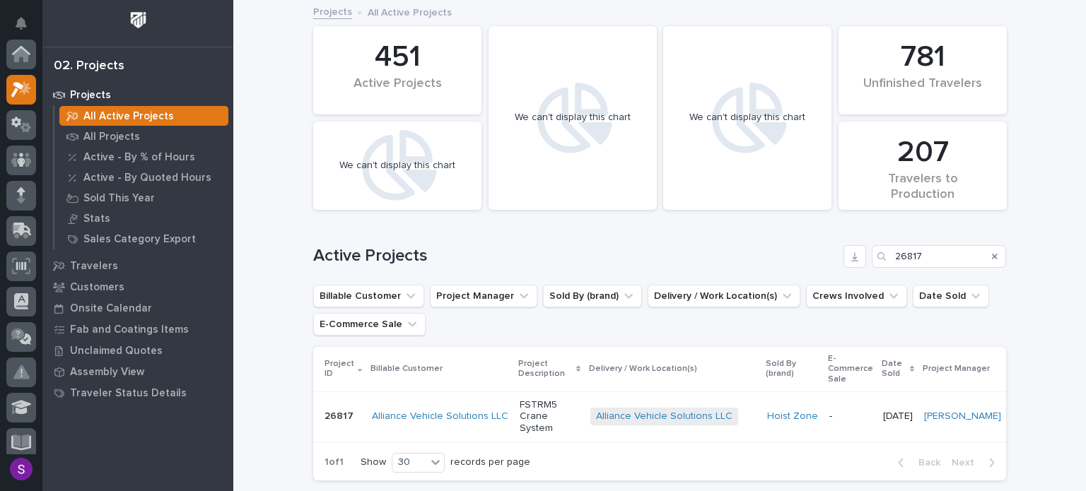
scroll to position [35, 0]
click at [528, 402] on p "FSTRM5 Crane System" at bounding box center [548, 416] width 59 height 35
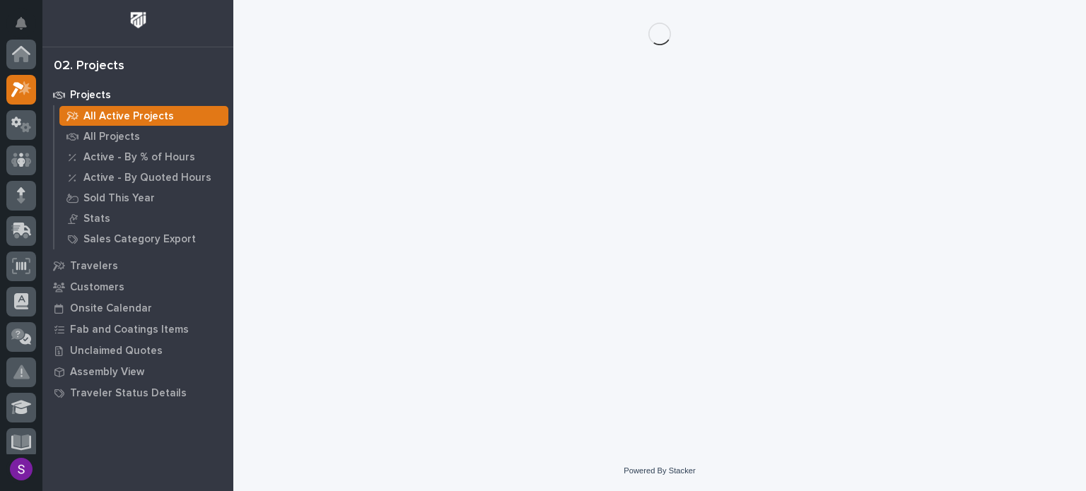
scroll to position [35, 0]
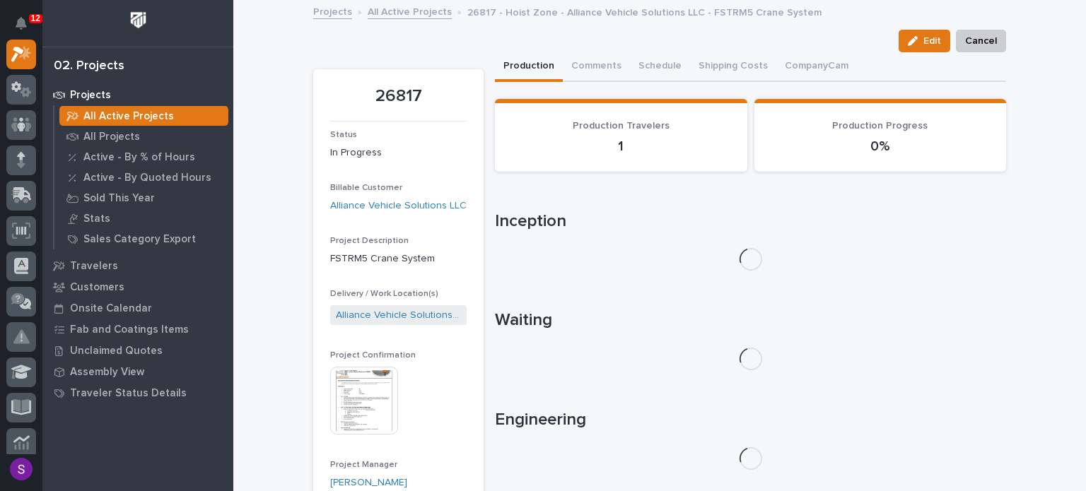
click at [363, 370] on img at bounding box center [364, 401] width 68 height 68
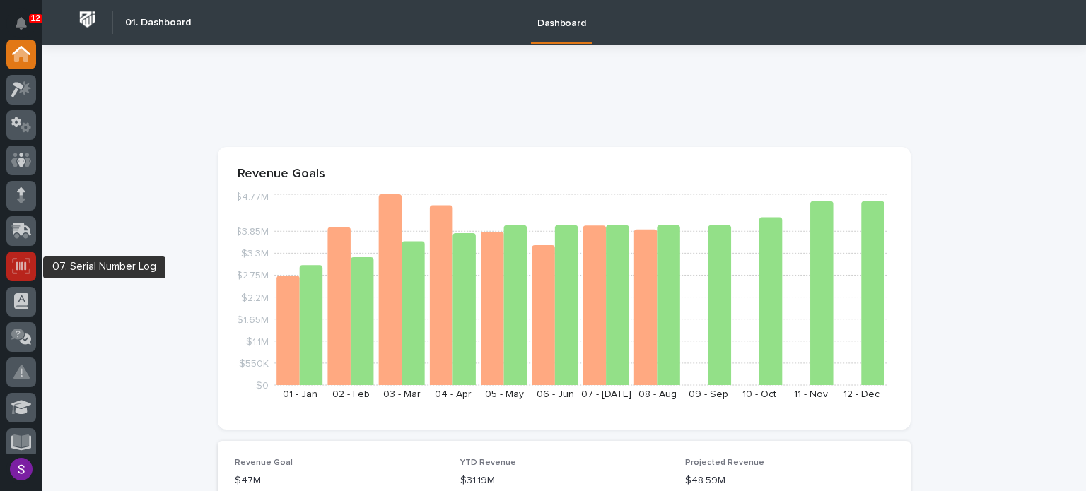
click at [22, 262] on icon at bounding box center [21, 265] width 10 height 8
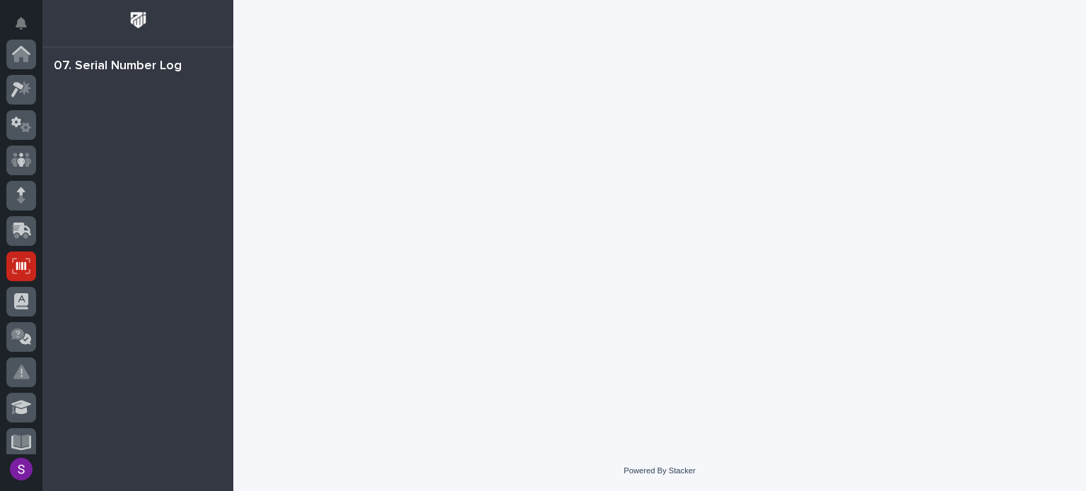
scroll to position [212, 0]
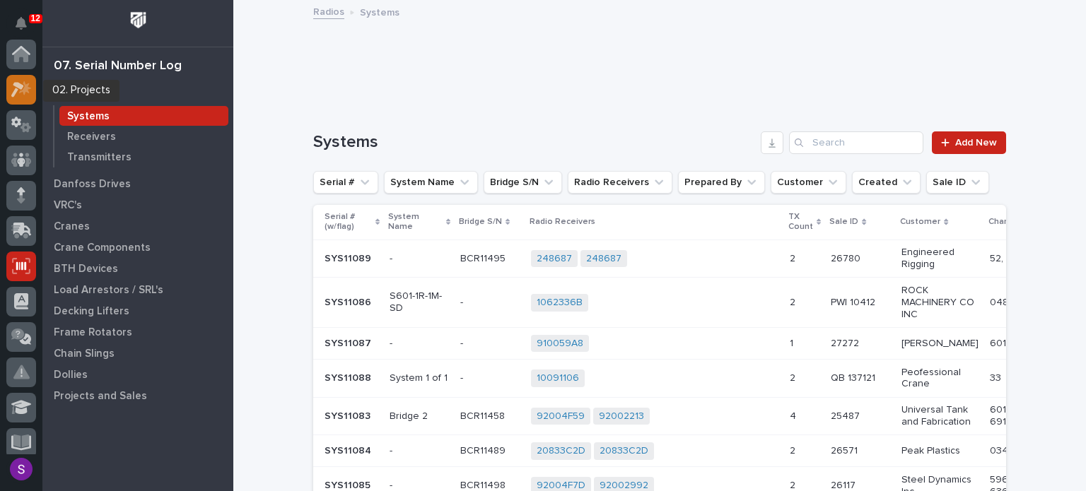
click at [20, 90] on icon at bounding box center [25, 88] width 12 height 14
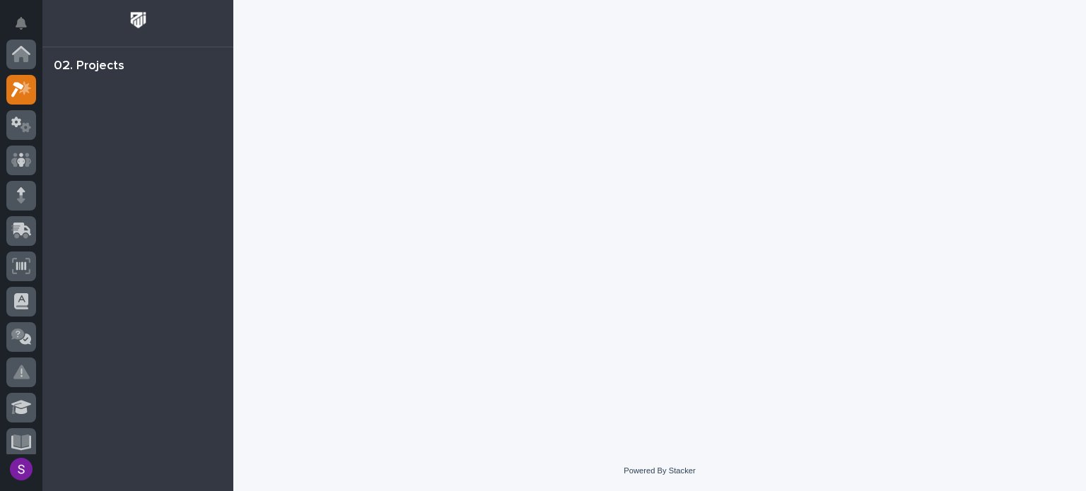
scroll to position [35, 0]
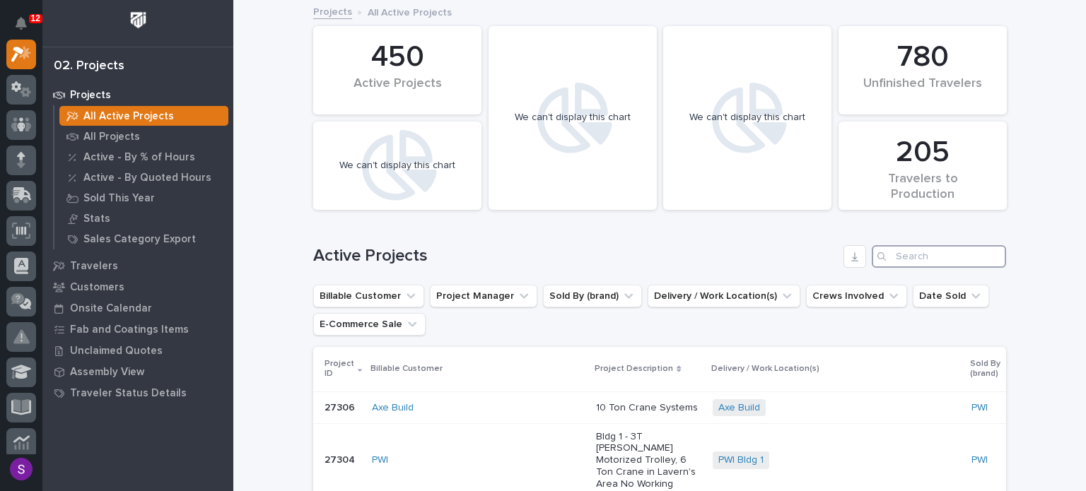
click at [941, 257] on input "Search" at bounding box center [938, 256] width 134 height 23
paste input "26832"
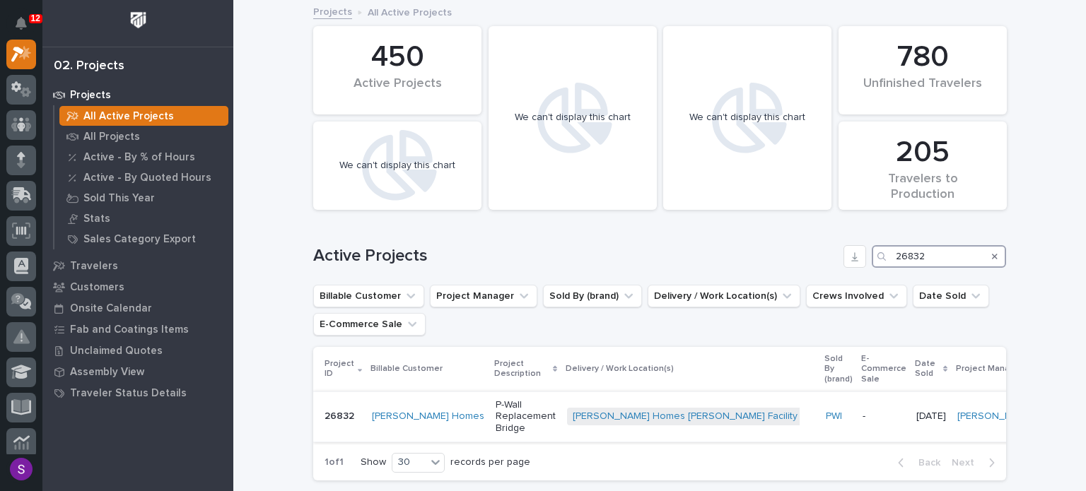
type input "26832"
click at [526, 409] on p "P-Wall Replacement Bridge" at bounding box center [525, 416] width 60 height 35
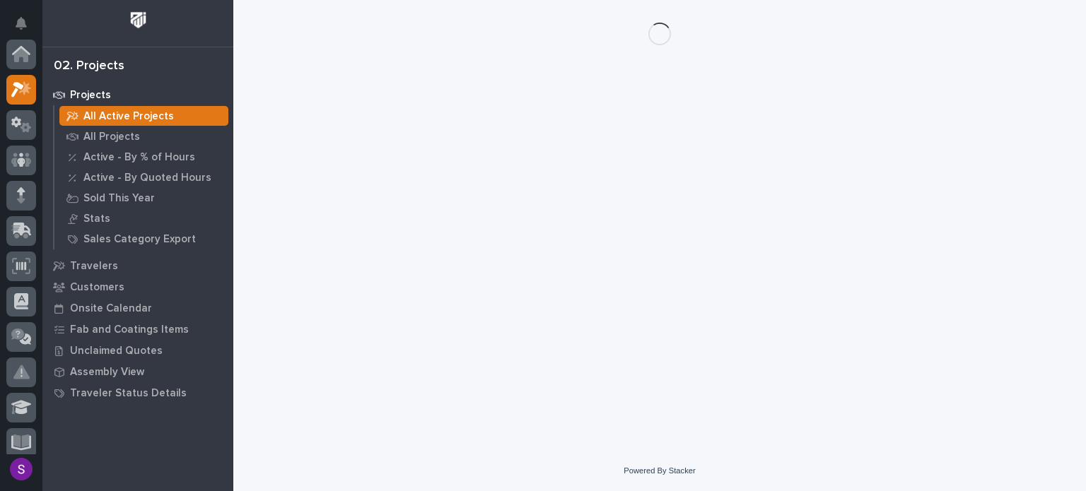
scroll to position [35, 0]
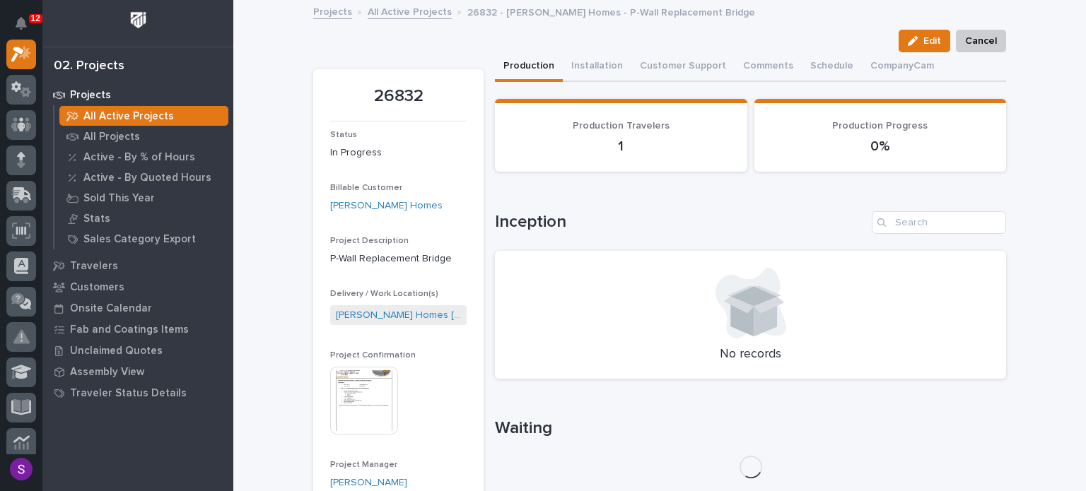
click at [365, 411] on img at bounding box center [364, 401] width 68 height 68
